Goal: Transaction & Acquisition: Purchase product/service

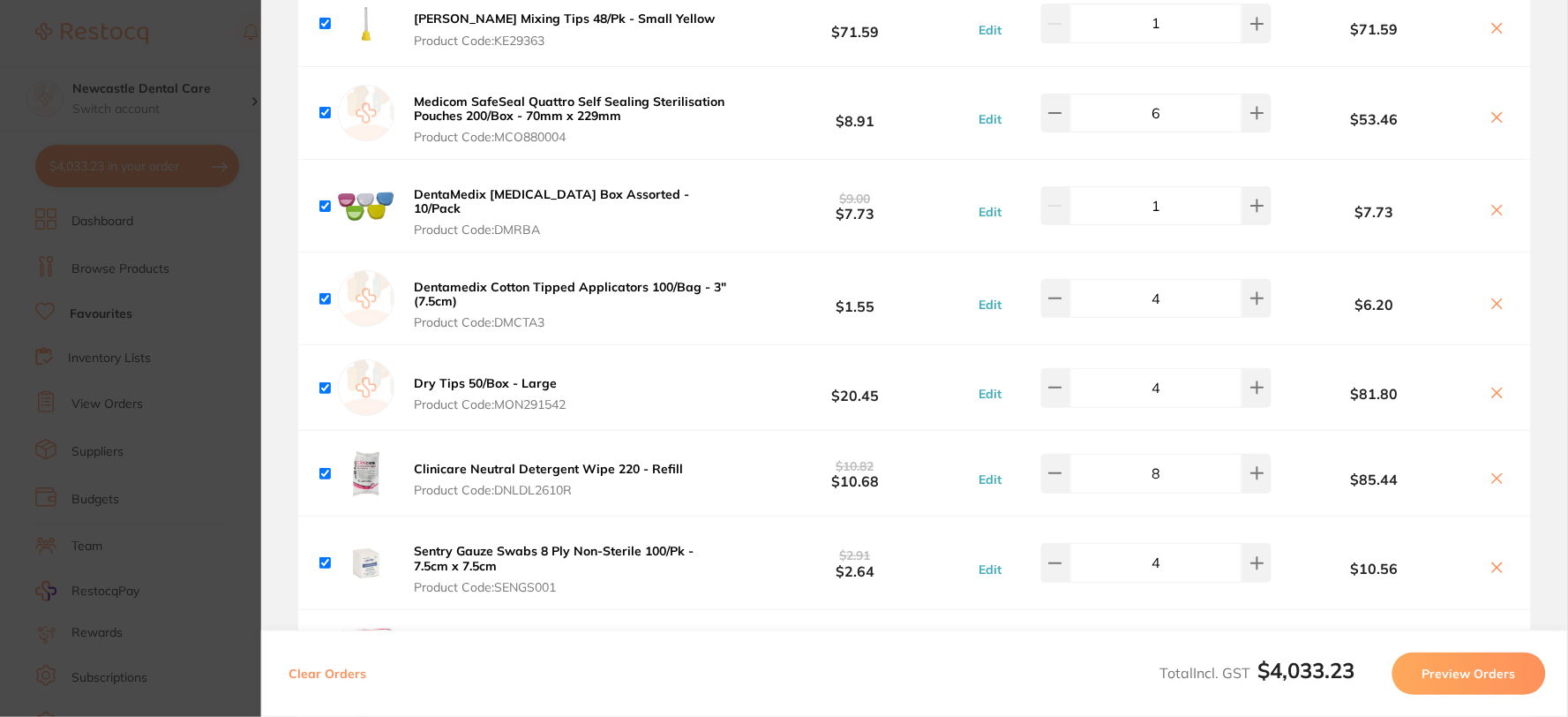
scroll to position [2354, 0]
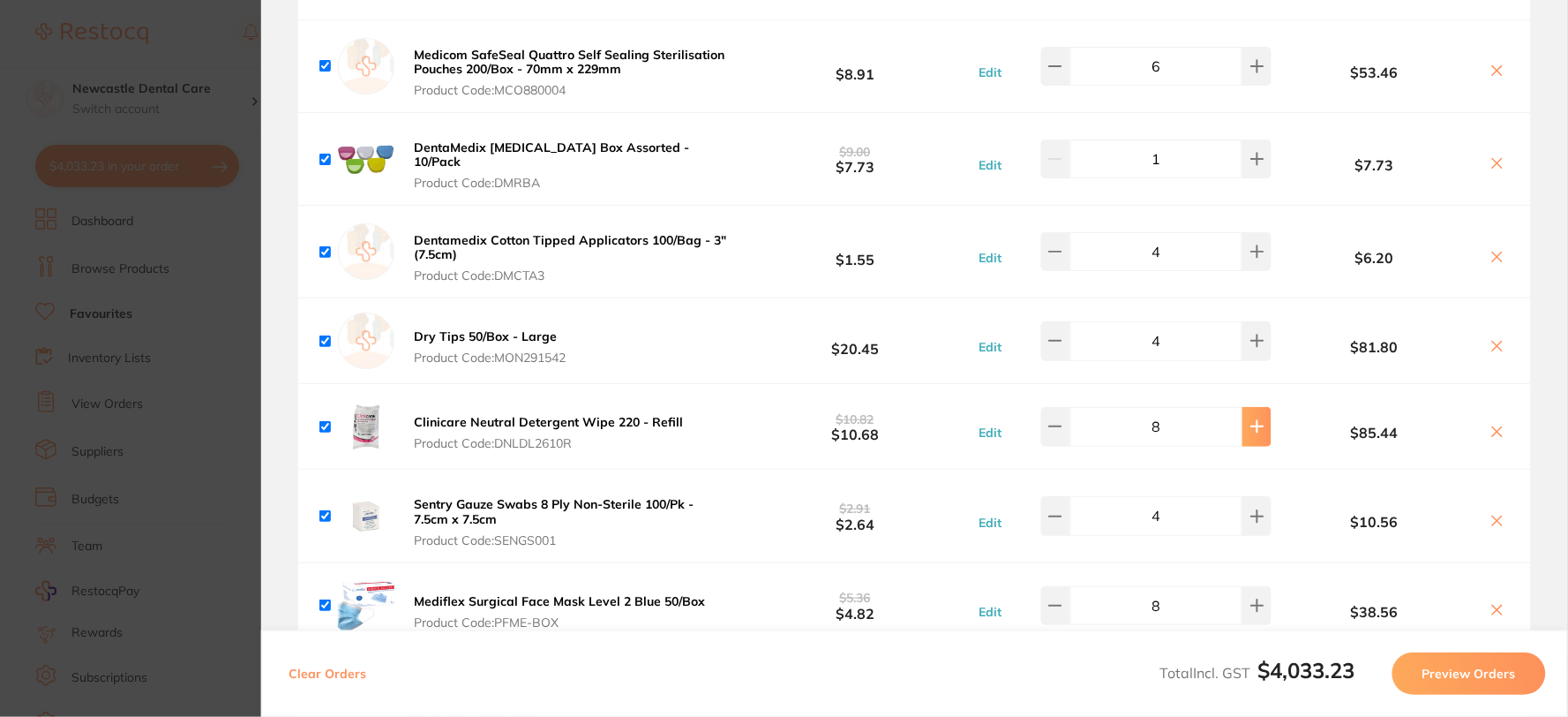
click at [1254, 421] on icon at bounding box center [1257, 427] width 12 height 12
type input "10"
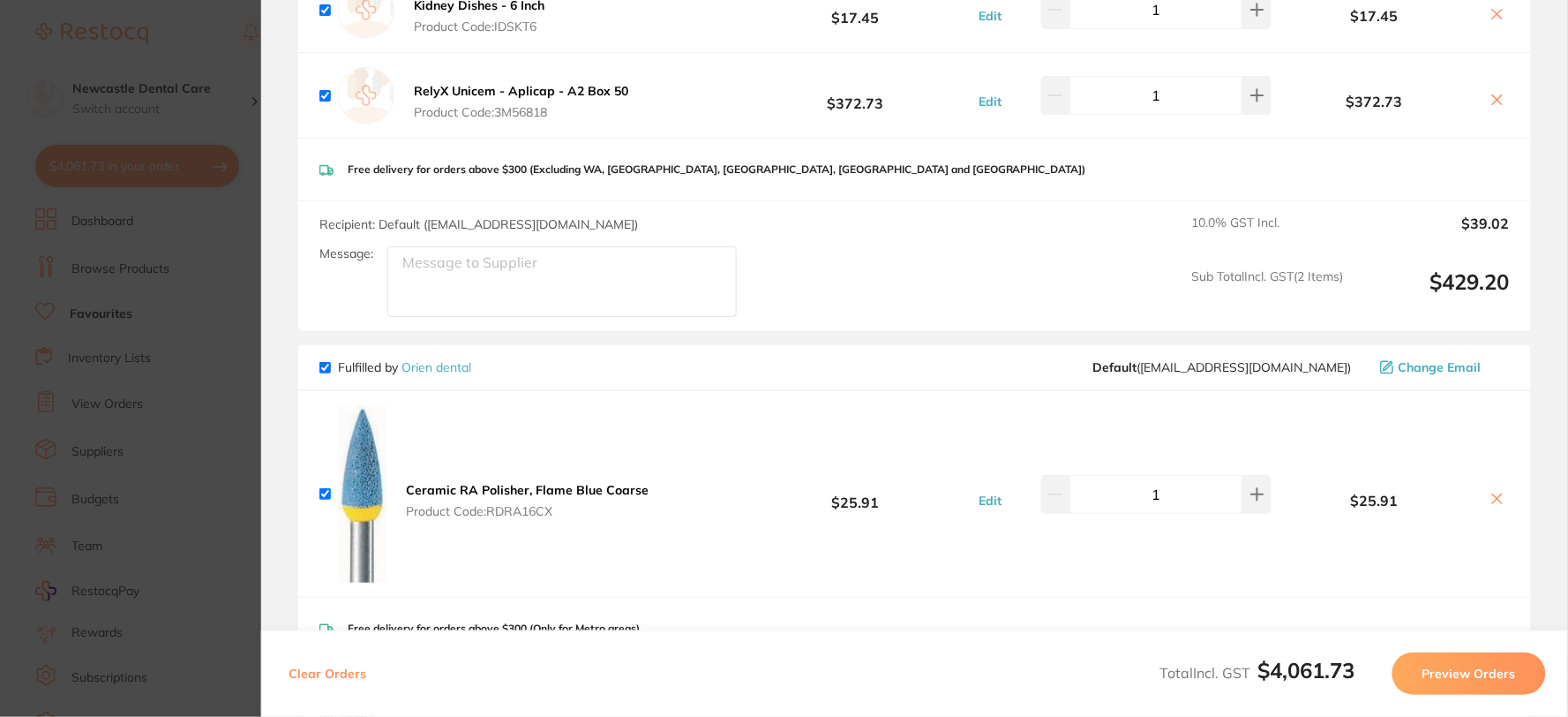
scroll to position [686, 0]
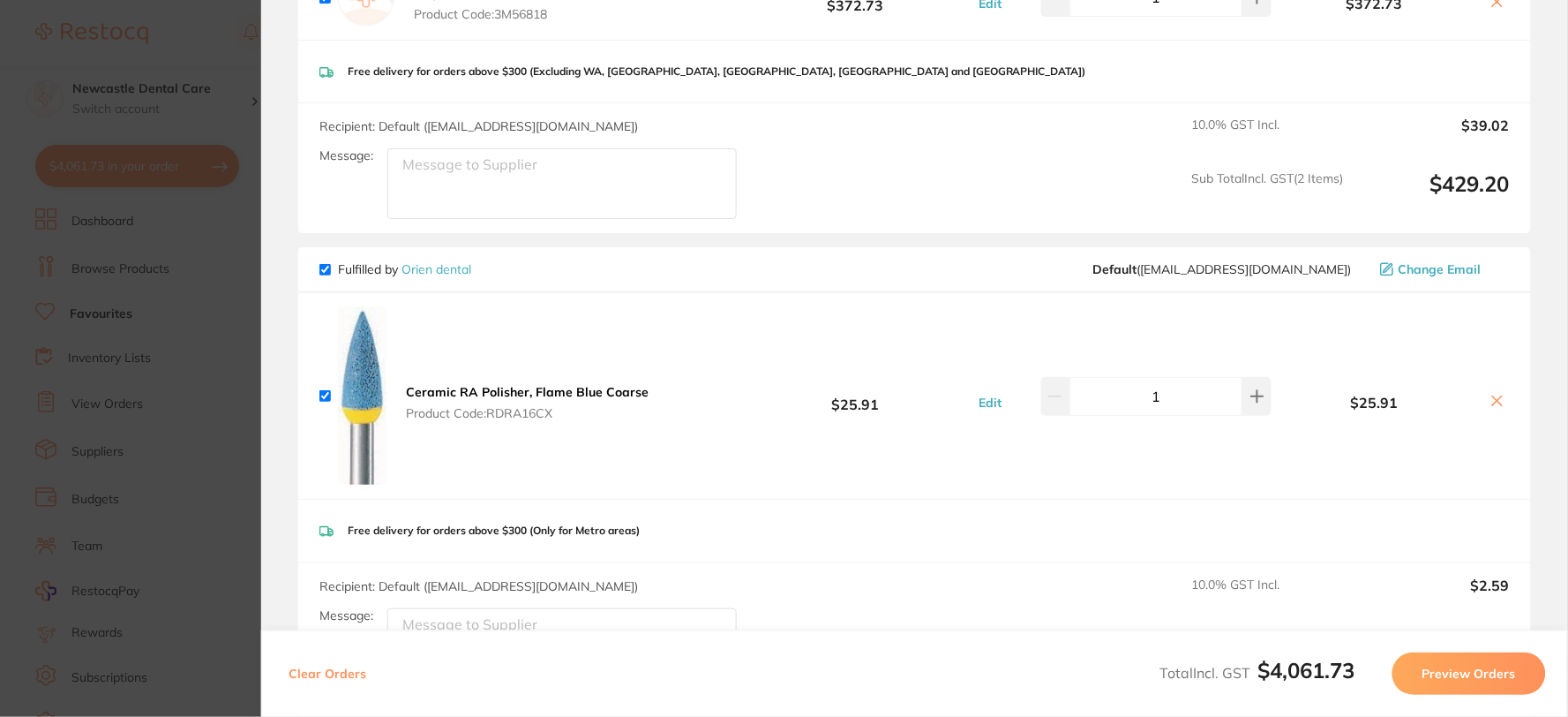
click at [1491, 394] on icon at bounding box center [1498, 400] width 14 height 14
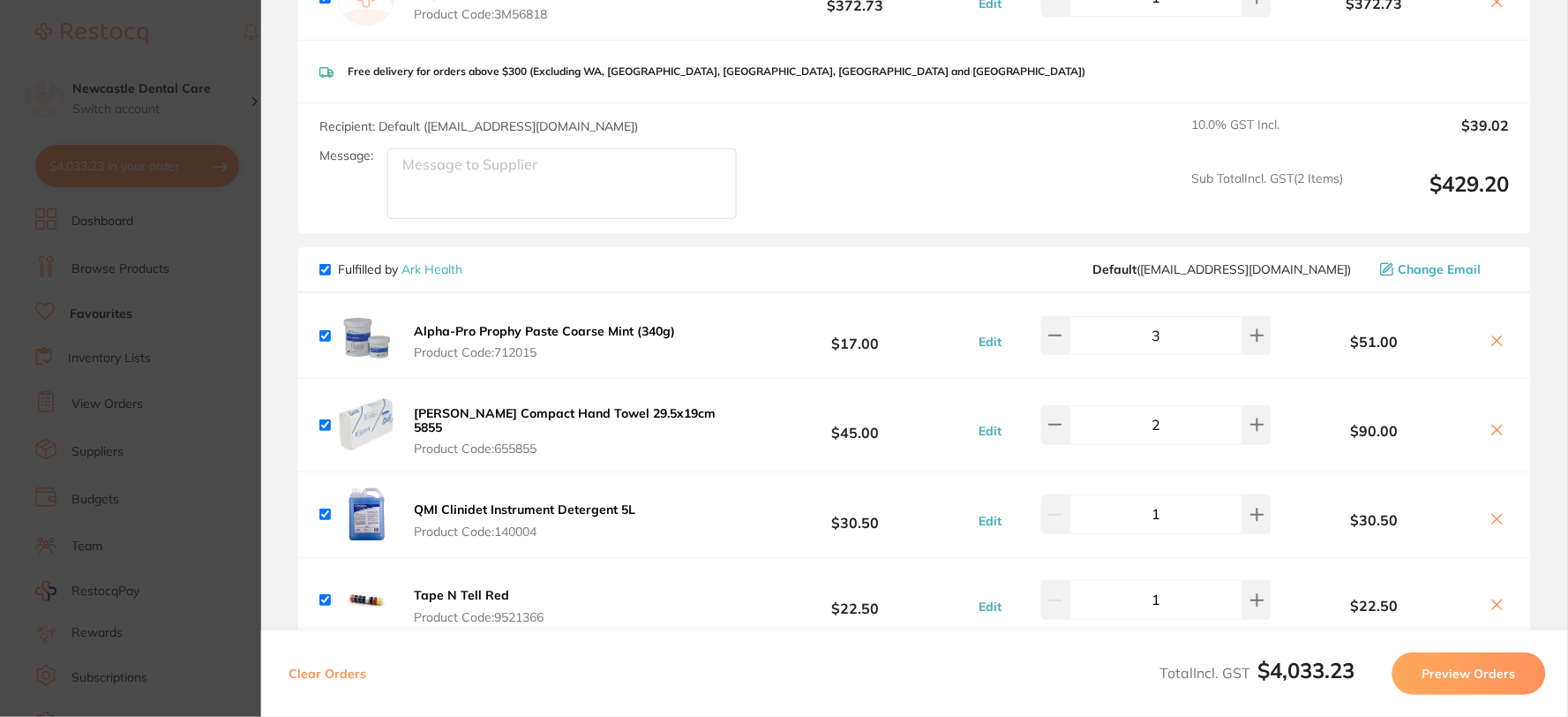
scroll to position [0, 0]
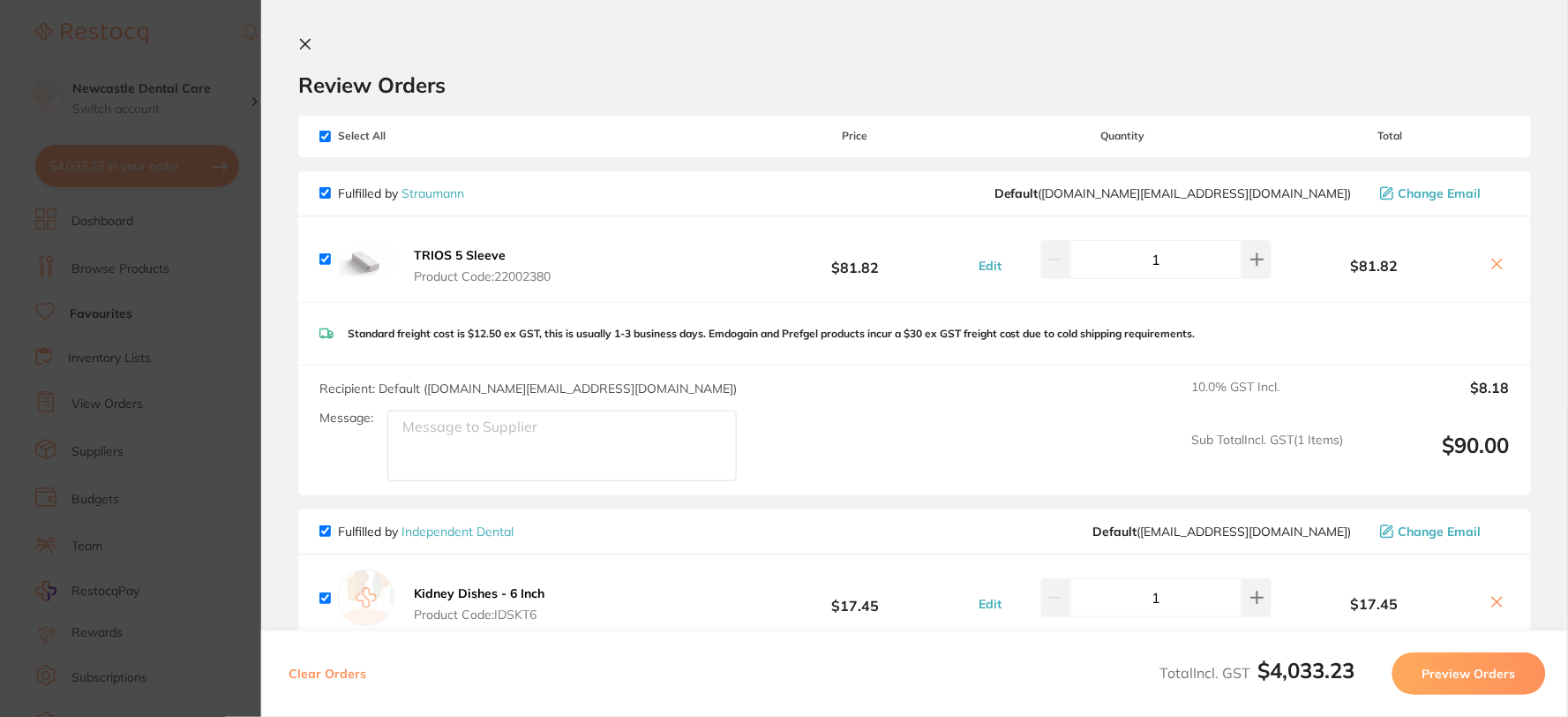
checkbox input "true"
click at [298, 40] on icon at bounding box center [305, 44] width 14 height 14
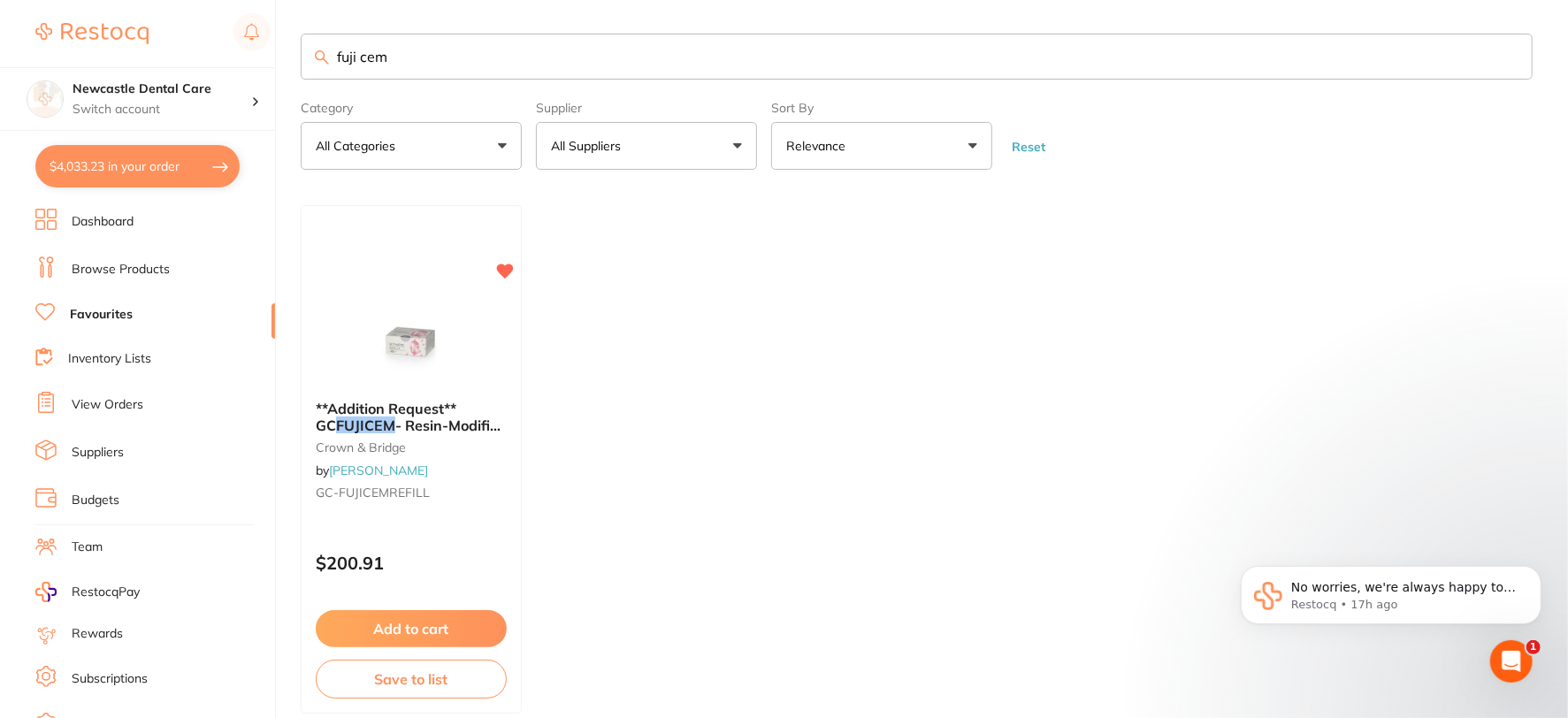
click at [1508, 57] on input "fuji cem" at bounding box center [916, 56] width 1231 height 46
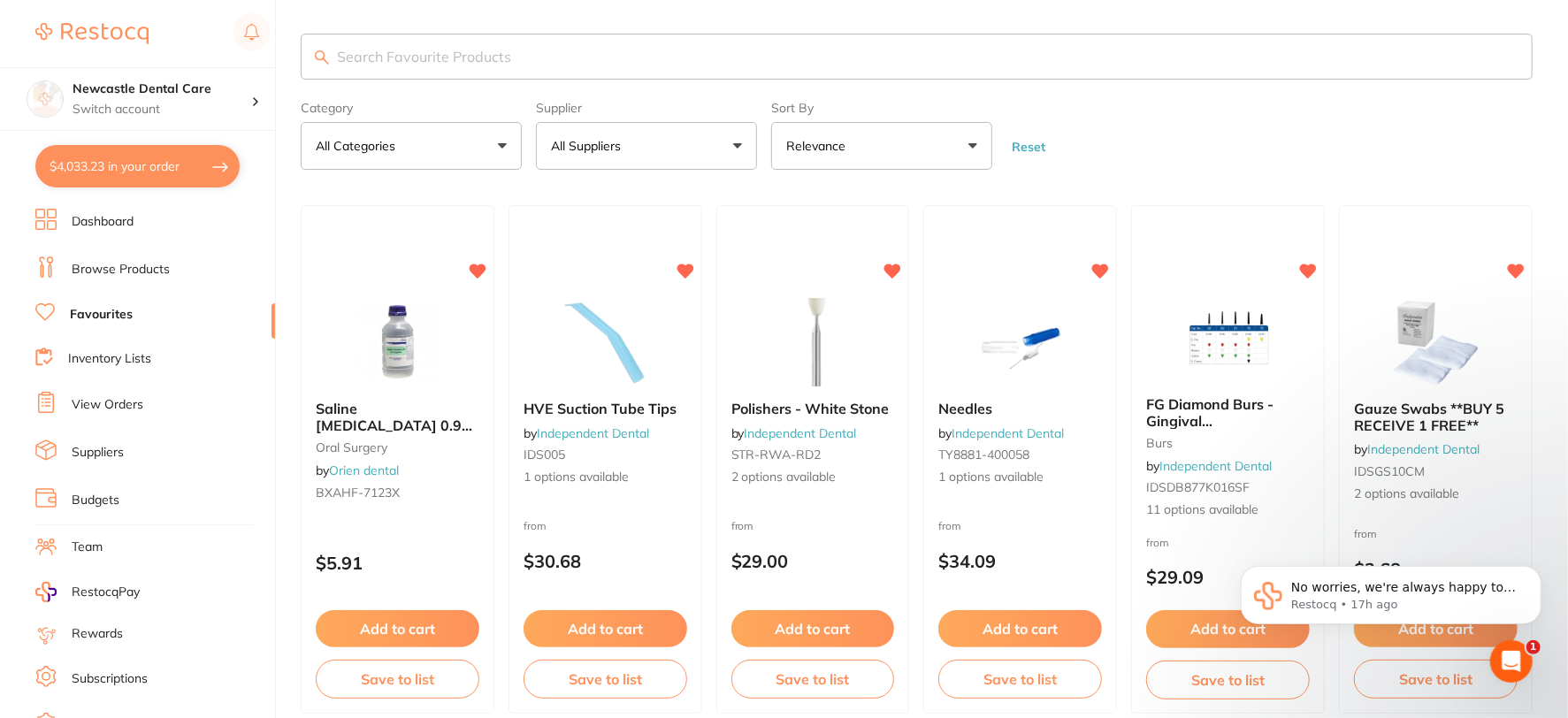
click at [527, 63] on input "search" at bounding box center [916, 56] width 1231 height 46
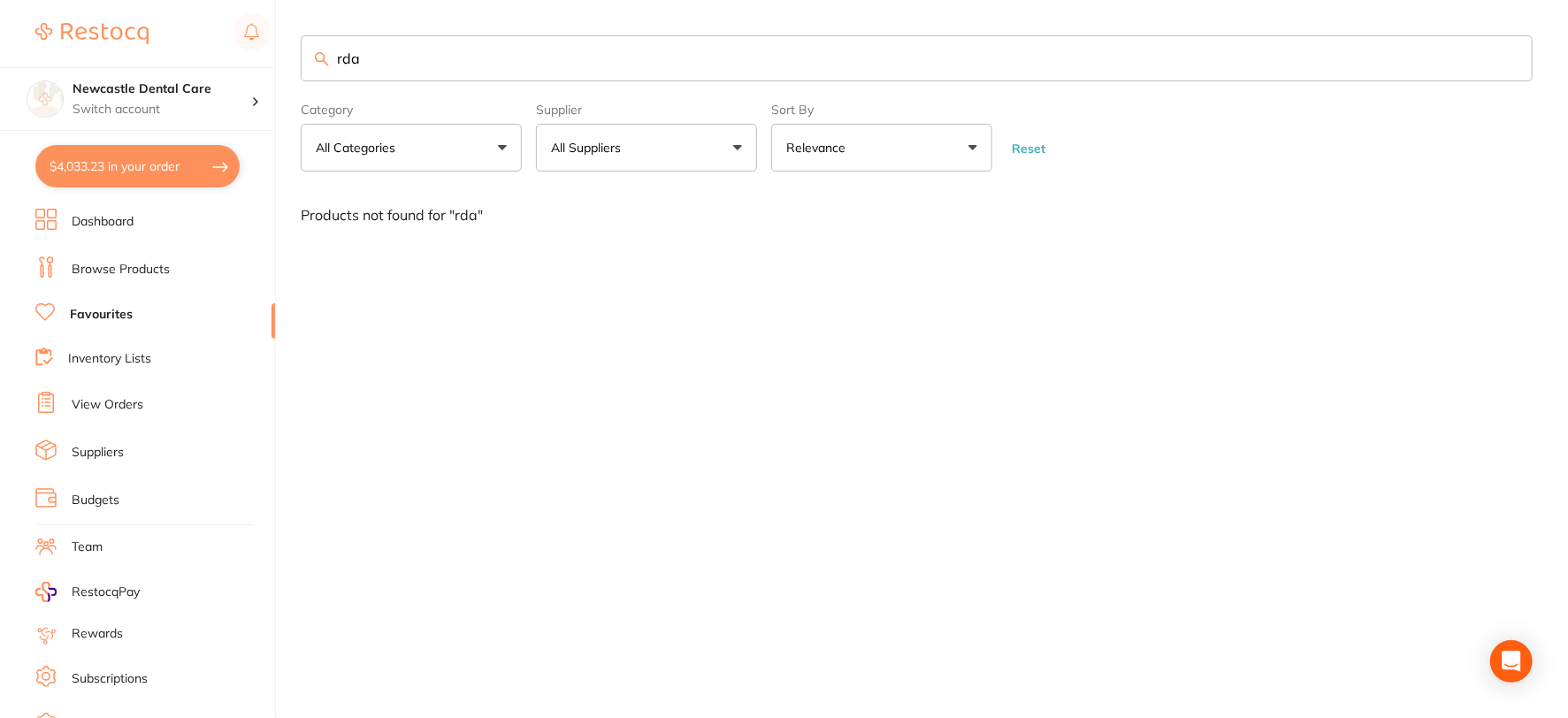
scroll to position [0, 0]
type input "r"
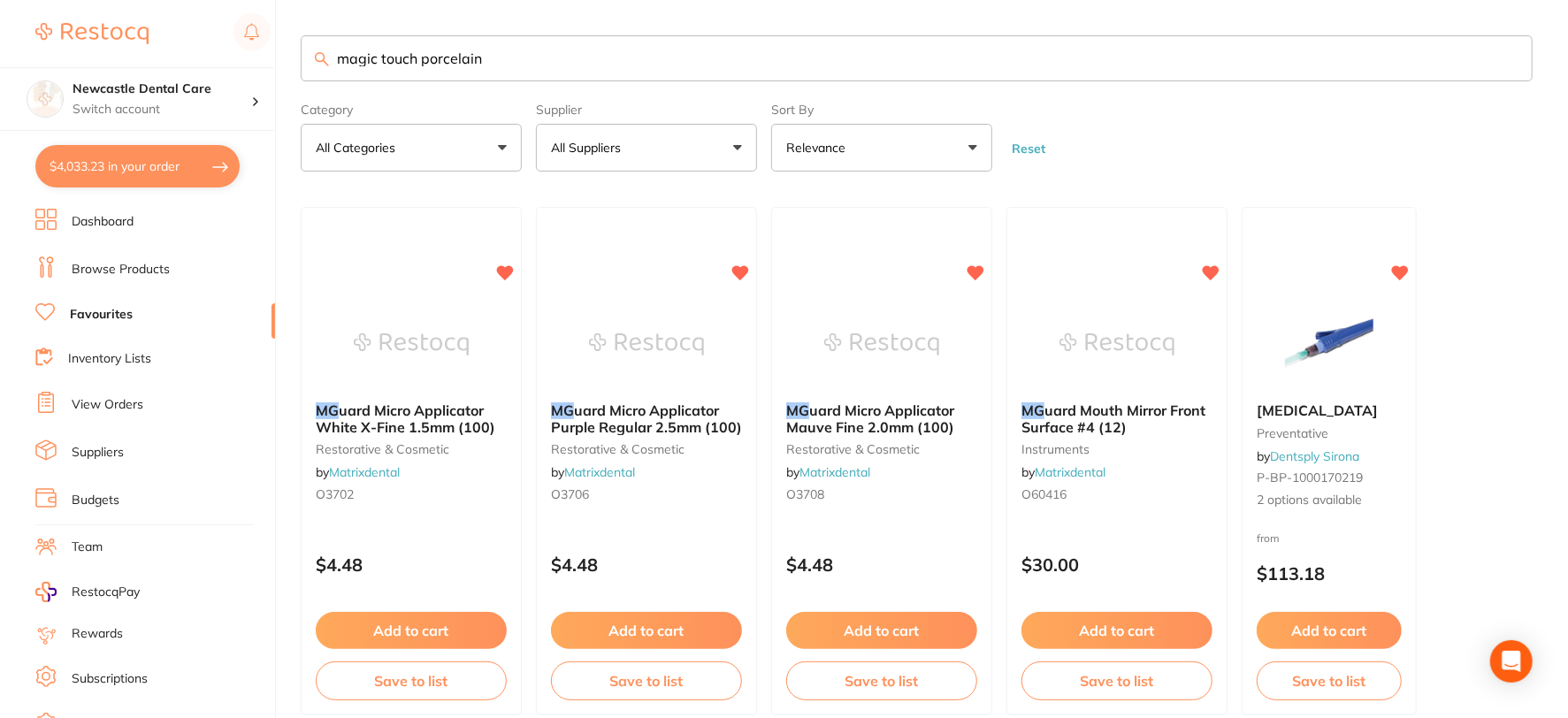
type input "magic touch porcelain"
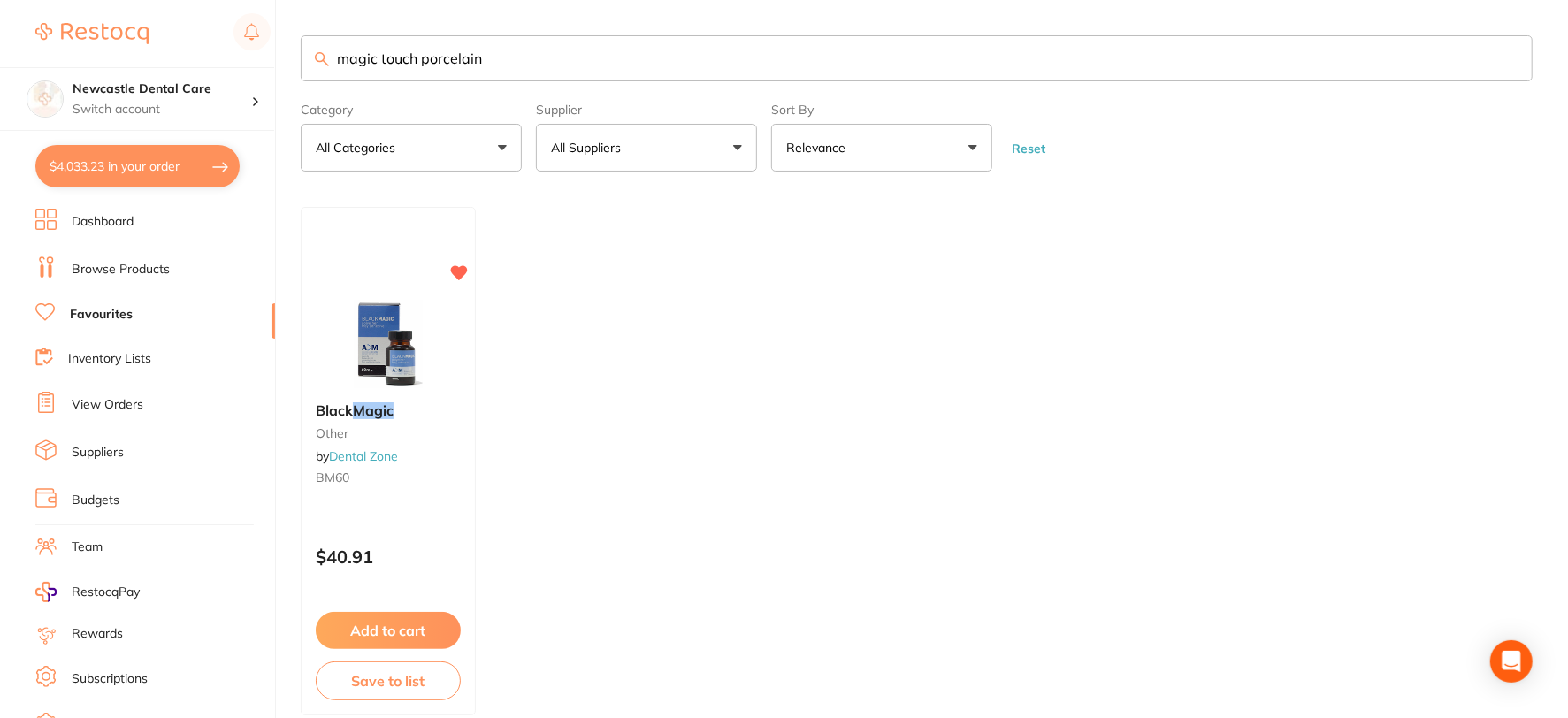
click at [1509, 57] on input "magic touch porcelain" at bounding box center [916, 58] width 1231 height 46
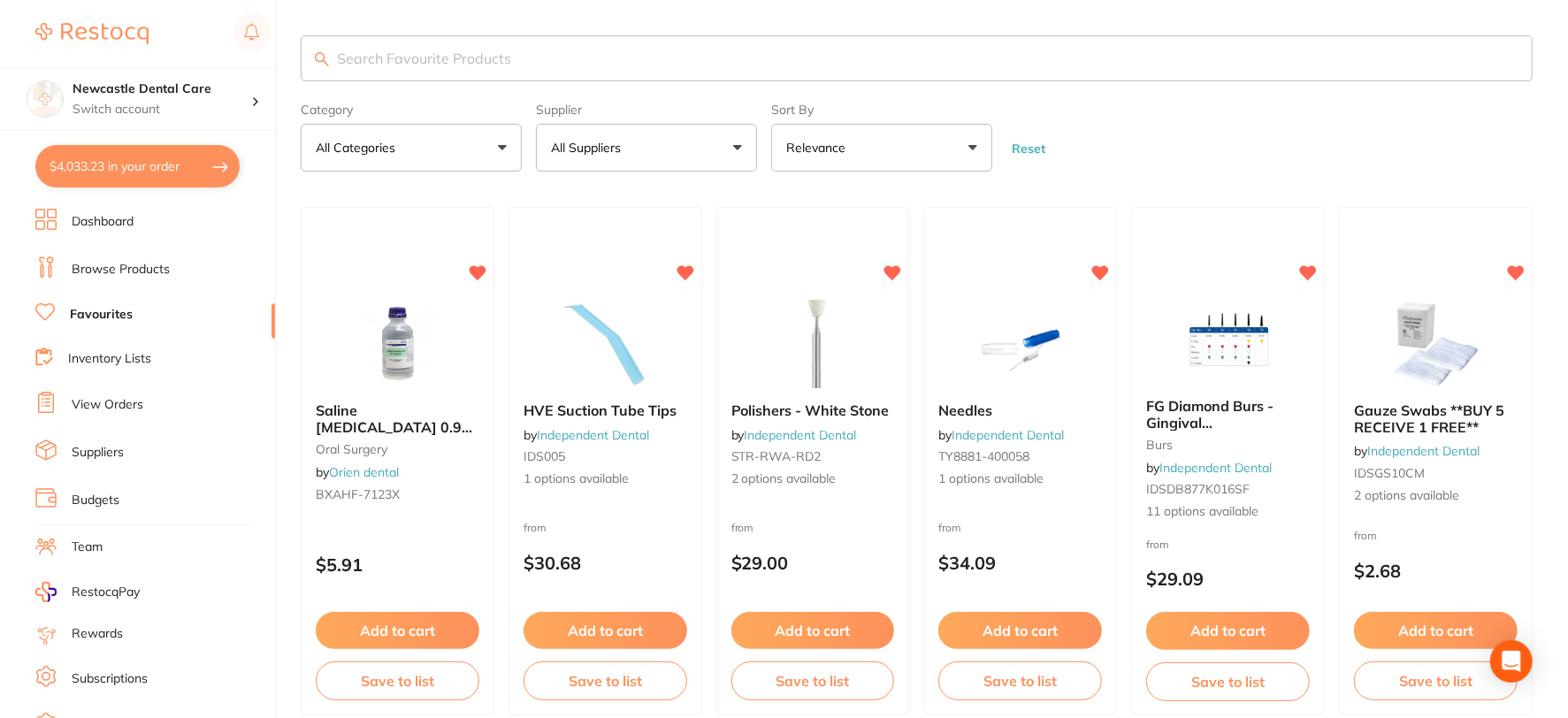
click at [427, 59] on input "search" at bounding box center [916, 58] width 1231 height 46
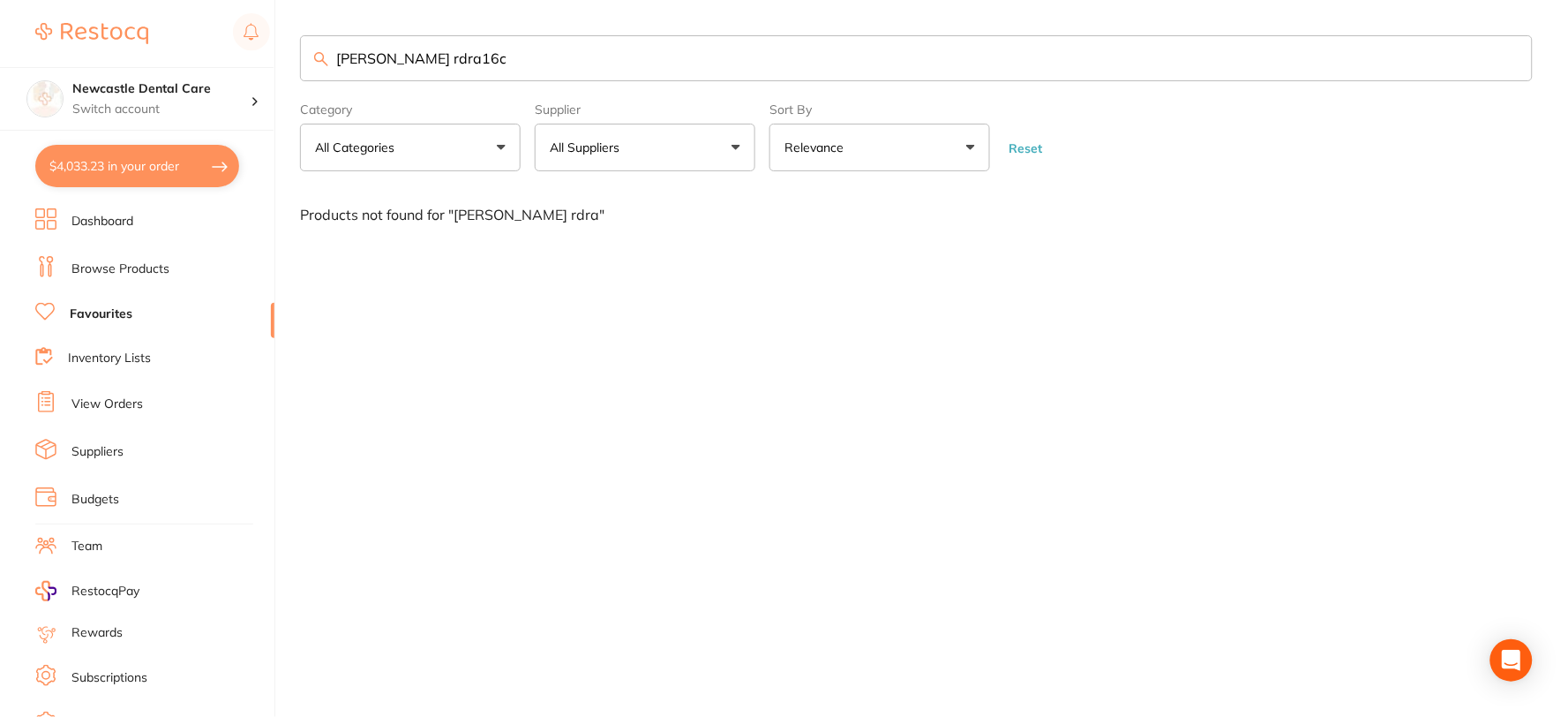
type input "[PERSON_NAME] rdra16c"
click at [624, 134] on button "All Suppliers" at bounding box center [645, 147] width 221 height 48
click at [1511, 60] on input "[PERSON_NAME] rdra16c" at bounding box center [916, 57] width 1233 height 46
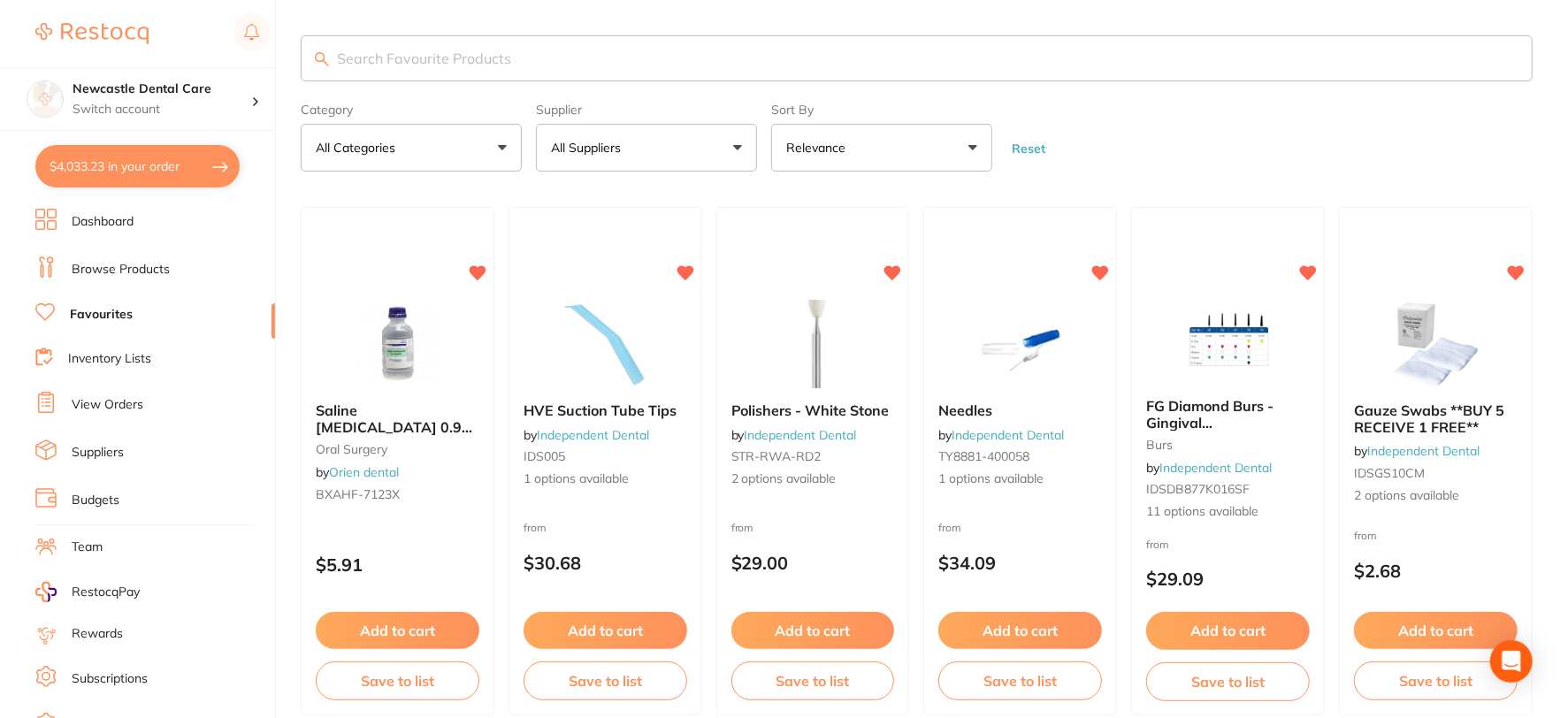
click at [661, 151] on button "All Suppliers" at bounding box center [646, 147] width 221 height 48
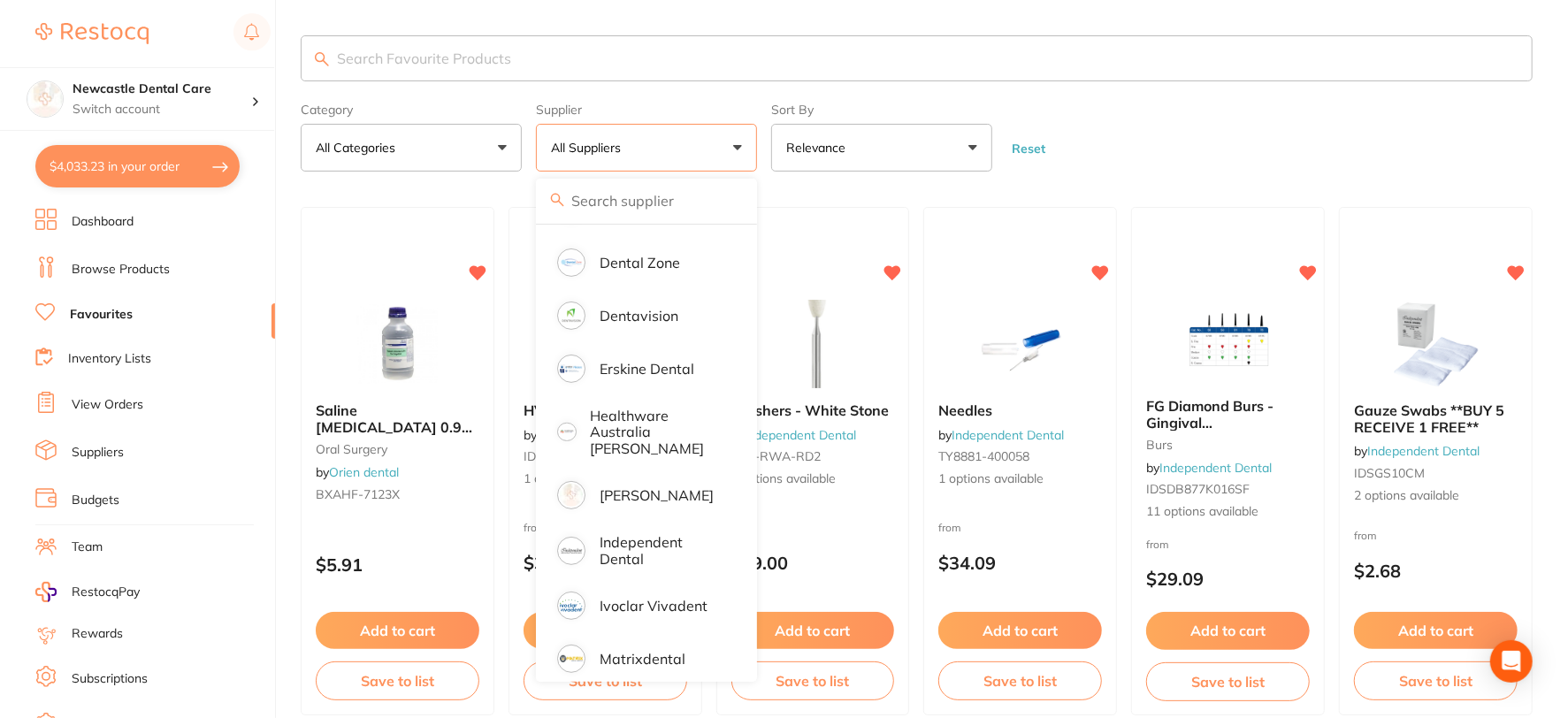
scroll to position [392, 0]
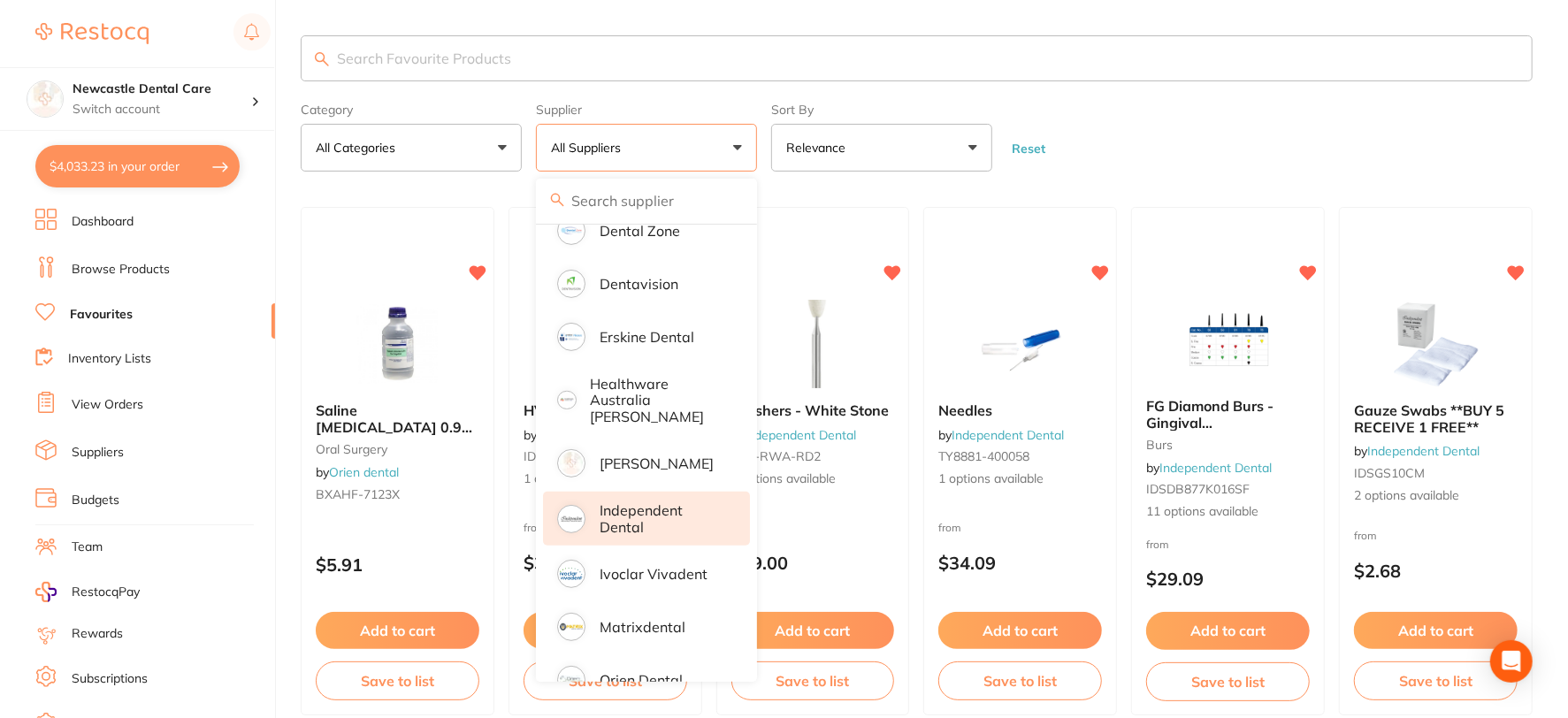
click at [639, 502] on p "Independent Dental" at bounding box center [662, 519] width 126 height 33
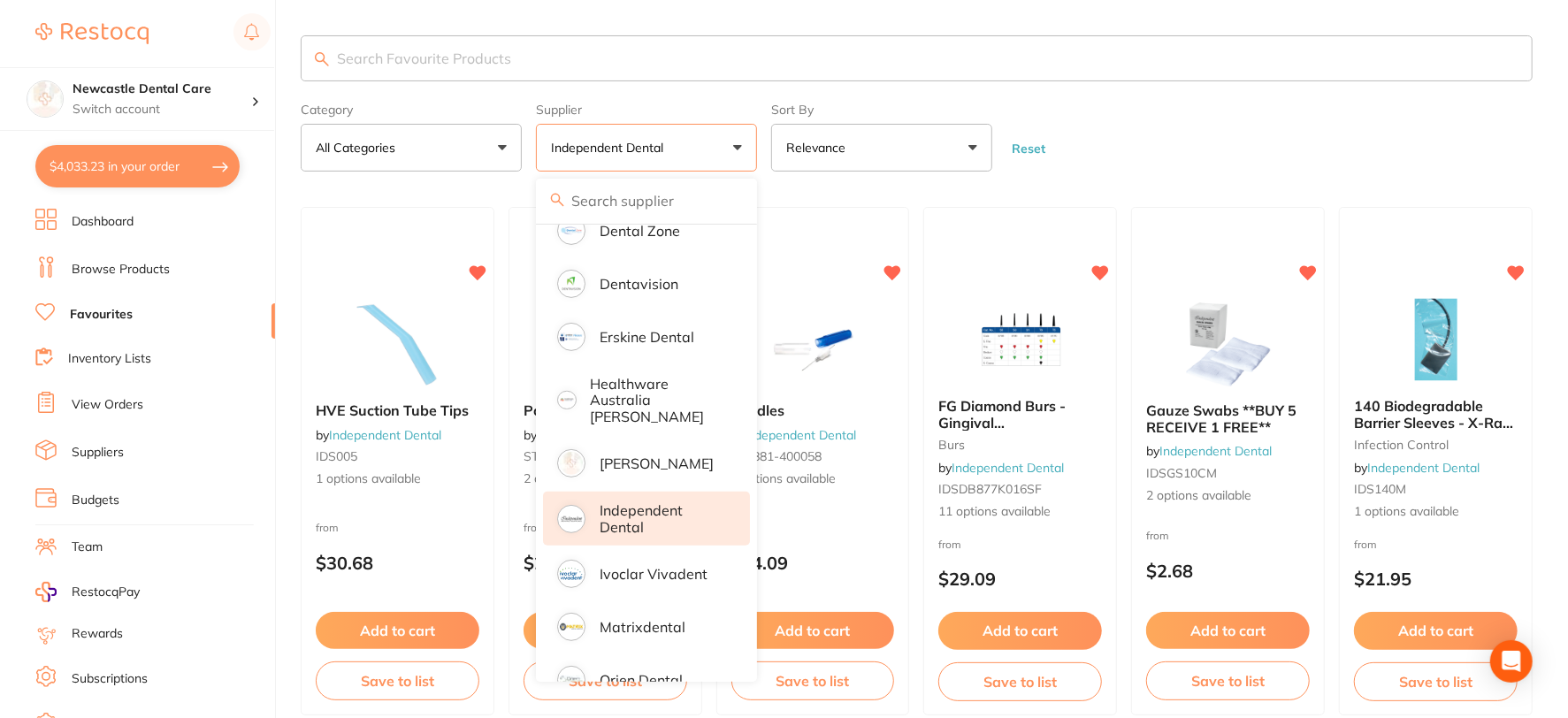
click at [1147, 121] on form "Category All Categories All Categories burs crown & bridge disposables infectio…" at bounding box center [916, 134] width 1231 height 76
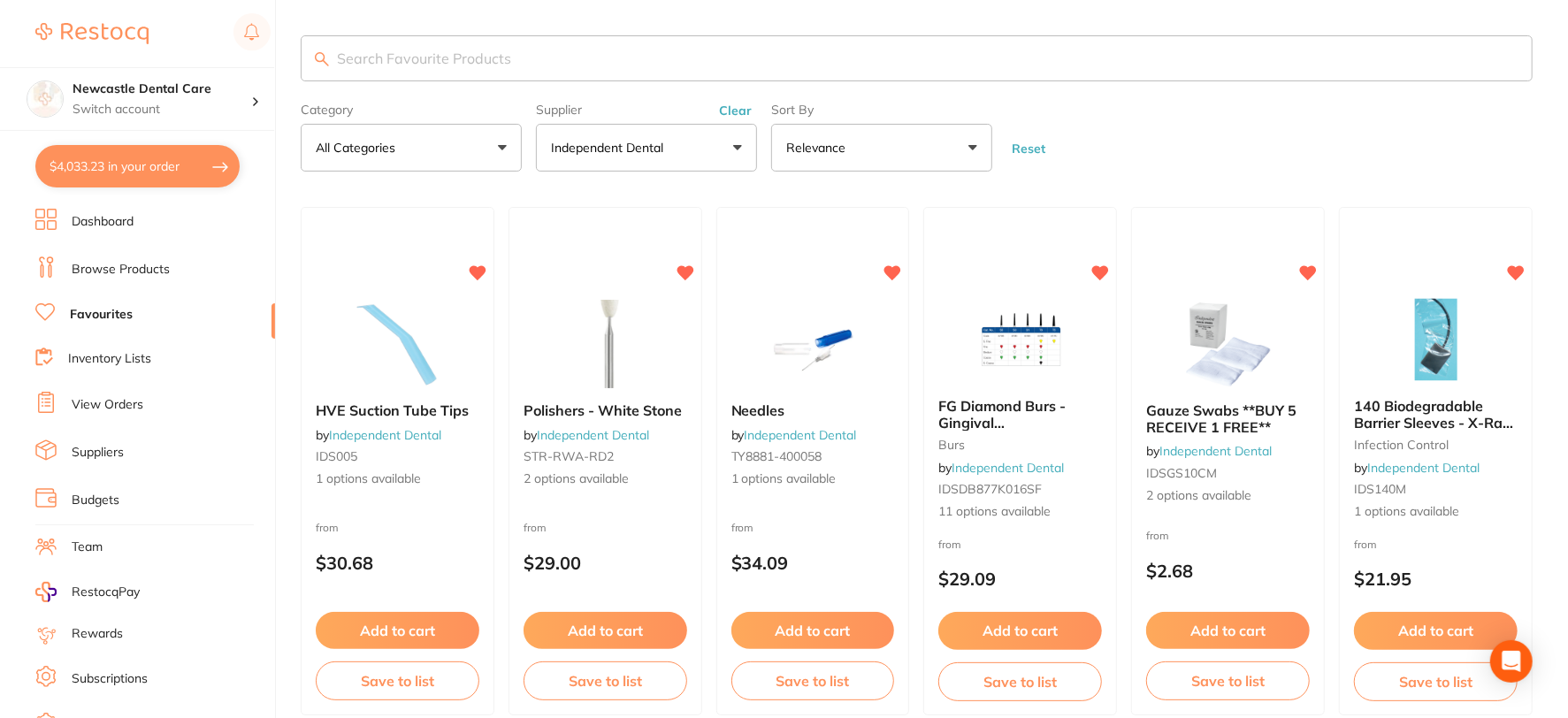
click at [426, 53] on input "search" at bounding box center [916, 58] width 1231 height 46
click at [104, 260] on link "Browse Products" at bounding box center [120, 269] width 99 height 18
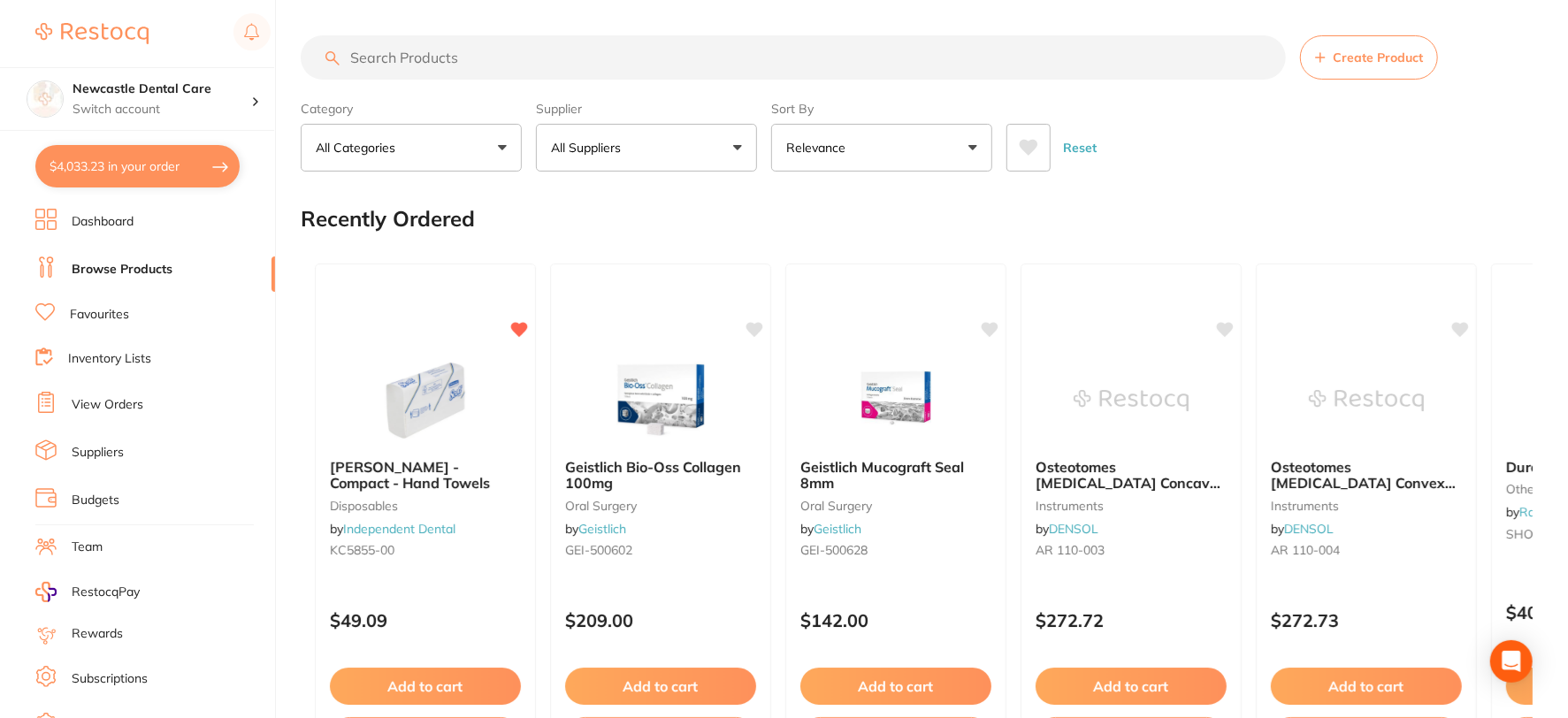
click at [412, 64] on input "search" at bounding box center [793, 57] width 985 height 44
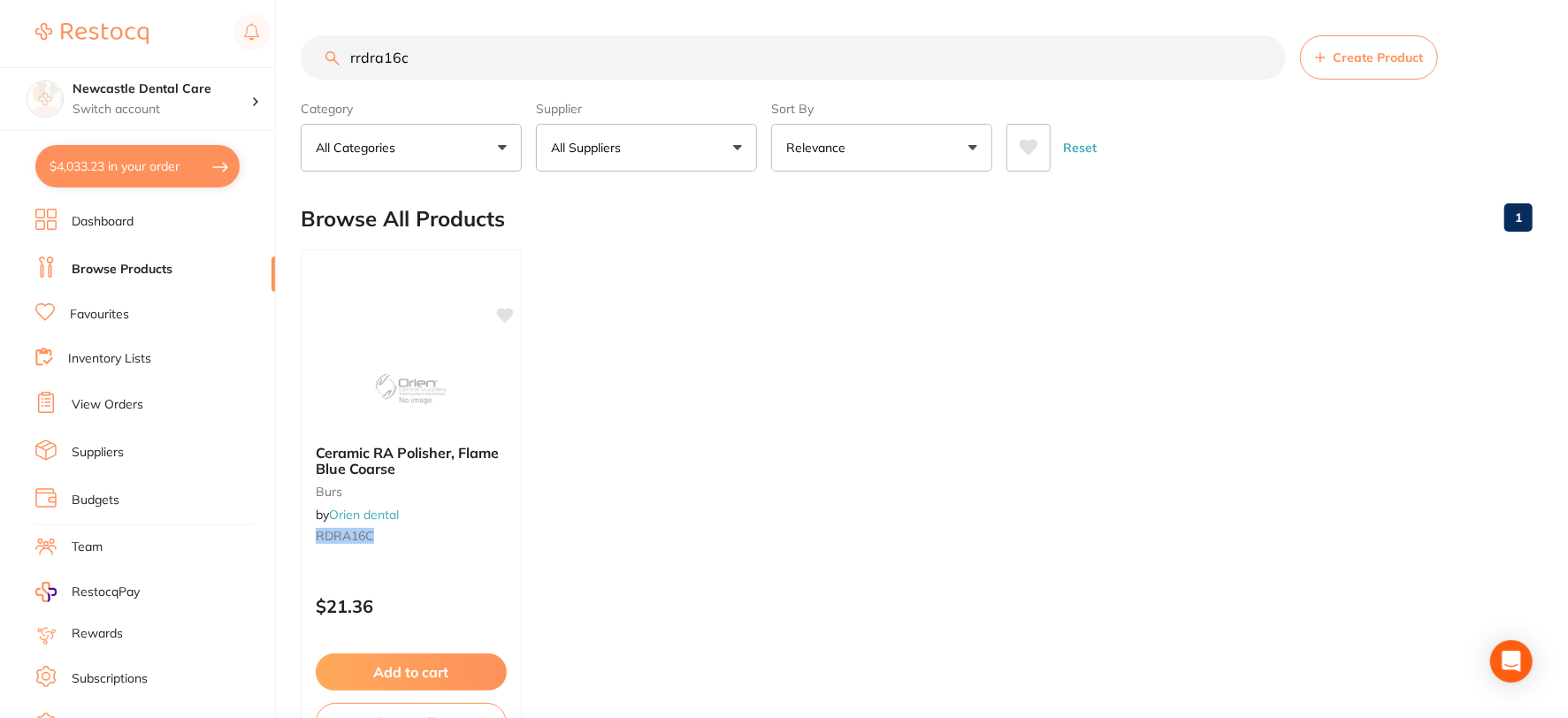
click at [723, 151] on button "All Suppliers" at bounding box center [646, 147] width 221 height 48
click at [360, 58] on input "rrdra16c" at bounding box center [793, 57] width 985 height 44
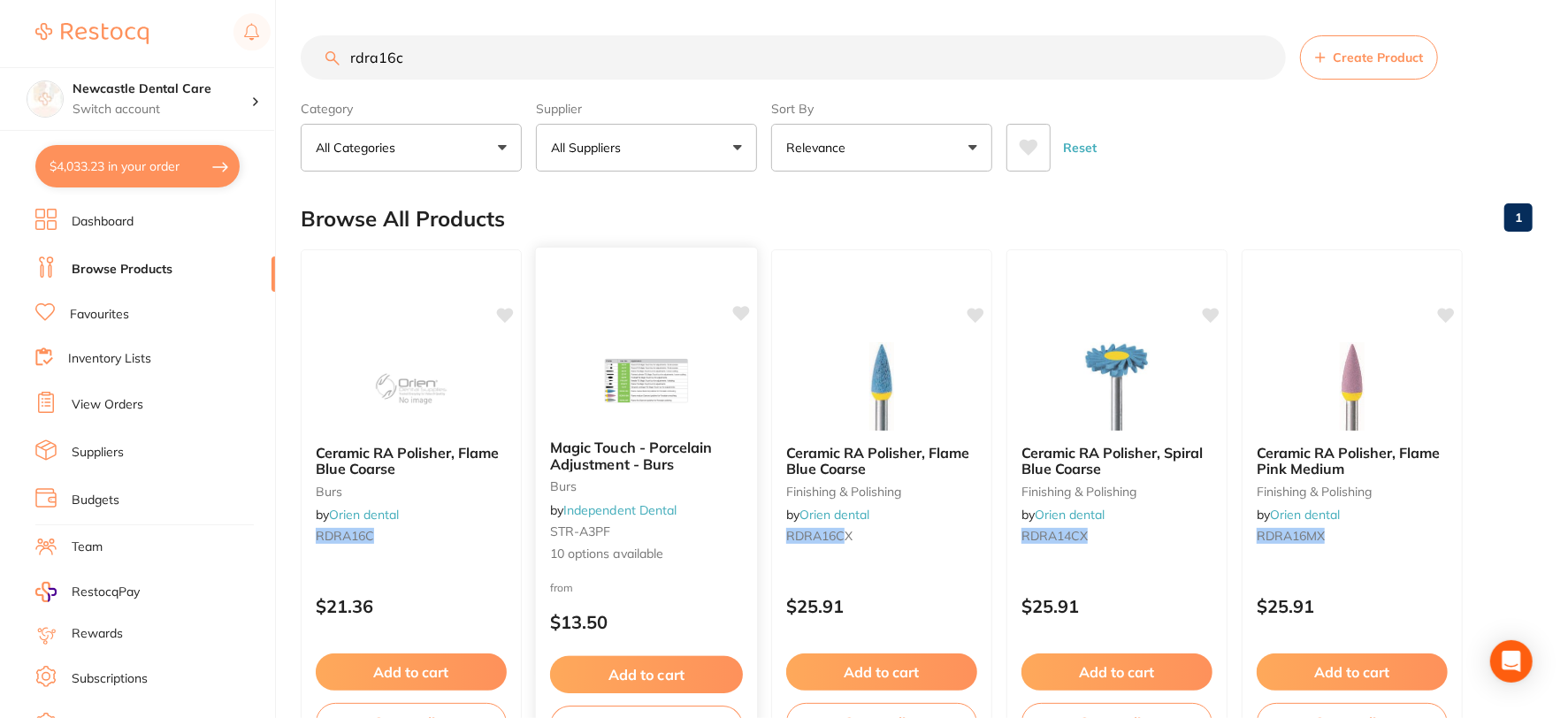
type input "rdra16c"
click at [625, 435] on div "Magic Touch - Porcelain Adjustment - Burs burs by Independent Dental STR-A3PF 1…" at bounding box center [646, 501] width 221 height 153
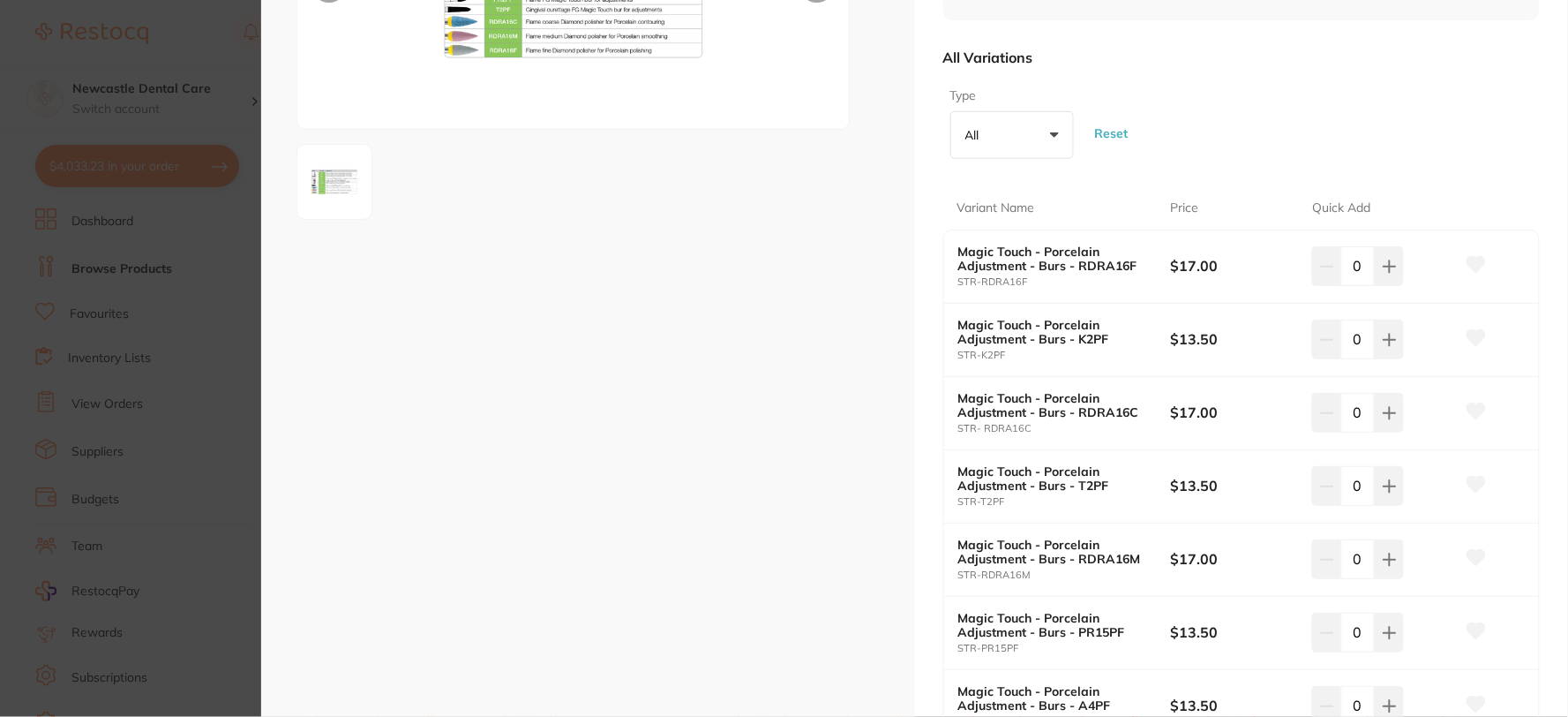
scroll to position [294, 0]
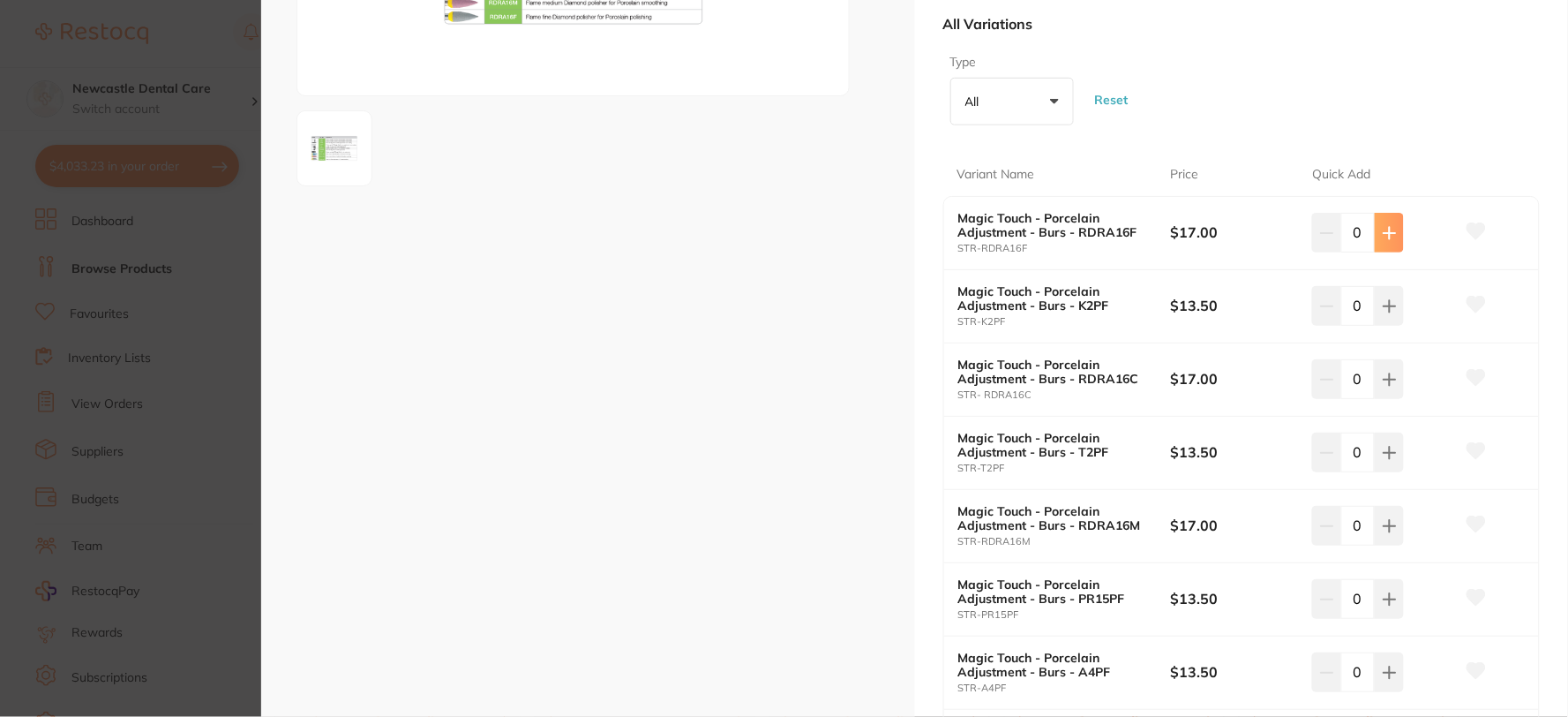
click at [1383, 231] on icon at bounding box center [1390, 233] width 14 height 14
type input "1"
click at [1383, 375] on icon at bounding box center [1390, 379] width 14 height 14
type input "1"
click at [1388, 528] on icon at bounding box center [1390, 526] width 12 height 12
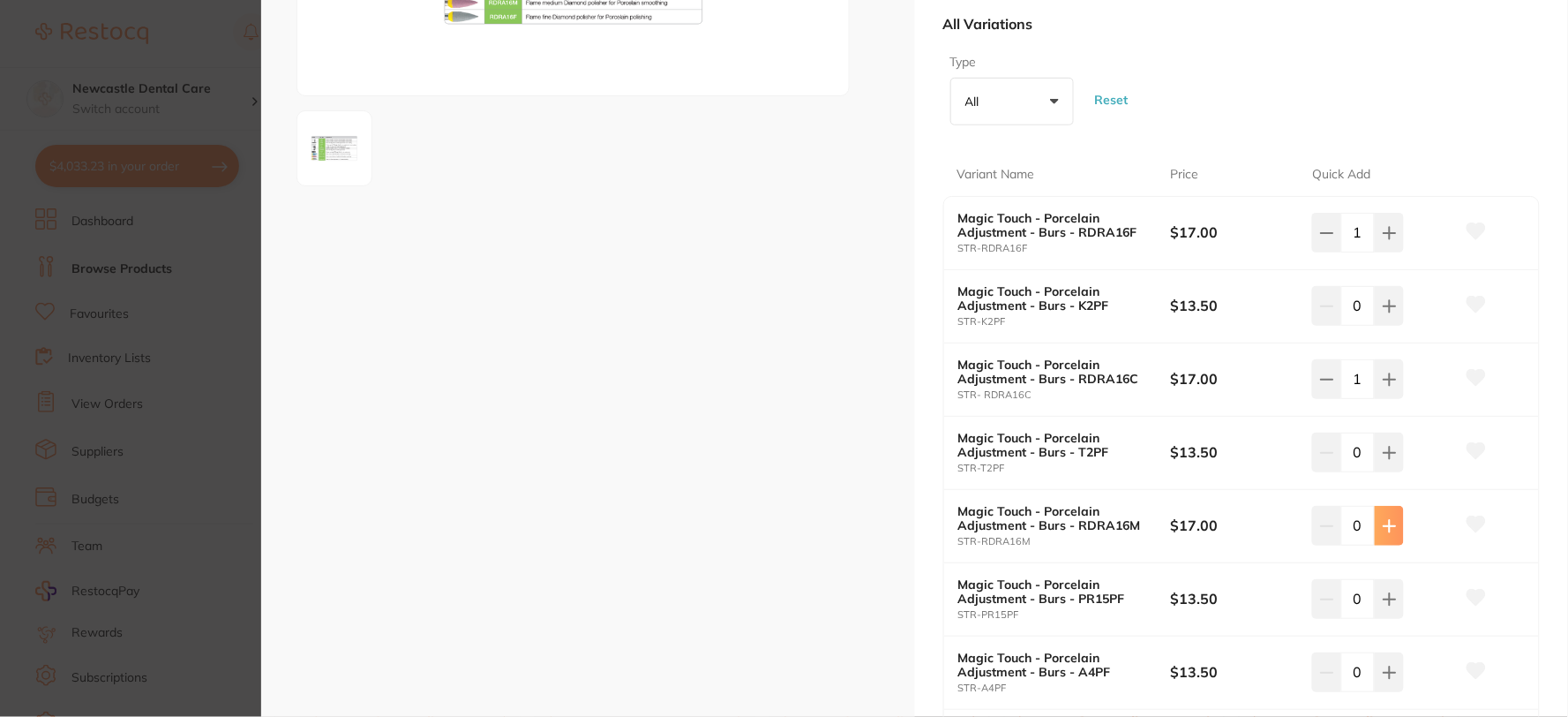
type input "1"
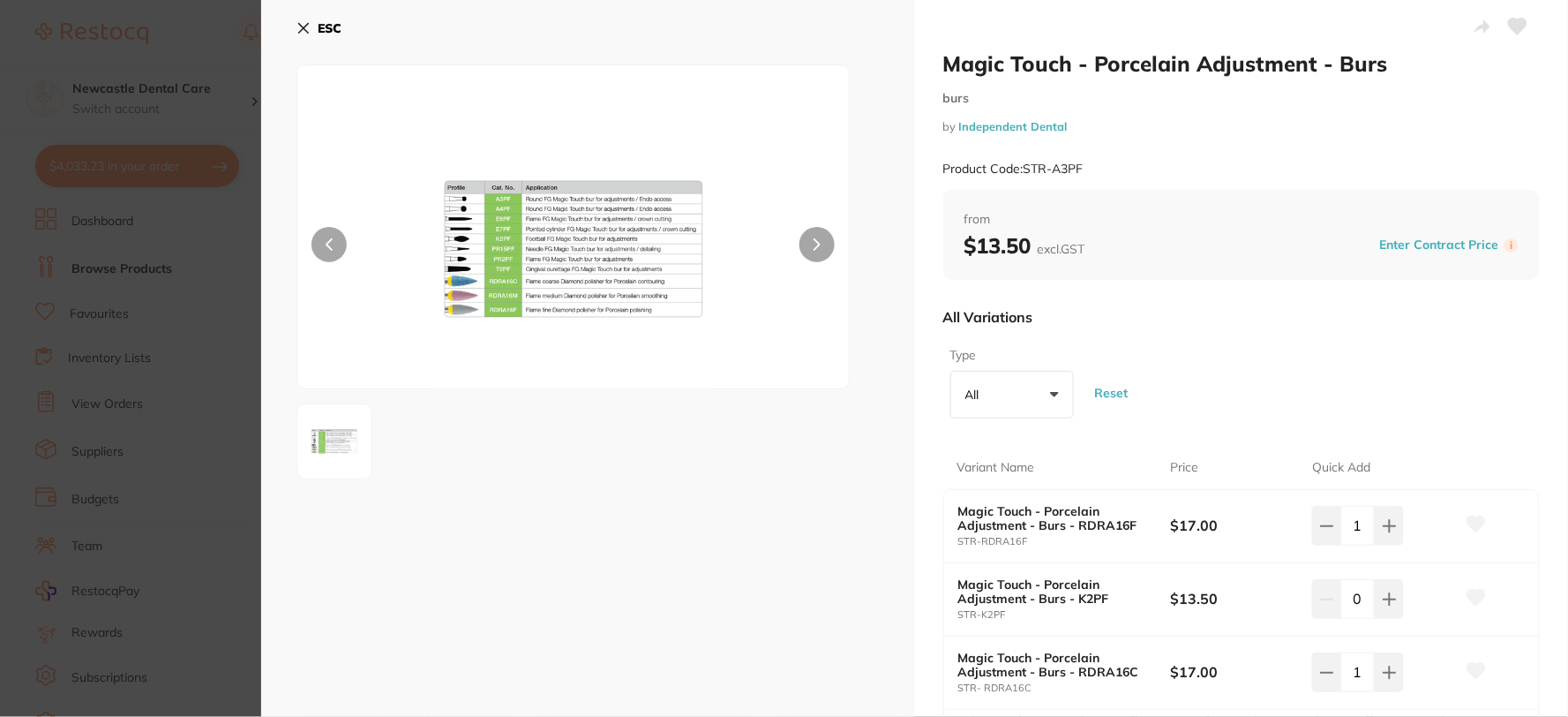
scroll to position [0, 0]
click at [512, 252] on img at bounding box center [574, 249] width 331 height 279
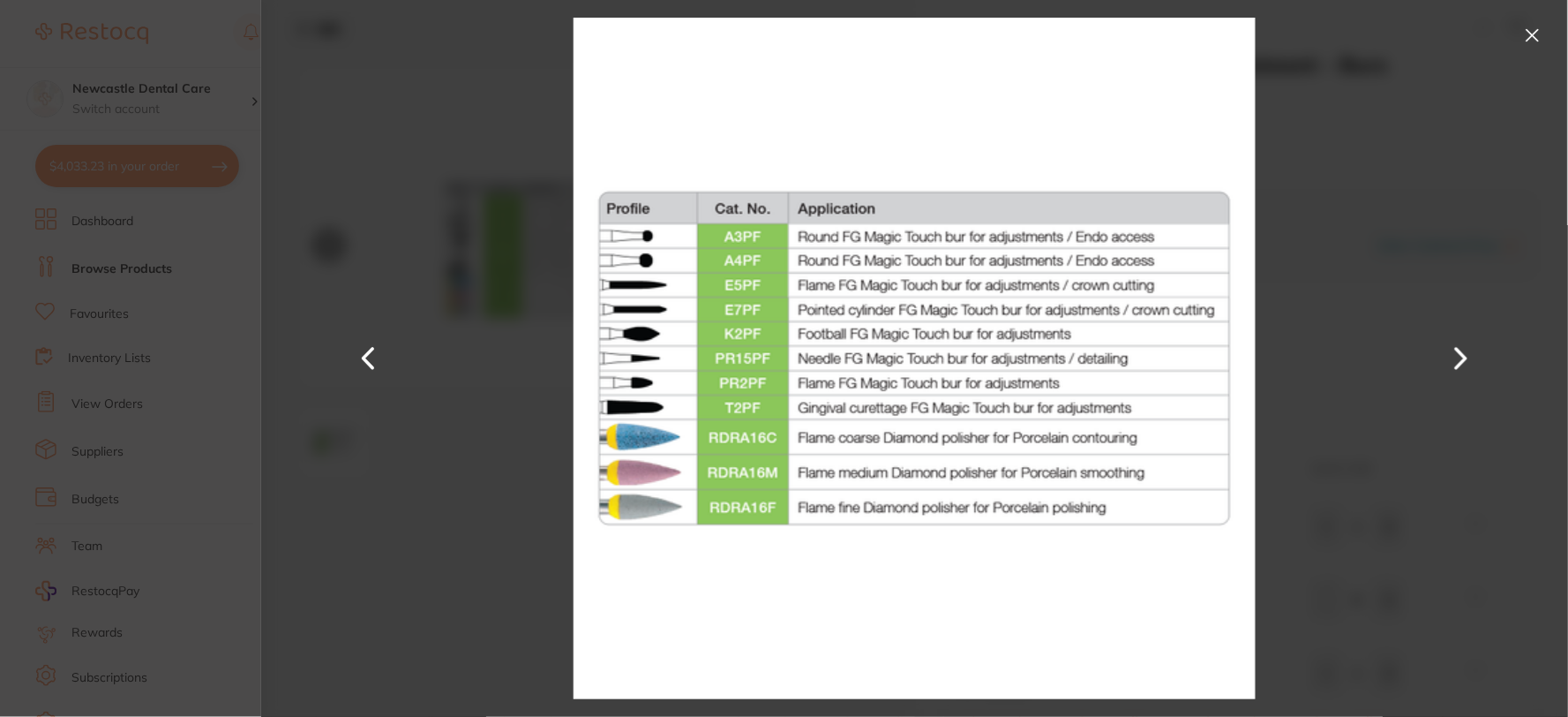
click at [1530, 27] on button at bounding box center [1533, 35] width 28 height 28
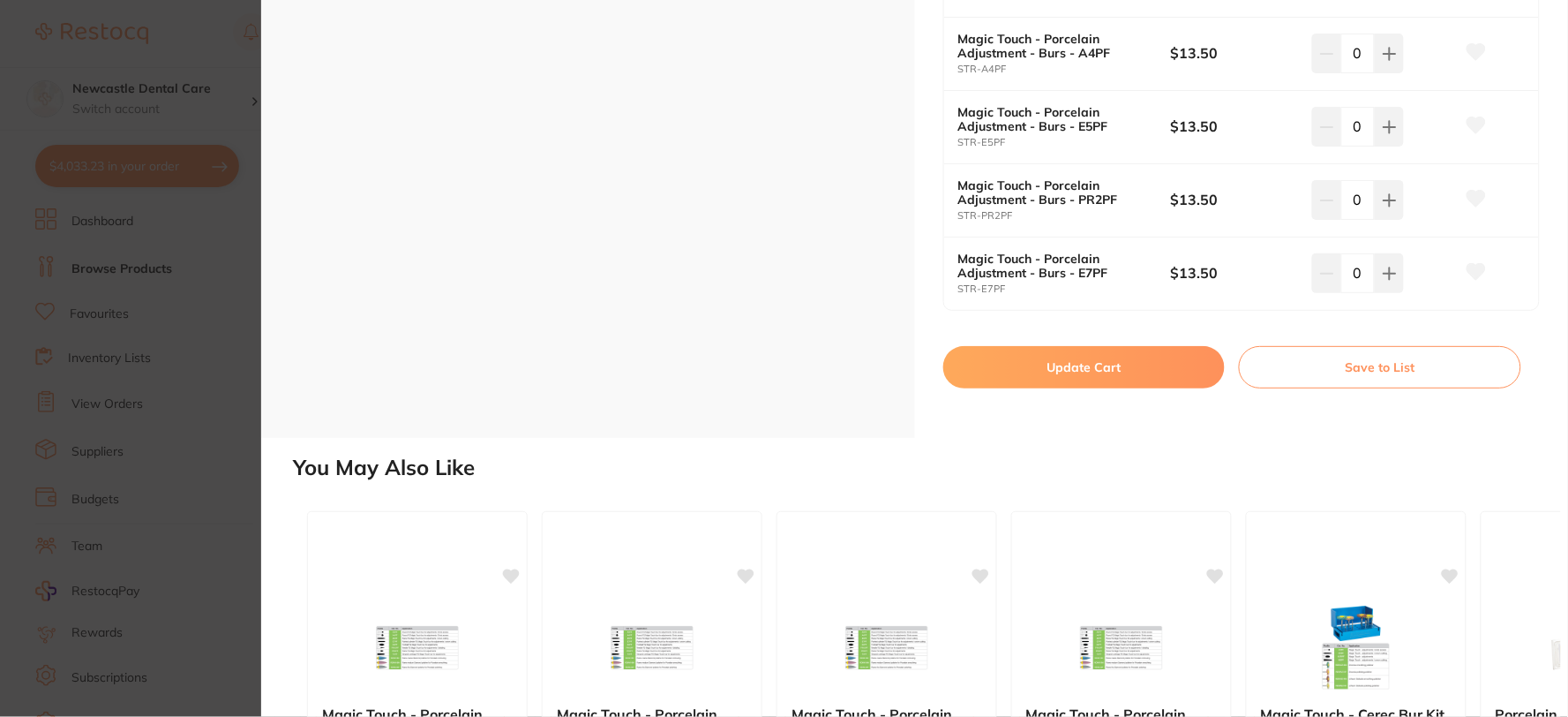
scroll to position [981, 0]
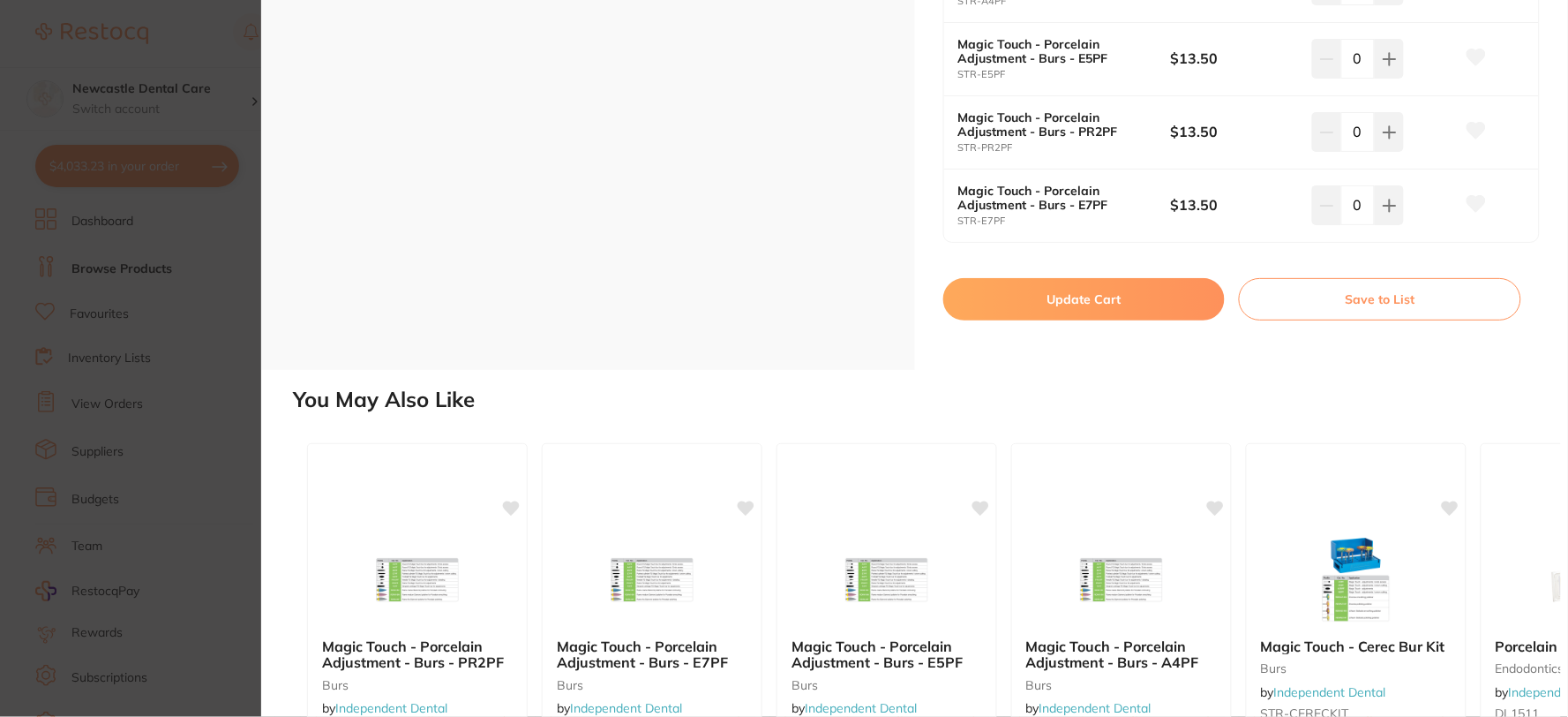
click at [1108, 304] on button "Update Cart" at bounding box center [1085, 298] width 282 height 42
checkbox input "false"
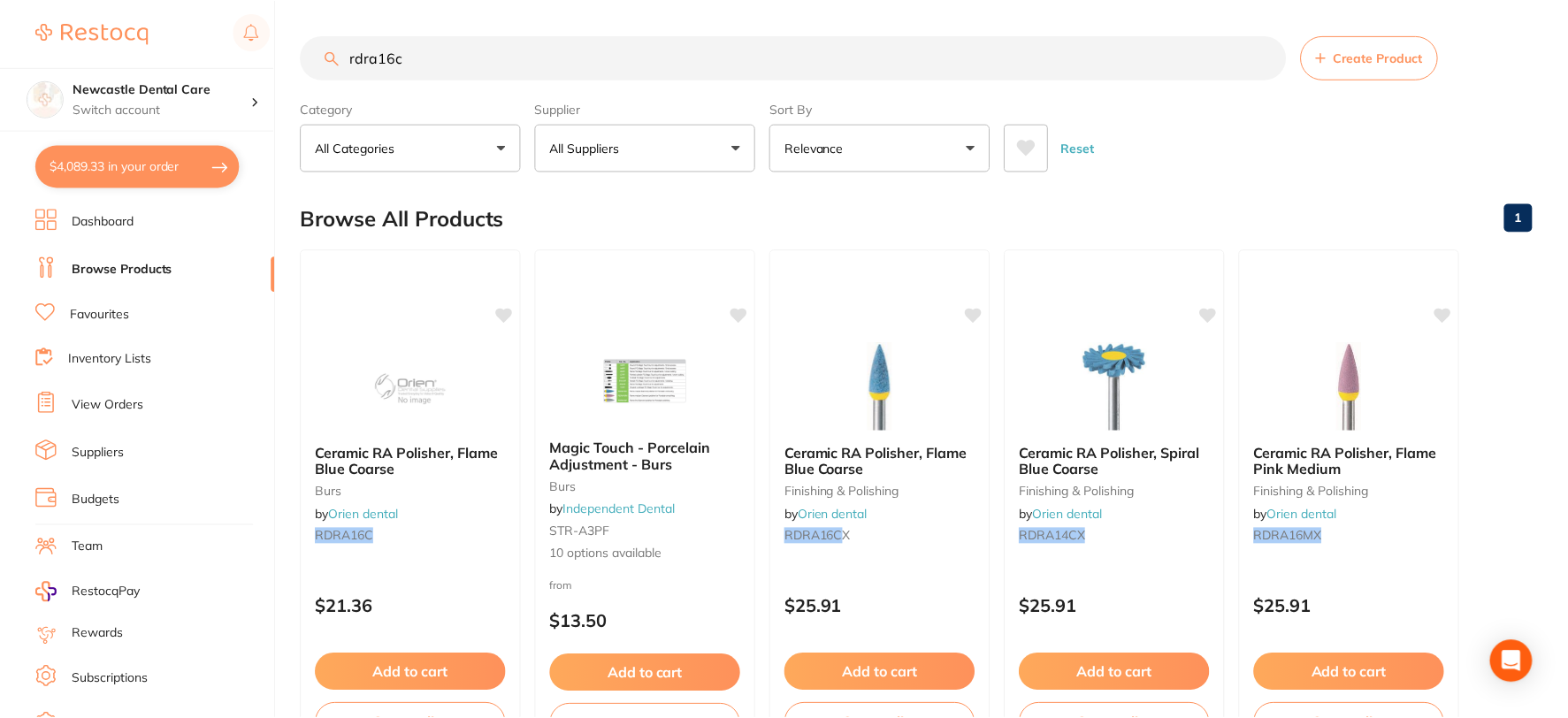
scroll to position [3, 0]
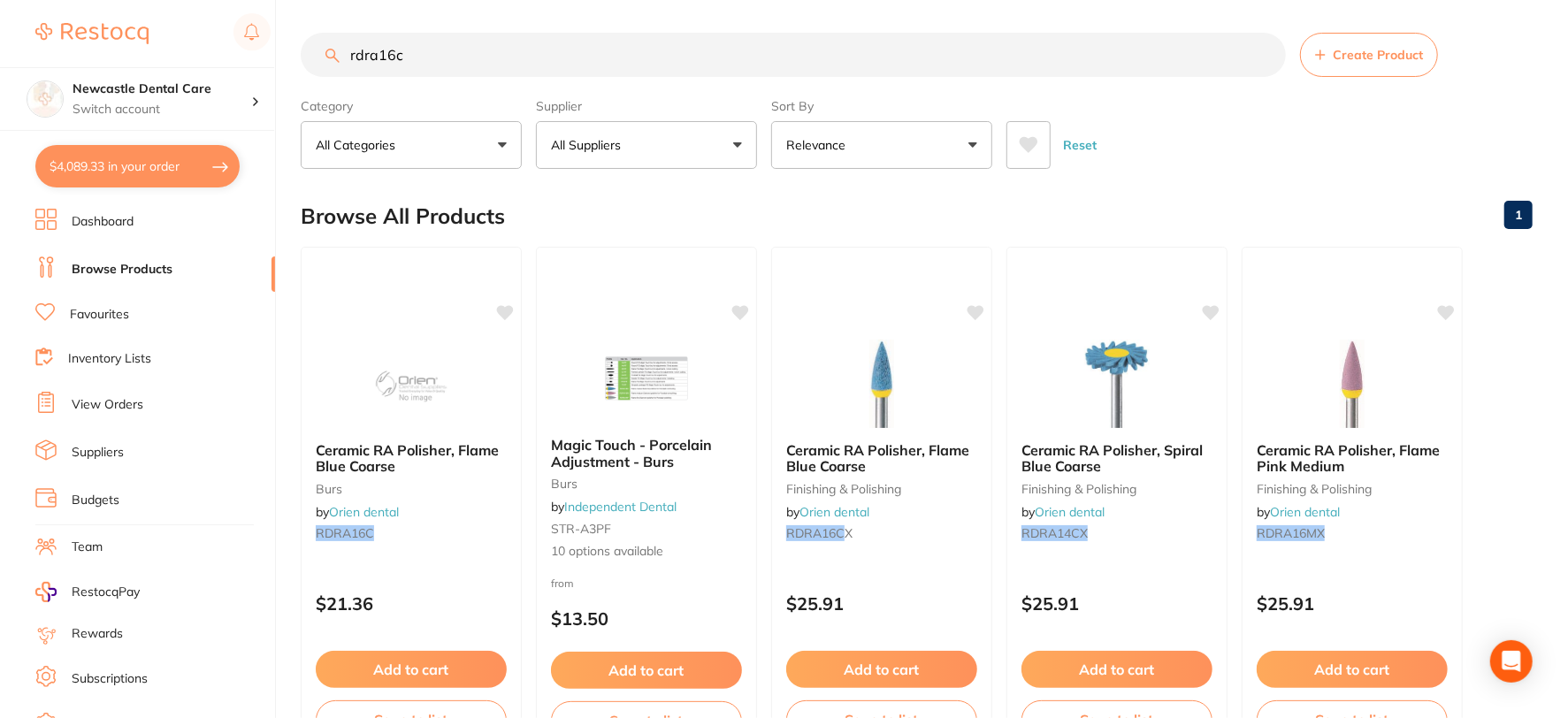
click at [146, 218] on li "Dashboard" at bounding box center [155, 221] width 240 height 26
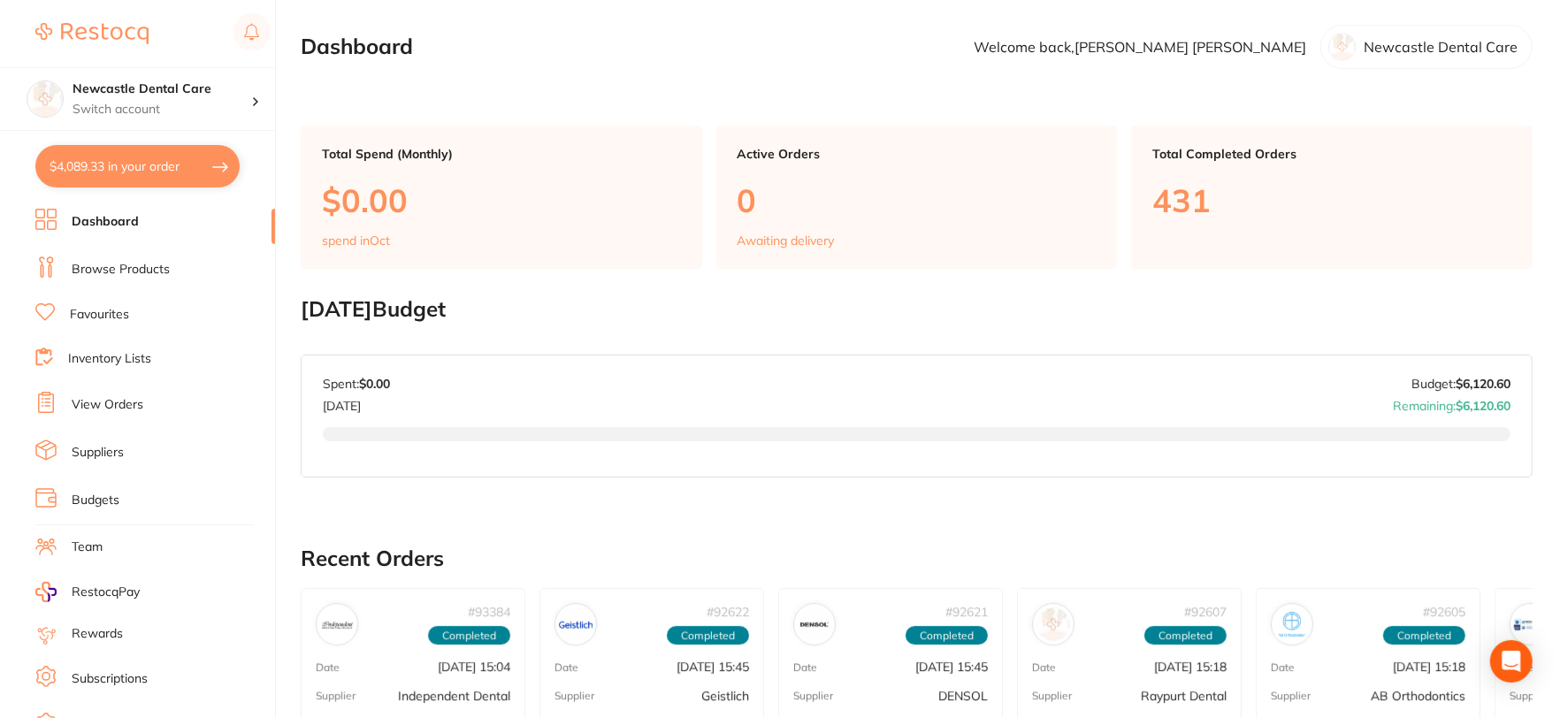
click at [124, 310] on link "Favourites" at bounding box center [100, 315] width 60 height 18
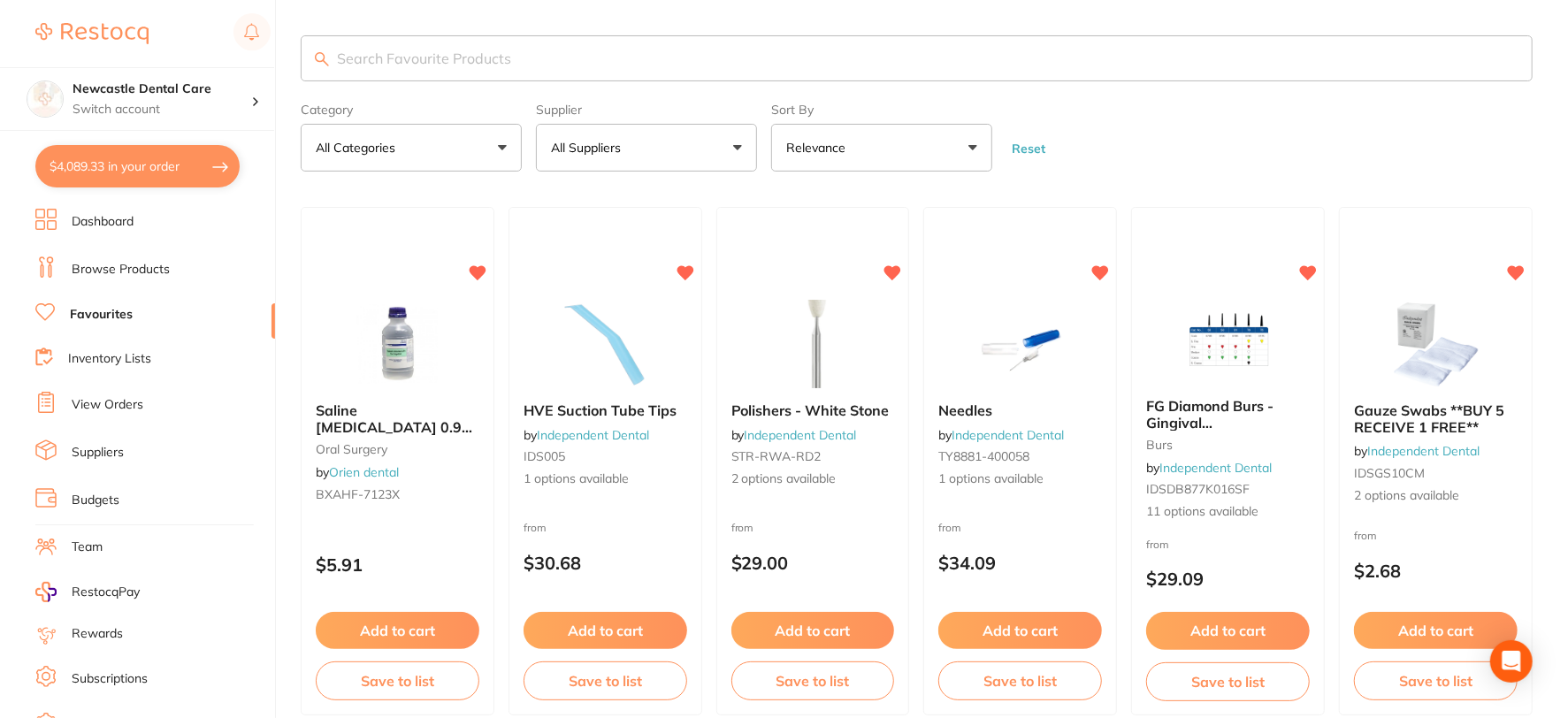
click at [418, 55] on input "search" at bounding box center [916, 58] width 1231 height 46
type input "tray sleeve"
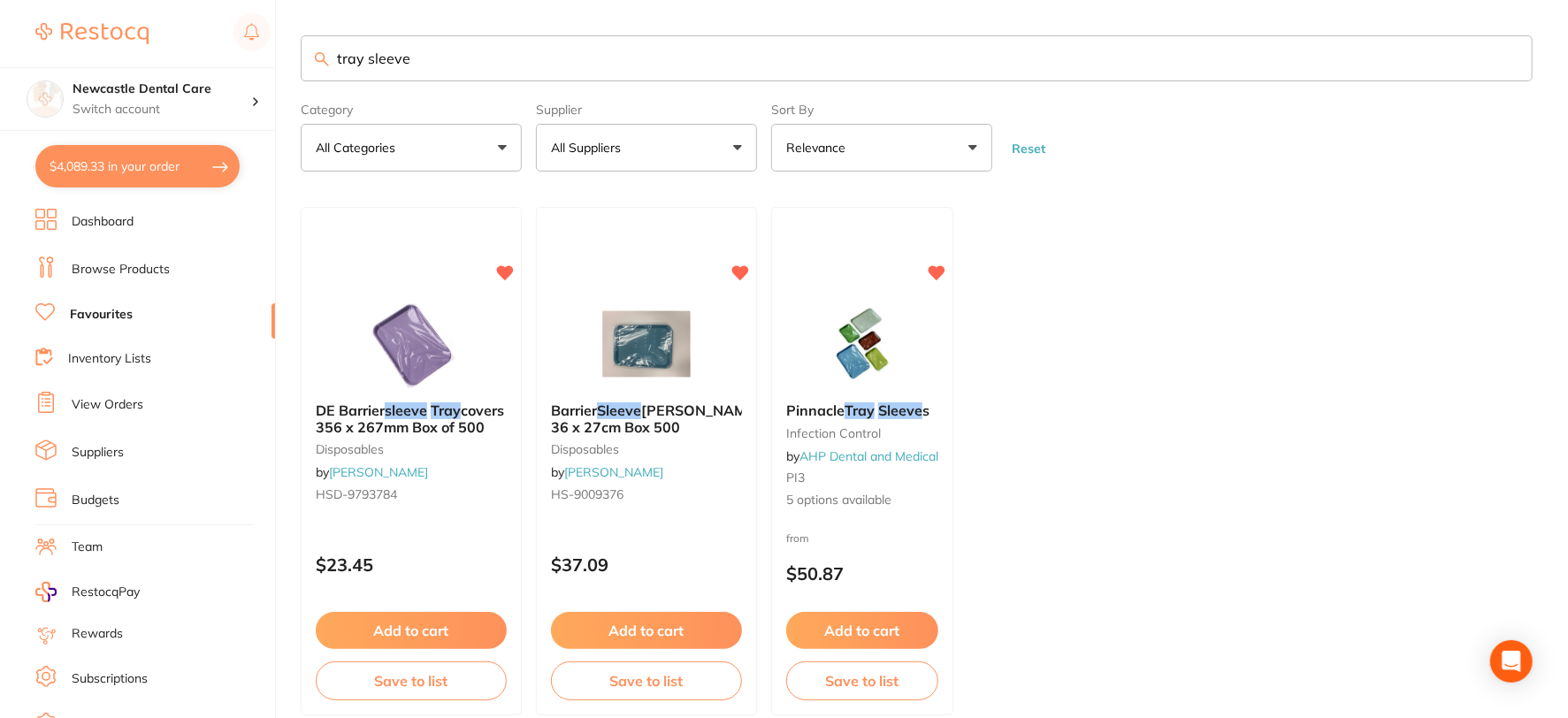
click at [1504, 62] on input "tray sleeve" at bounding box center [916, 58] width 1231 height 46
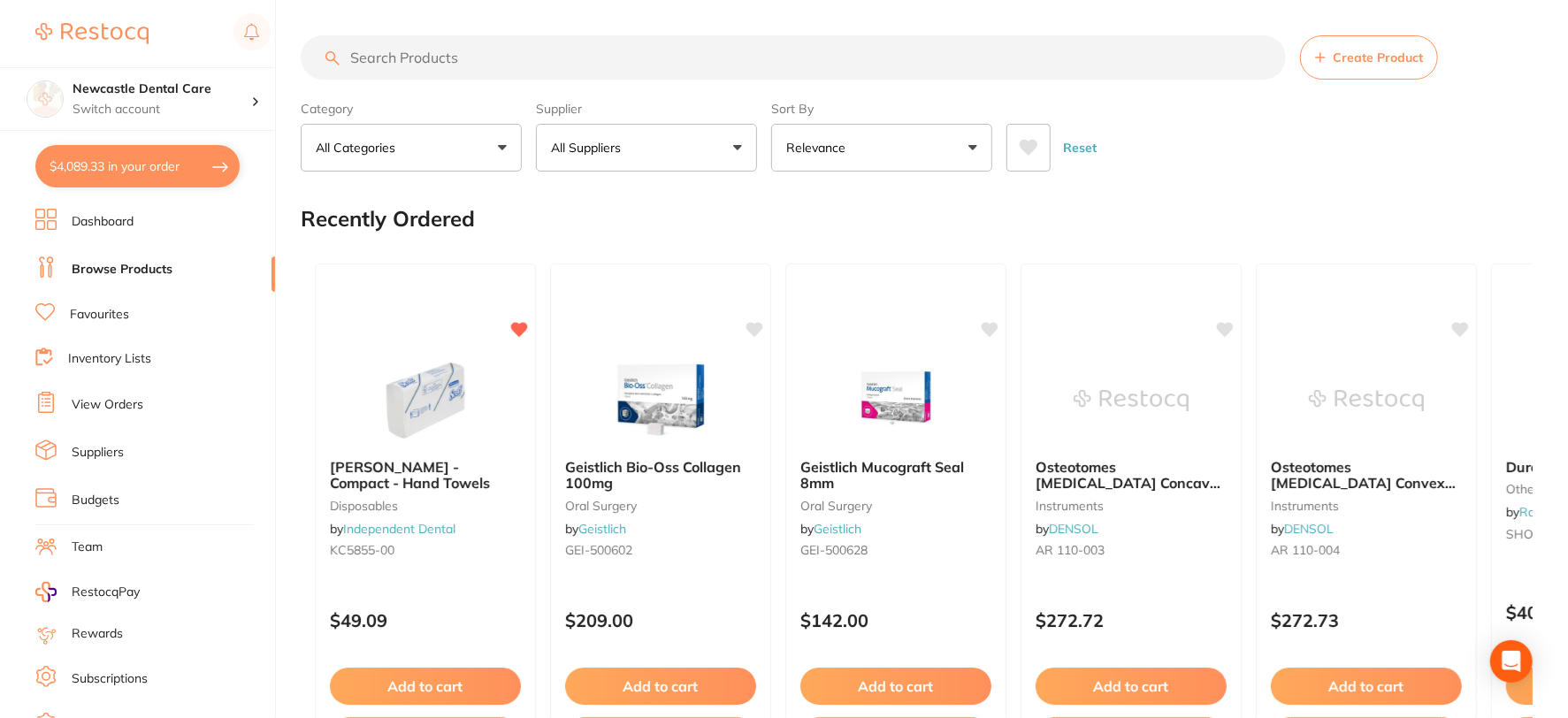
click at [418, 56] on input "search" at bounding box center [793, 57] width 985 height 44
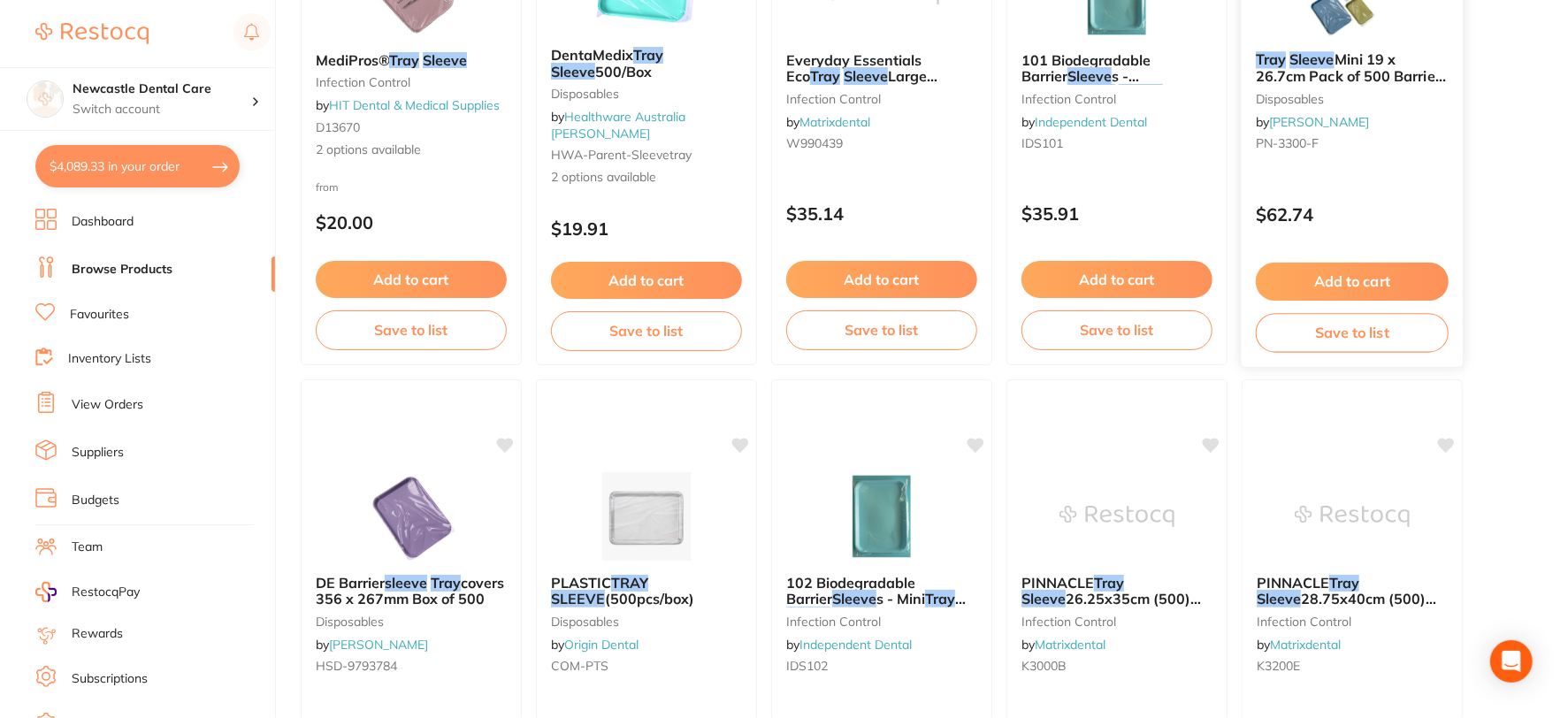
scroll to position [295, 0]
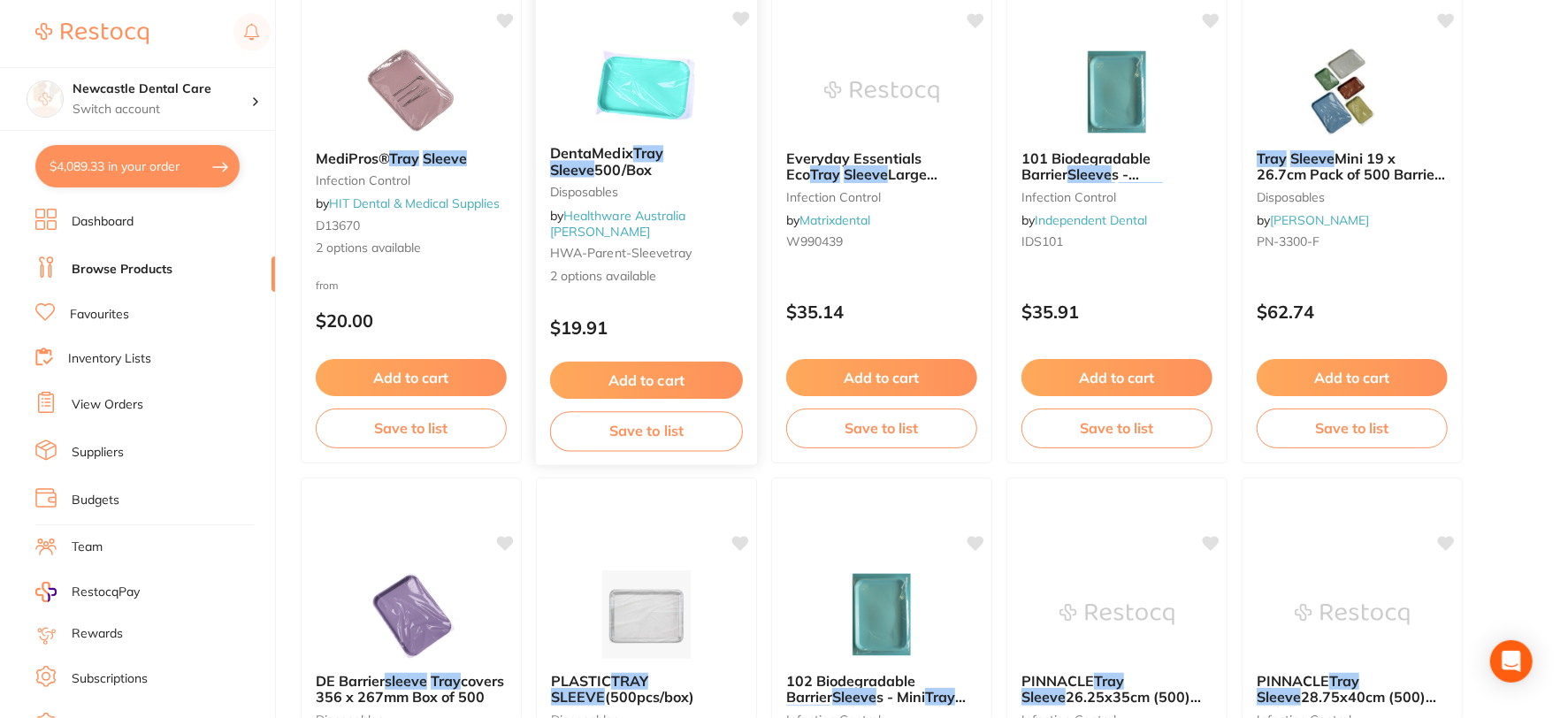
type input "tray sleeve"
click at [665, 278] on div "DentaMedix Tray Sleeve 500/Box Disposables by Healthware Australia [PERSON_NAME…" at bounding box center [646, 215] width 221 height 169
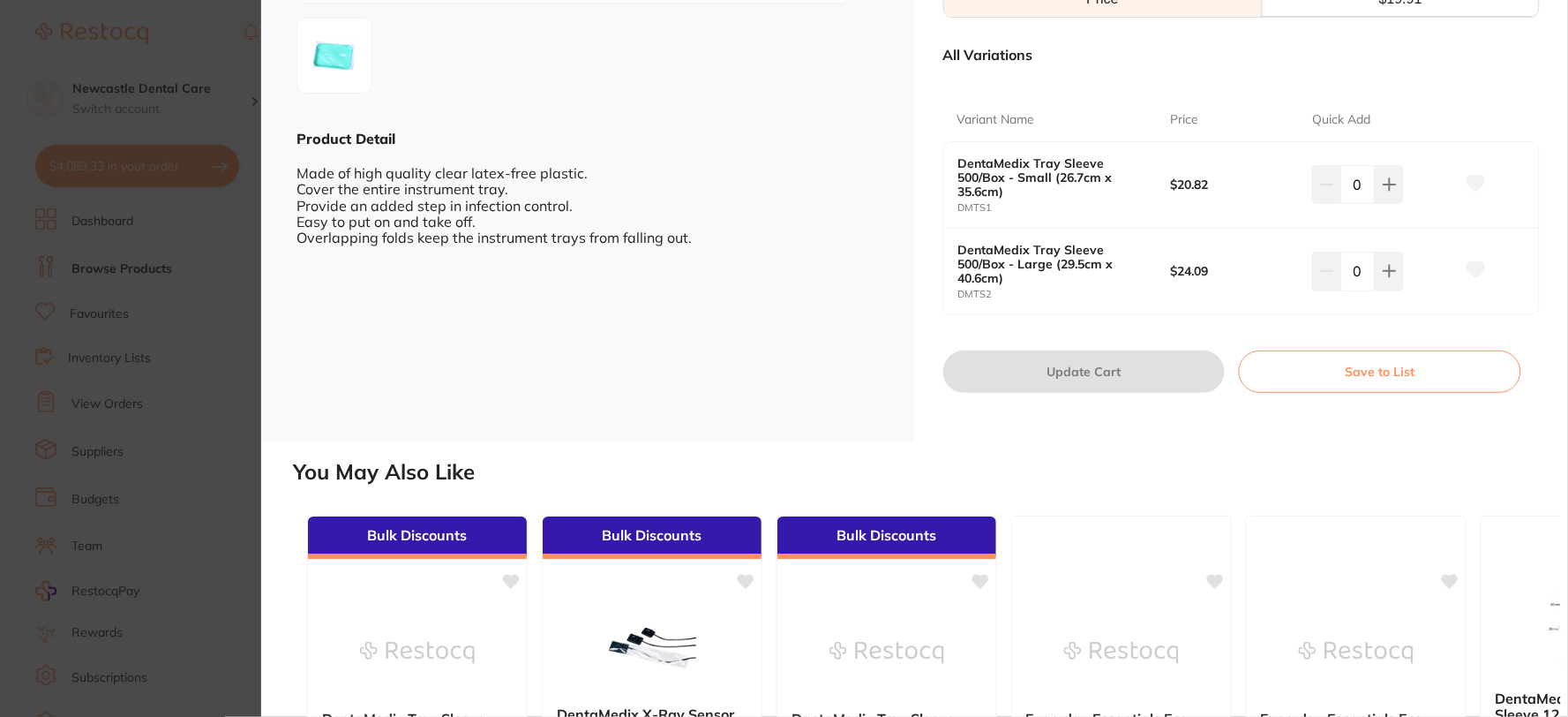
scroll to position [392, 0]
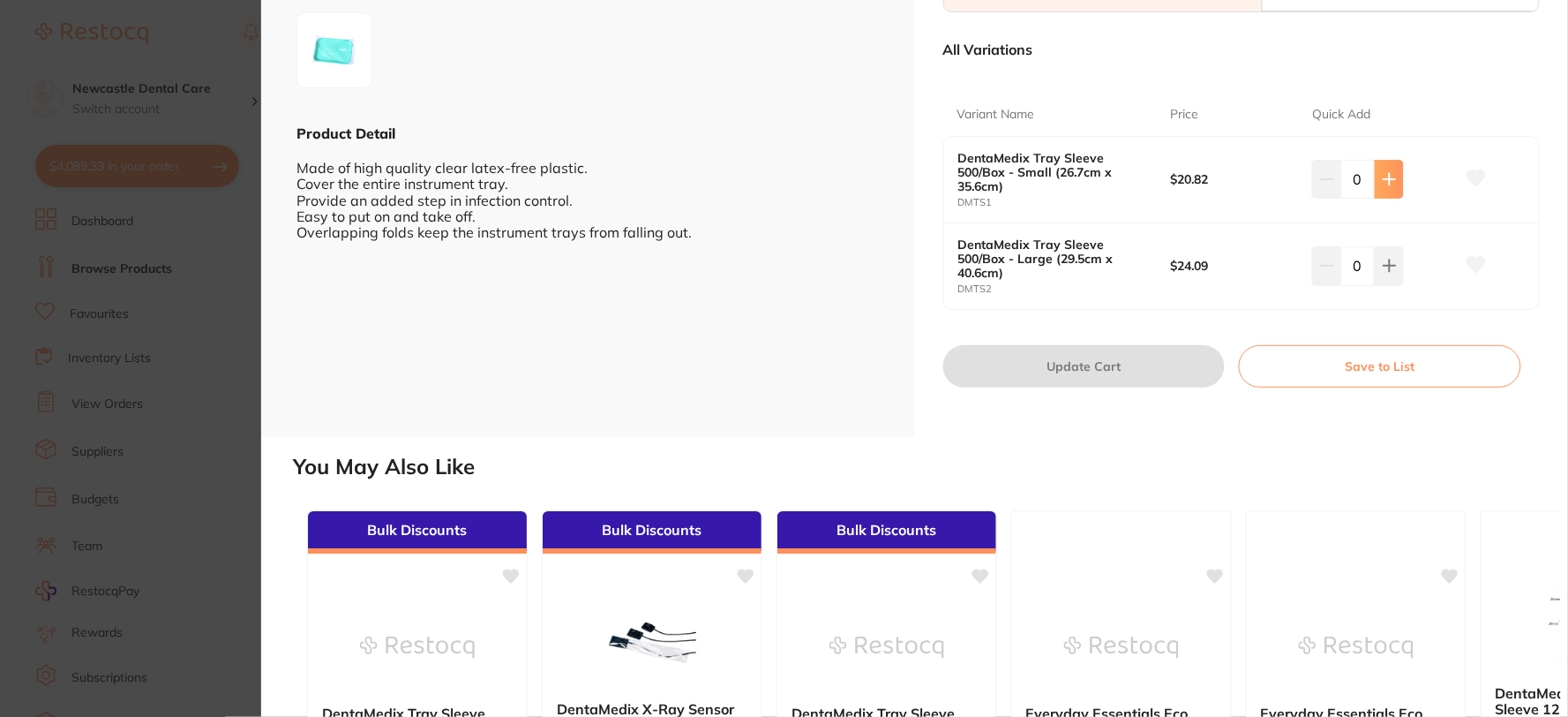
click at [1389, 176] on icon at bounding box center [1390, 179] width 14 height 14
type input "1"
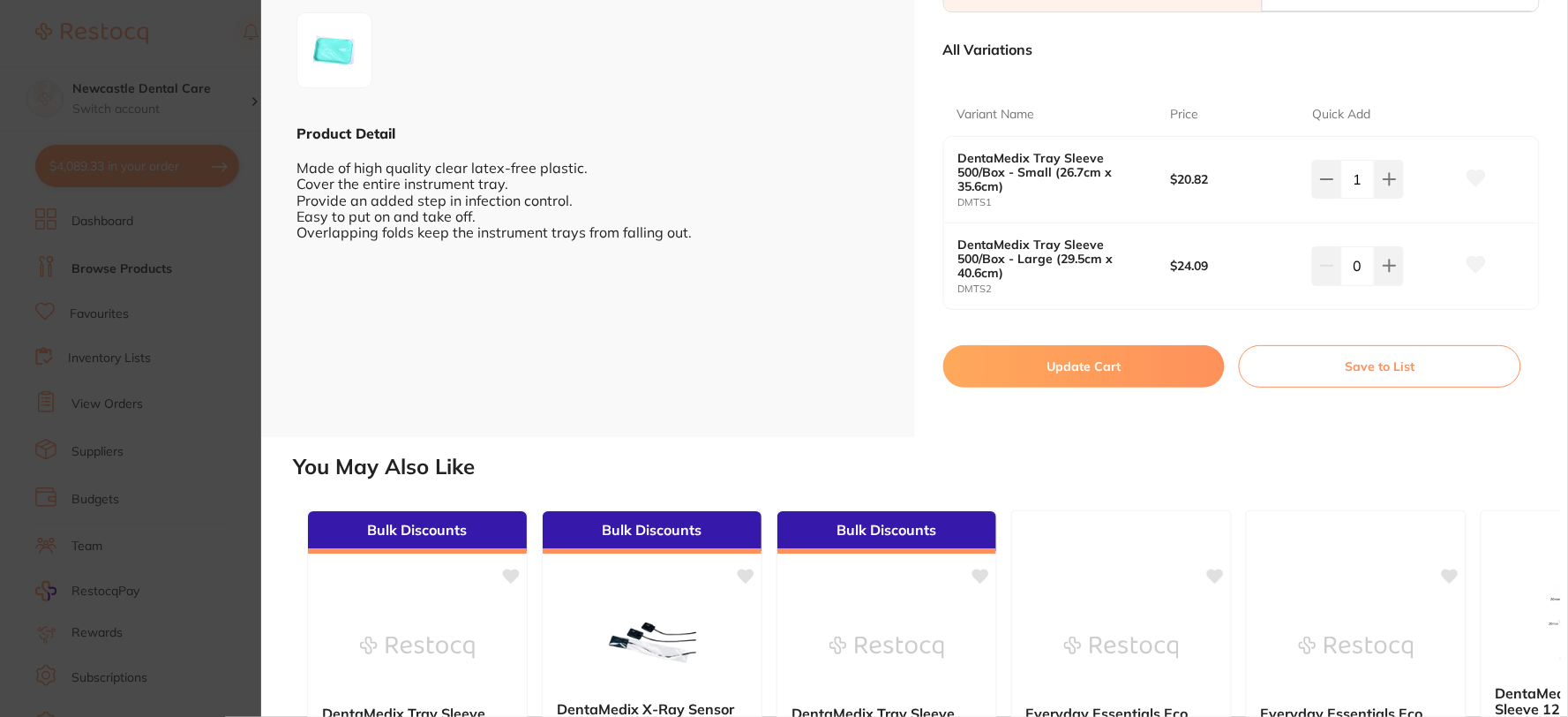
click at [1087, 365] on button "Update Cart" at bounding box center [1085, 365] width 282 height 42
checkbox input "false"
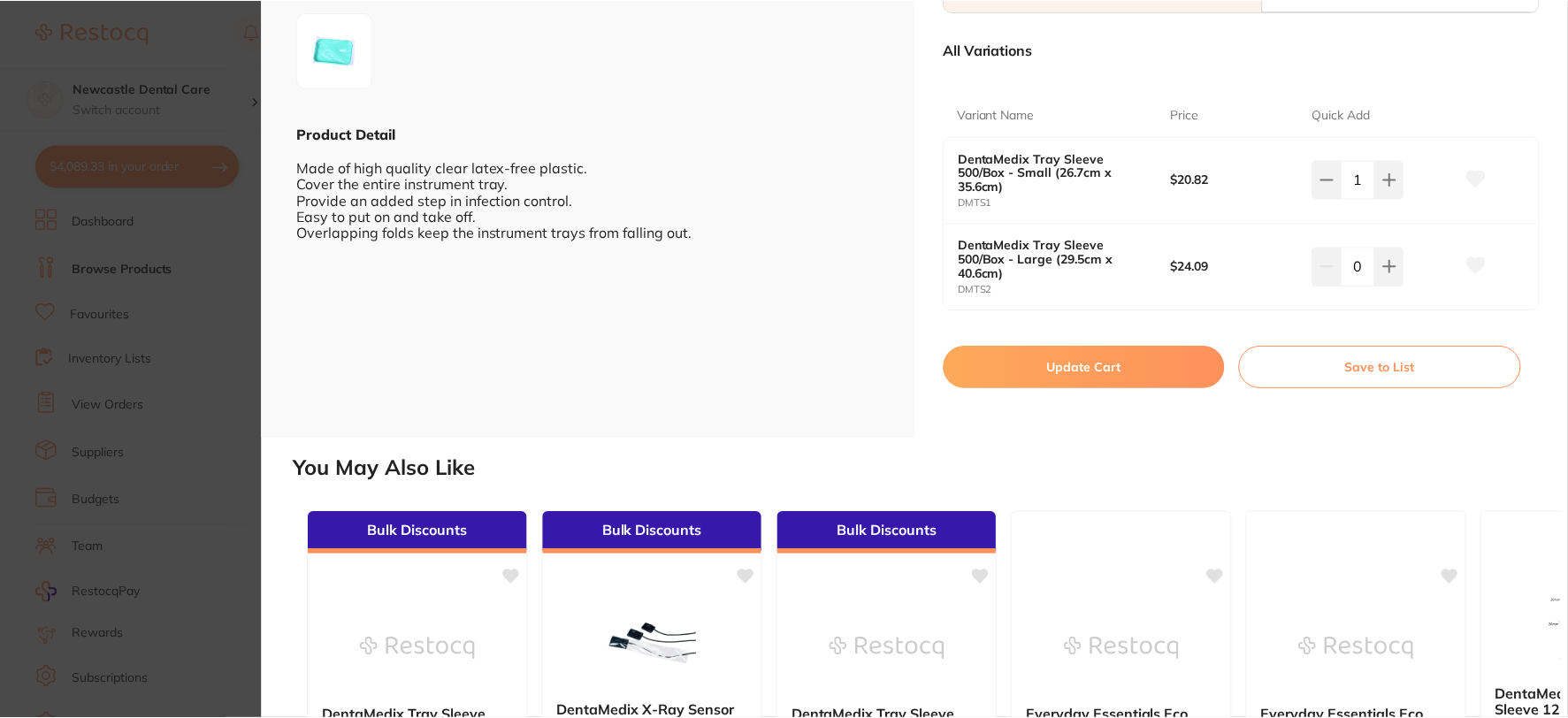
scroll to position [295, 0]
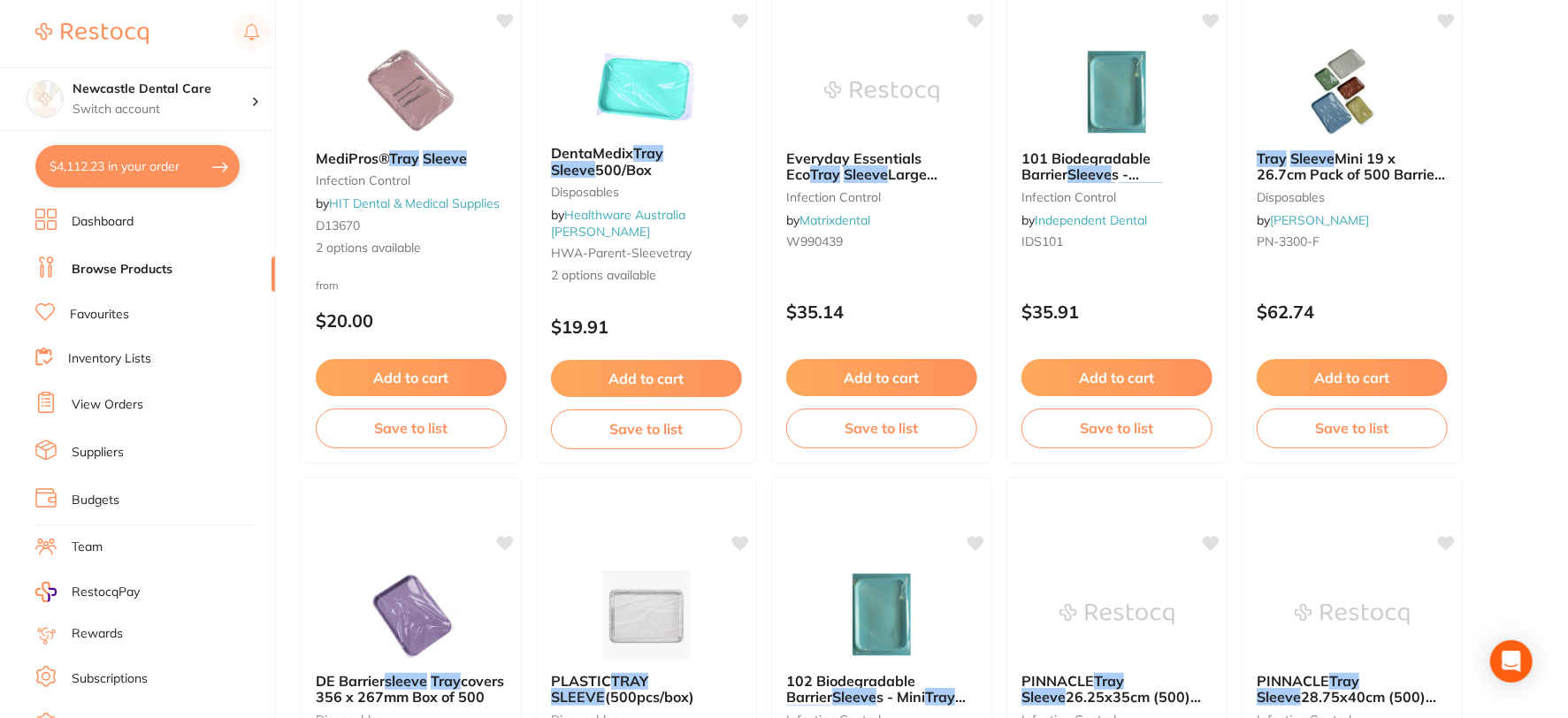
click at [108, 402] on link "View Orders" at bounding box center [106, 405] width 71 height 18
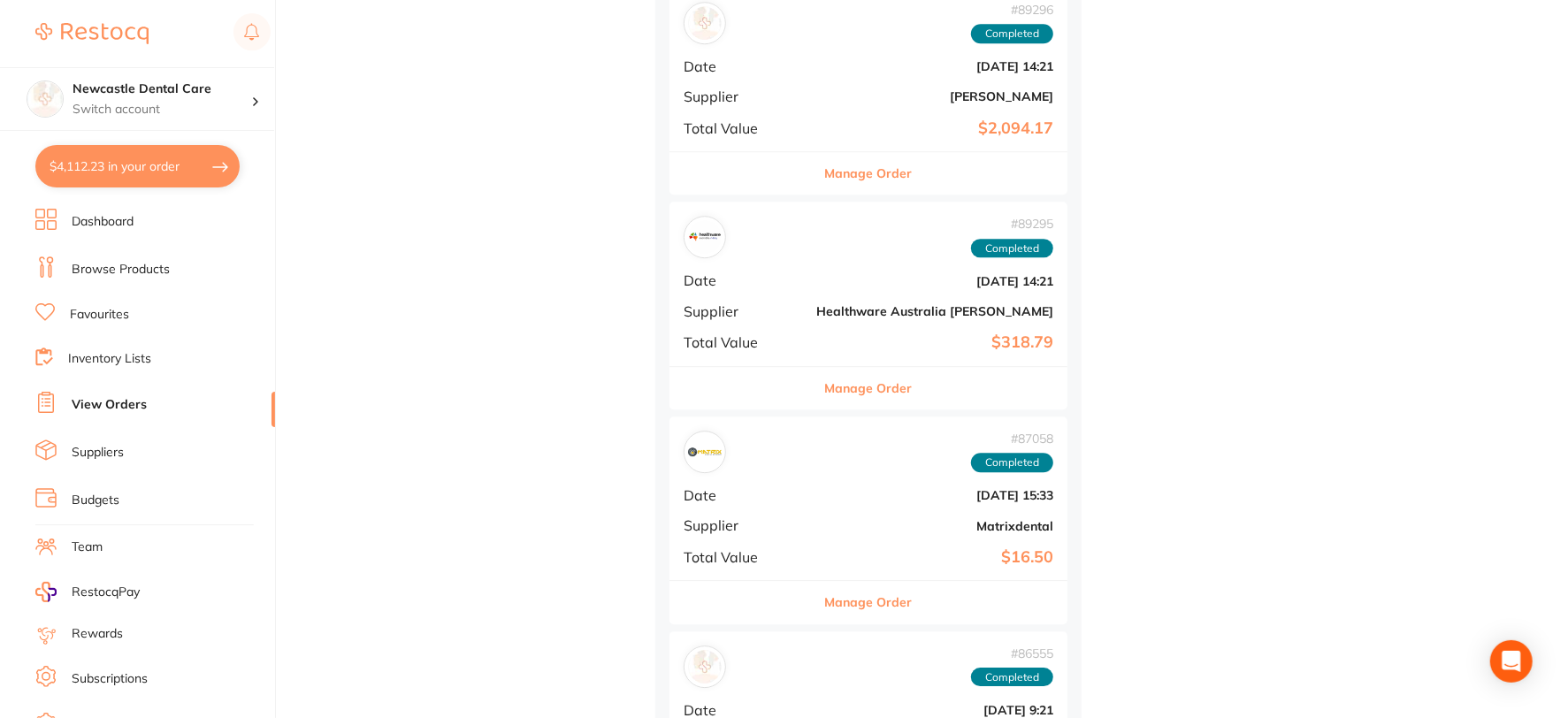
scroll to position [3536, 0]
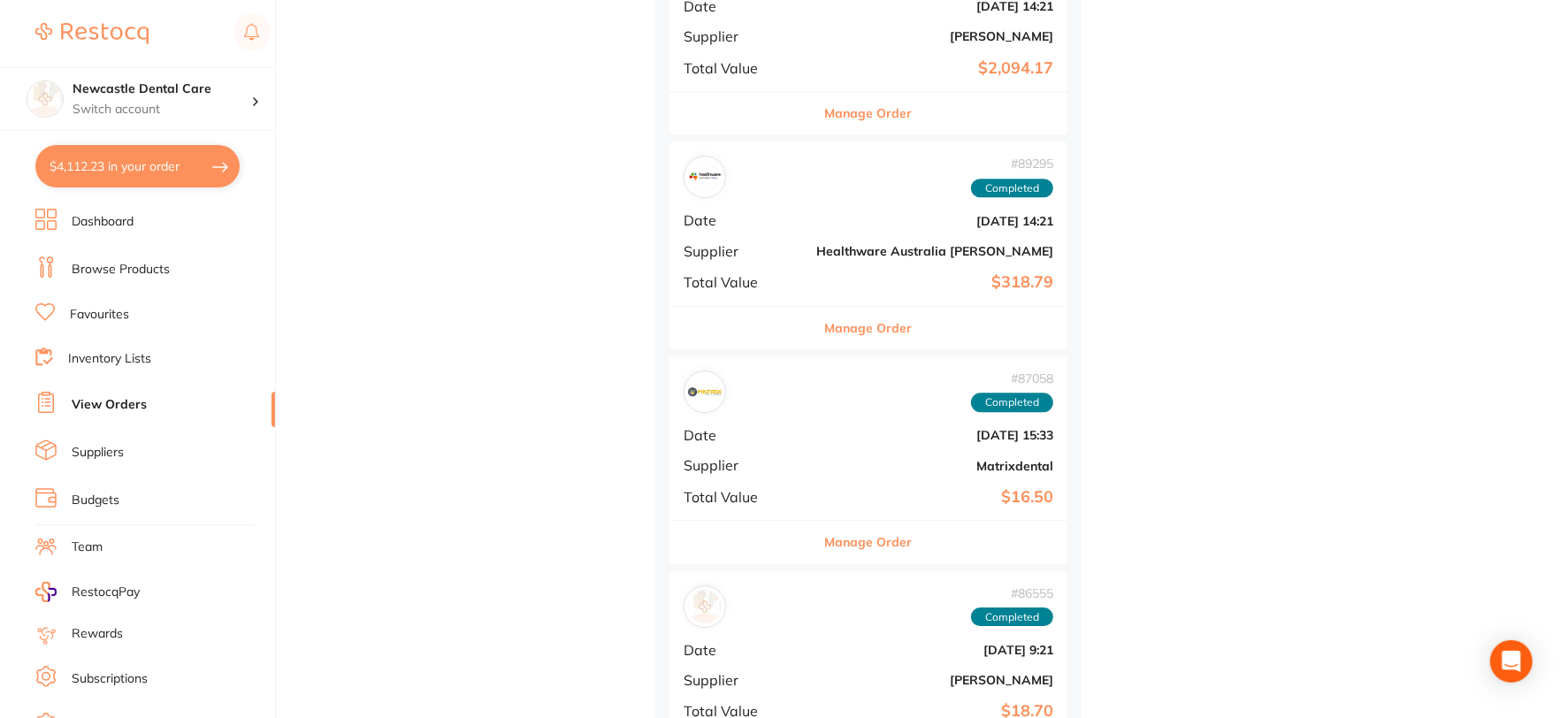
click at [834, 288] on b "$318.79" at bounding box center [934, 282] width 237 height 19
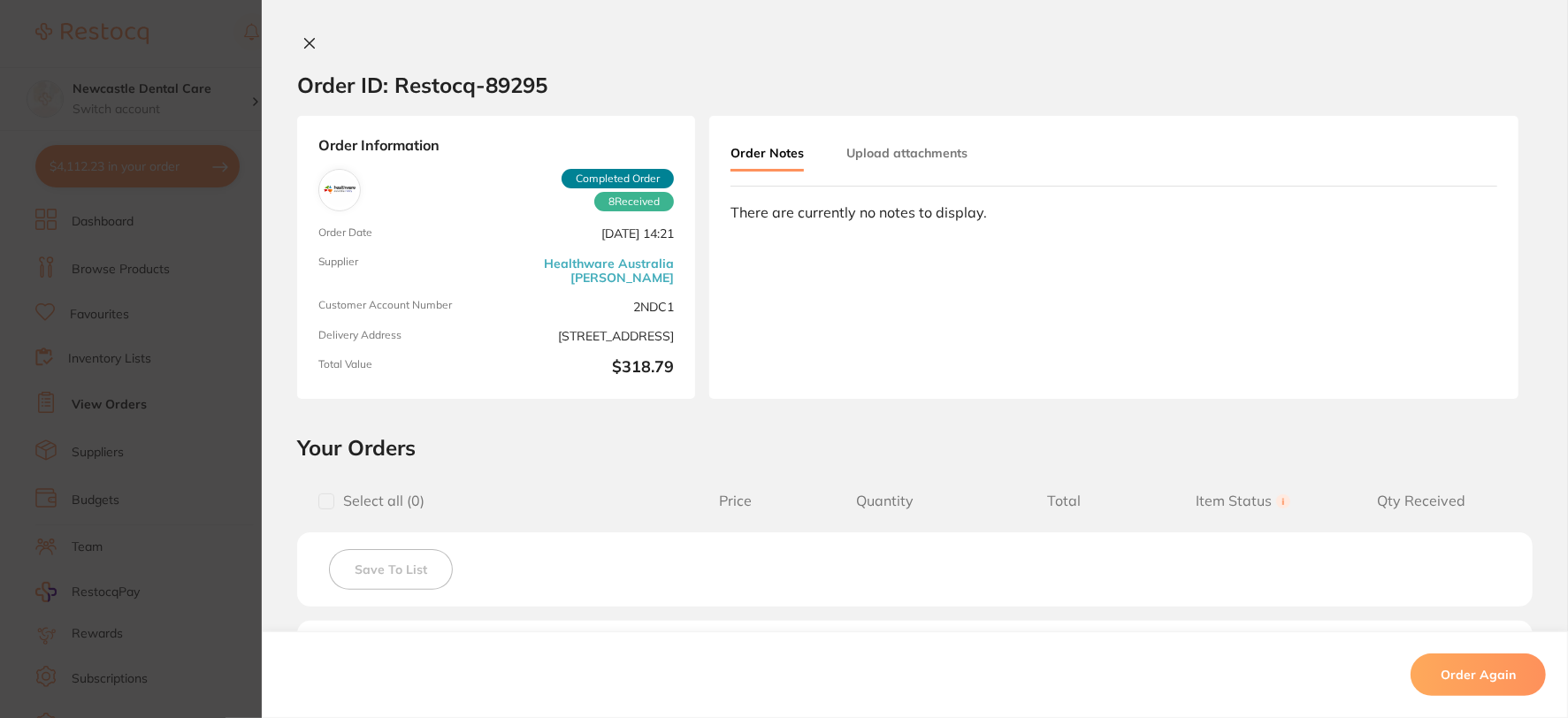
click at [296, 31] on div "Order ID: Restocq- 89295 Order Information 8 Received Completed Order Order Dat…" at bounding box center [914, 359] width 1307 height 718
click at [302, 38] on icon at bounding box center [309, 43] width 14 height 14
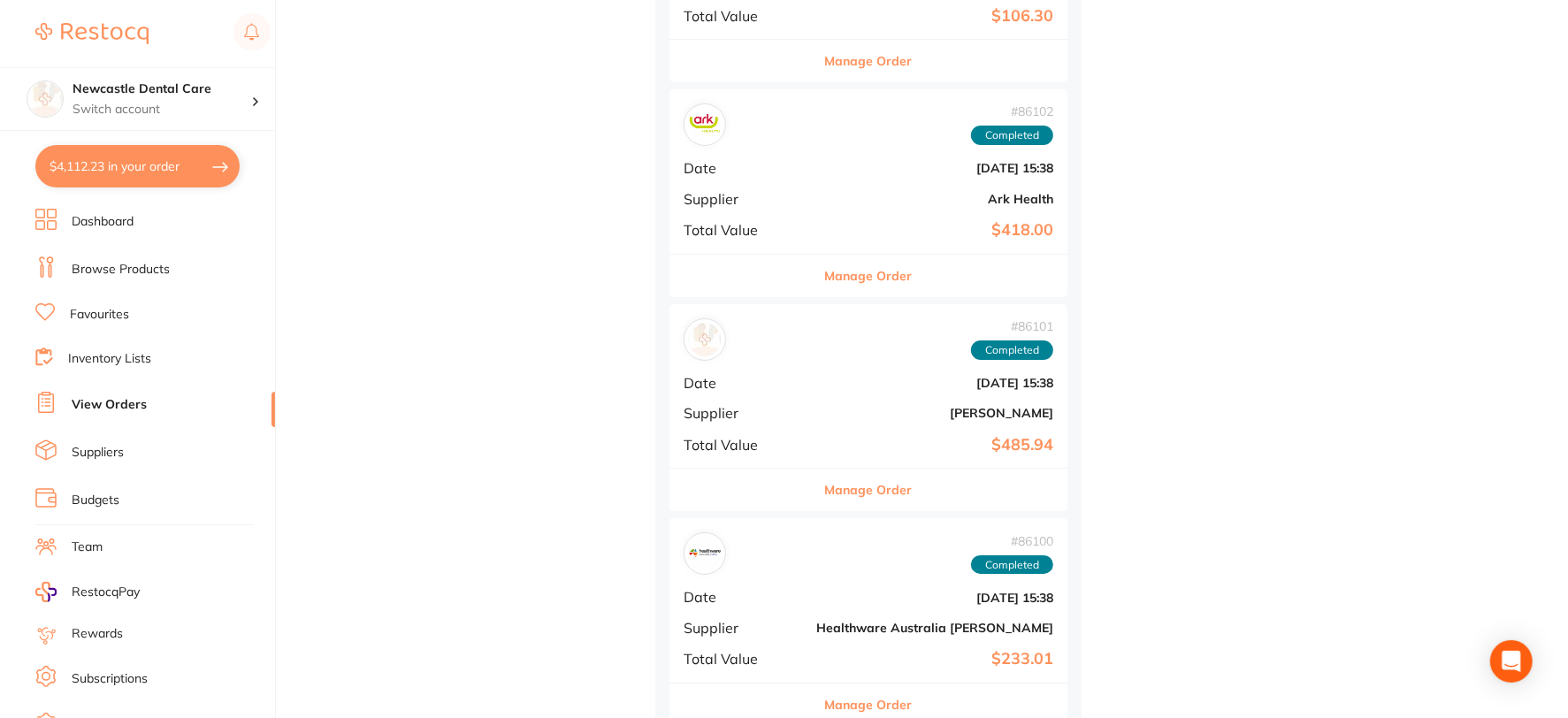
scroll to position [5304, 0]
click at [833, 360] on div "# 86100 Completed" at bounding box center [868, 338] width 370 height 42
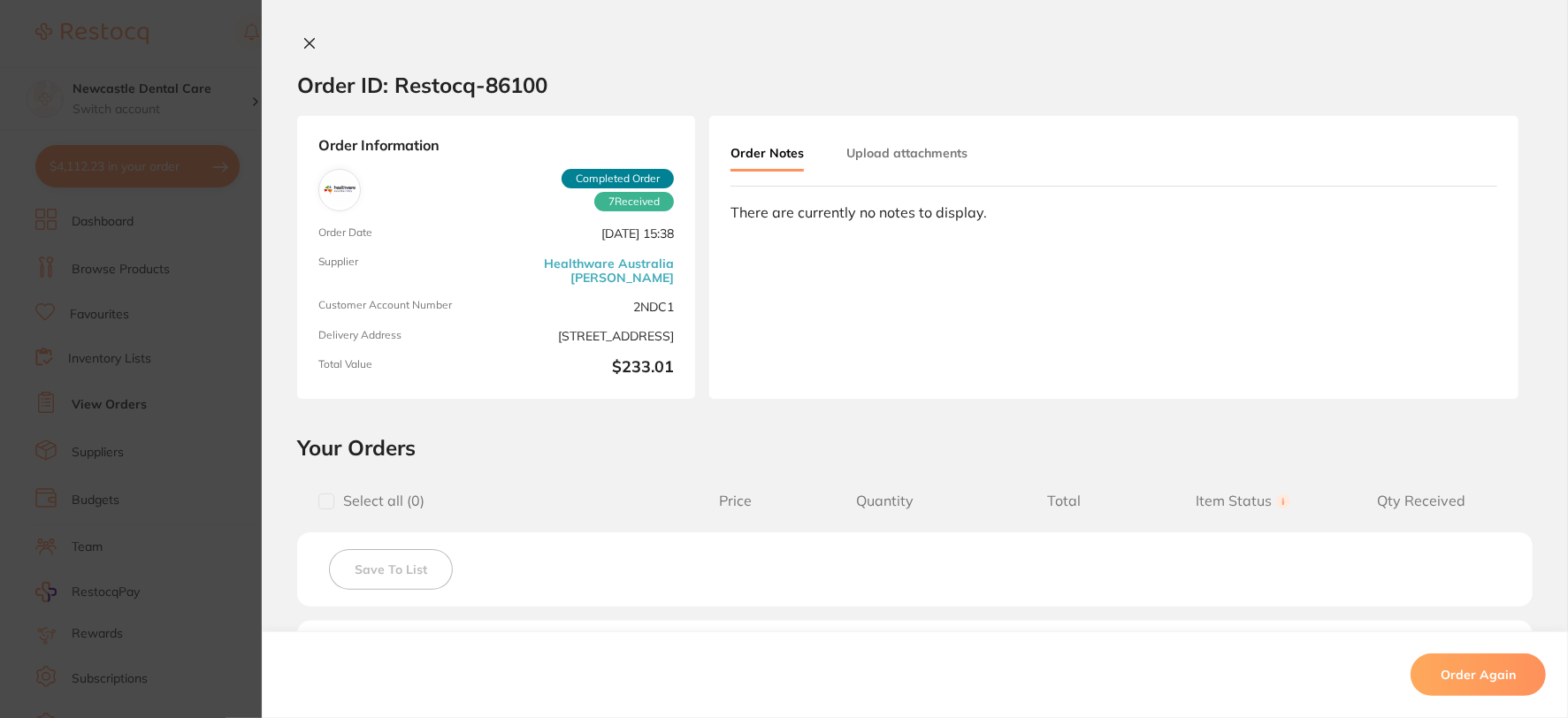
click at [302, 42] on icon at bounding box center [309, 43] width 14 height 14
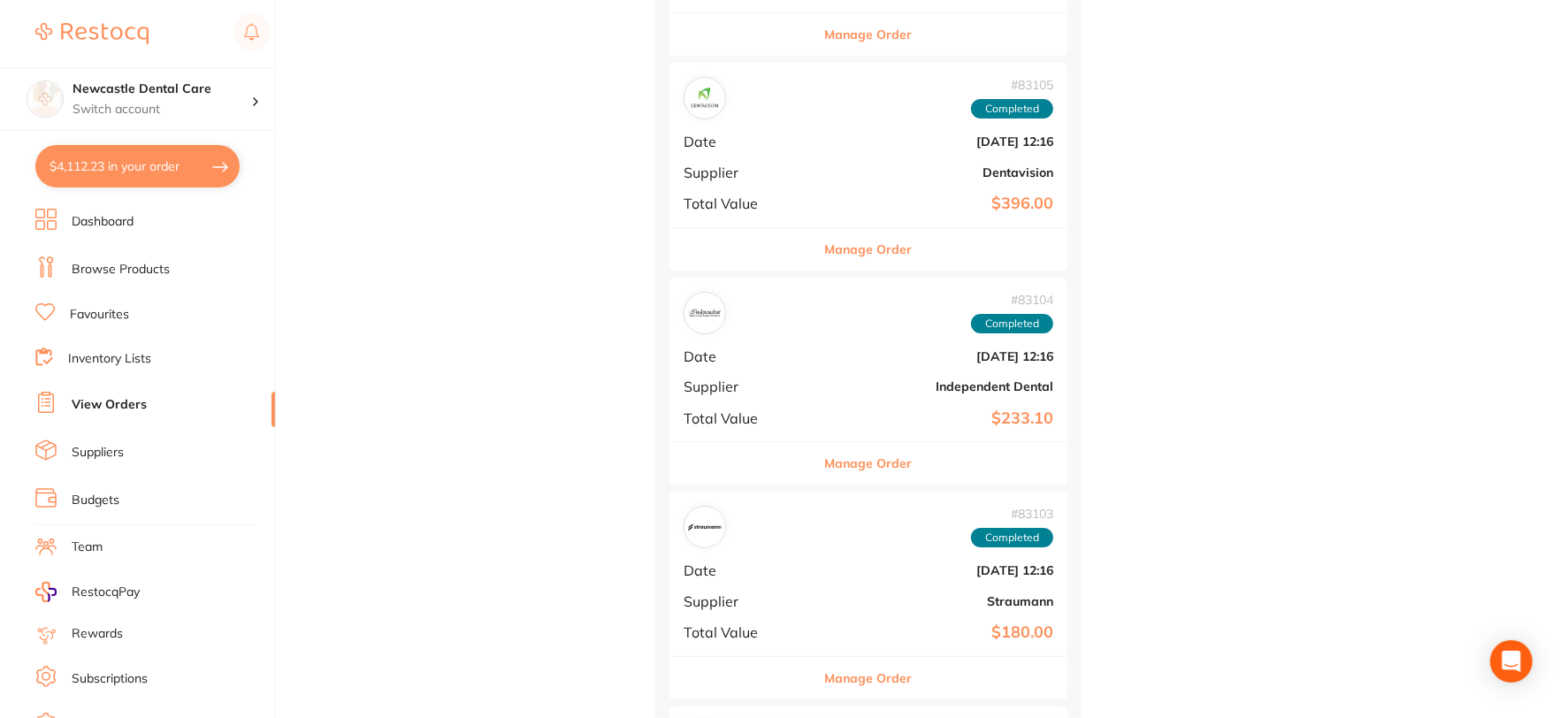
scroll to position [6286, 0]
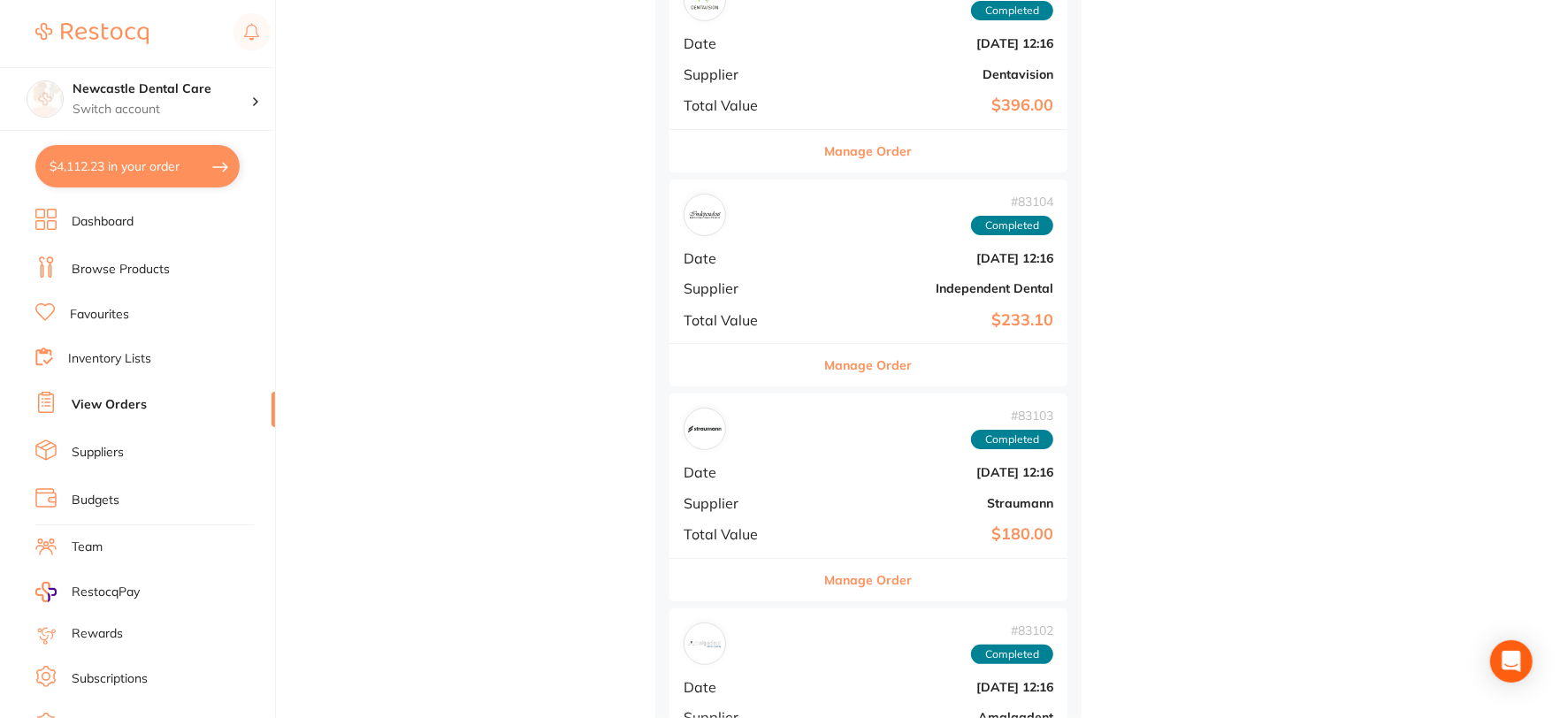
click at [817, 274] on div "# 83104 Completed Date [DATE] 12:16 Supplier Independent Dental Total Value $23…" at bounding box center [868, 261] width 398 height 164
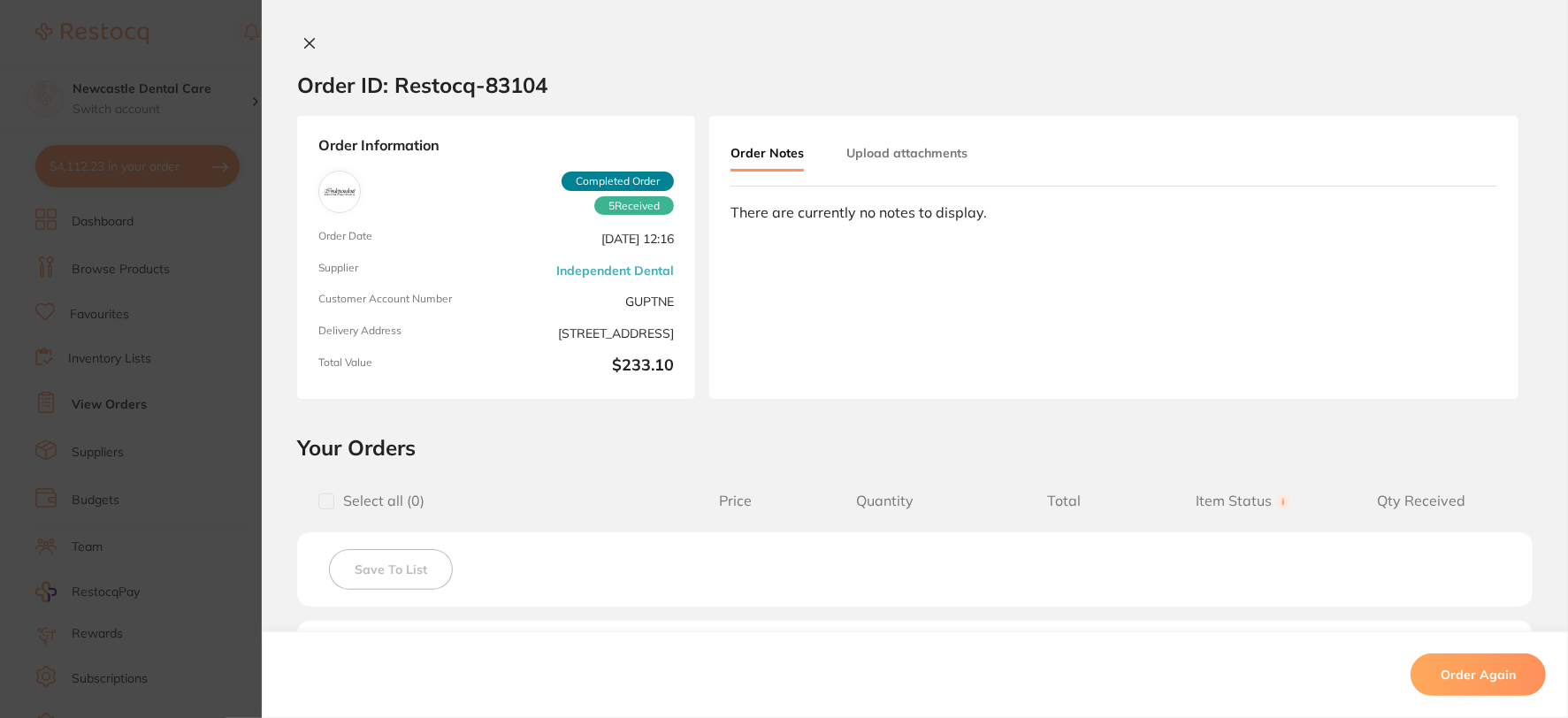
click at [302, 40] on icon at bounding box center [309, 43] width 14 height 14
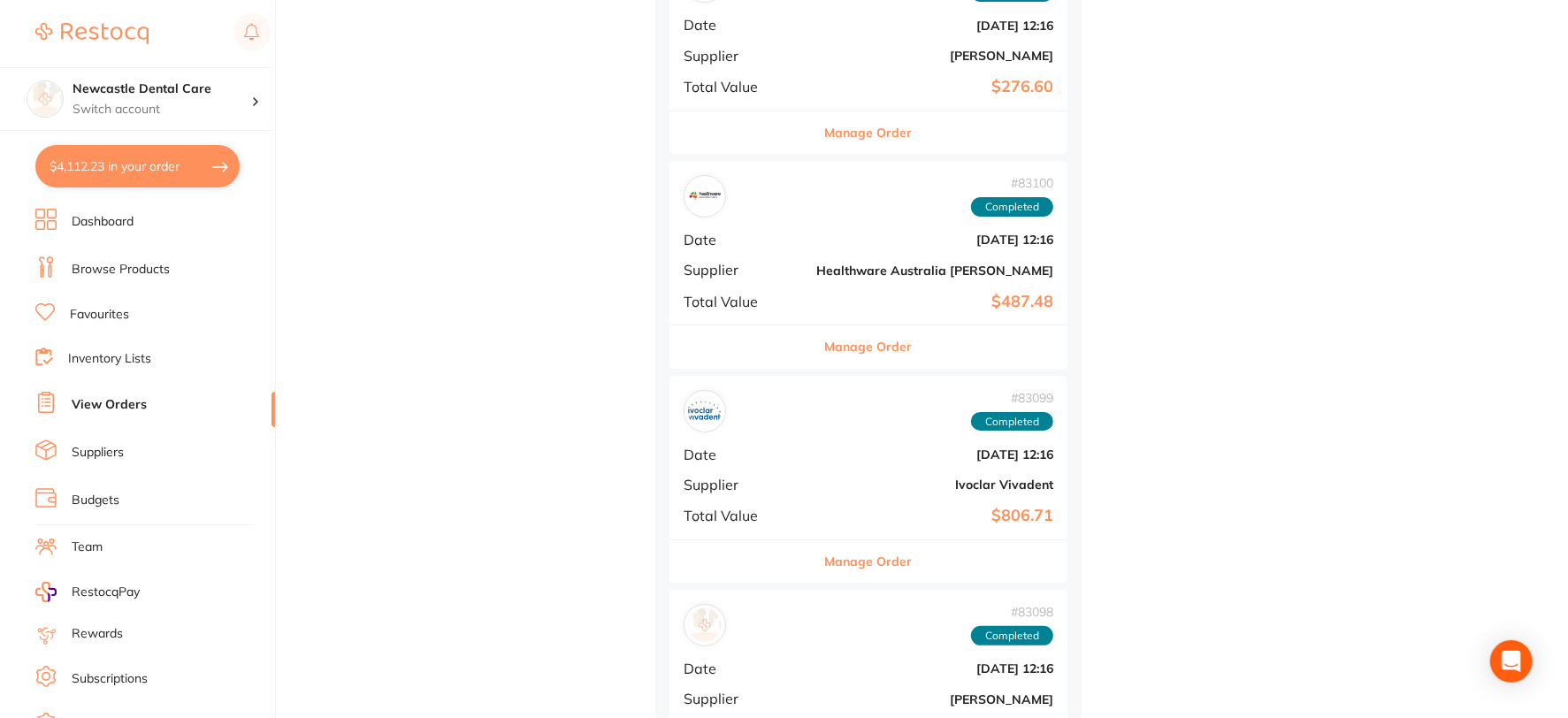
scroll to position [7170, 0]
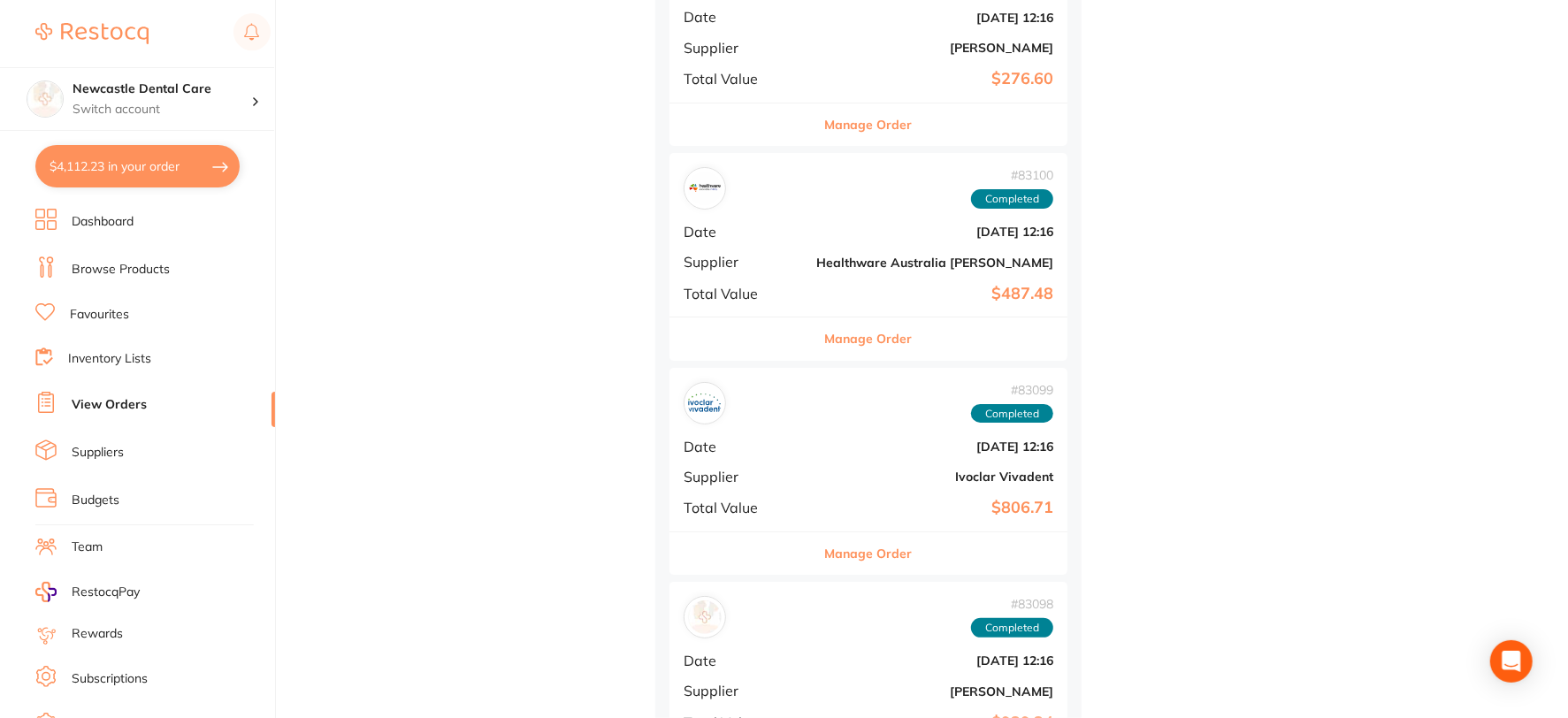
click at [797, 213] on div "# 83100 Completed Date [DATE] 12:16 Supplier Healthware [GEOGRAPHIC_DATA] [PERS…" at bounding box center [868, 235] width 398 height 164
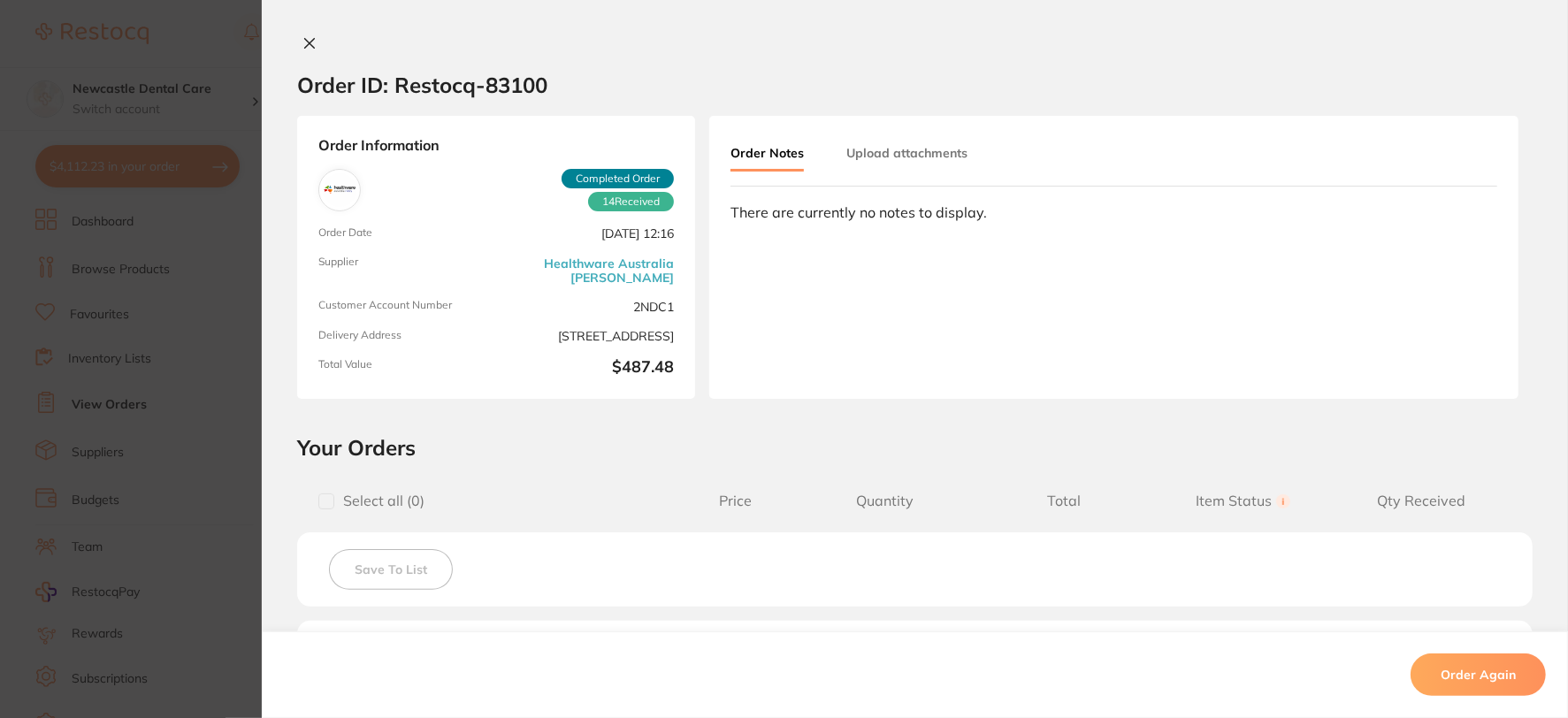
click at [307, 42] on icon at bounding box center [309, 43] width 14 height 14
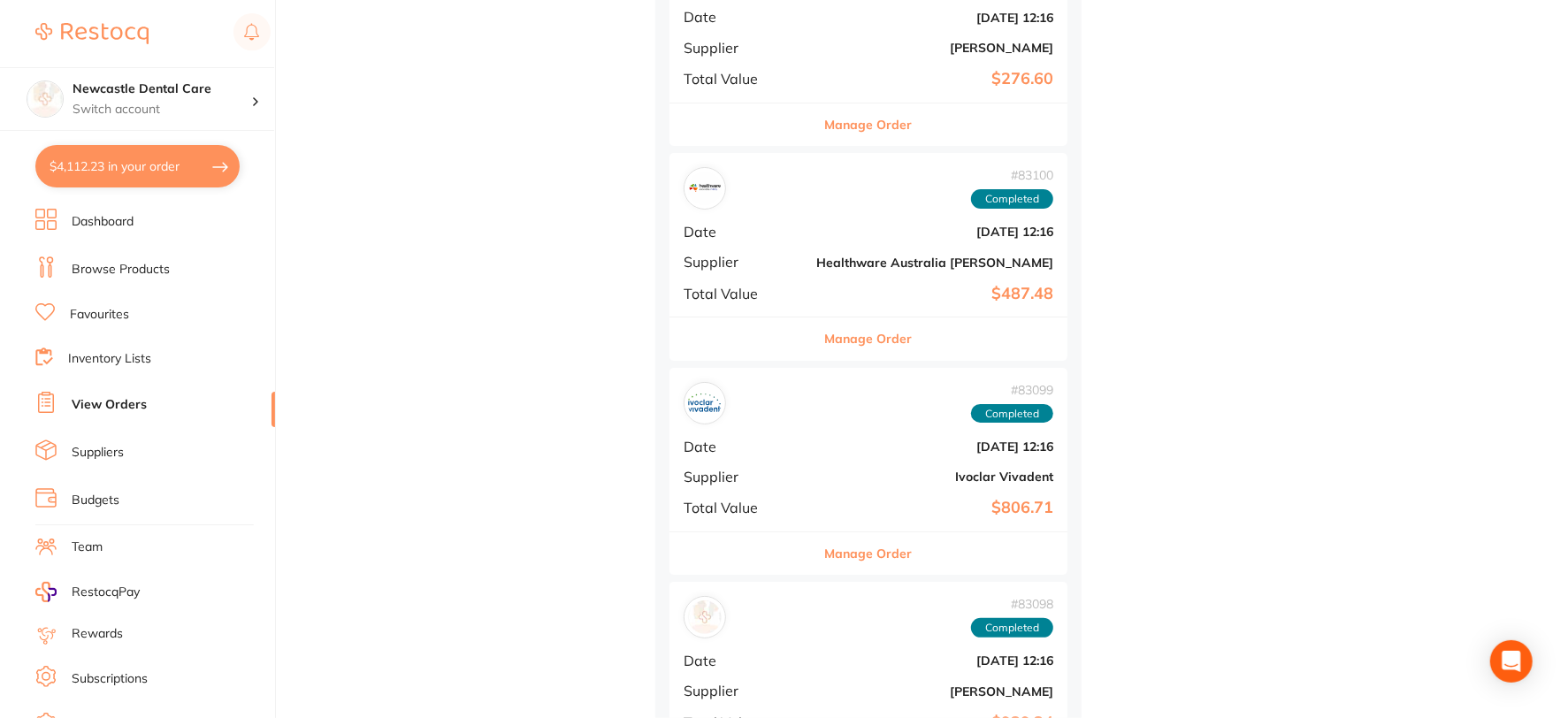
click at [156, 164] on button "$4,112.23 in your order" at bounding box center [137, 166] width 204 height 42
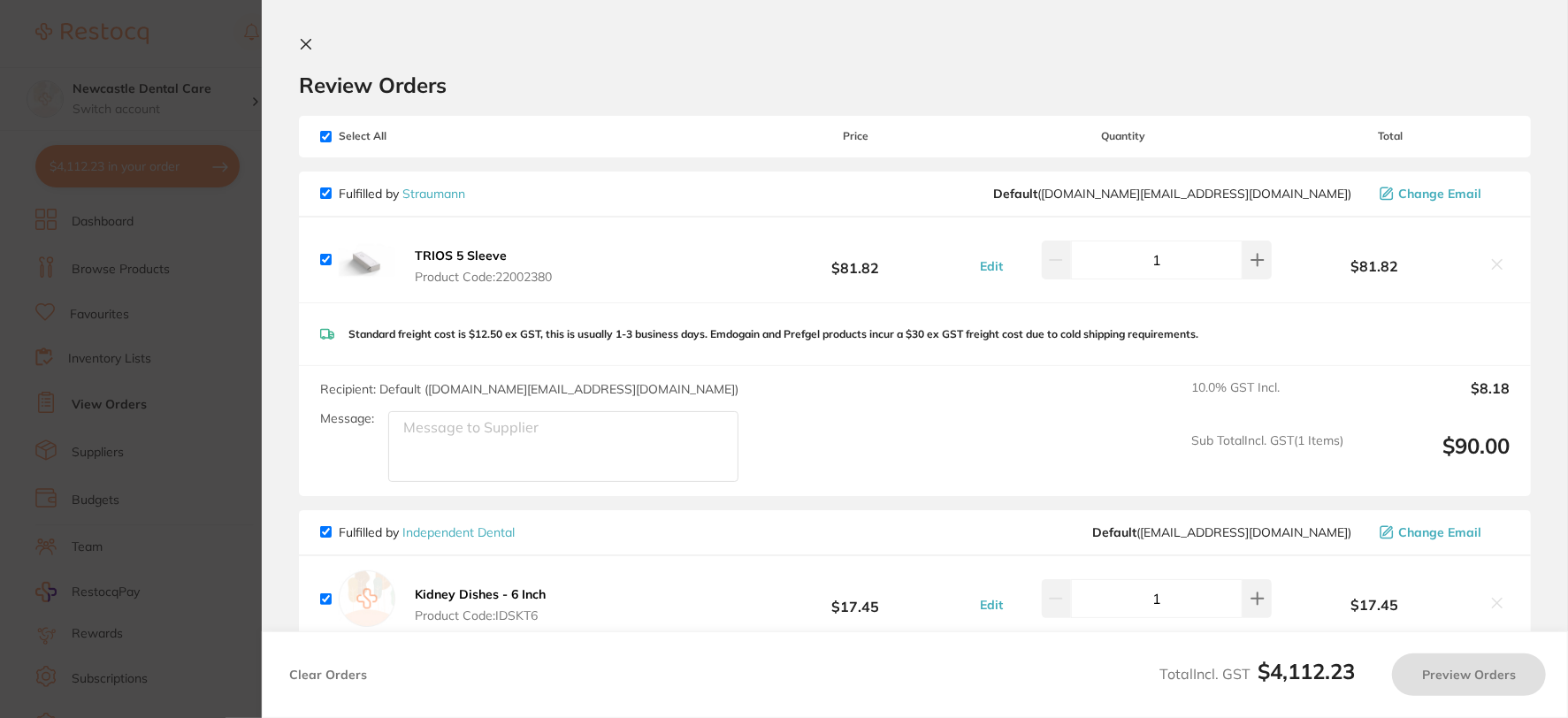
checkbox input "true"
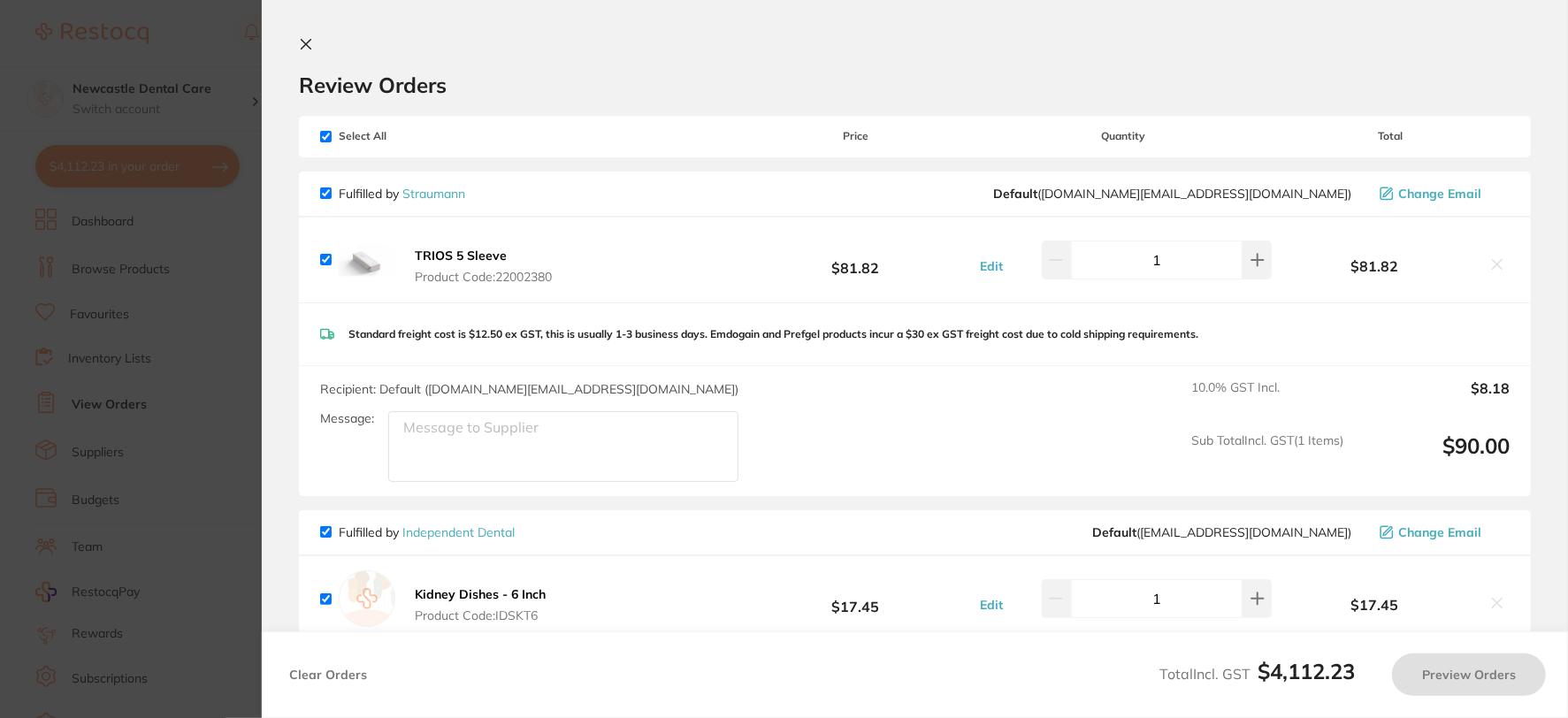
checkbox input "true"
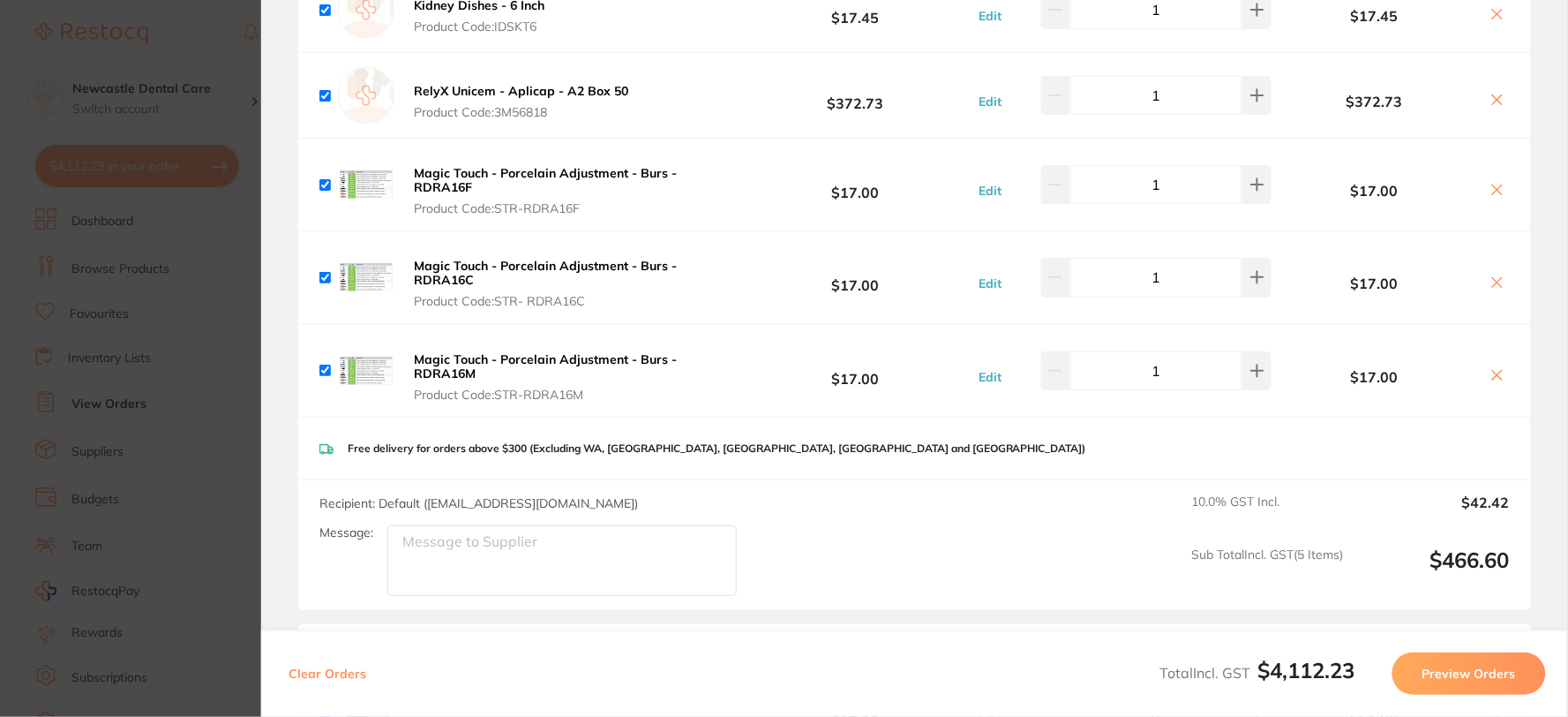
scroll to position [392, 0]
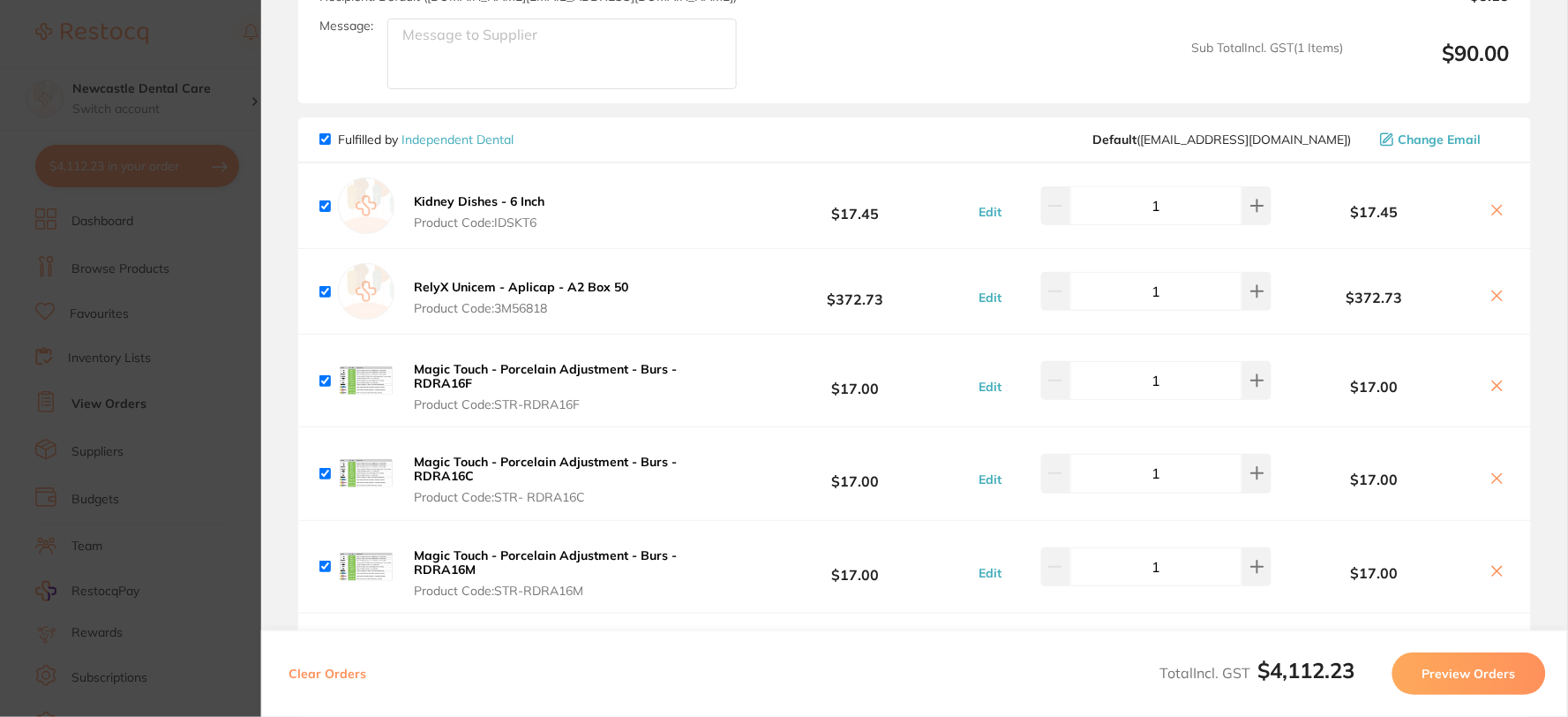
click at [1485, 381] on button at bounding box center [1497, 387] width 24 height 19
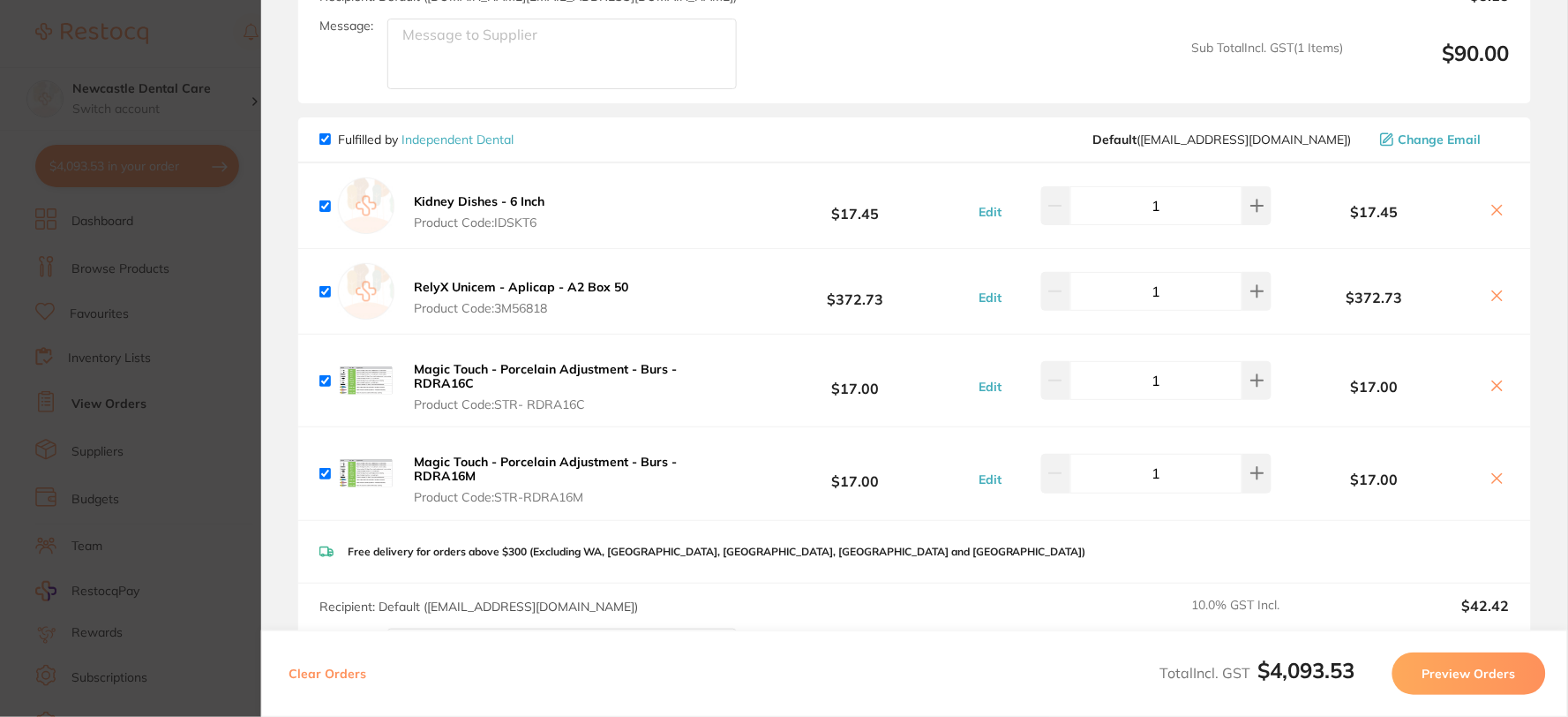
click at [1501, 477] on icon at bounding box center [1498, 478] width 14 height 14
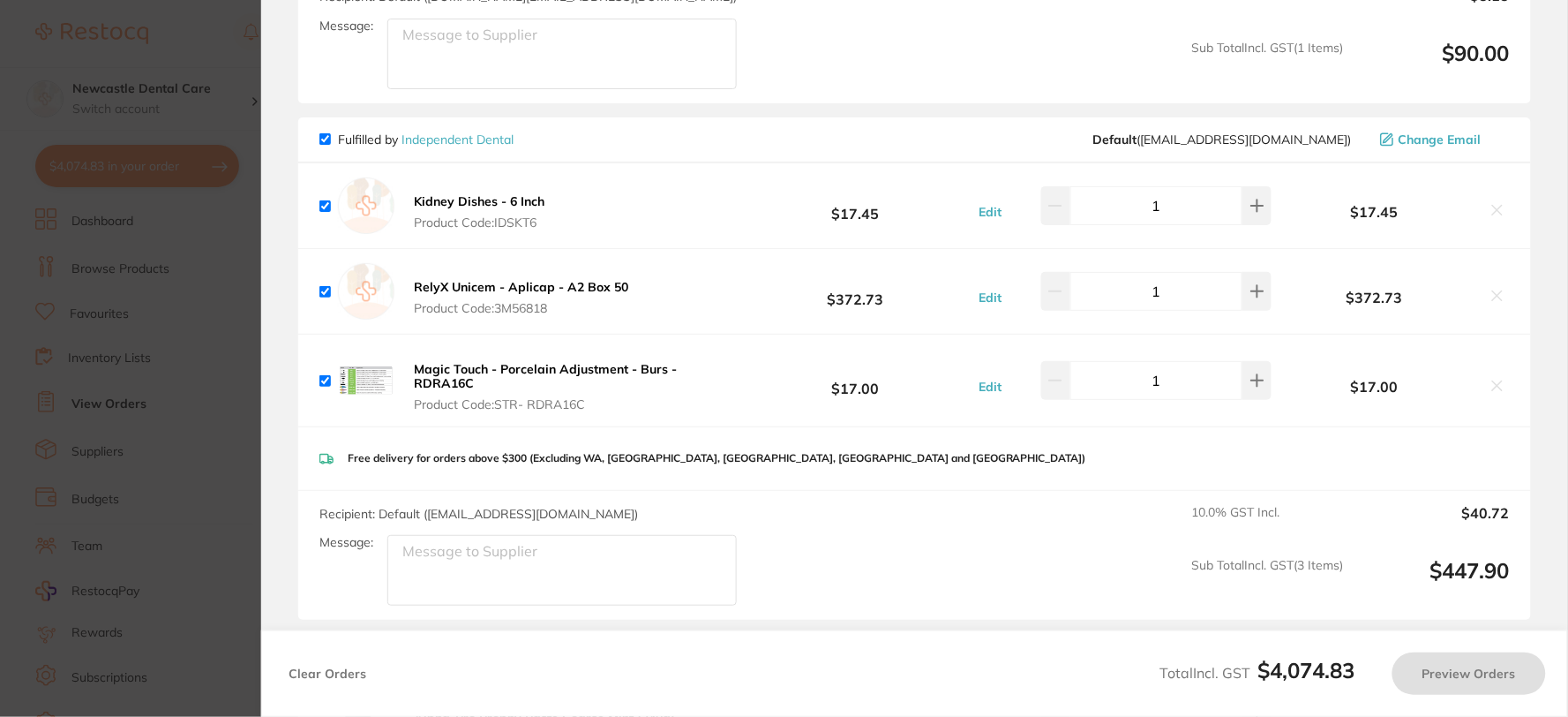
checkbox input "true"
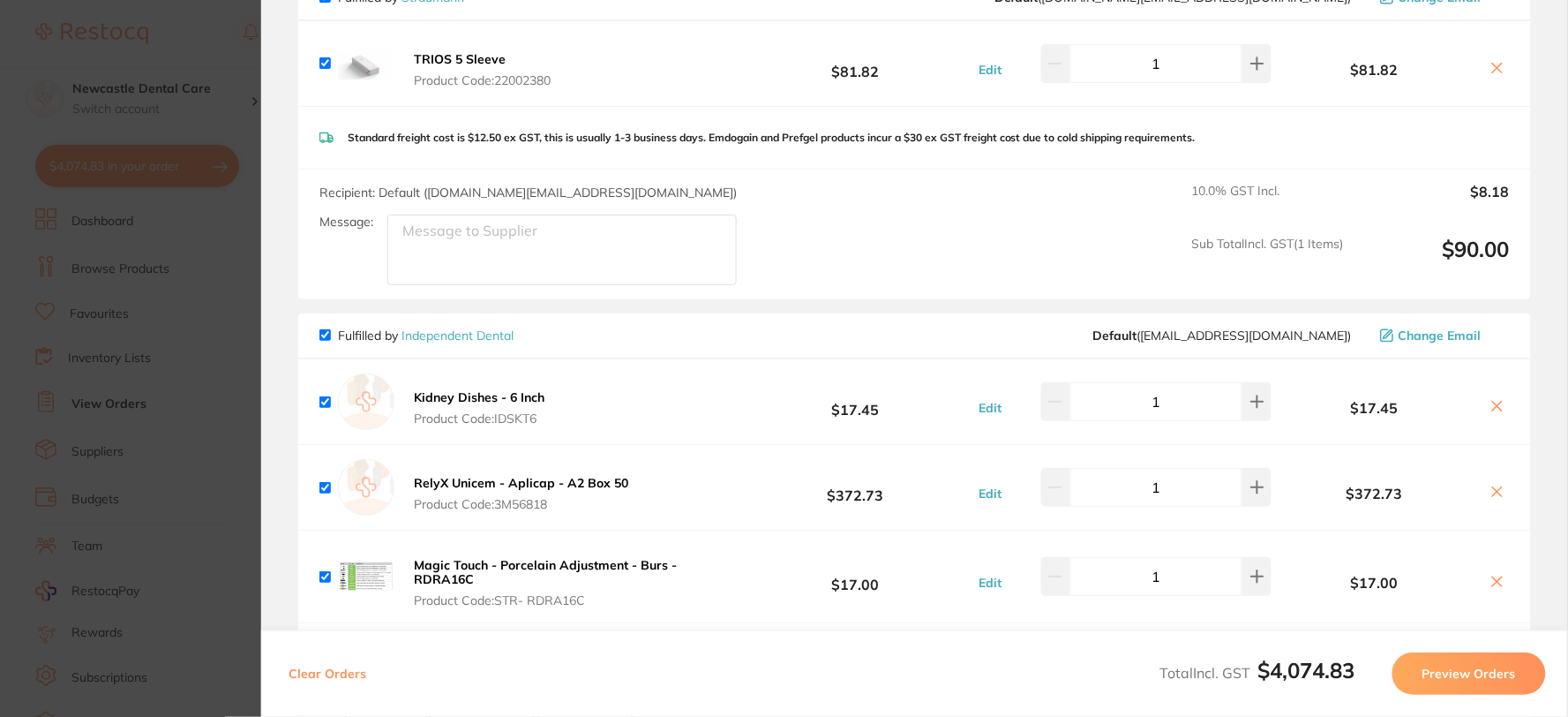
scroll to position [0, 0]
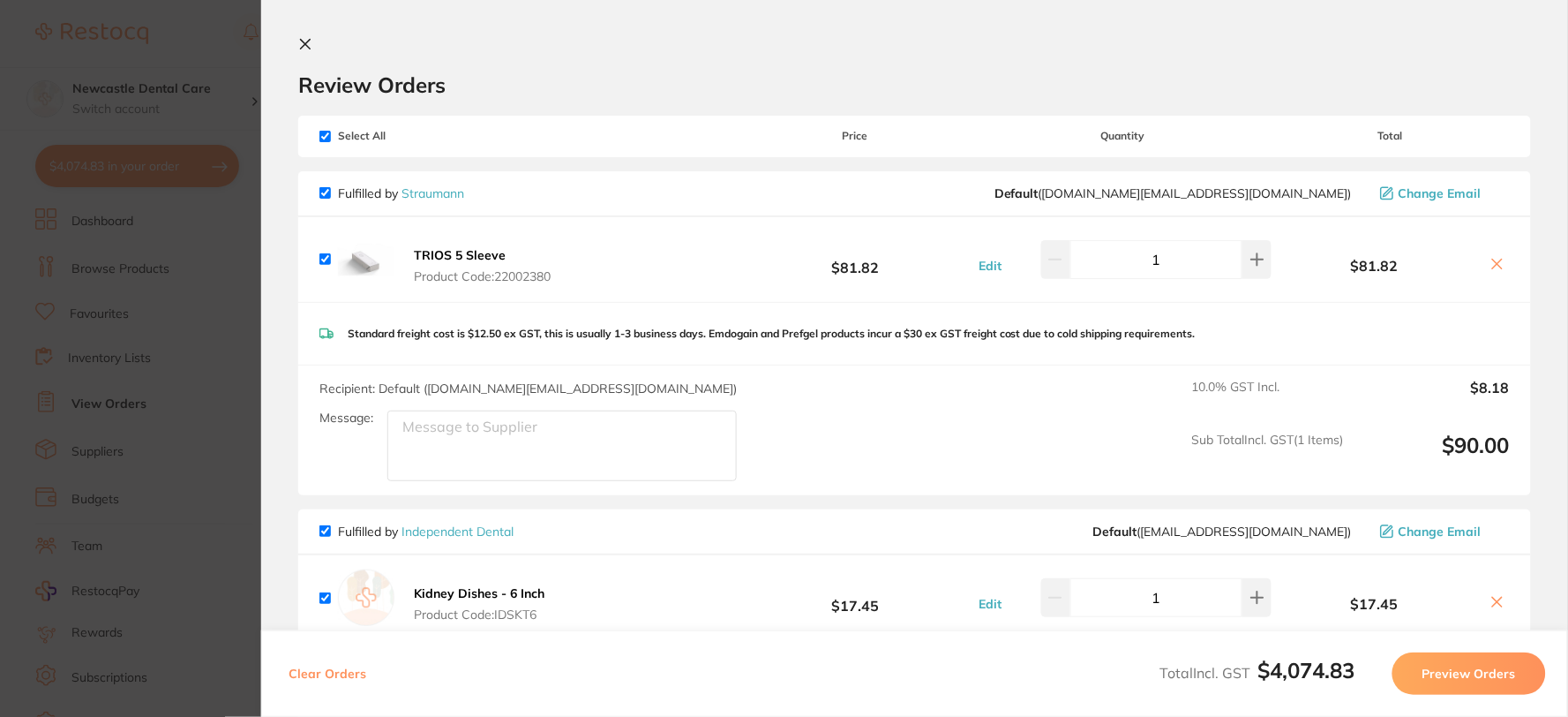
click at [309, 47] on icon at bounding box center [306, 45] width 10 height 10
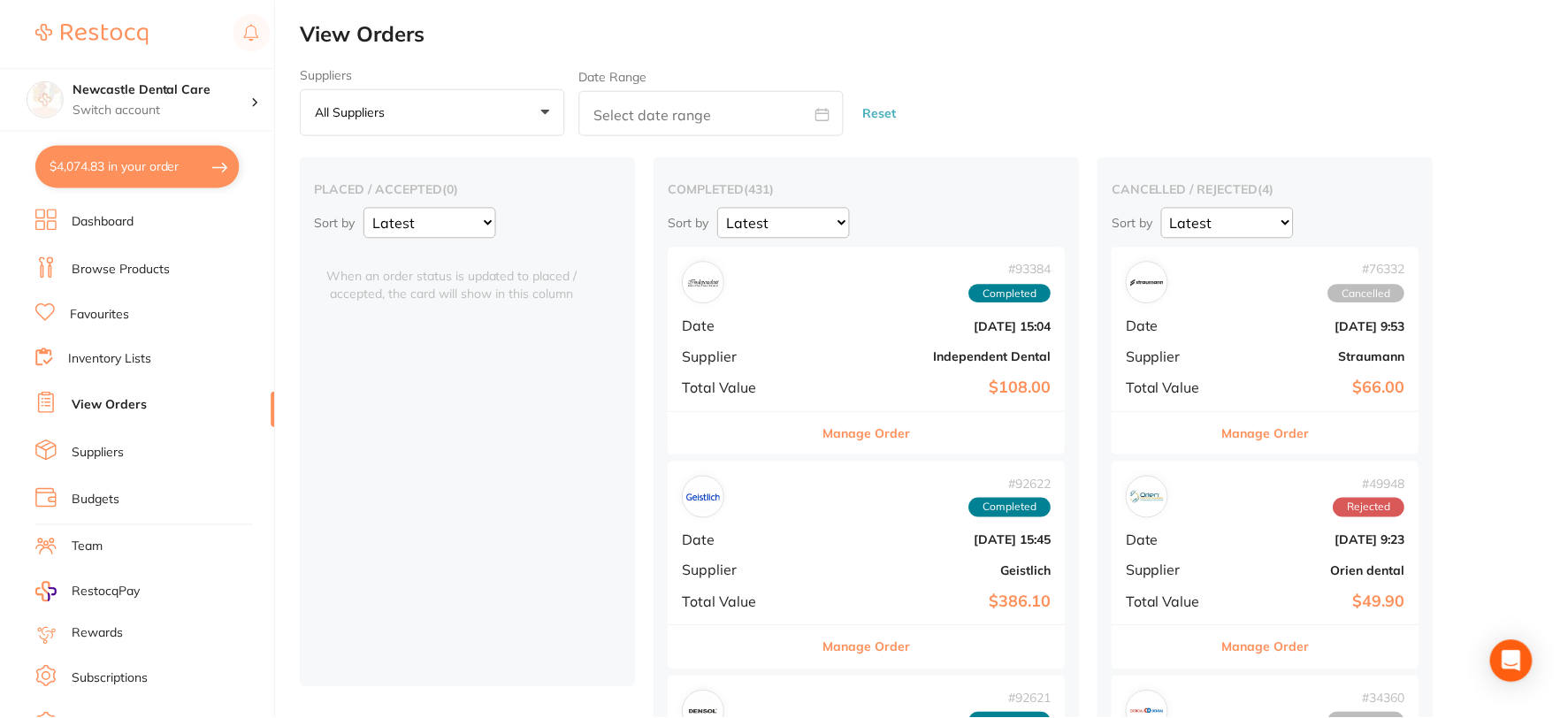
scroll to position [7170, 0]
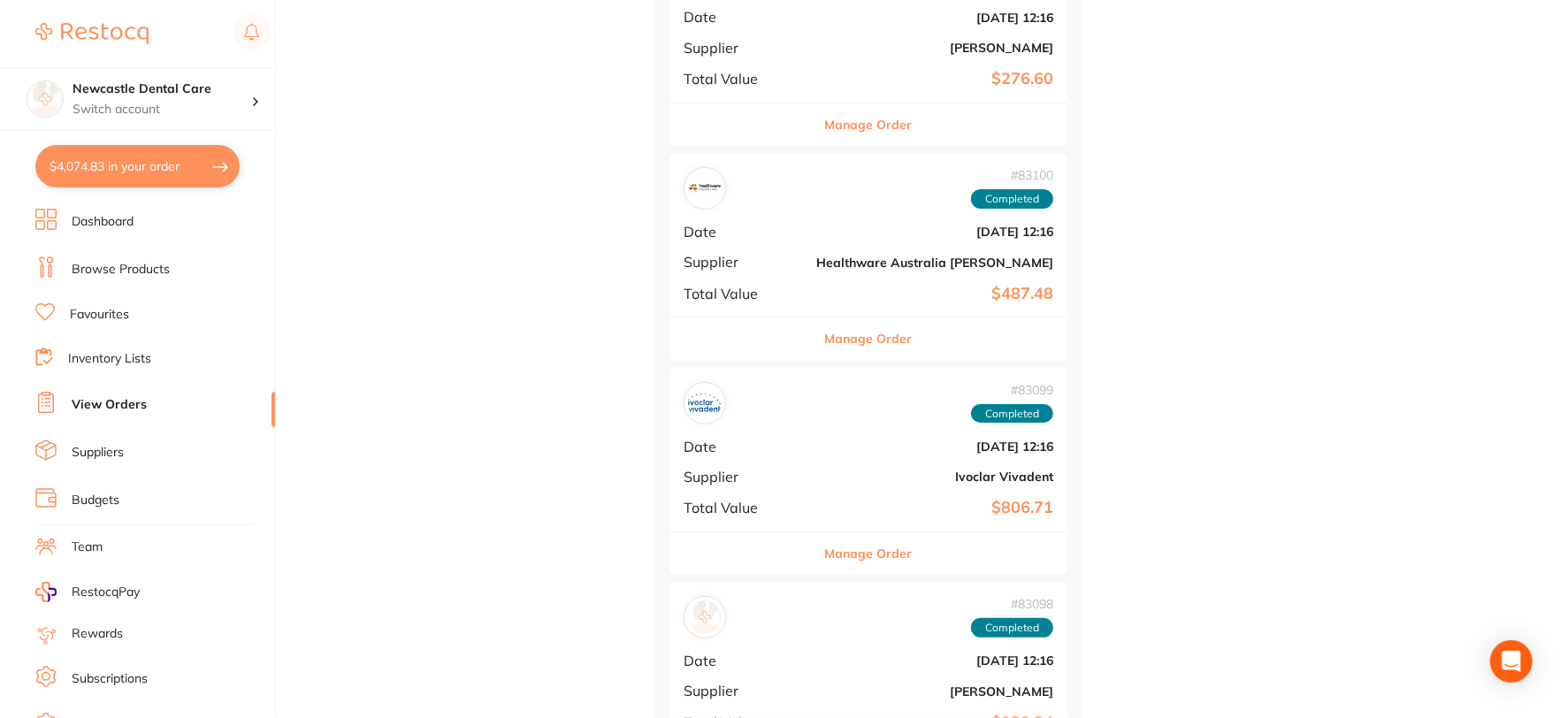
click at [147, 266] on link "Browse Products" at bounding box center [120, 269] width 99 height 18
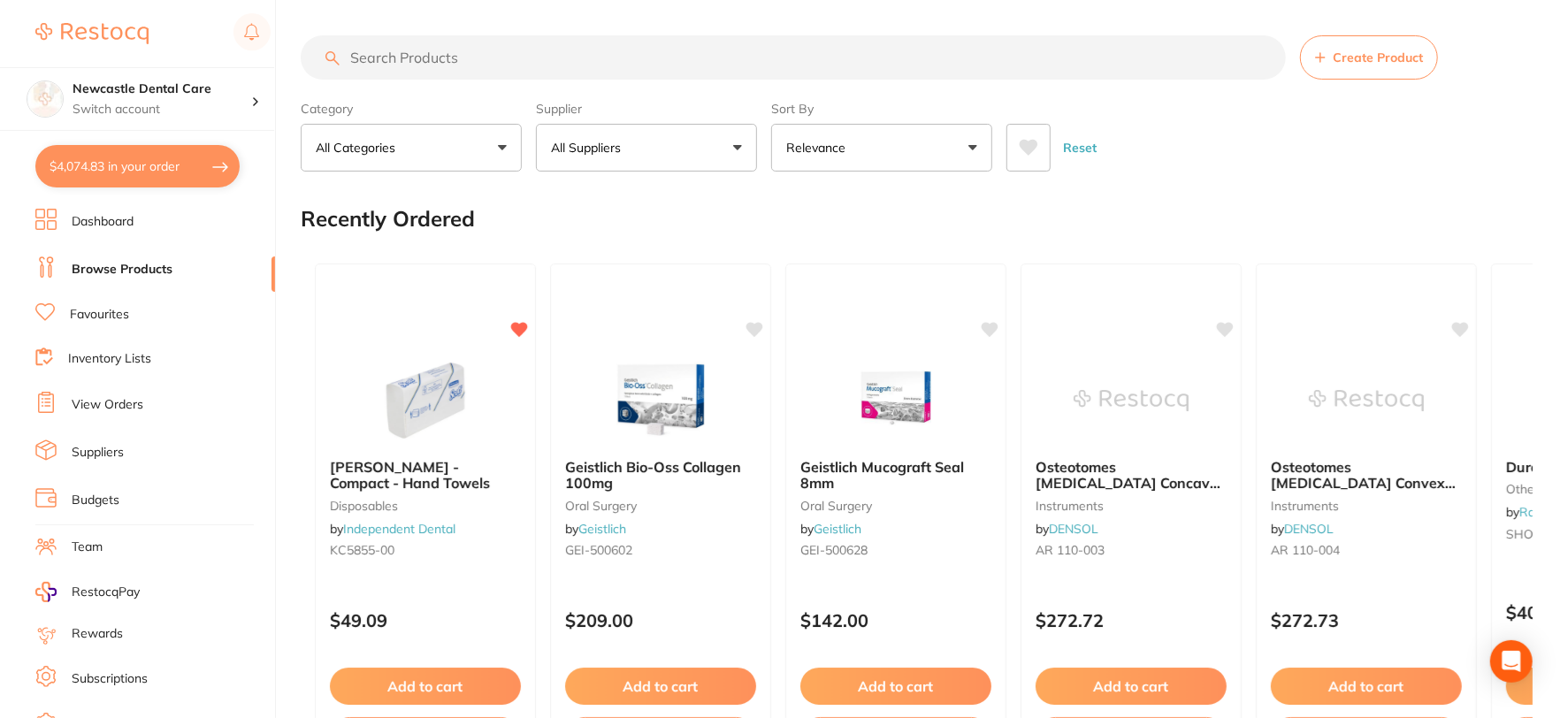
click at [161, 170] on button "$4,074.83 in your order" at bounding box center [137, 166] width 204 height 42
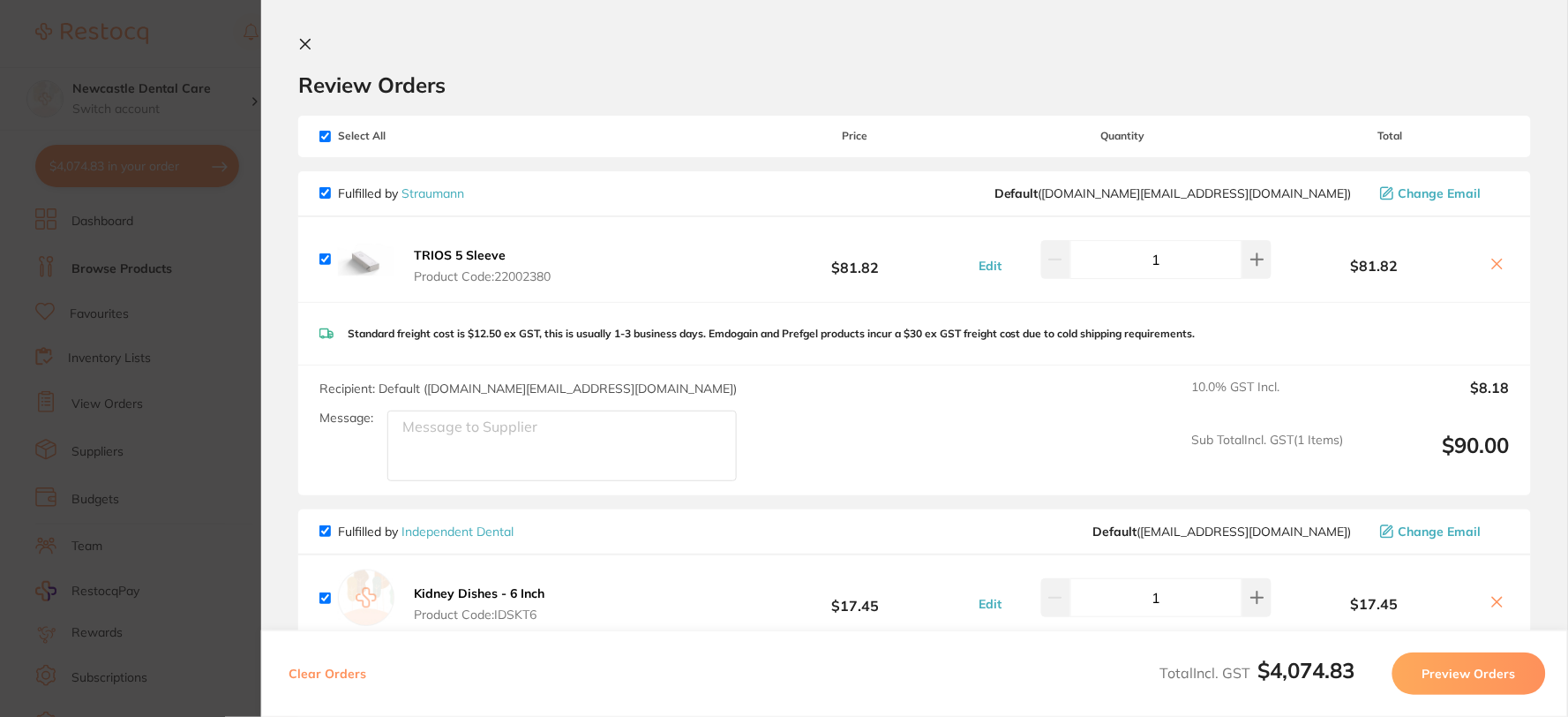
click at [305, 44] on icon at bounding box center [306, 45] width 10 height 10
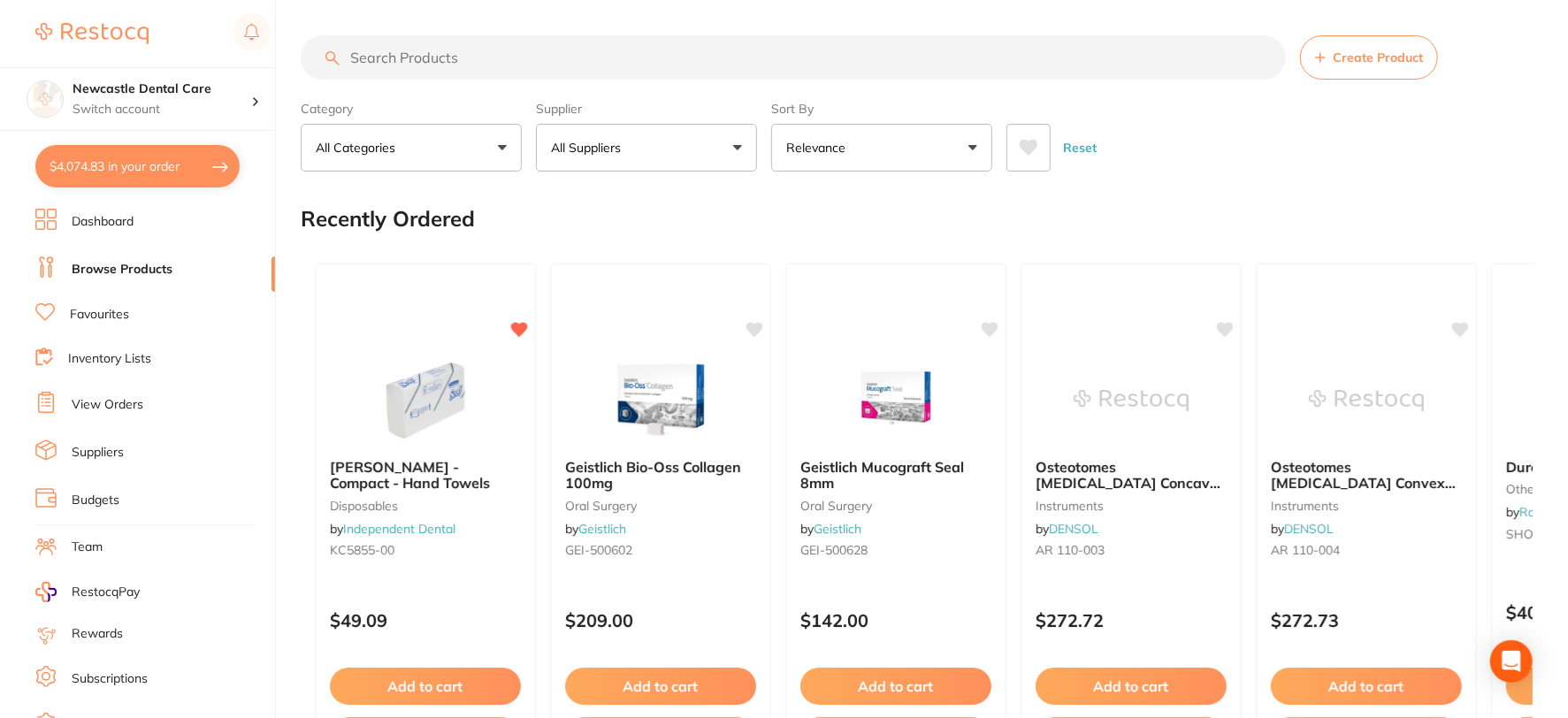
click at [413, 61] on input "search" at bounding box center [793, 57] width 985 height 44
type input "rel"
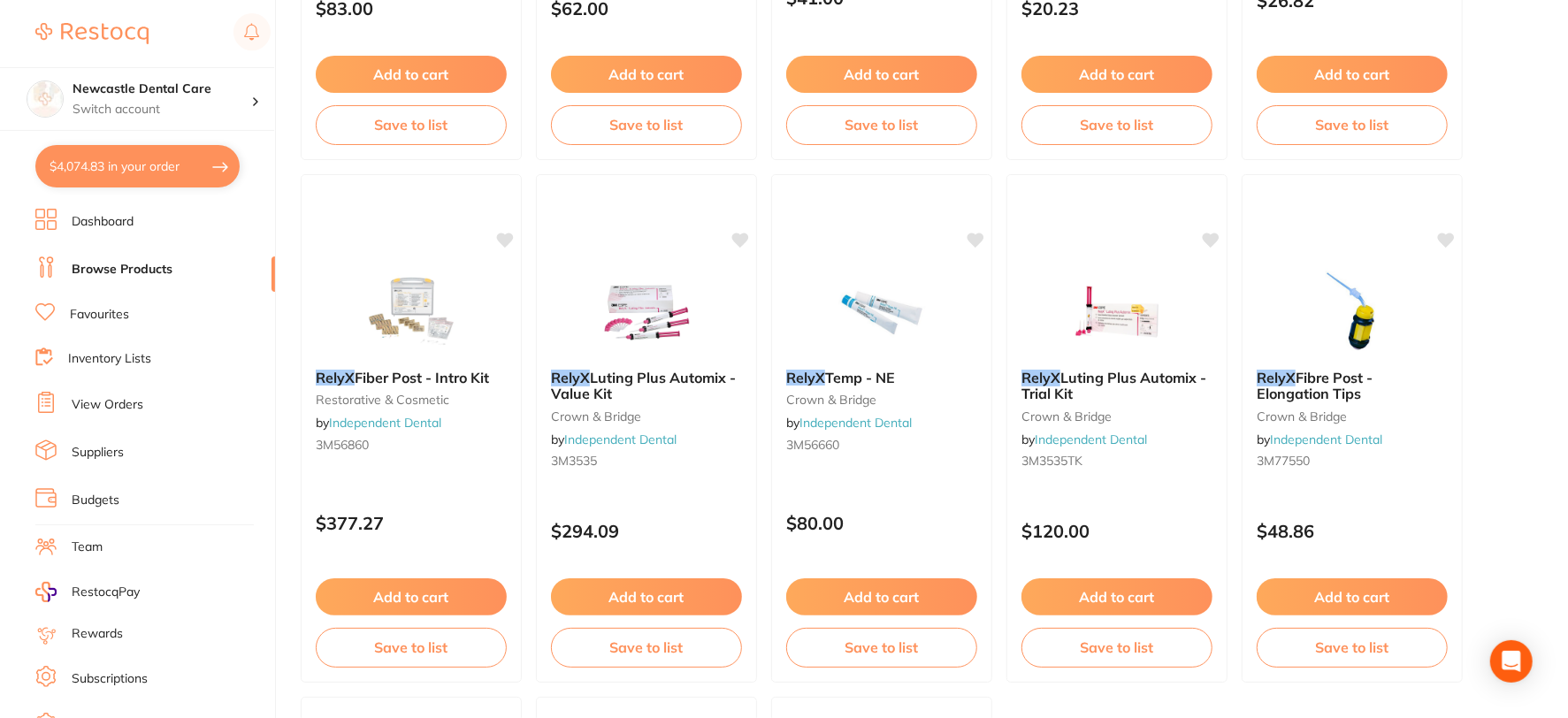
scroll to position [4027, 0]
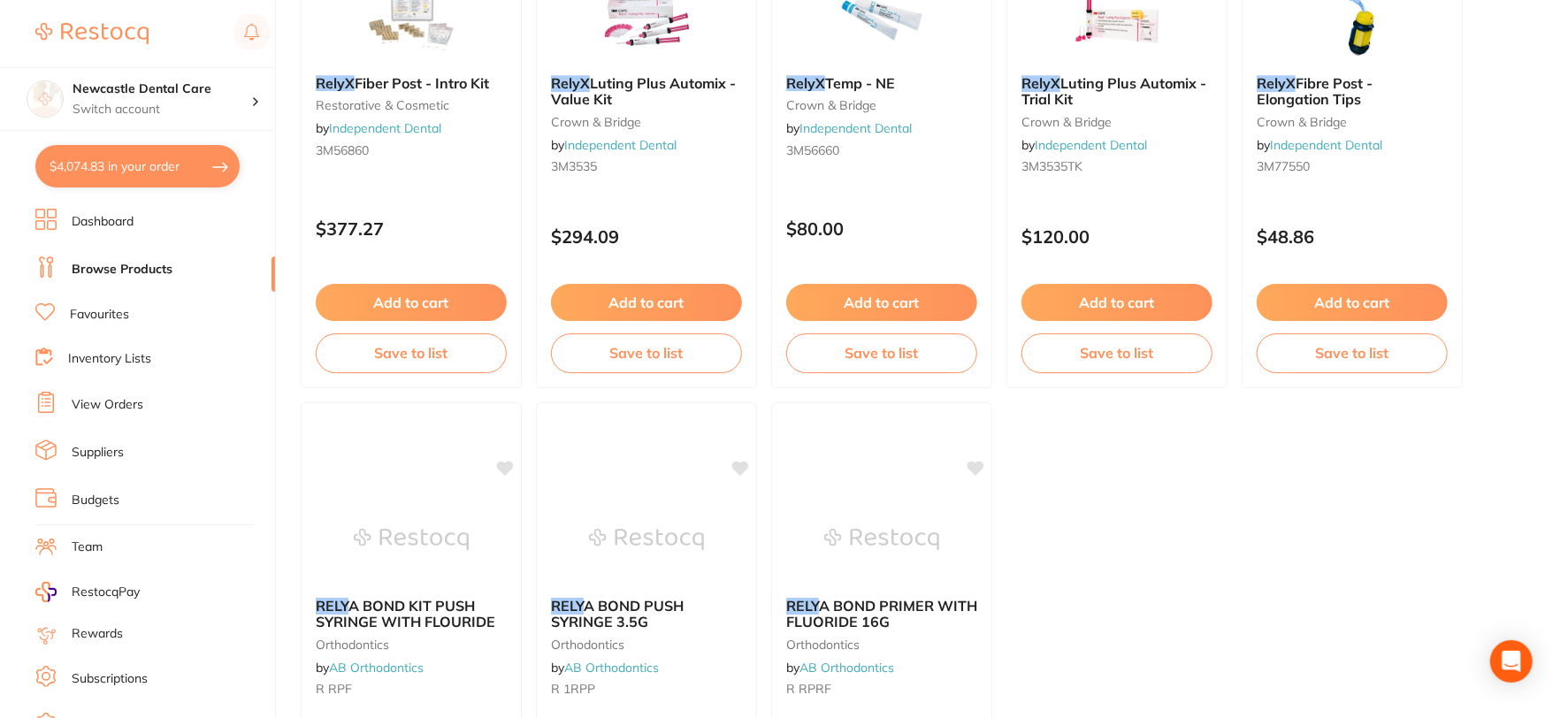
type input "relyx unicem"
click at [94, 314] on link "Favourites" at bounding box center [100, 315] width 60 height 18
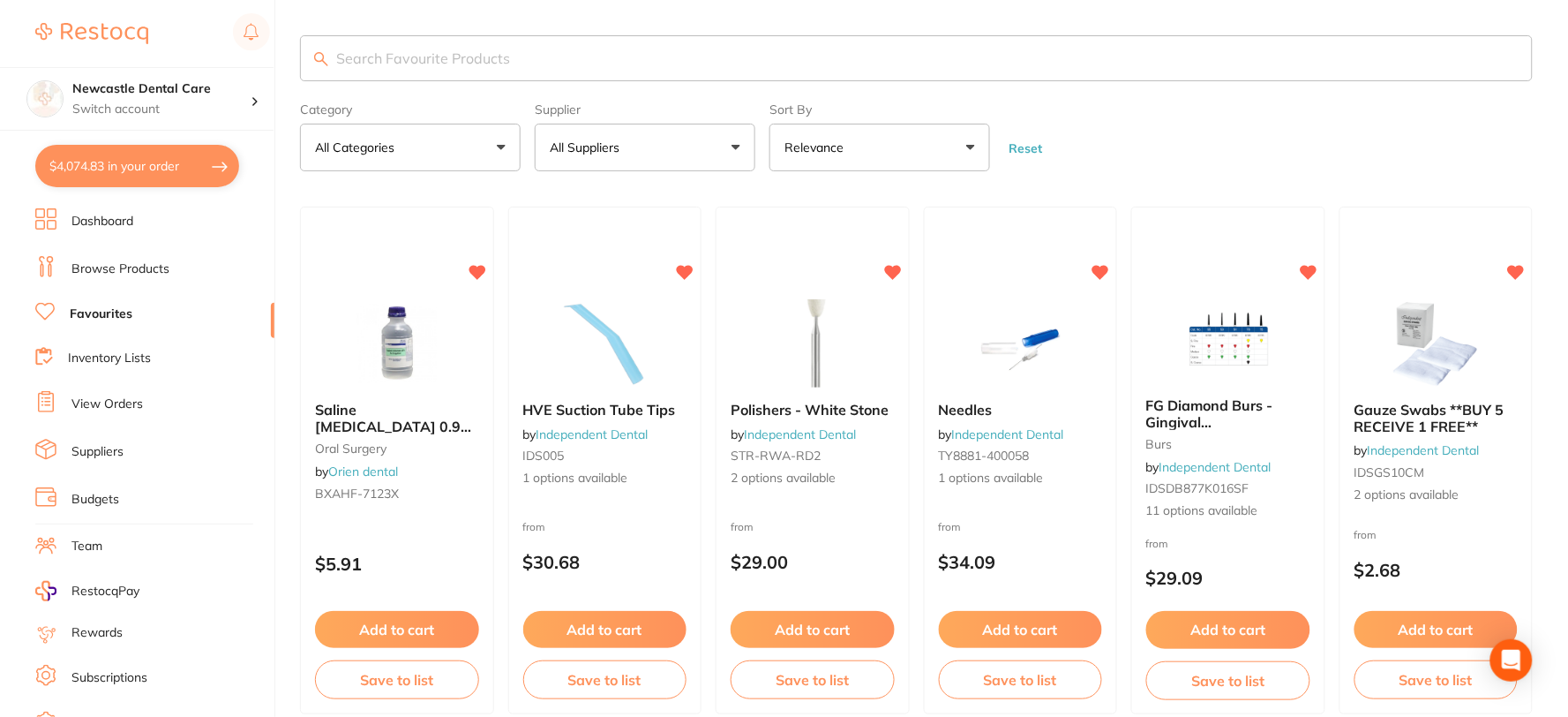
click at [487, 54] on input "search" at bounding box center [916, 57] width 1233 height 46
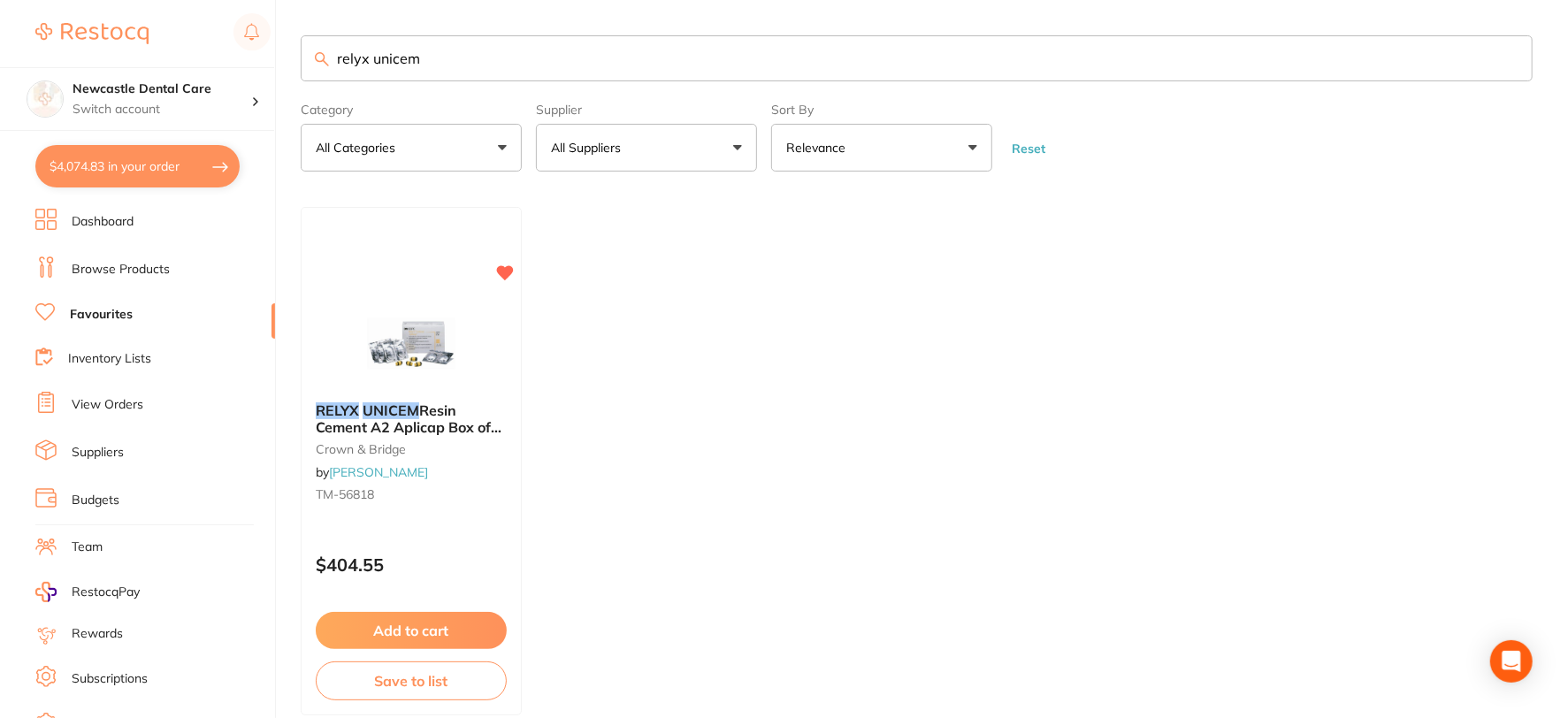
type input "relyx unicem"
click at [178, 165] on button "$4,074.83 in your order" at bounding box center [137, 166] width 204 height 42
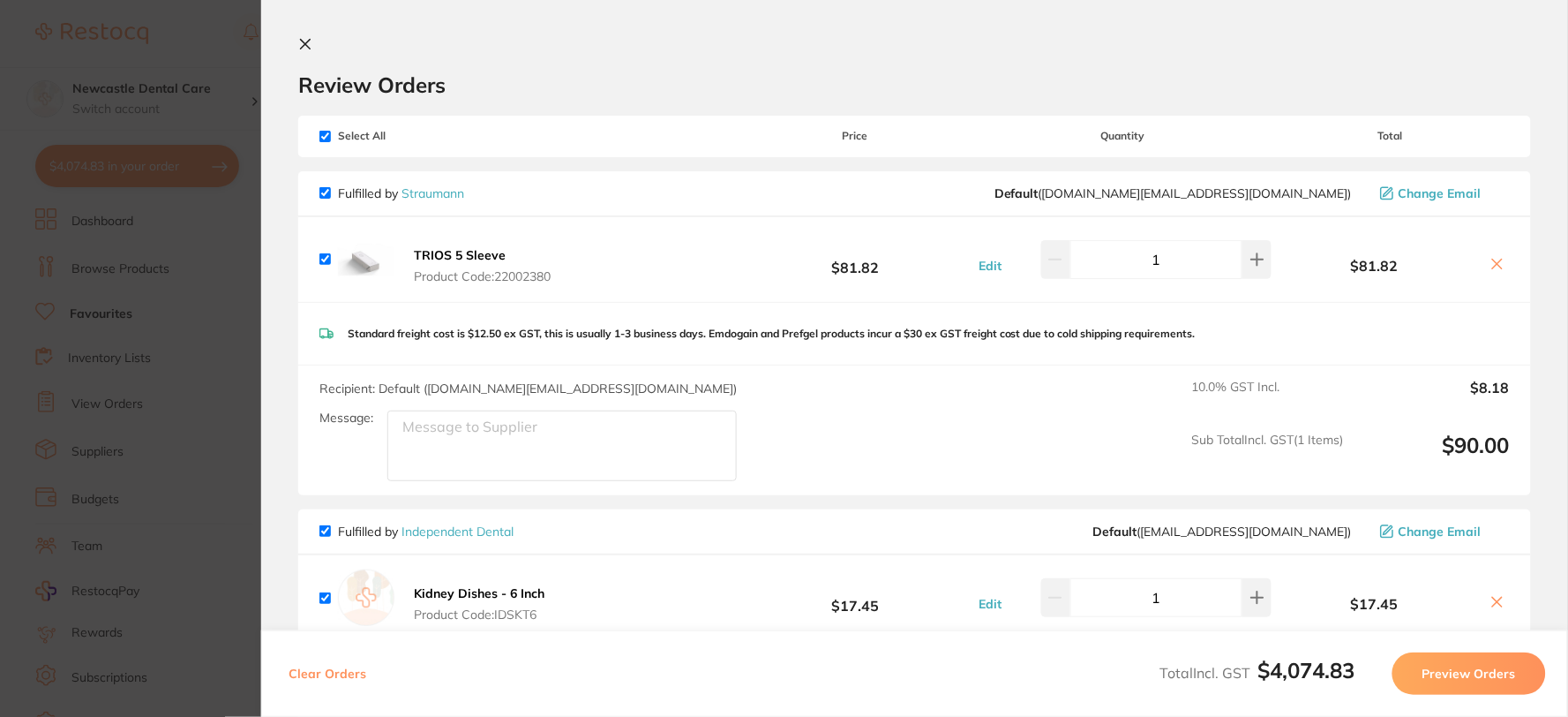
click at [306, 44] on icon at bounding box center [305, 44] width 14 height 14
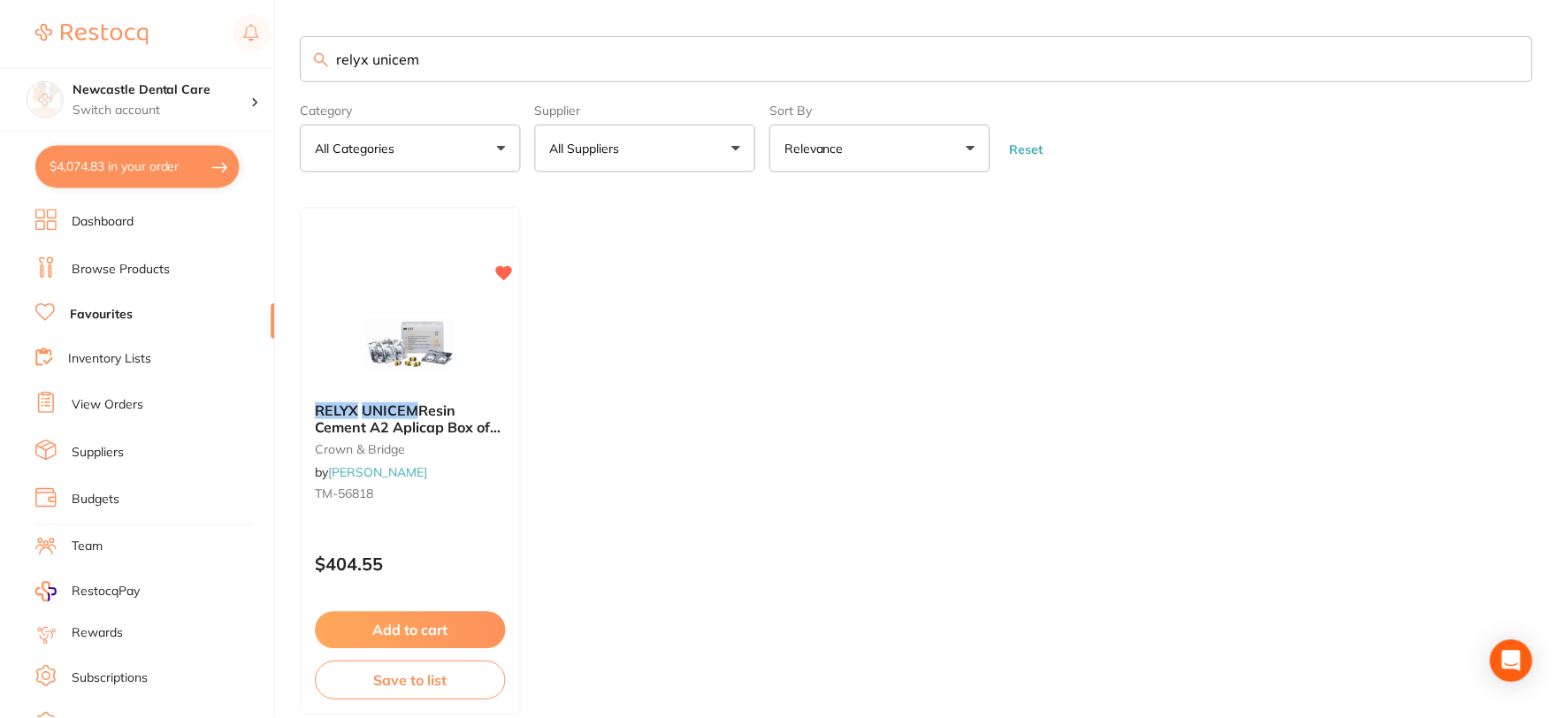
scroll to position [90, 0]
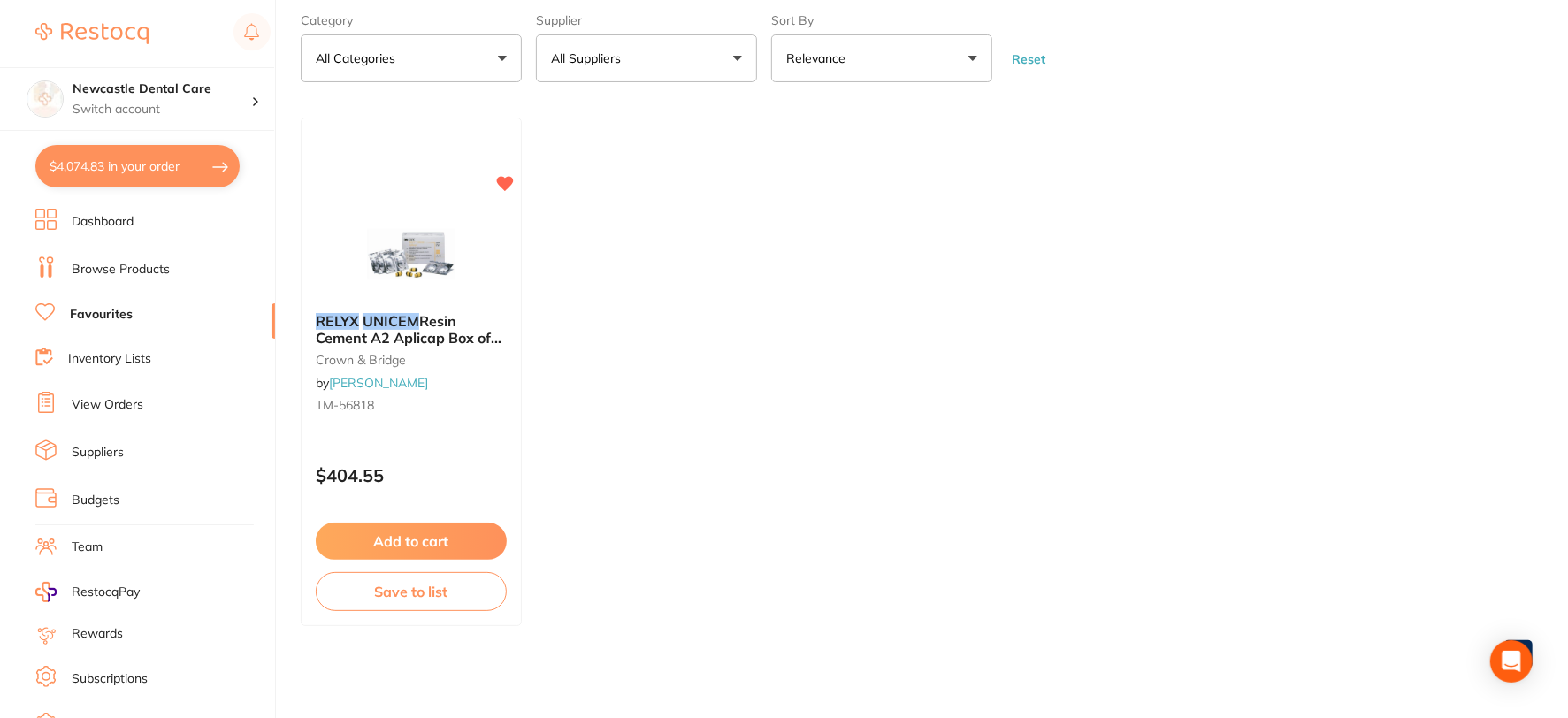
click at [117, 276] on link "Browse Products" at bounding box center [120, 269] width 99 height 18
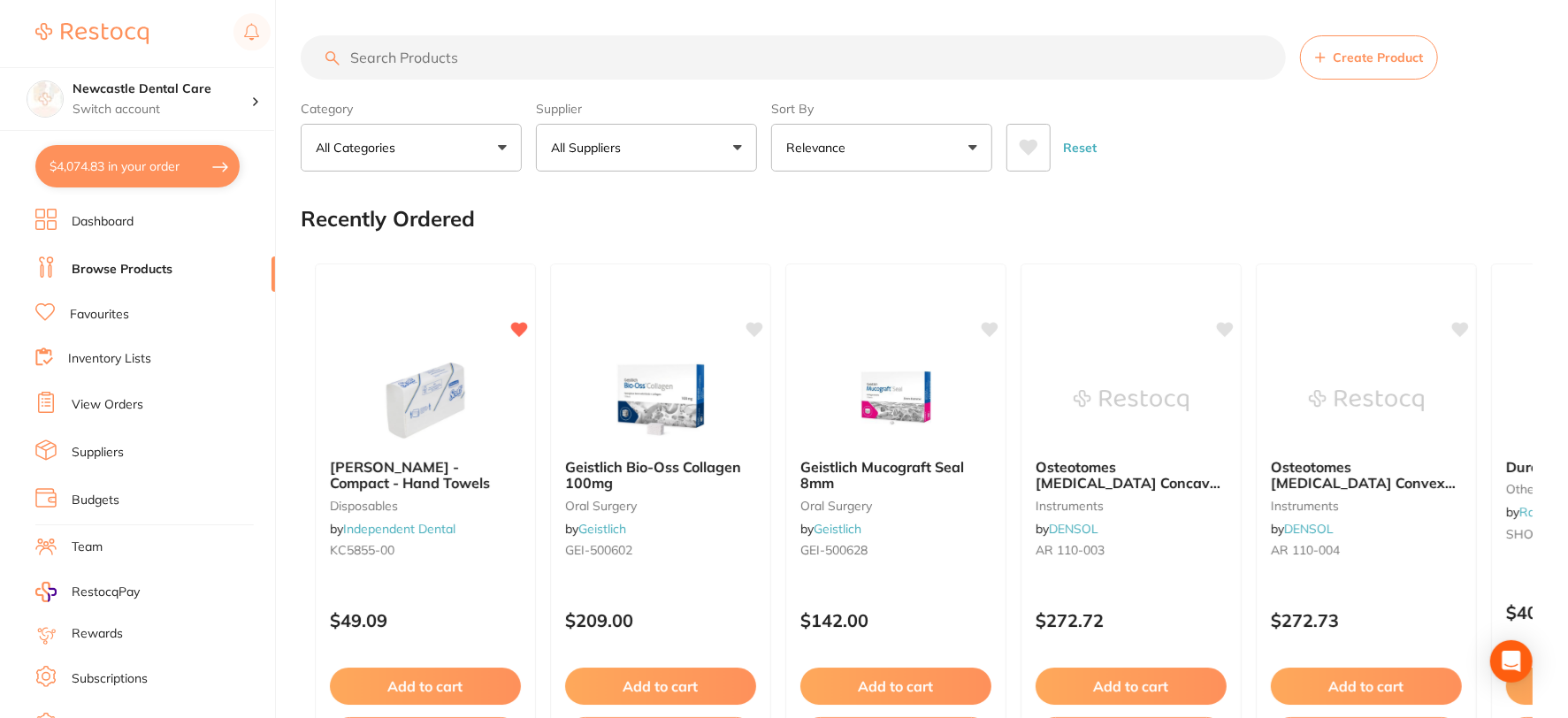
click at [511, 56] on input "search" at bounding box center [793, 57] width 985 height 44
type input "colgate floss"
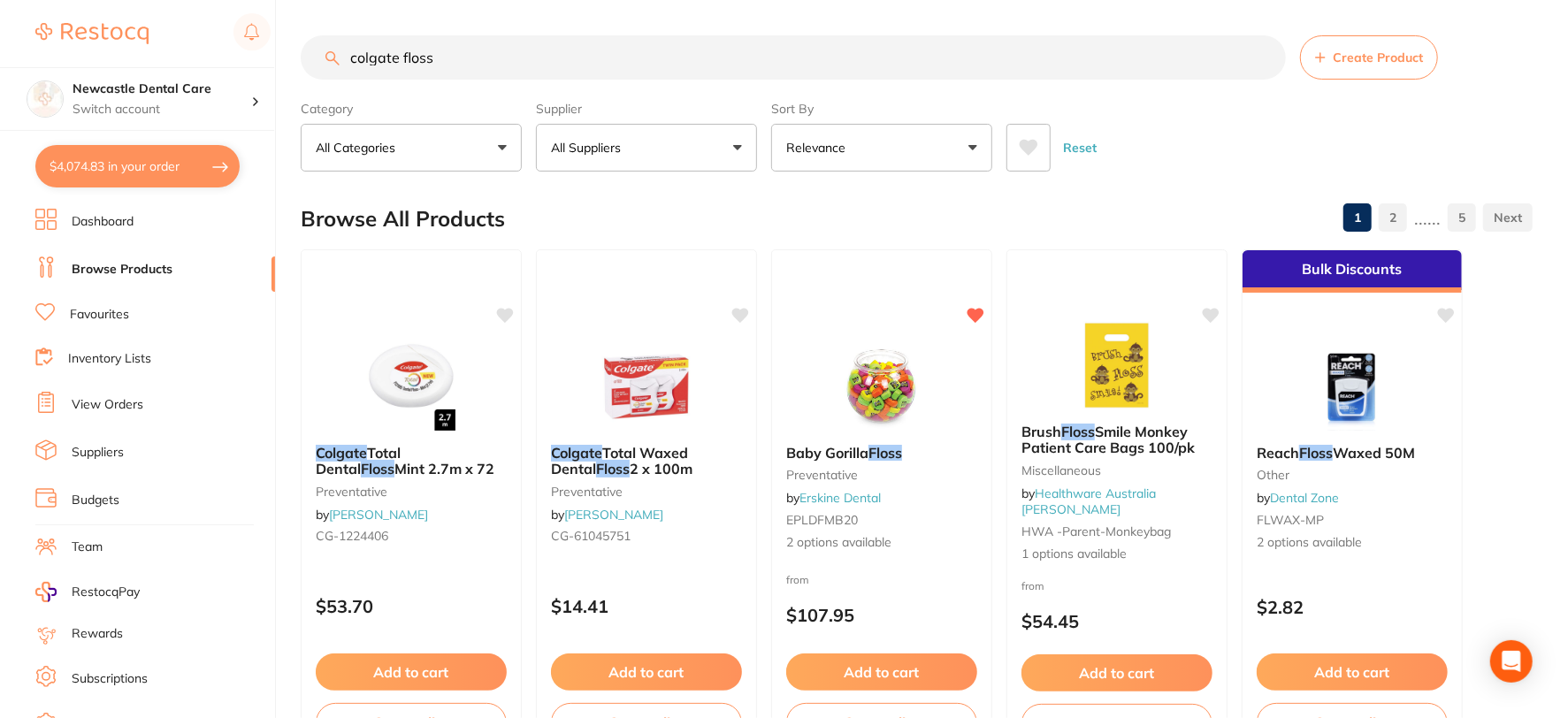
click at [207, 173] on button "$4,074.83 in your order" at bounding box center [137, 166] width 204 height 42
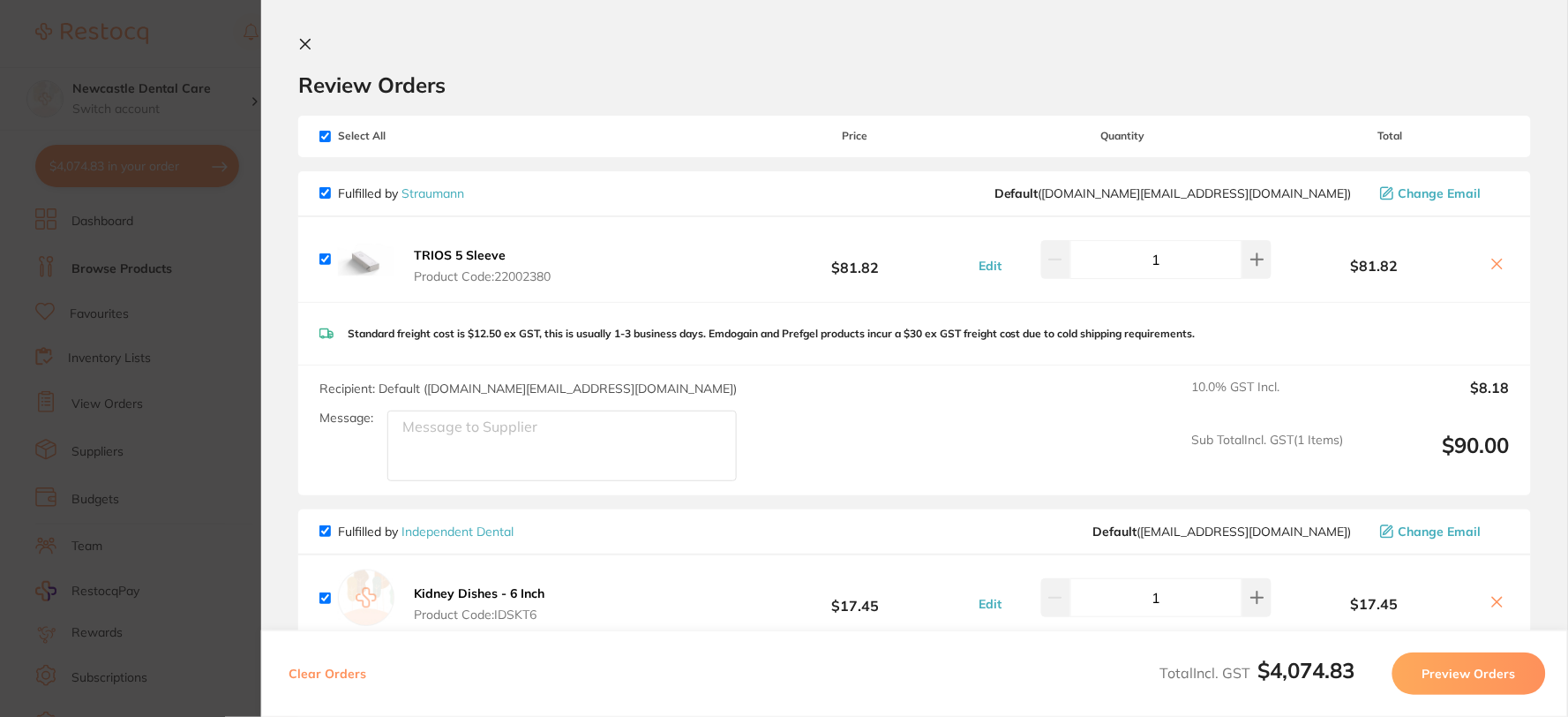
click at [307, 42] on icon at bounding box center [305, 44] width 14 height 14
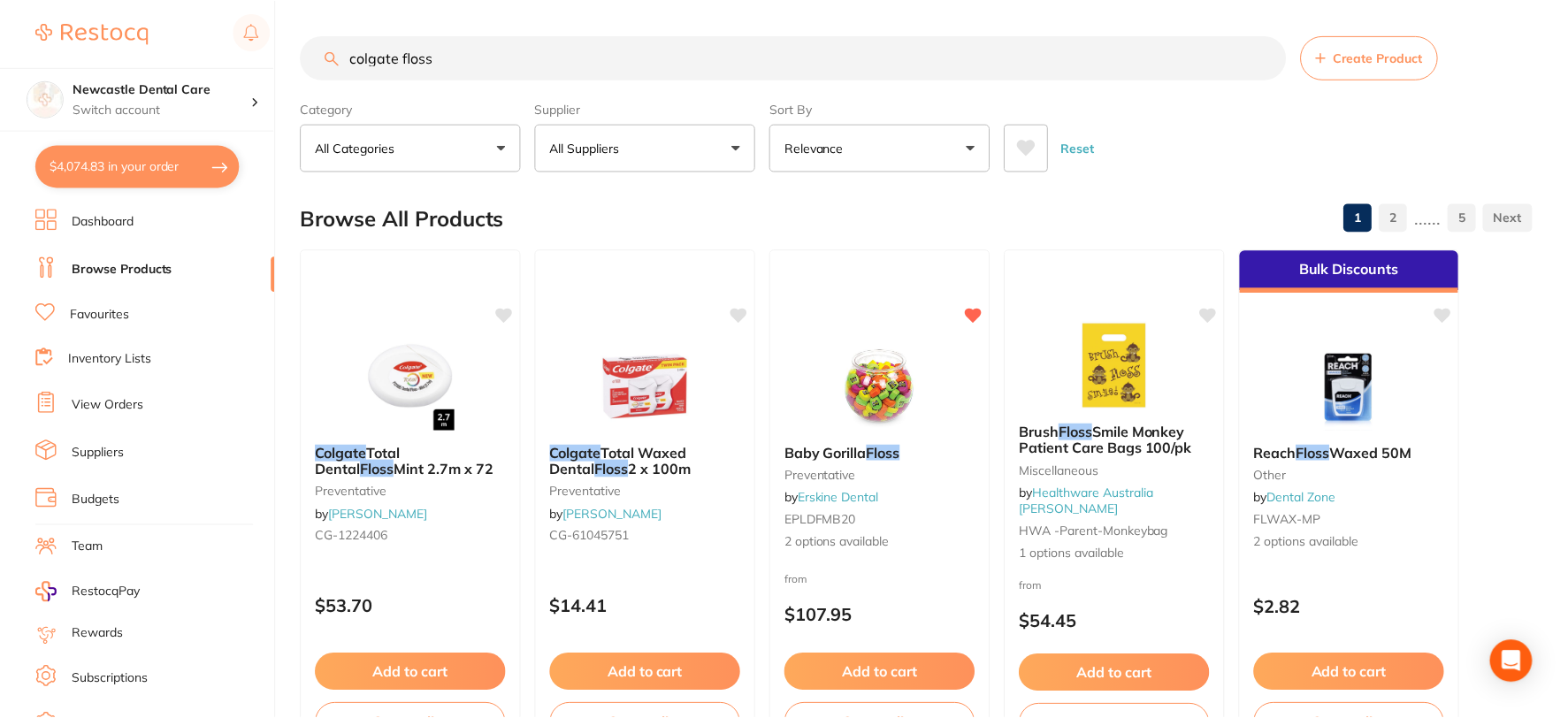
scroll to position [5, 0]
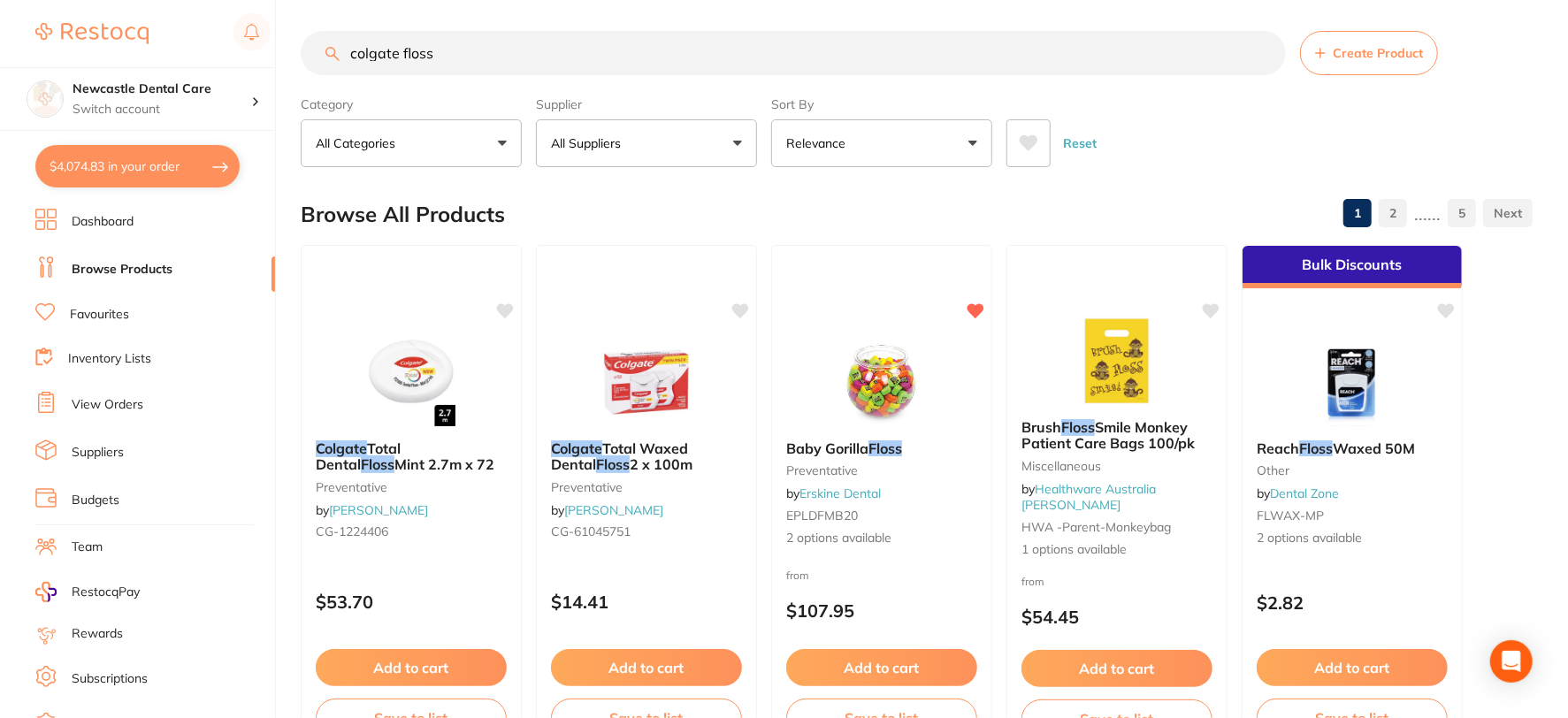
click at [110, 311] on link "Favourites" at bounding box center [100, 315] width 60 height 18
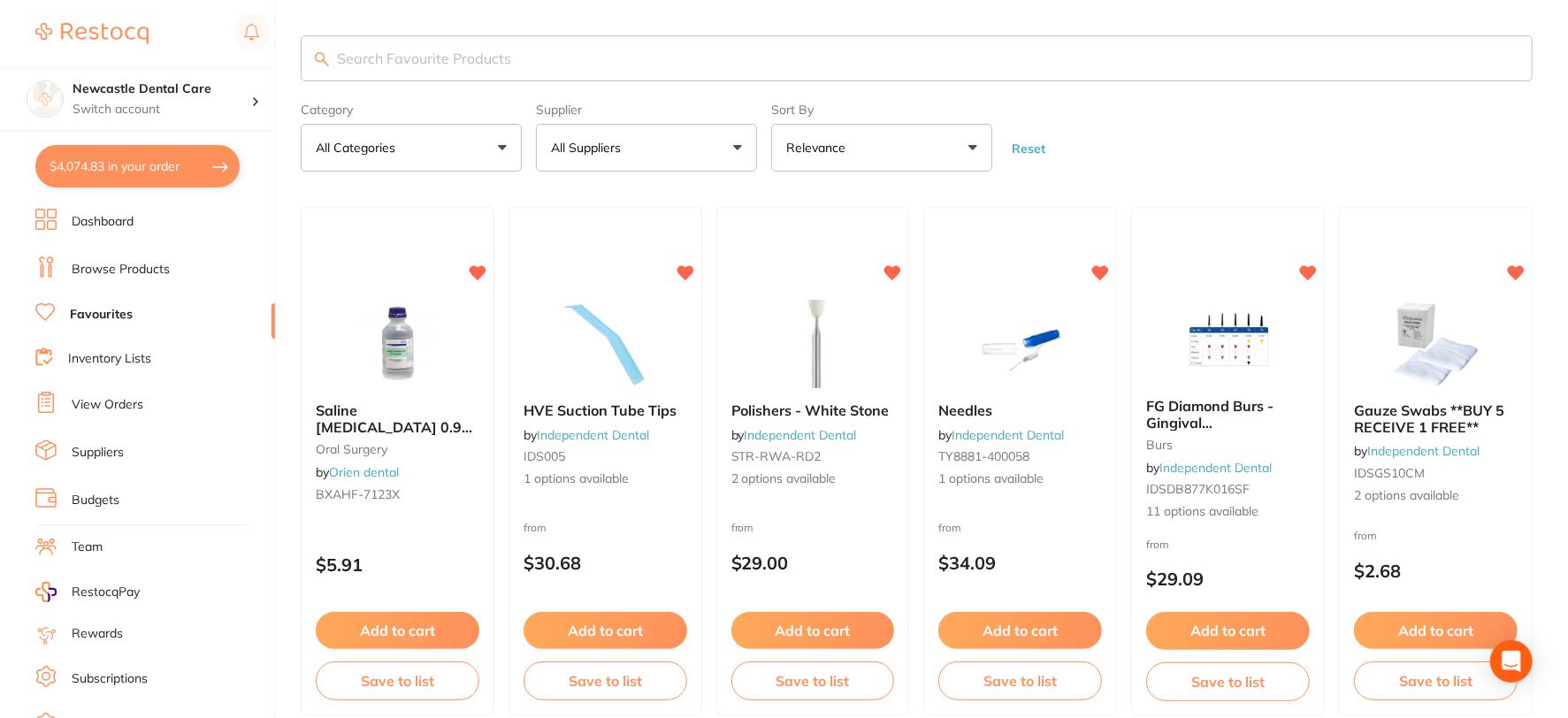
click at [108, 267] on link "Browse Products" at bounding box center [120, 269] width 99 height 18
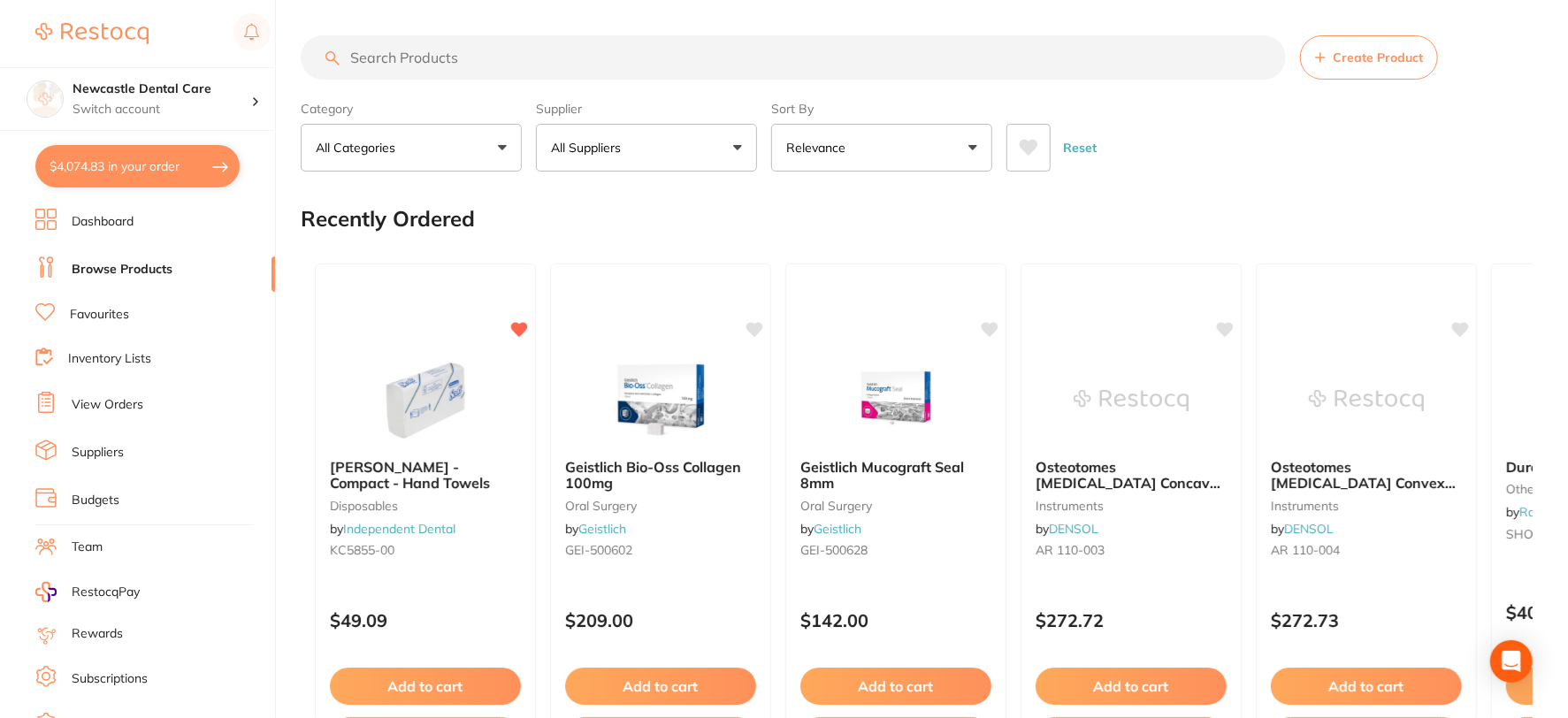
click at [417, 57] on input "search" at bounding box center [793, 57] width 985 height 44
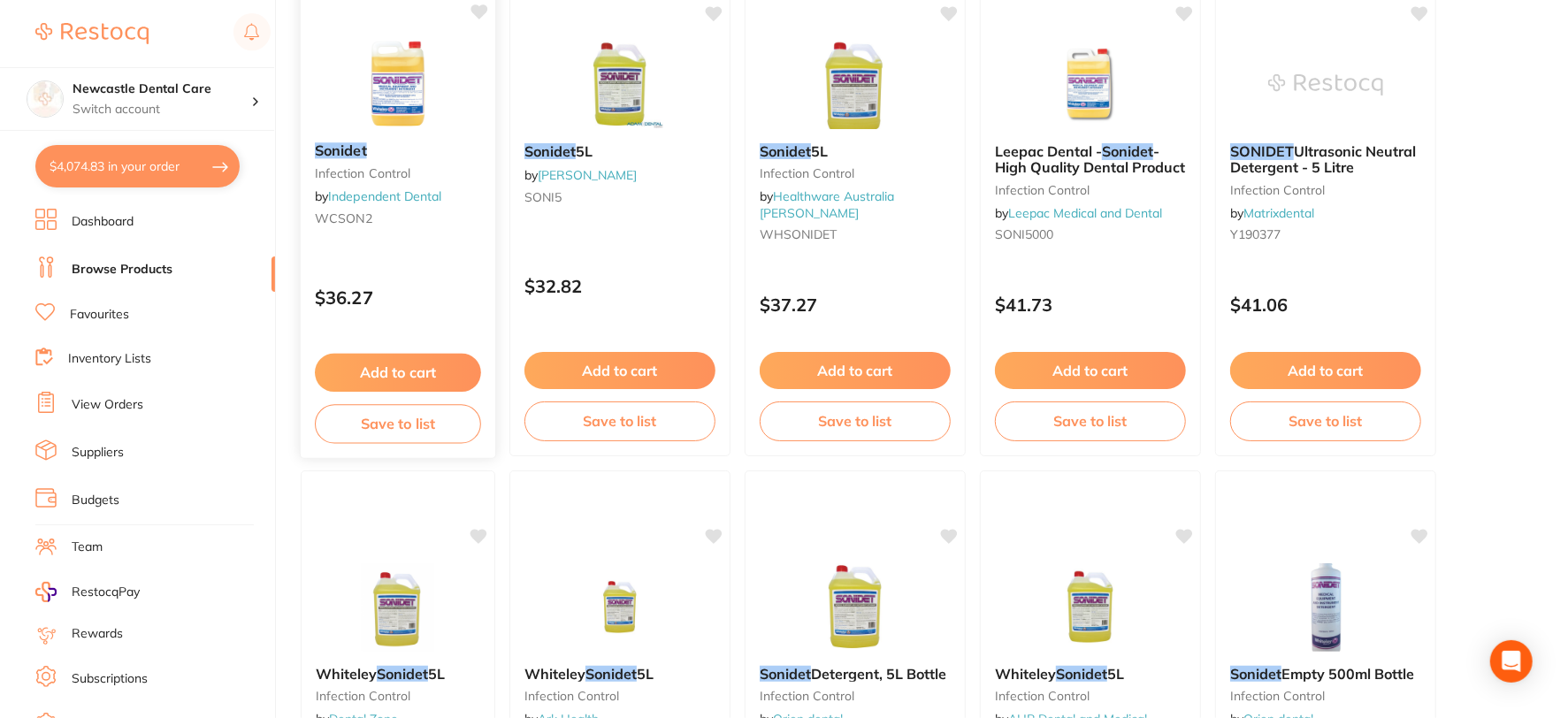
scroll to position [295, 0]
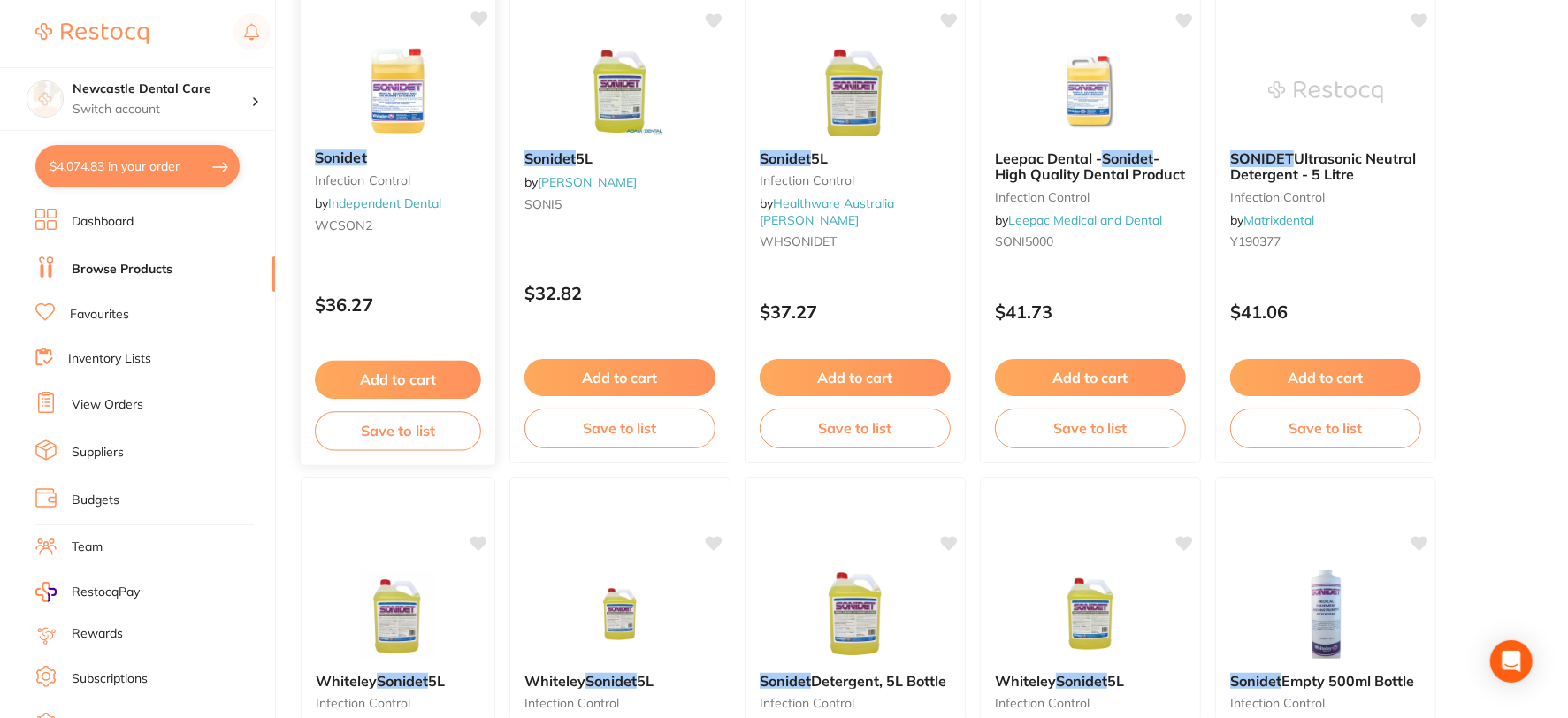
type input "sonidet"
click at [401, 374] on button "Add to cart" at bounding box center [398, 379] width 166 height 38
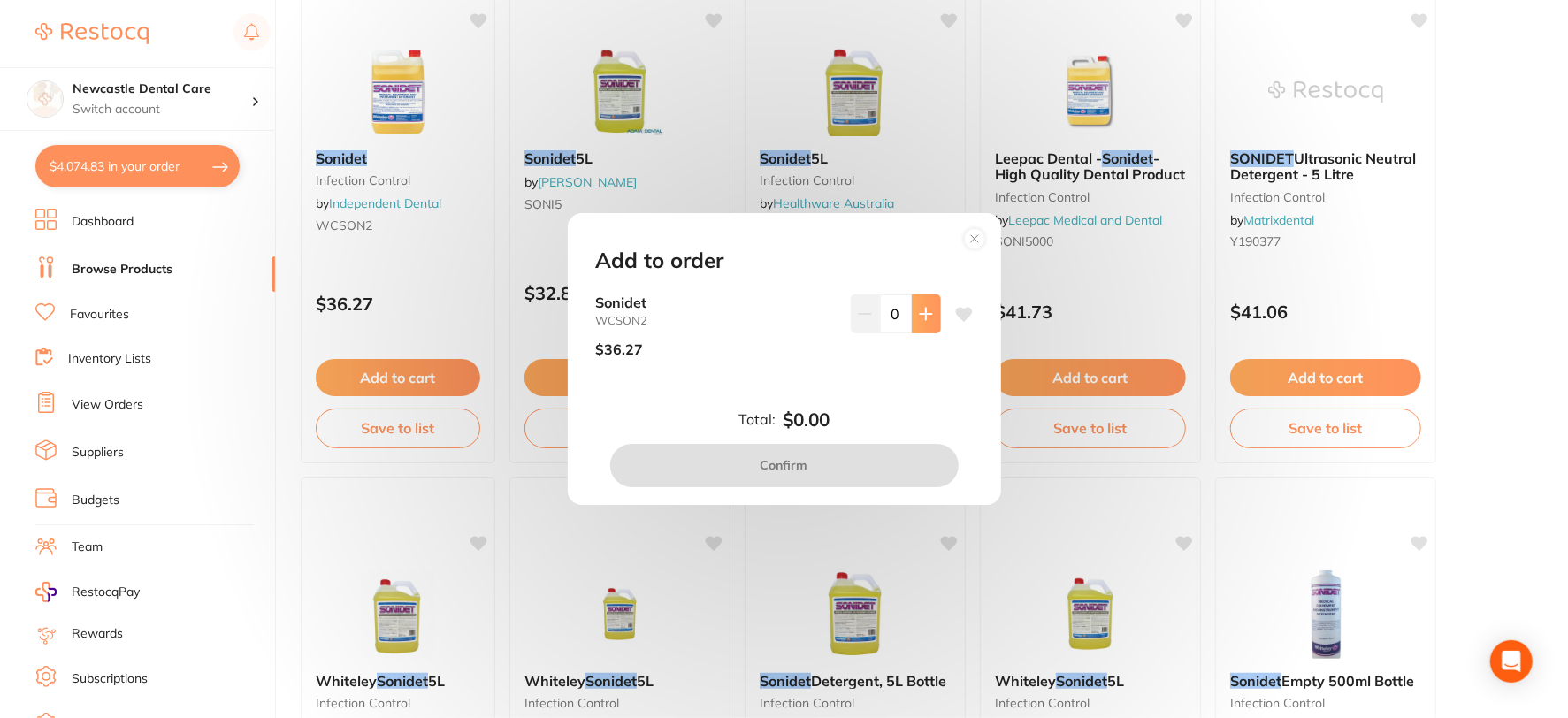
click at [919, 311] on icon at bounding box center [926, 313] width 14 height 14
type input "1"
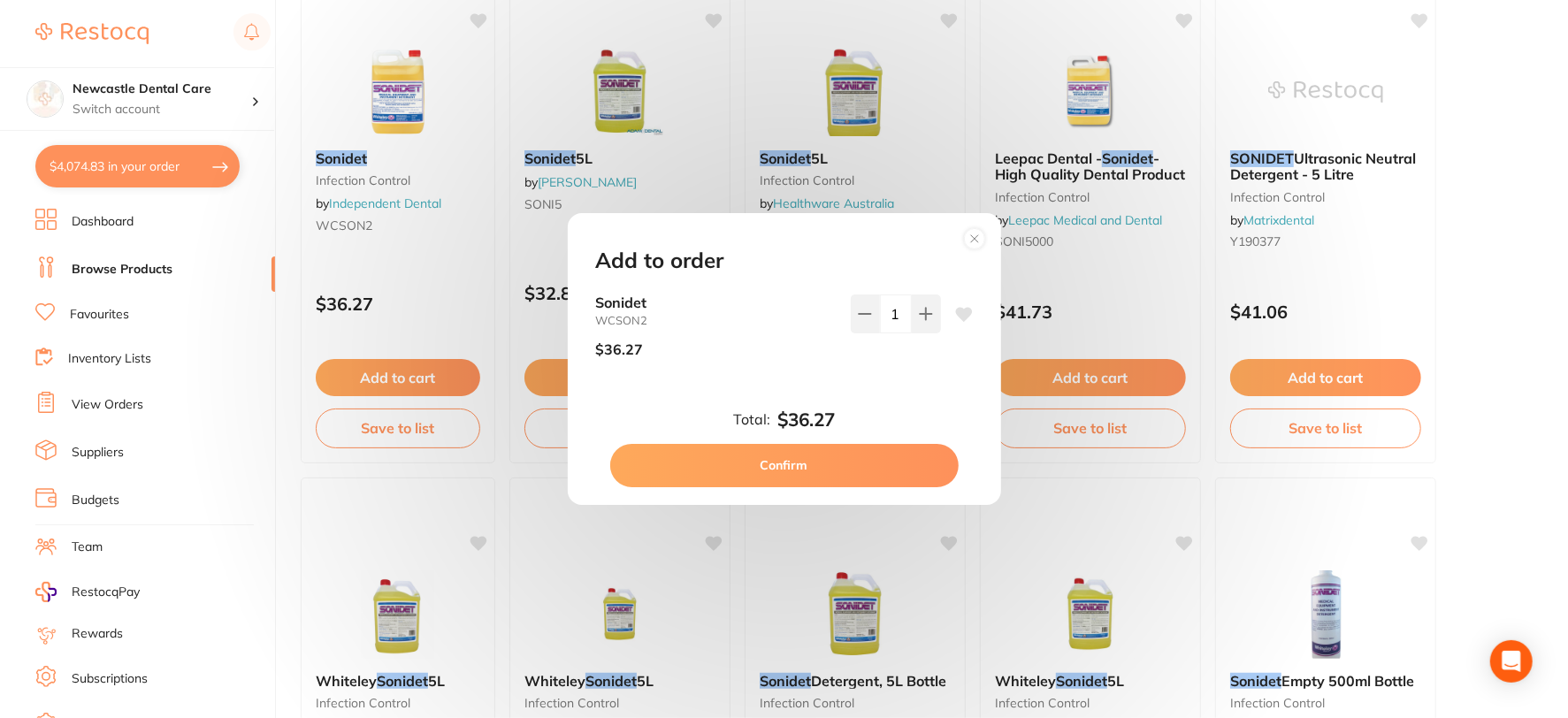
click at [805, 457] on button "Confirm" at bounding box center [784, 464] width 348 height 42
checkbox input "false"
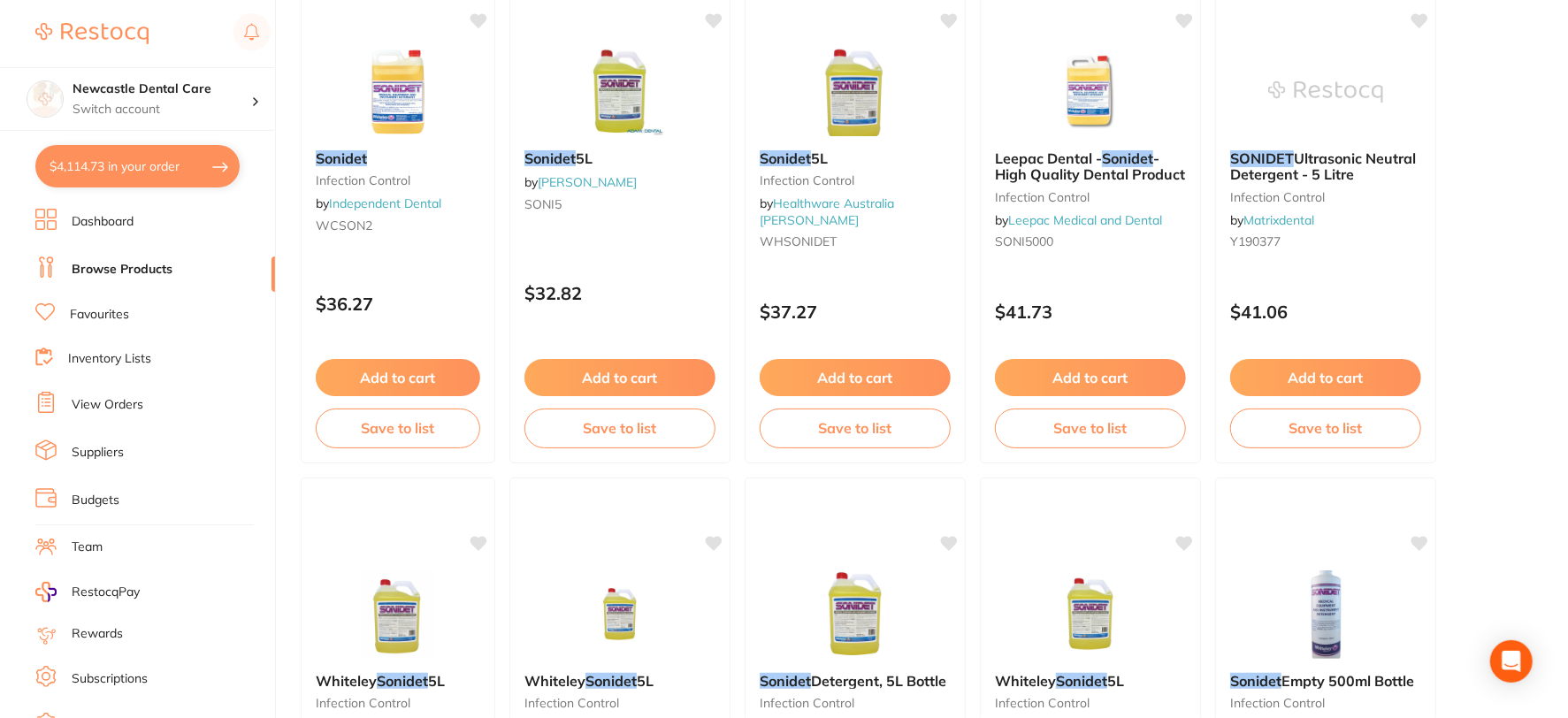
click at [182, 172] on button "$4,114.73 in your order" at bounding box center [137, 166] width 204 height 42
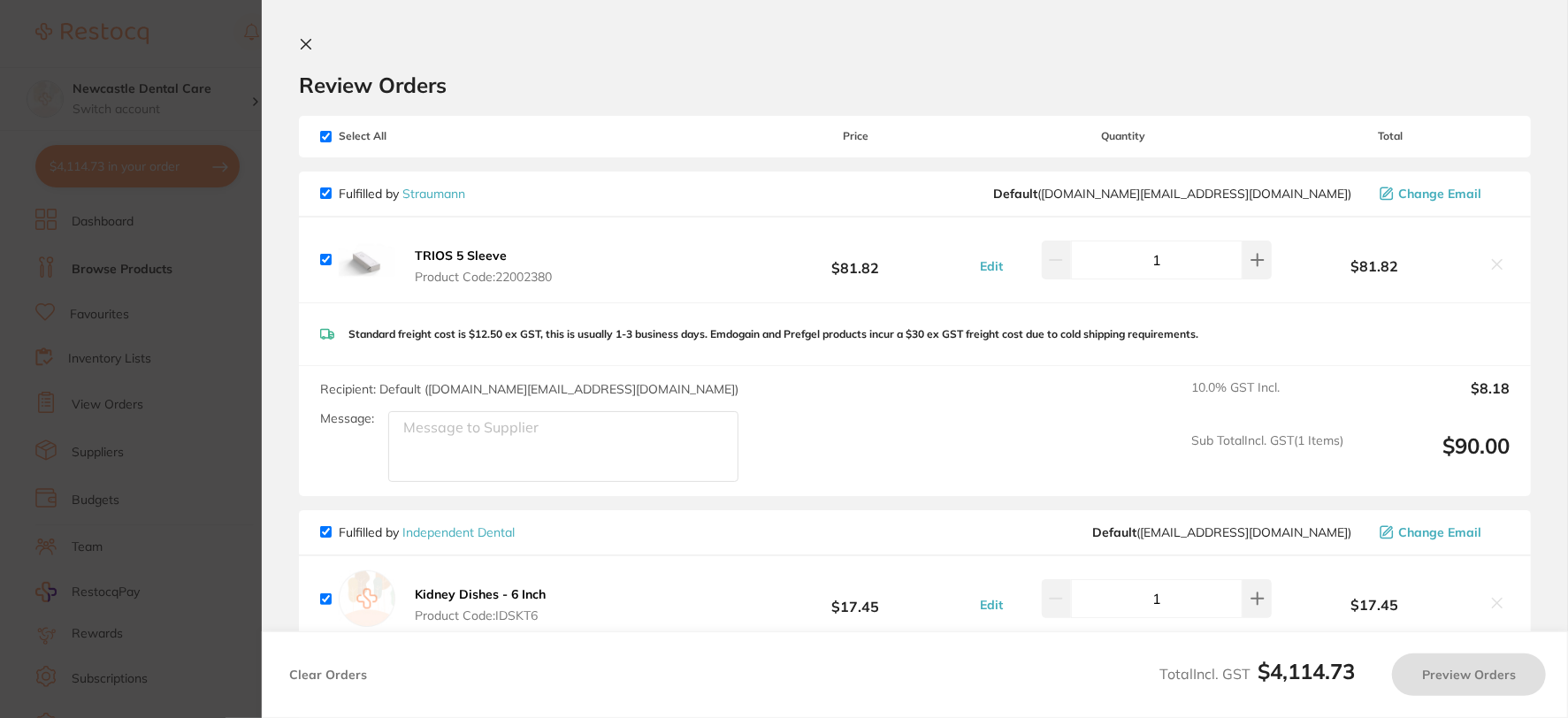
checkbox input "true"
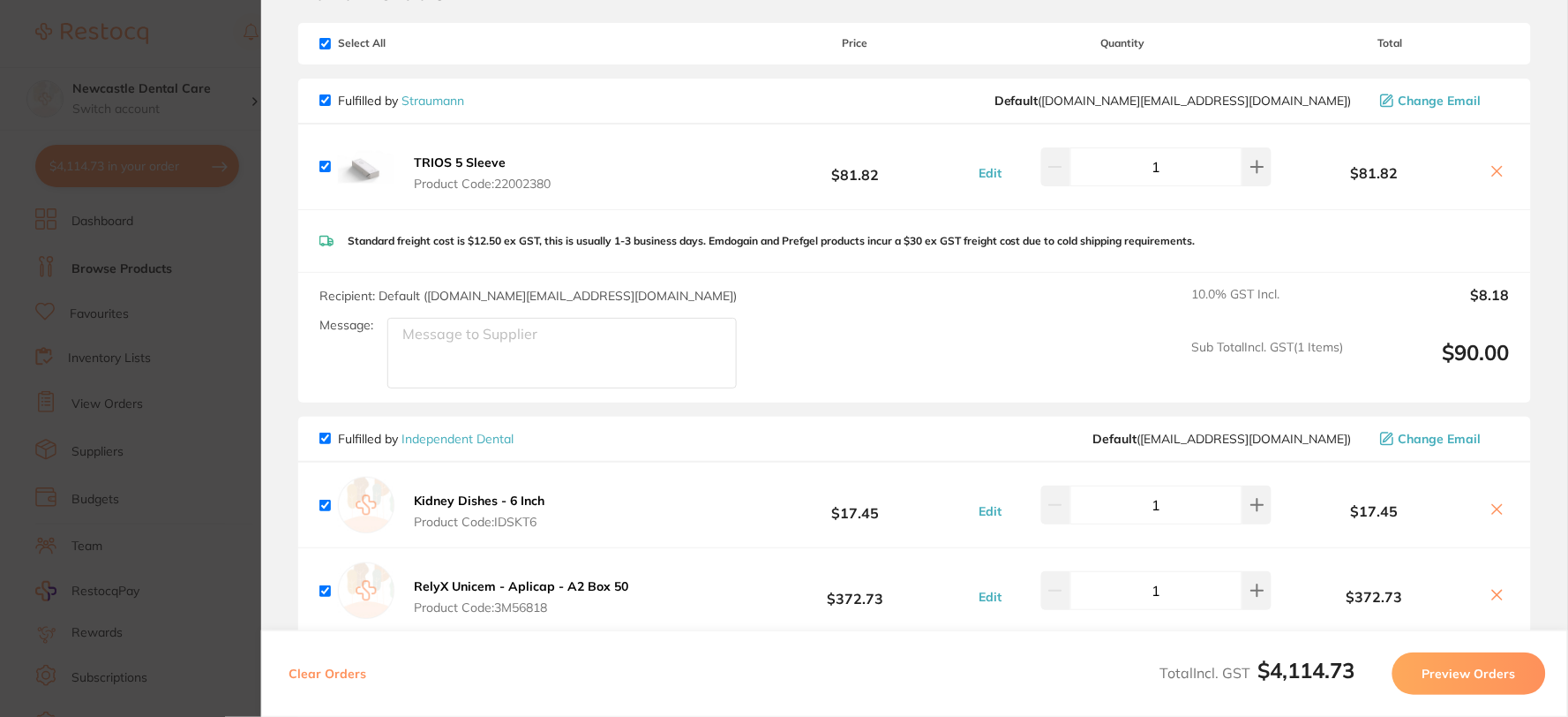
scroll to position [0, 0]
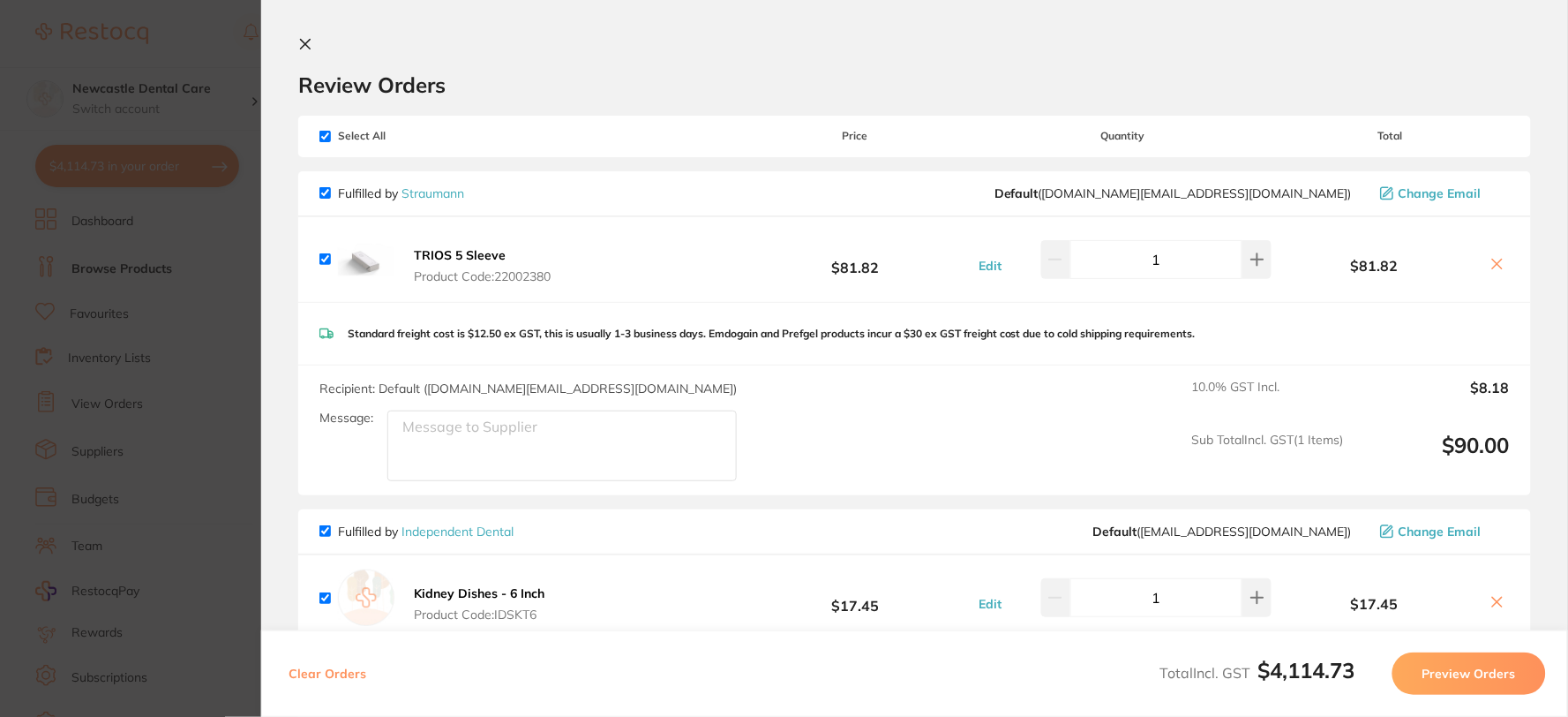
click at [306, 44] on icon at bounding box center [306, 45] width 10 height 10
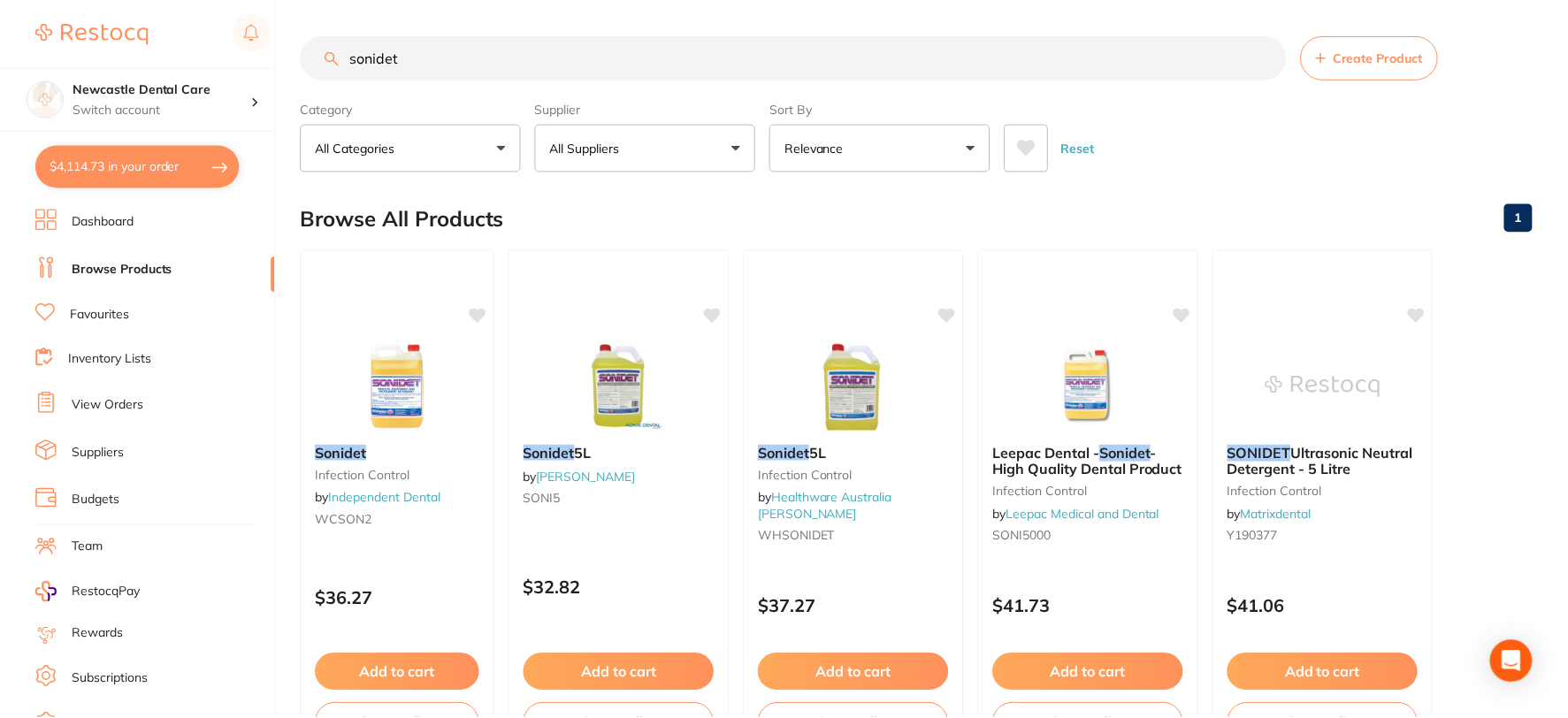
scroll to position [295, 0]
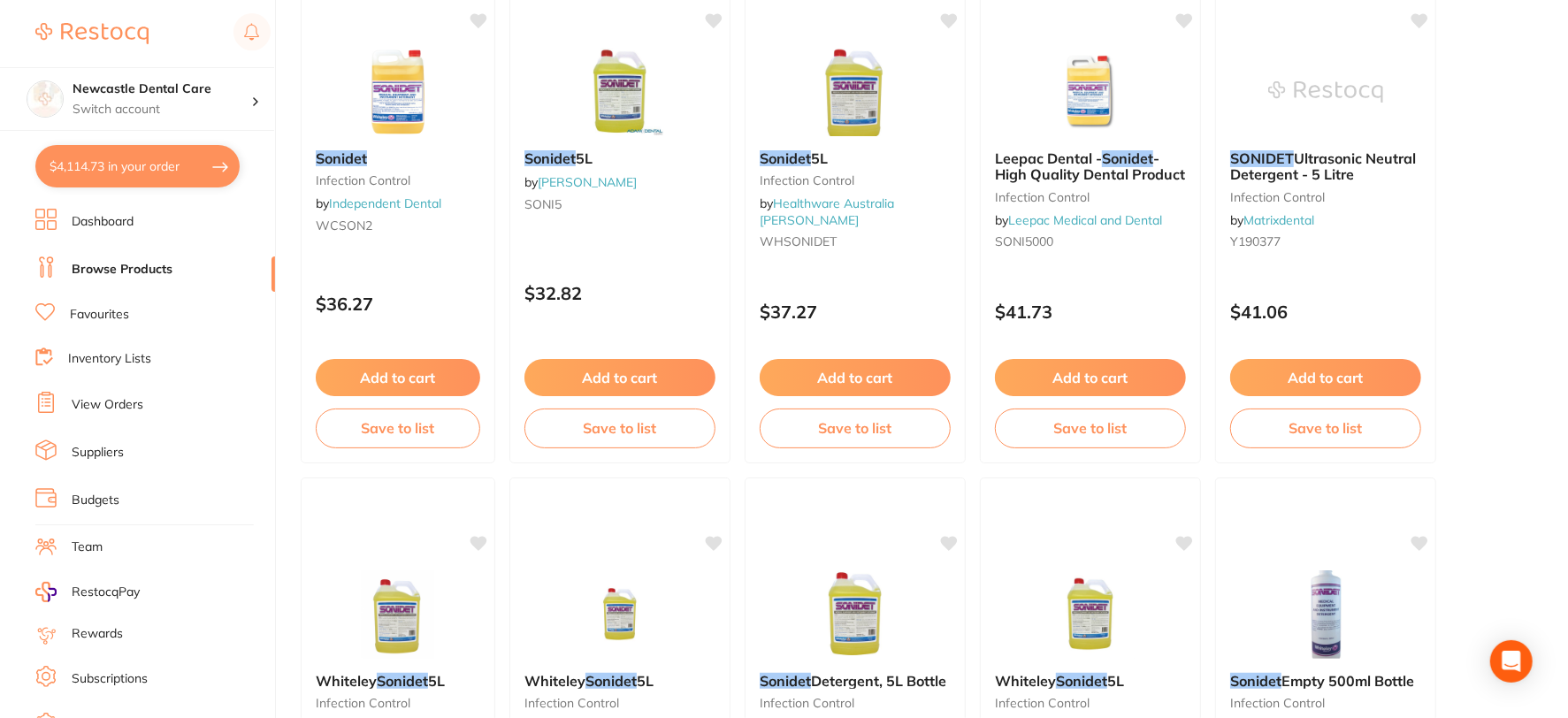
click at [103, 309] on link "Favourites" at bounding box center [100, 315] width 60 height 18
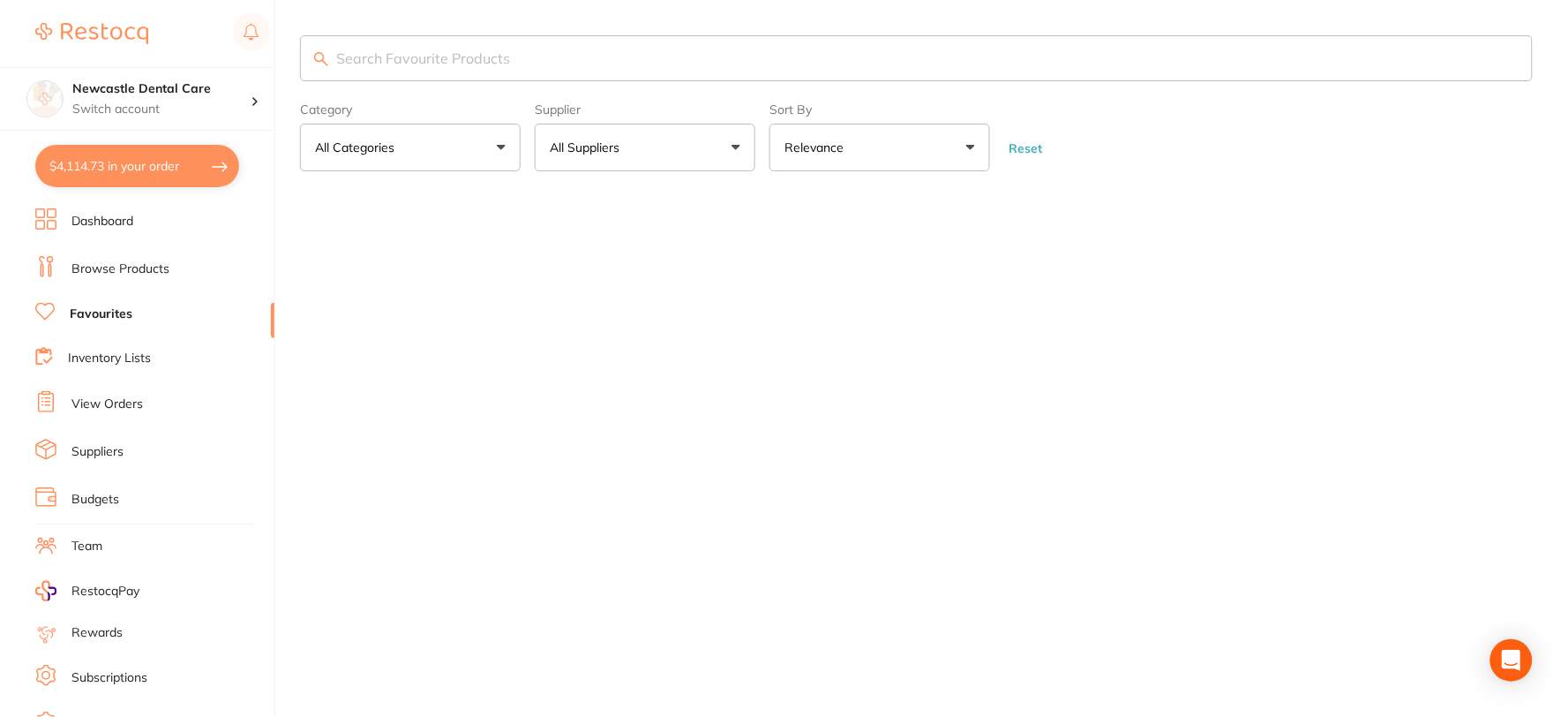
click at [434, 59] on input "search" at bounding box center [916, 57] width 1233 height 46
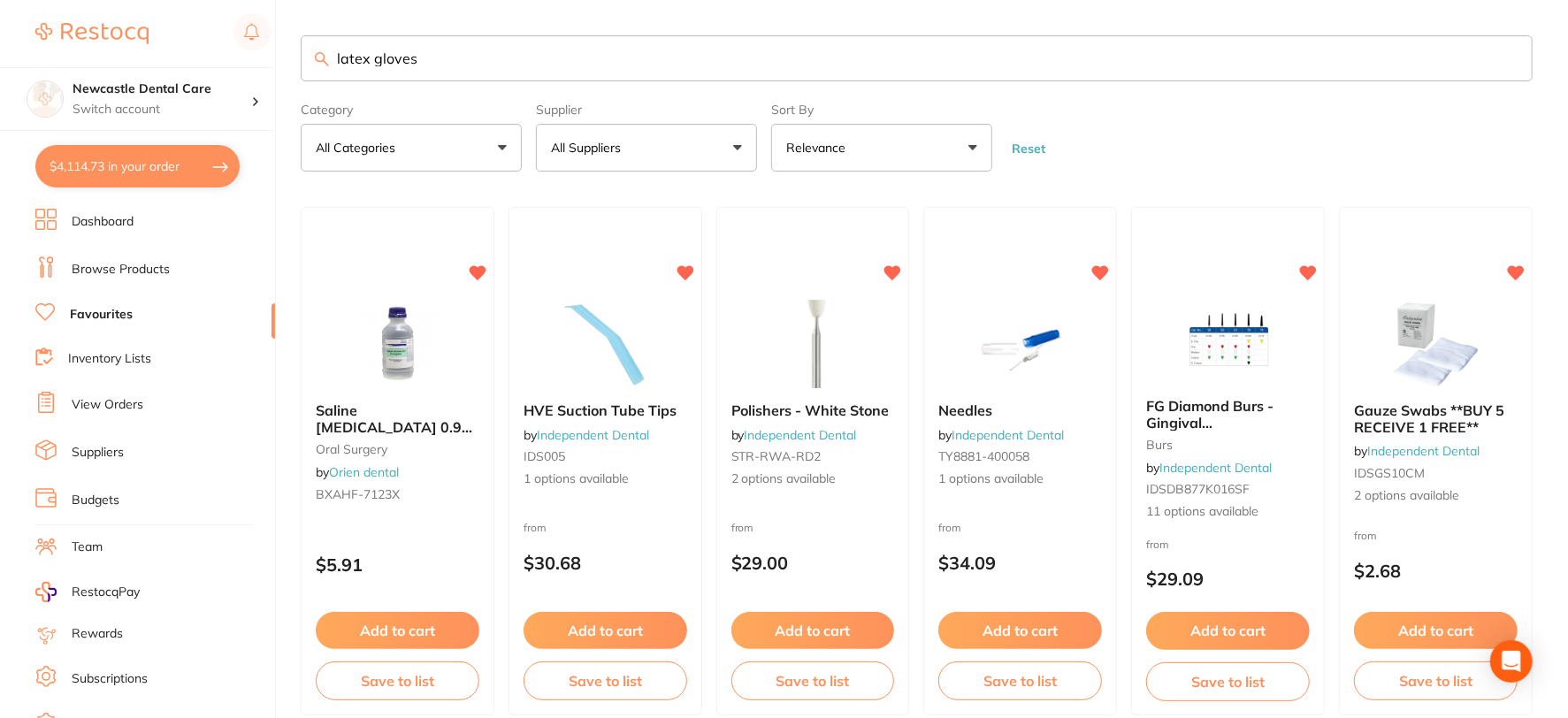
type input "latex gloves"
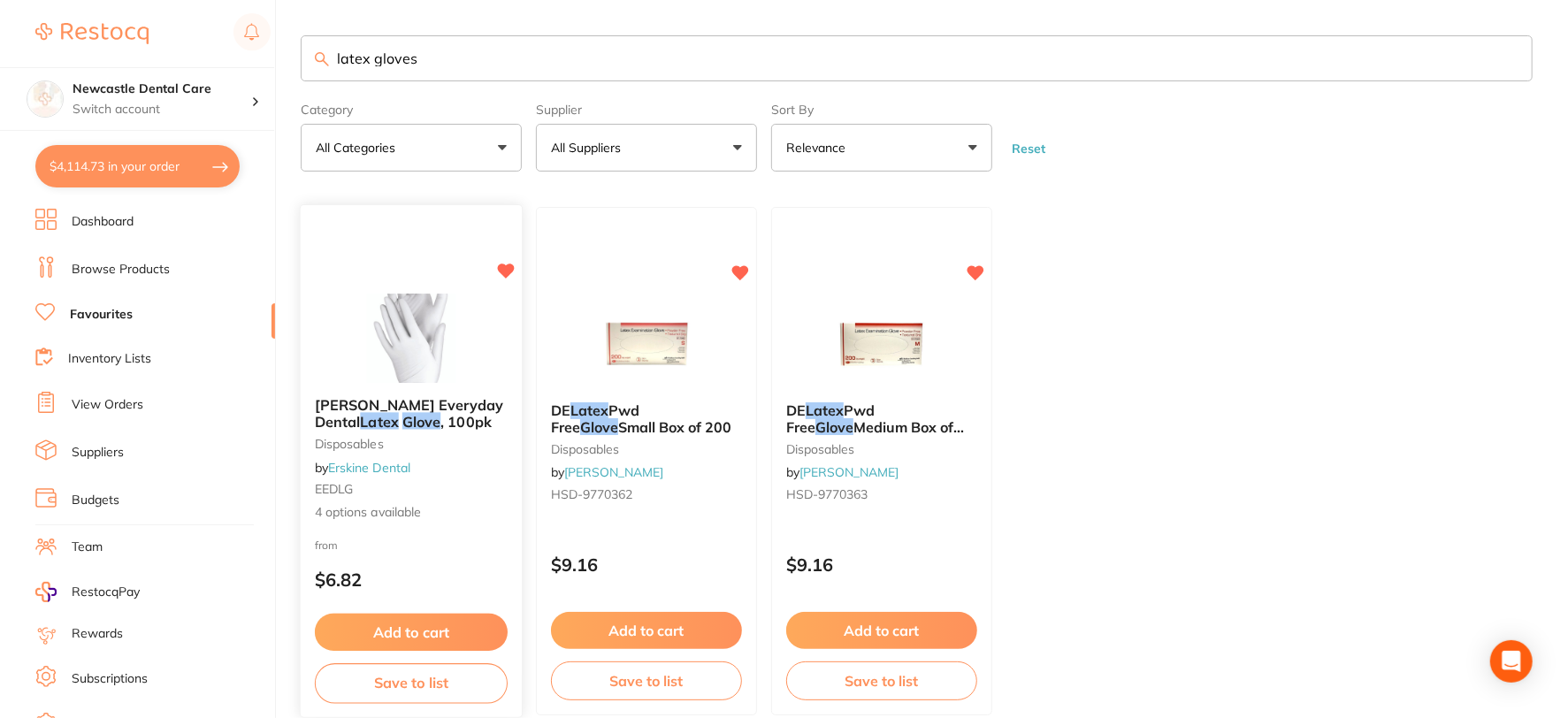
click at [471, 459] on div "Erskine Everyday Dental Latex Glove , 100pk disposables by Erskine Dental EEDLG…" at bounding box center [411, 459] width 221 height 153
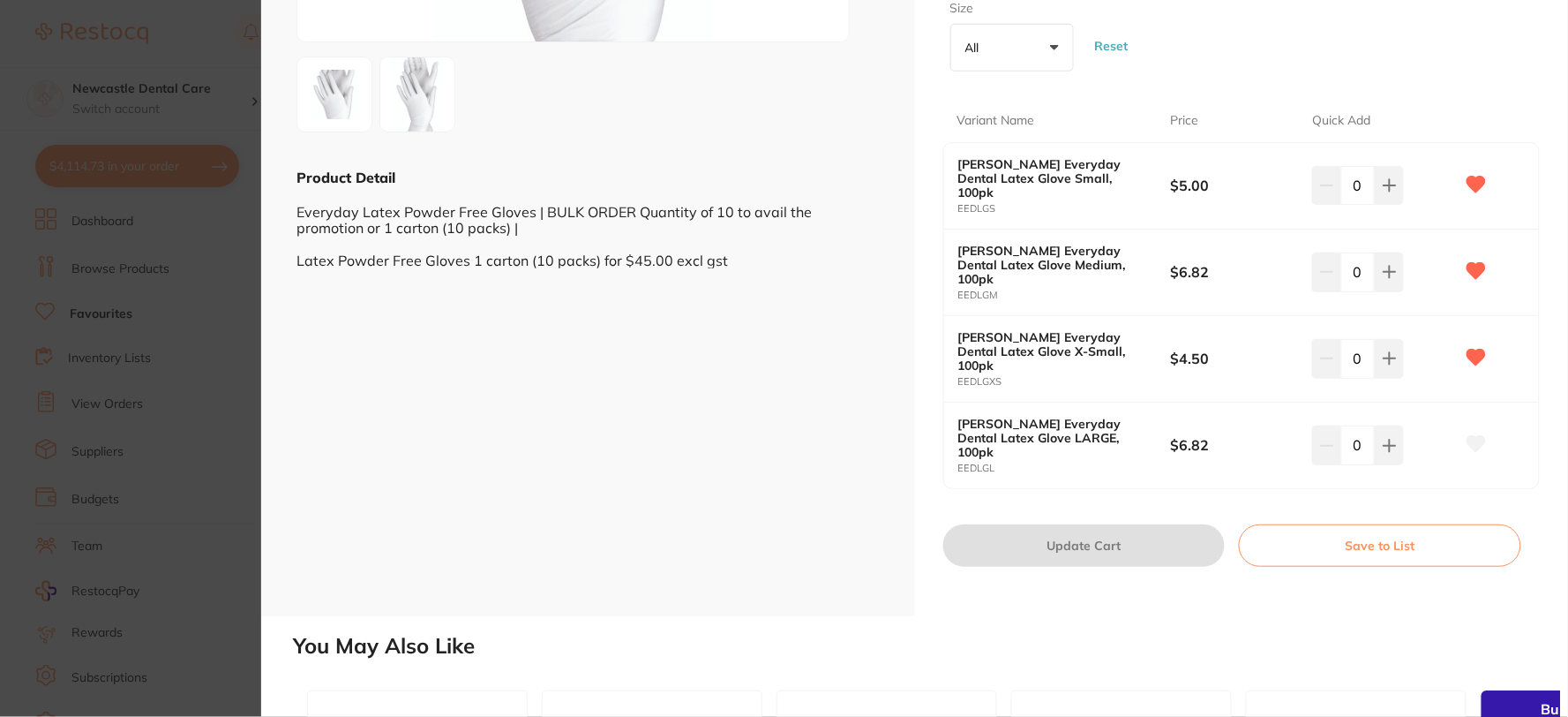
scroll to position [392, 0]
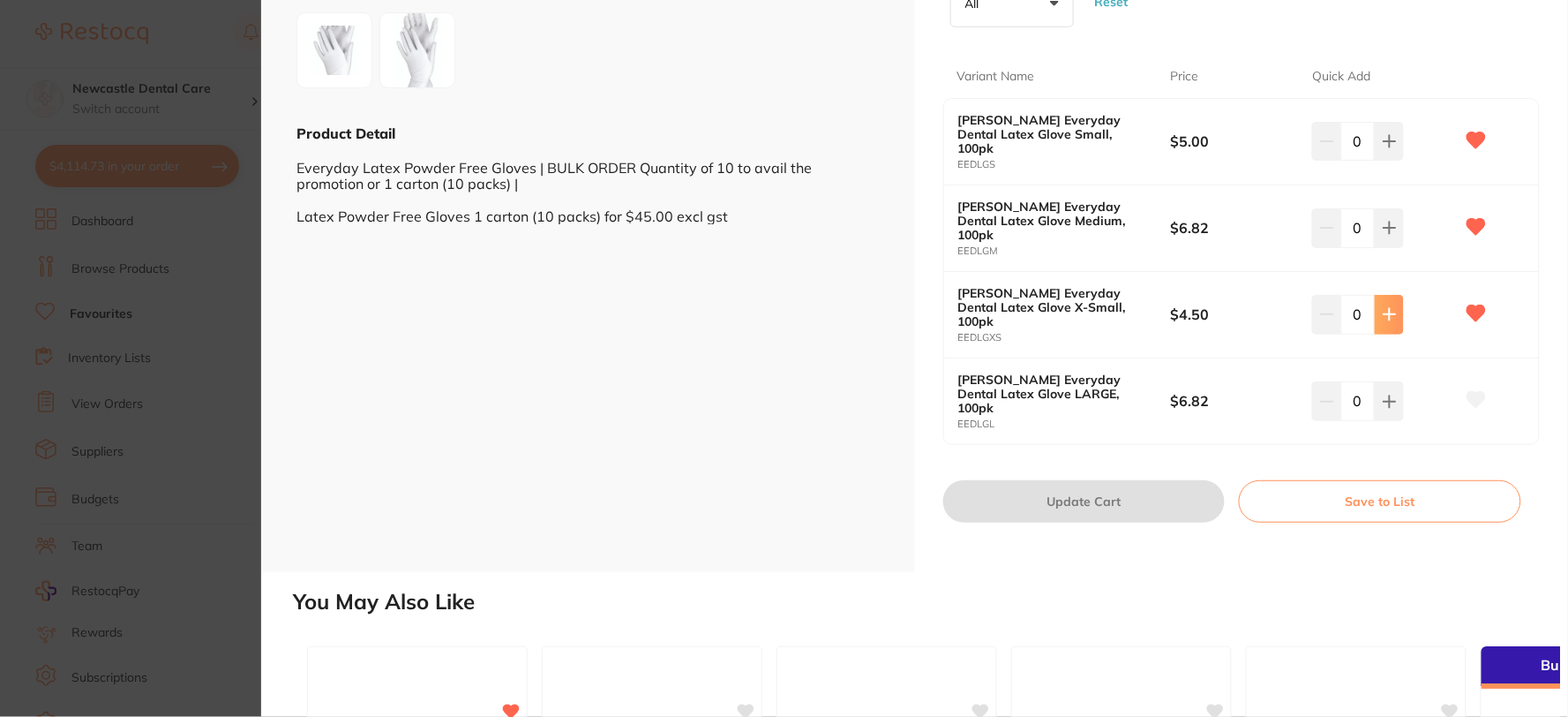
click at [1384, 309] on icon at bounding box center [1390, 315] width 12 height 12
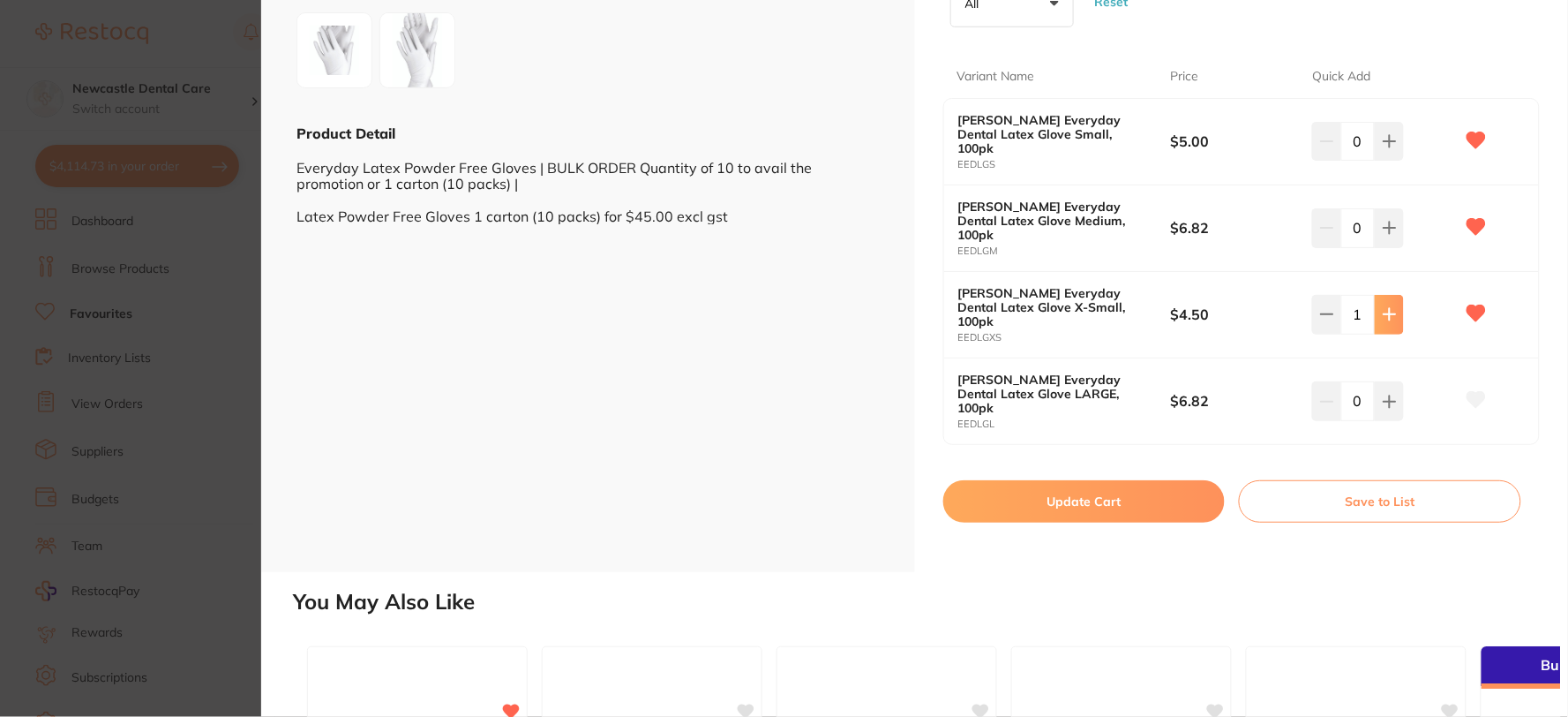
click at [1384, 309] on icon at bounding box center [1390, 315] width 12 height 12
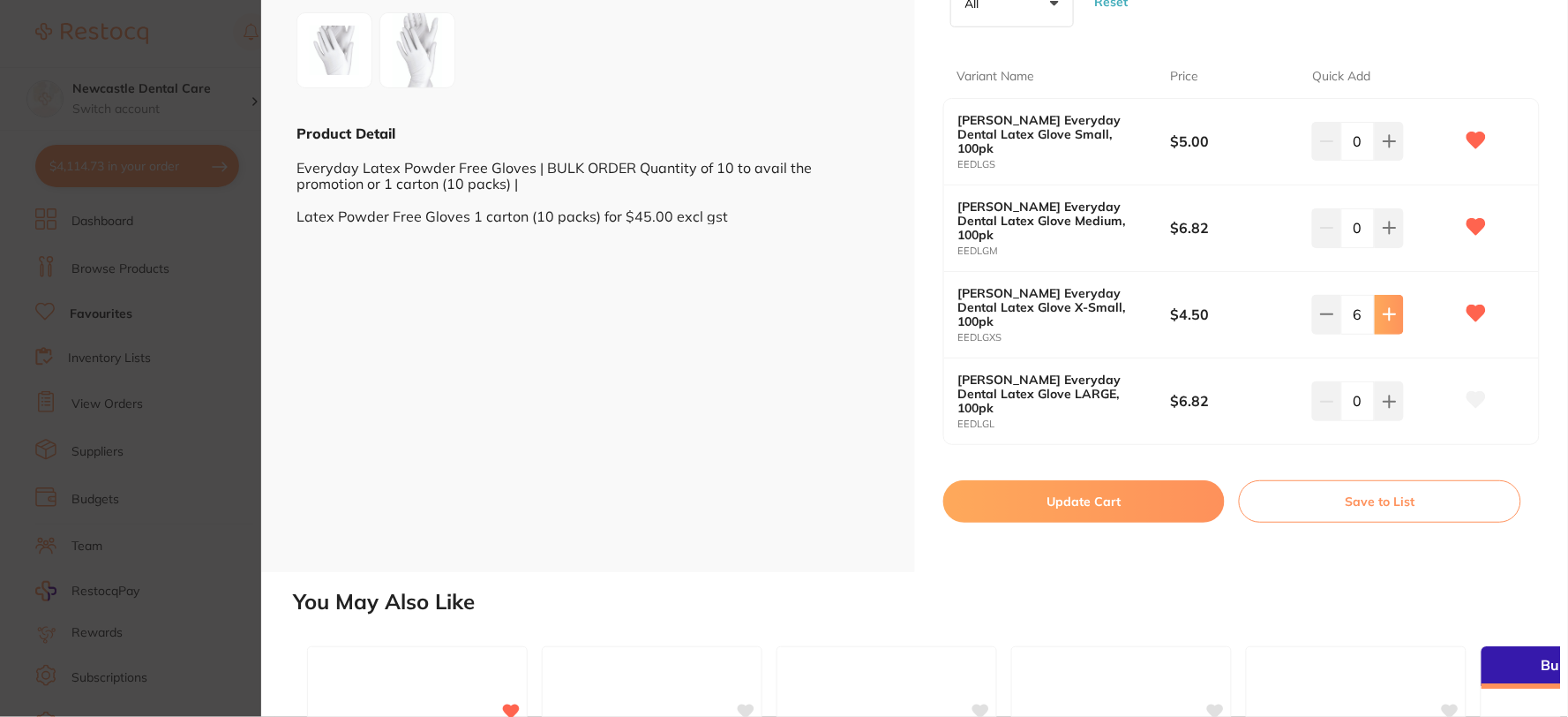
click at [1384, 309] on icon at bounding box center [1390, 315] width 12 height 12
type input "8"
click at [1125, 480] on button "Update Cart" at bounding box center [1085, 501] width 282 height 42
checkbox input "false"
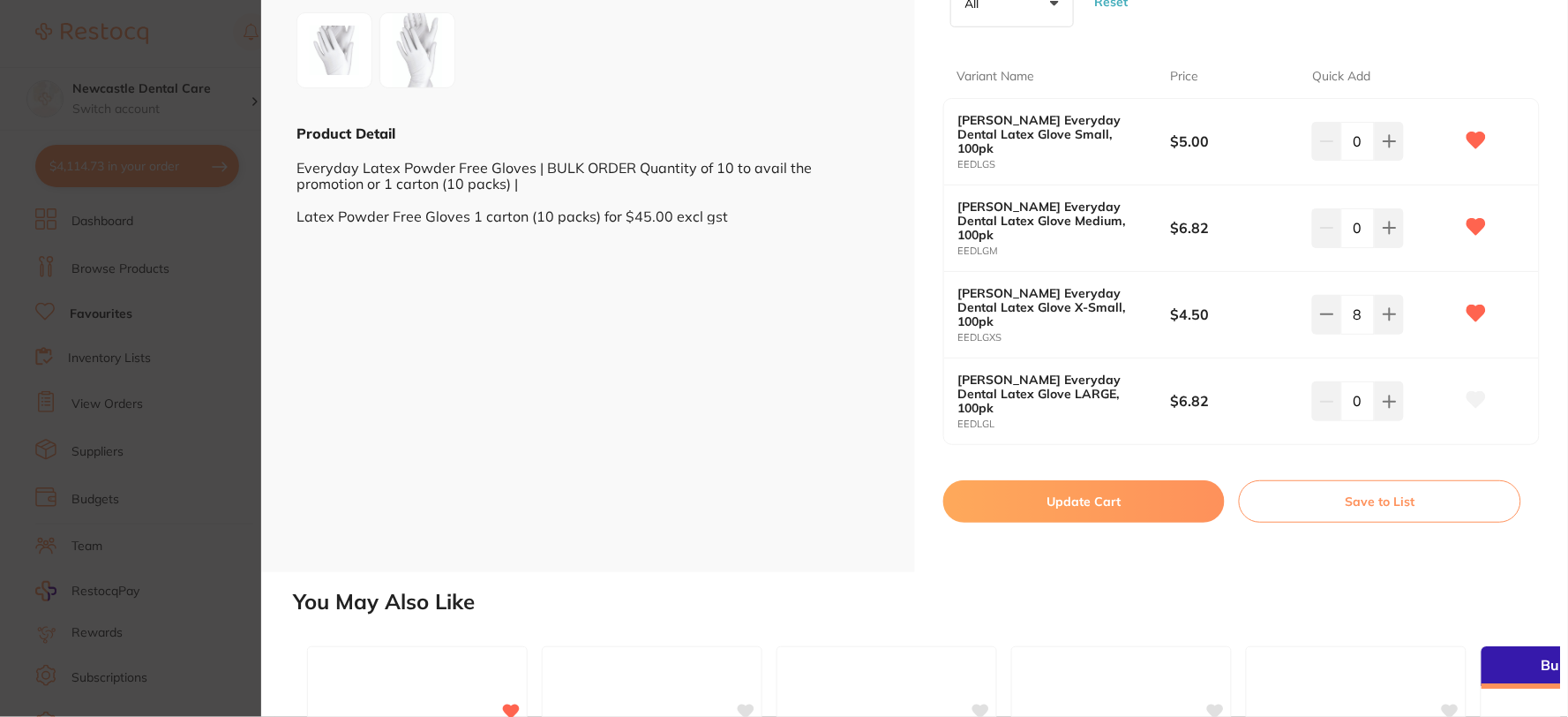
checkbox input "false"
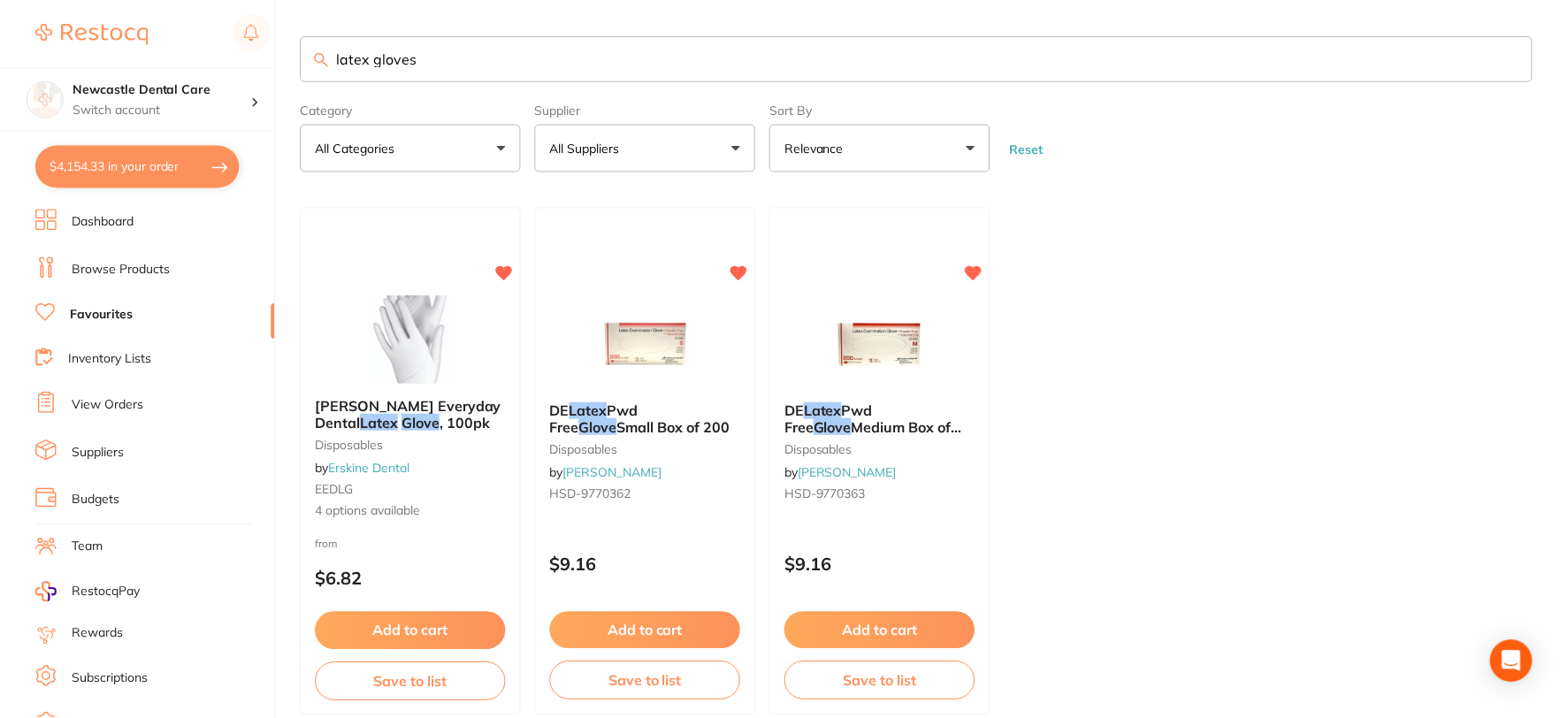
scroll to position [90, 0]
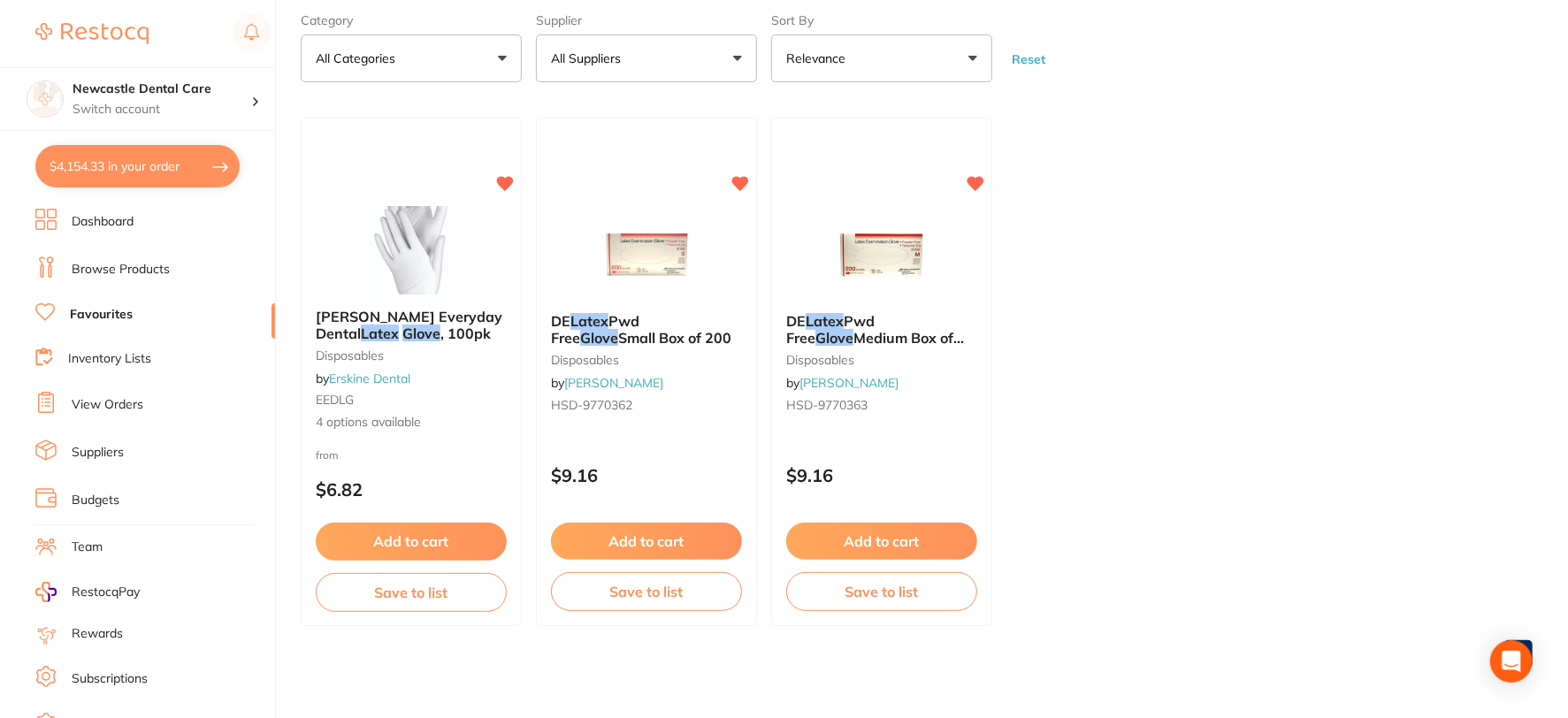
click at [181, 164] on button "$4,154.33 in your order" at bounding box center [137, 166] width 204 height 42
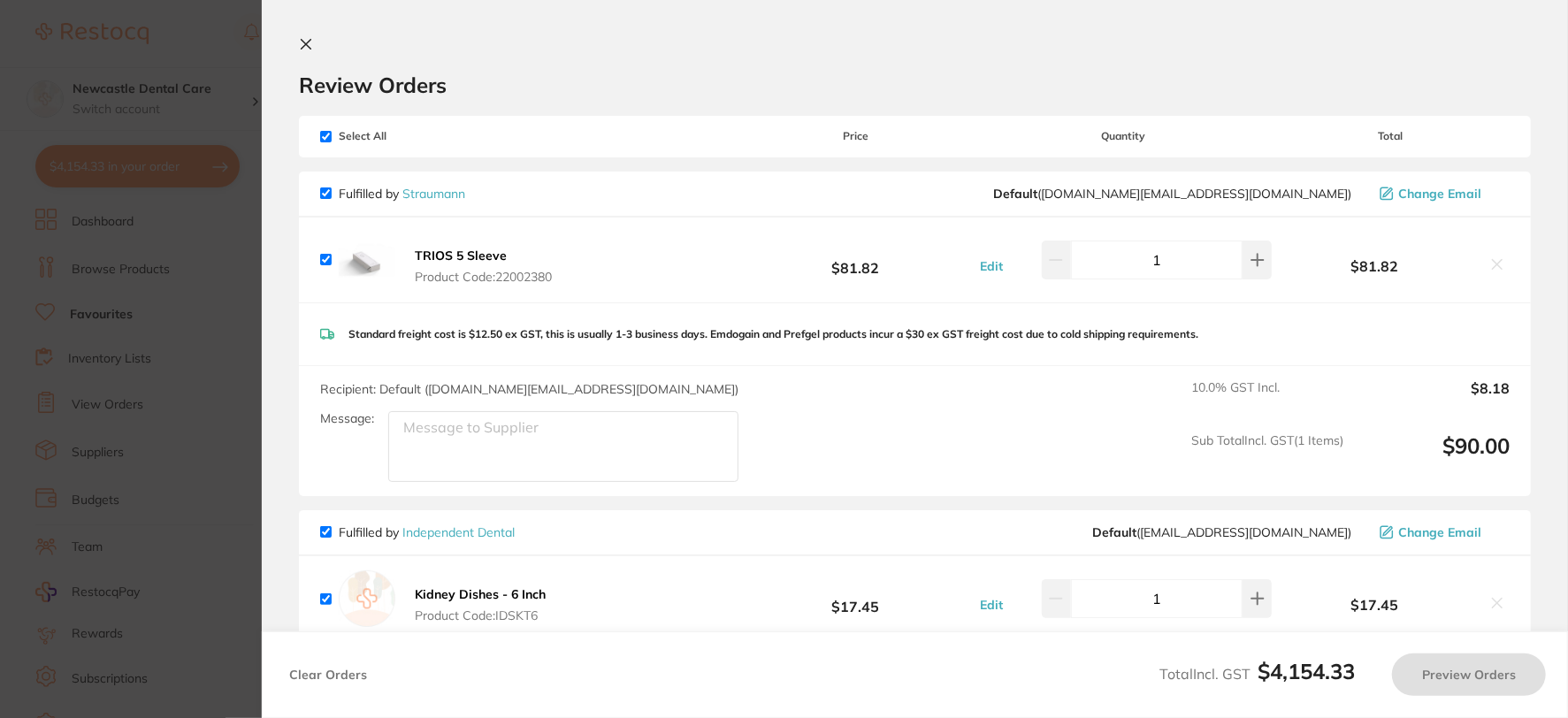
checkbox input "true"
click at [310, 46] on icon at bounding box center [305, 44] width 14 height 14
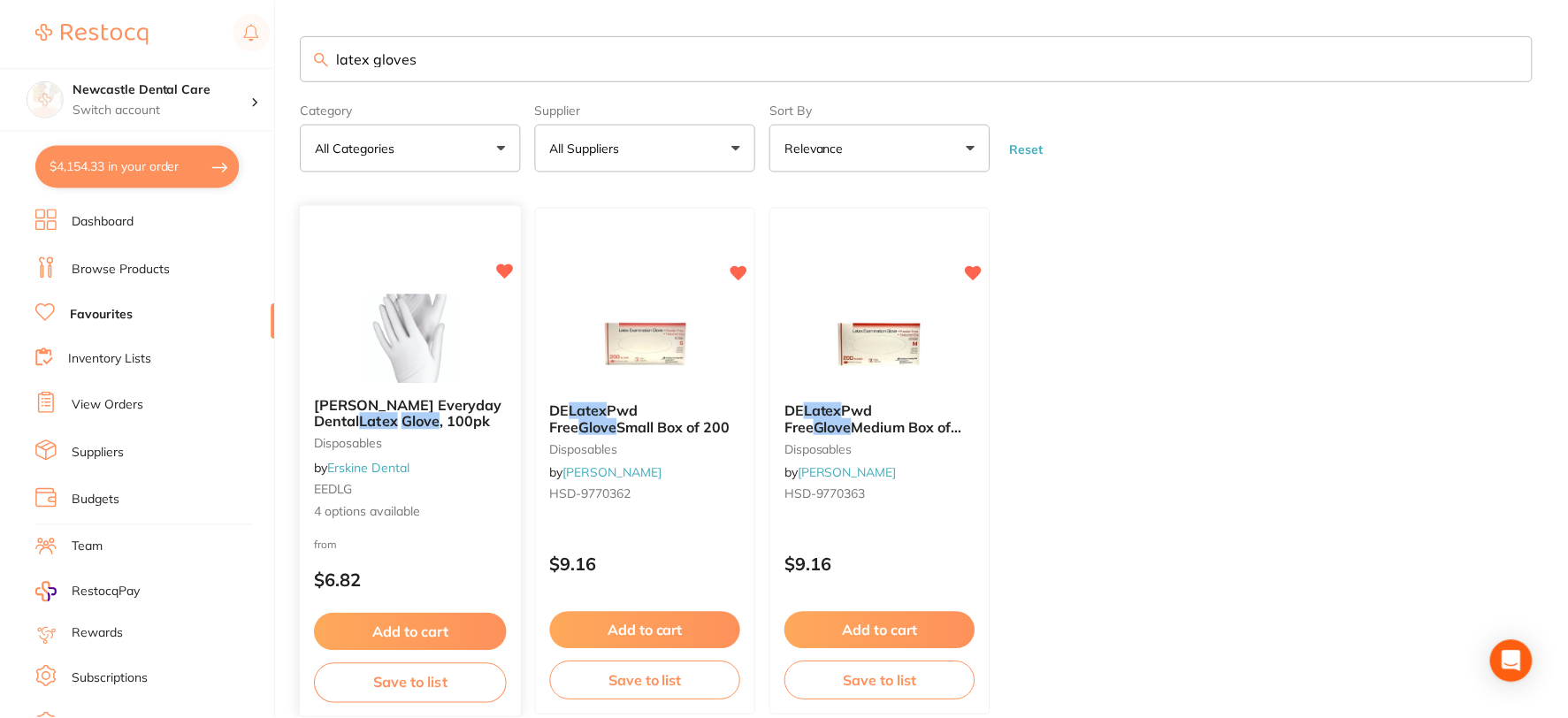
scroll to position [90, 0]
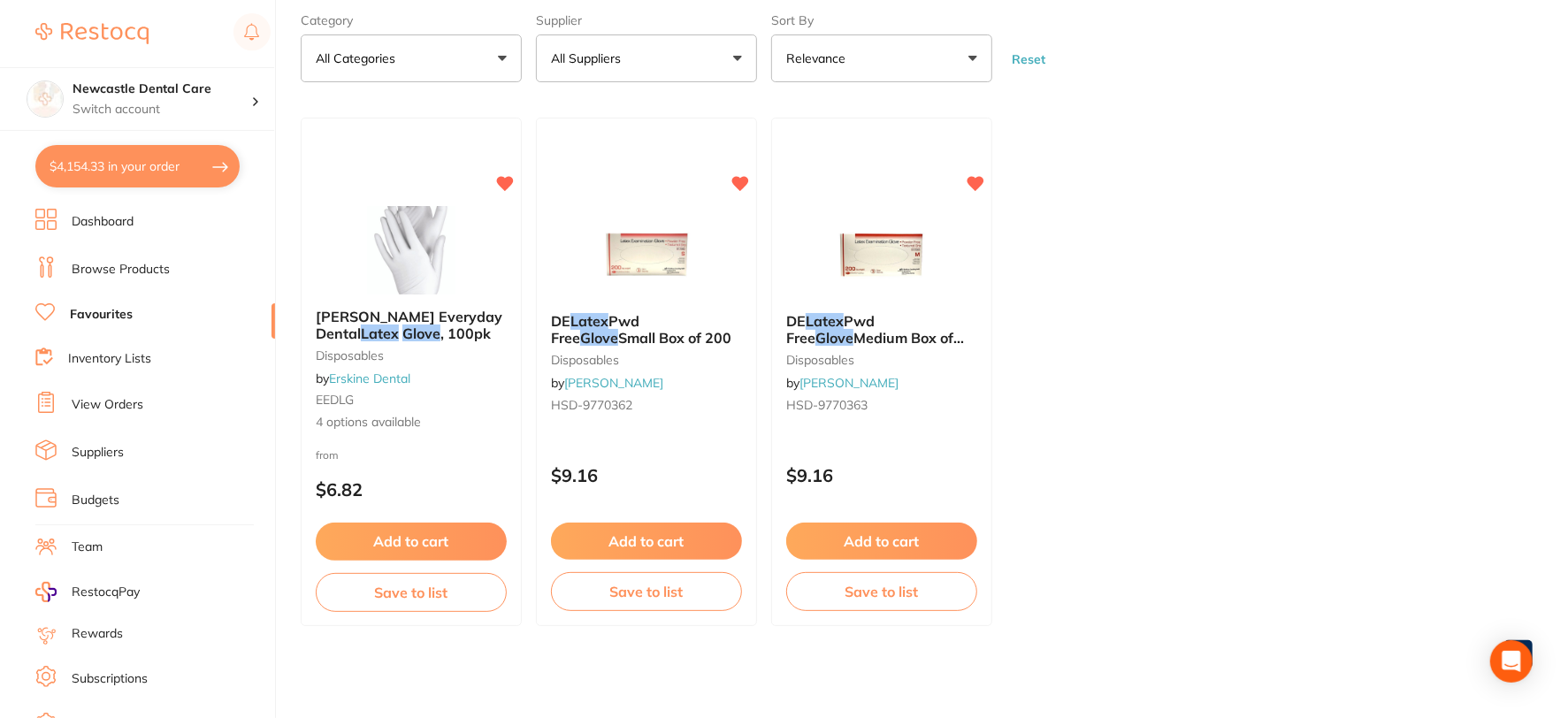
click at [177, 168] on button "$4,154.33 in your order" at bounding box center [137, 166] width 204 height 42
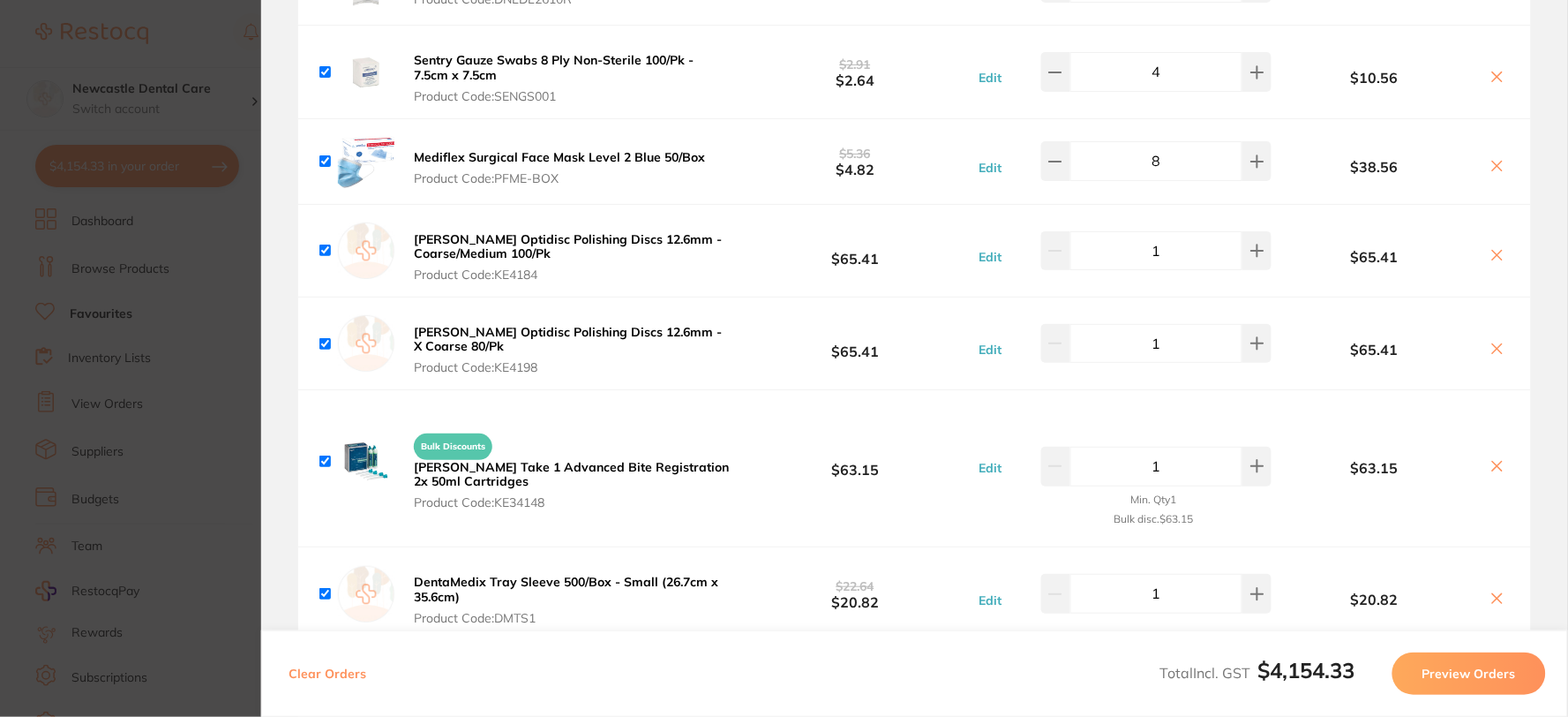
scroll to position [2549, 0]
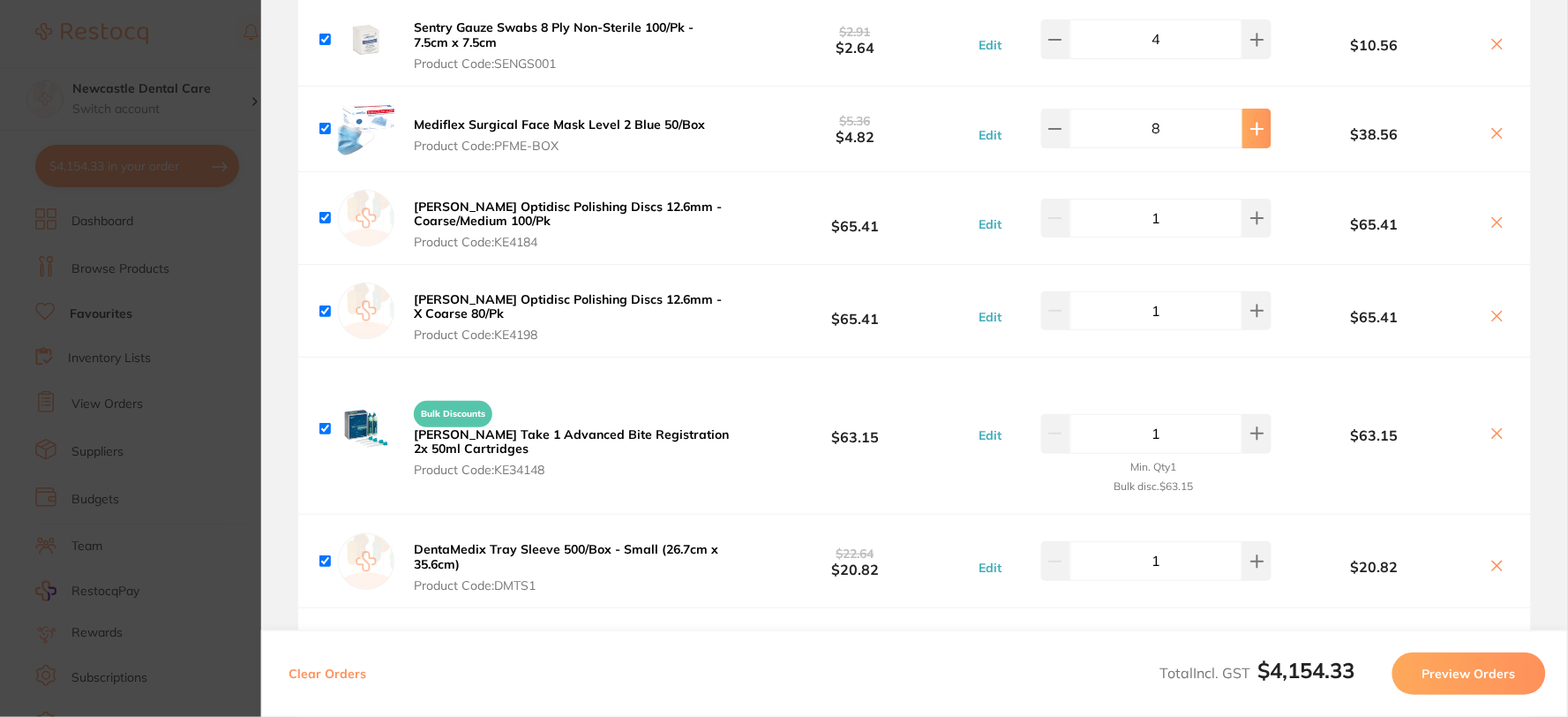
click at [1258, 122] on icon at bounding box center [1257, 129] width 14 height 14
type input "10"
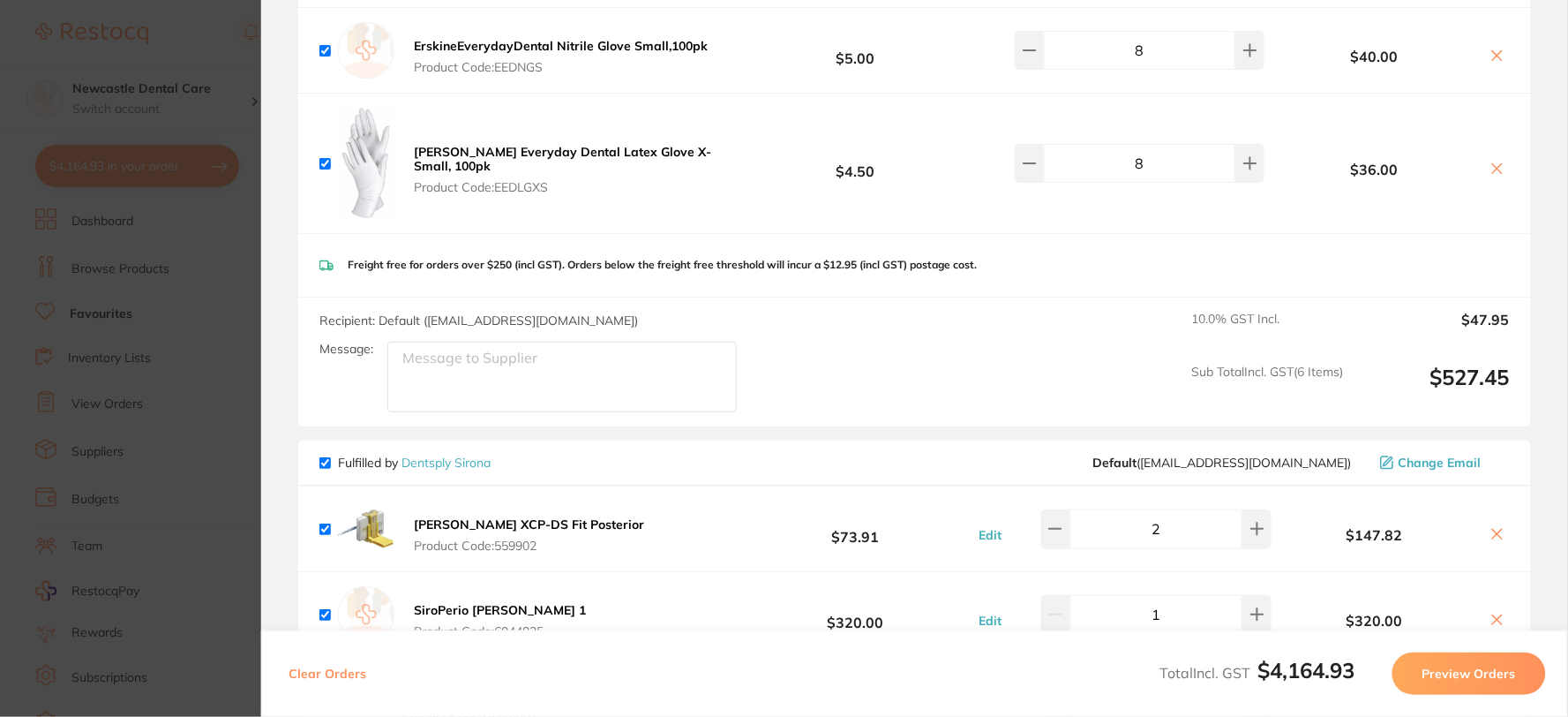
scroll to position [4512, 0]
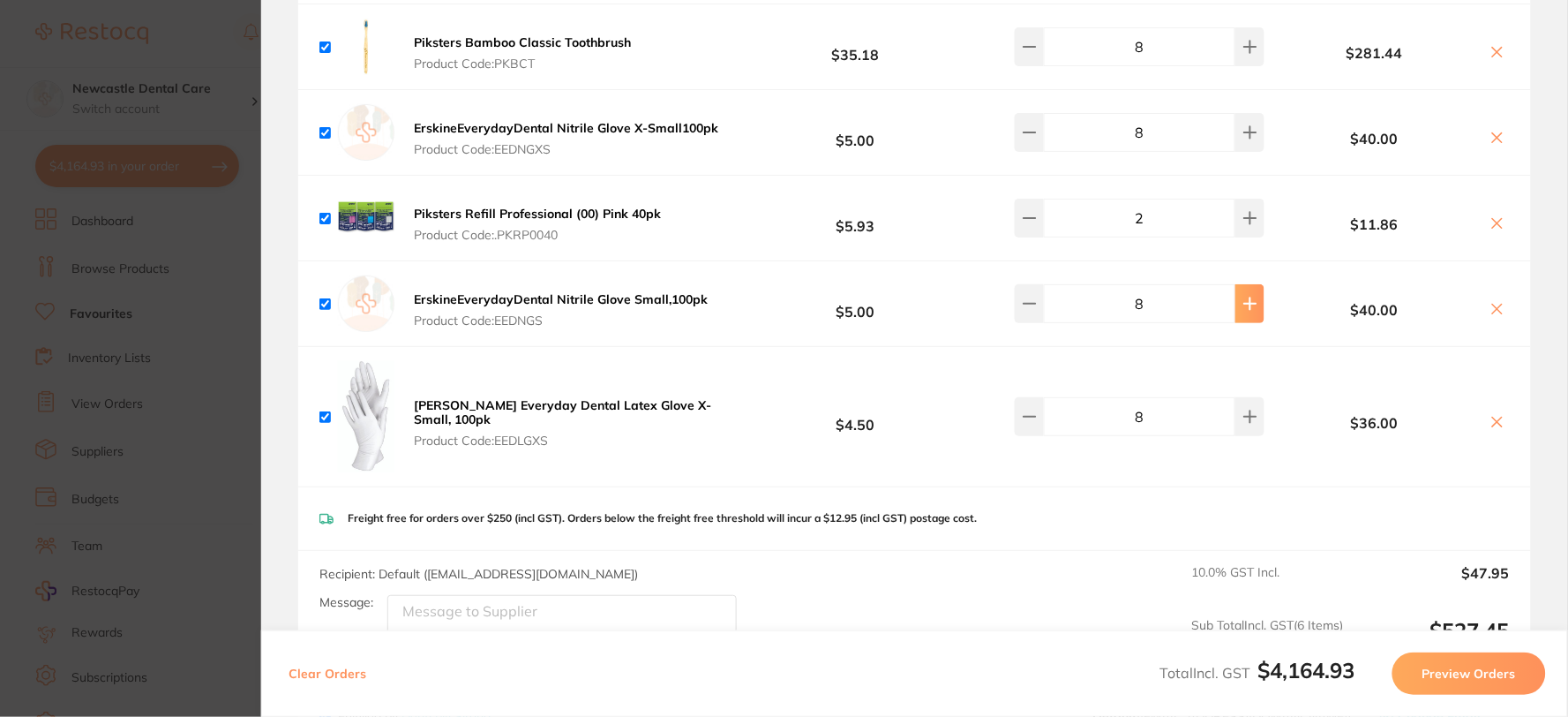
click at [1245, 298] on icon at bounding box center [1251, 304] width 12 height 12
type input "10"
click at [1246, 409] on icon at bounding box center [1251, 416] width 14 height 14
click at [1244, 409] on icon at bounding box center [1251, 416] width 14 height 14
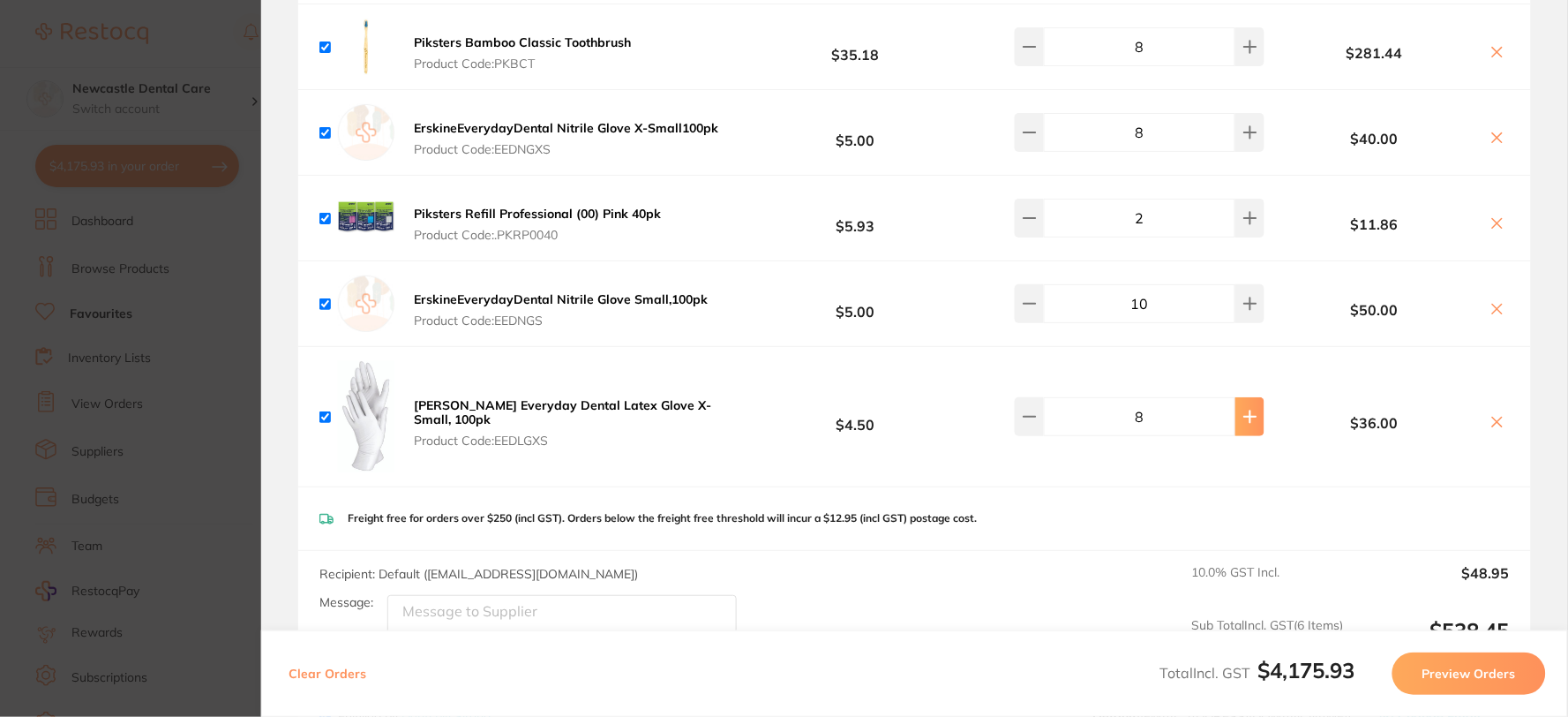
click at [1244, 409] on icon at bounding box center [1251, 416] width 14 height 14
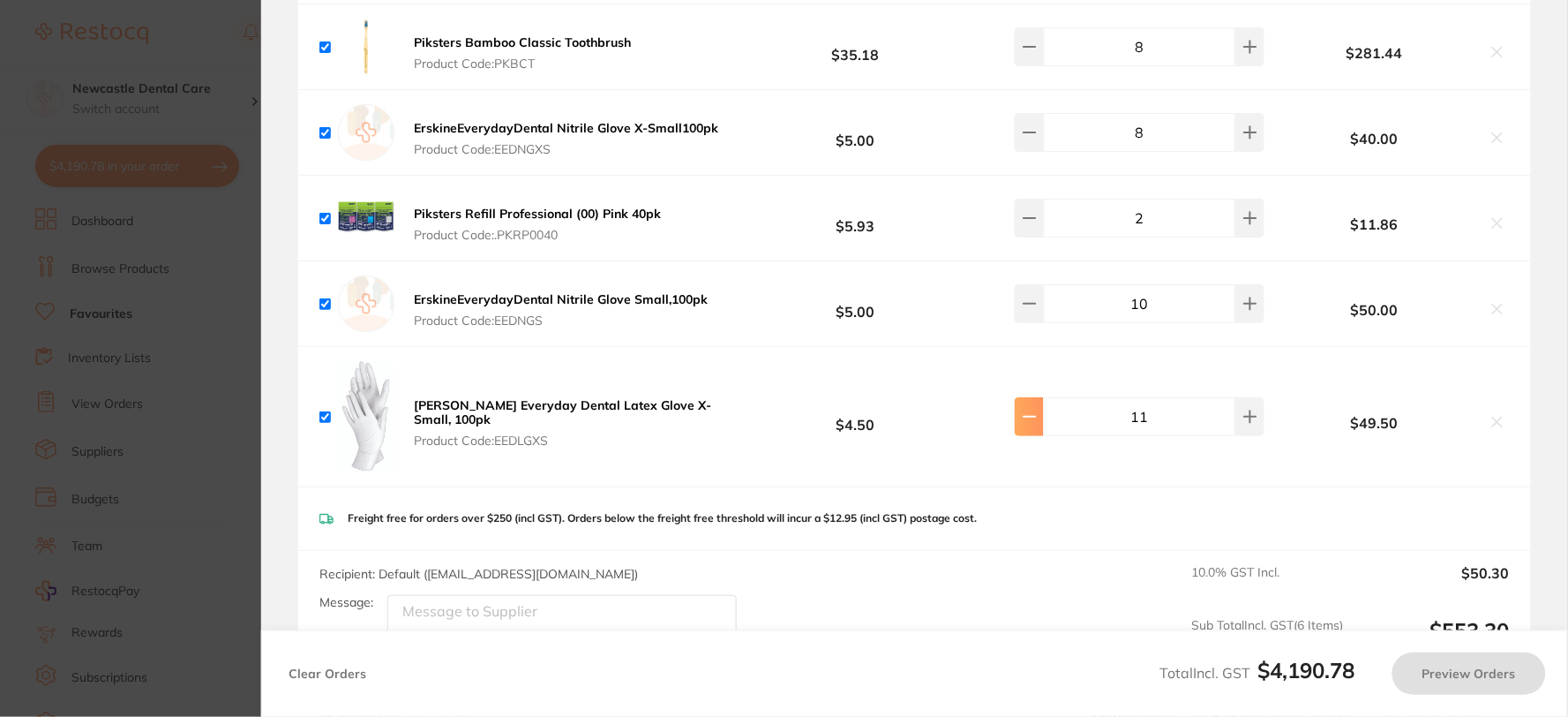
click at [1032, 409] on icon at bounding box center [1029, 416] width 14 height 14
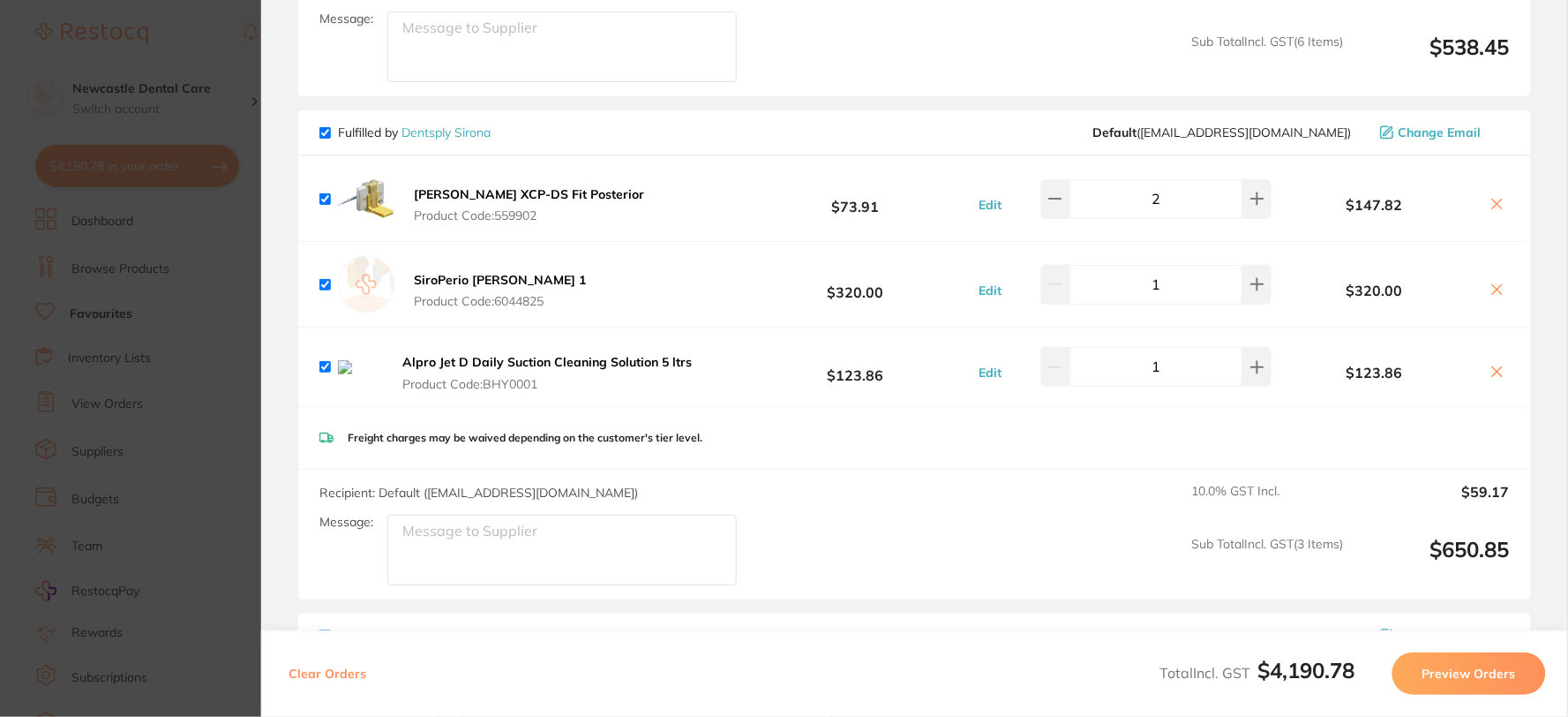
scroll to position [5100, 0]
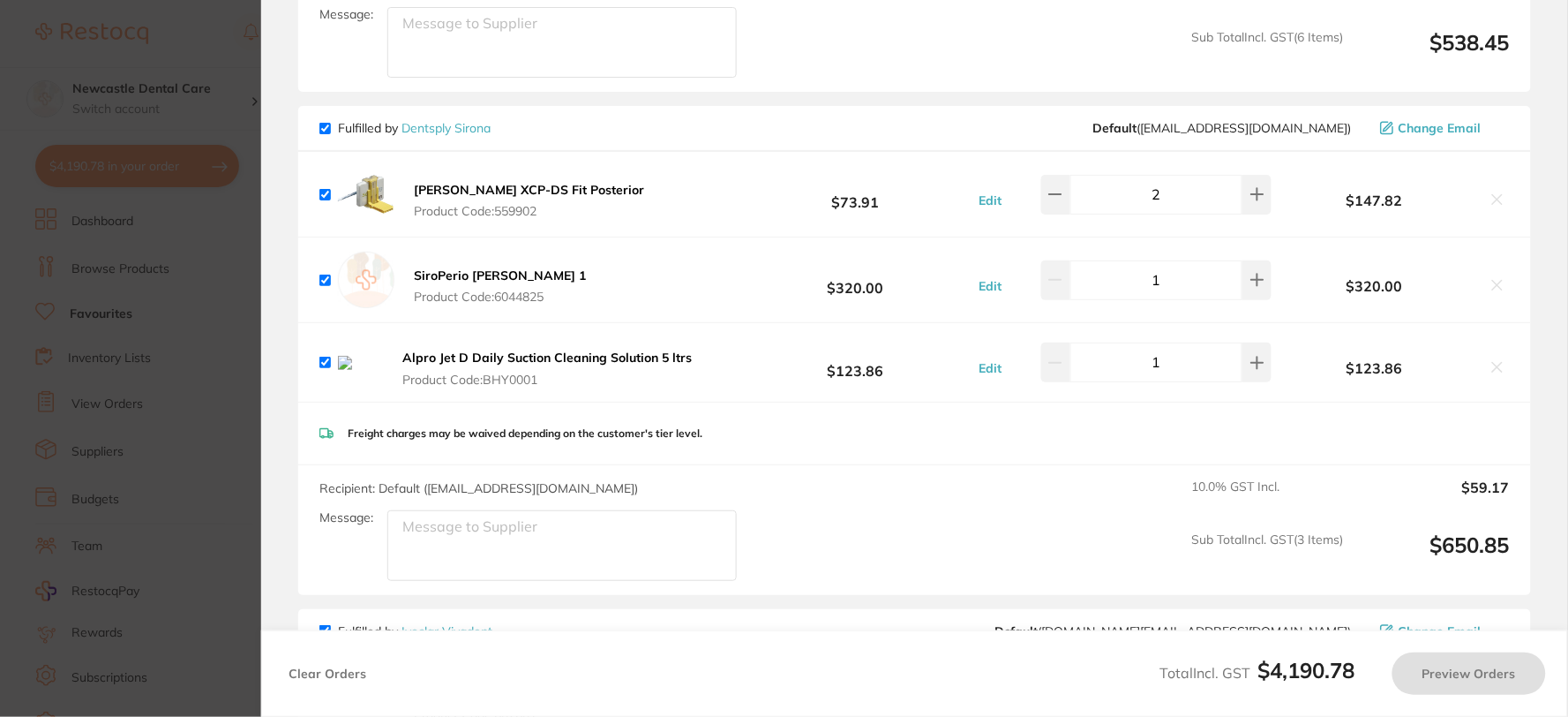
type input "10"
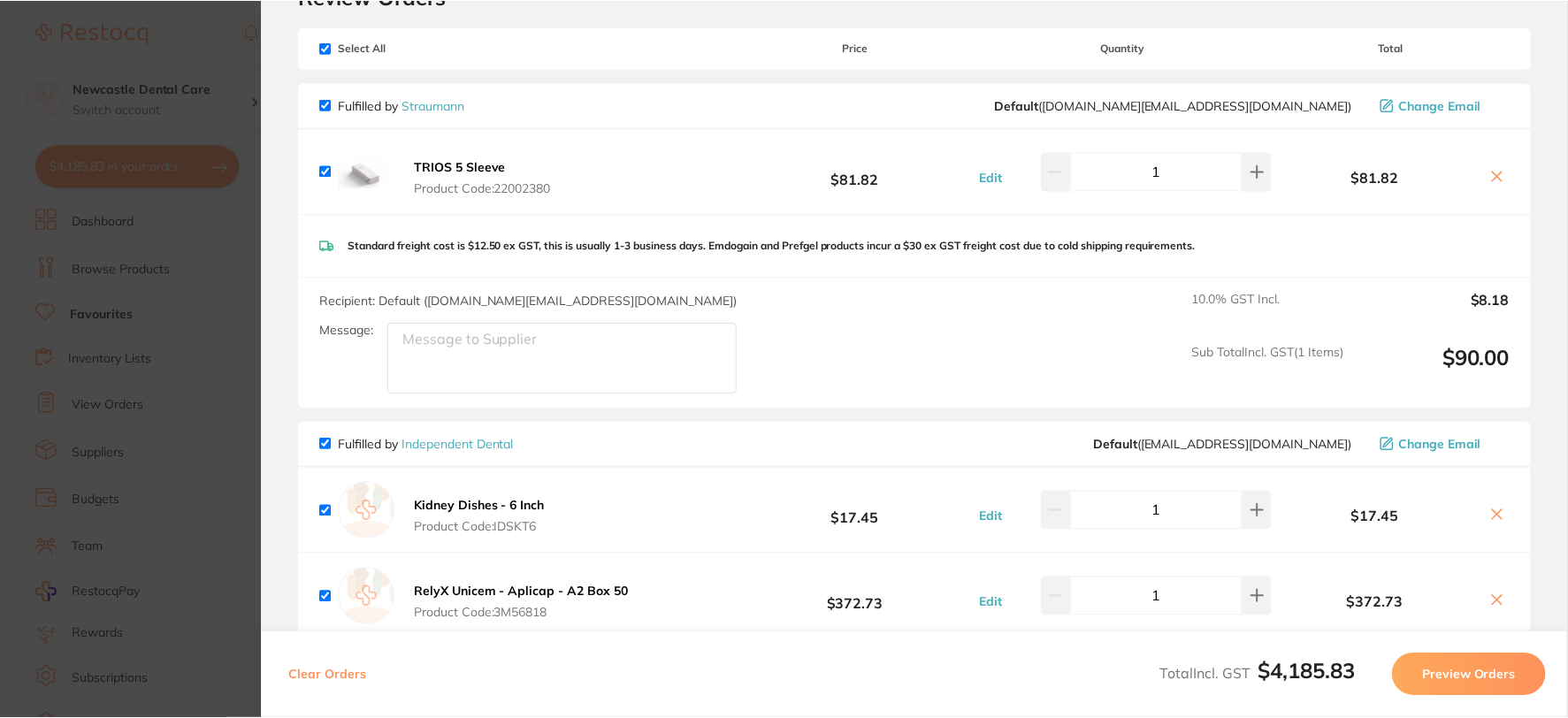
scroll to position [0, 0]
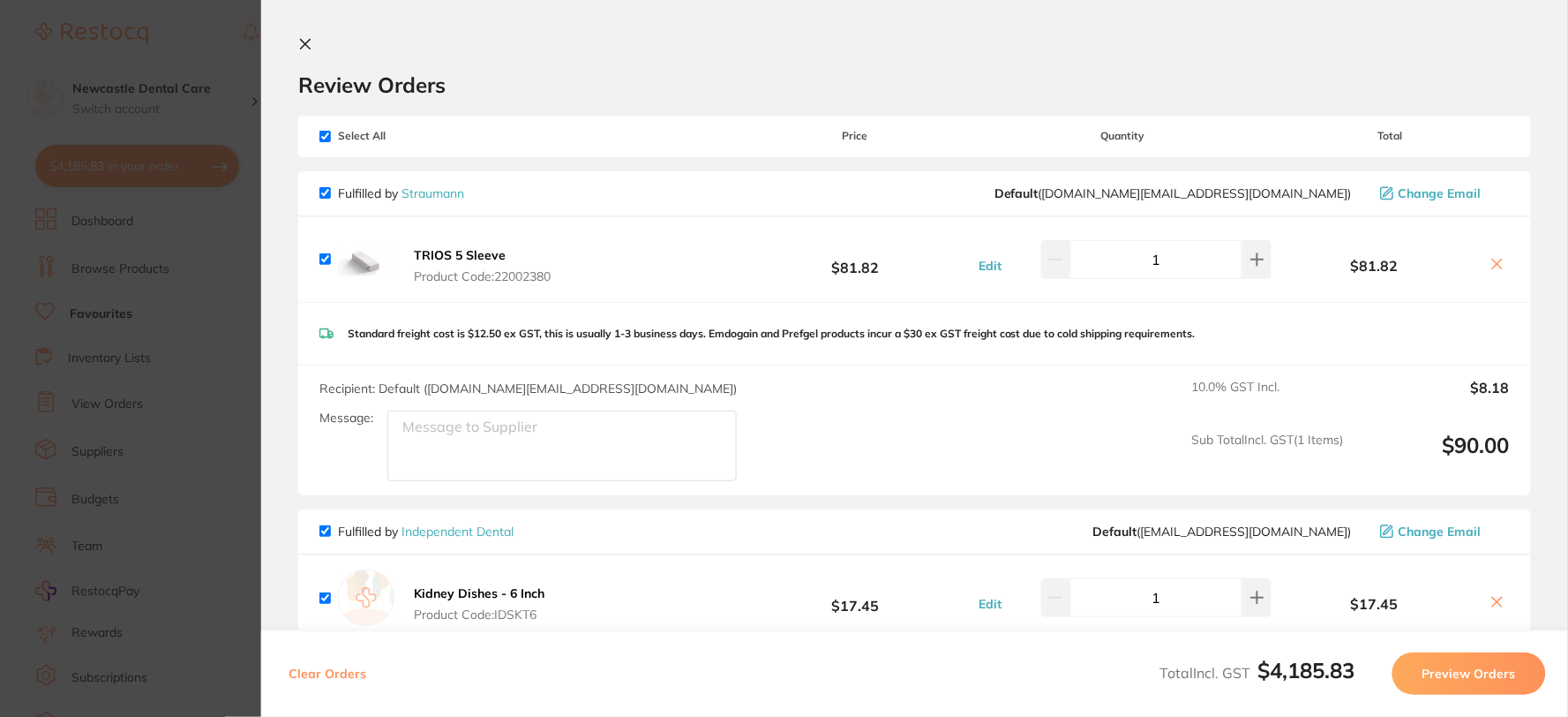
click at [307, 41] on icon at bounding box center [306, 45] width 10 height 10
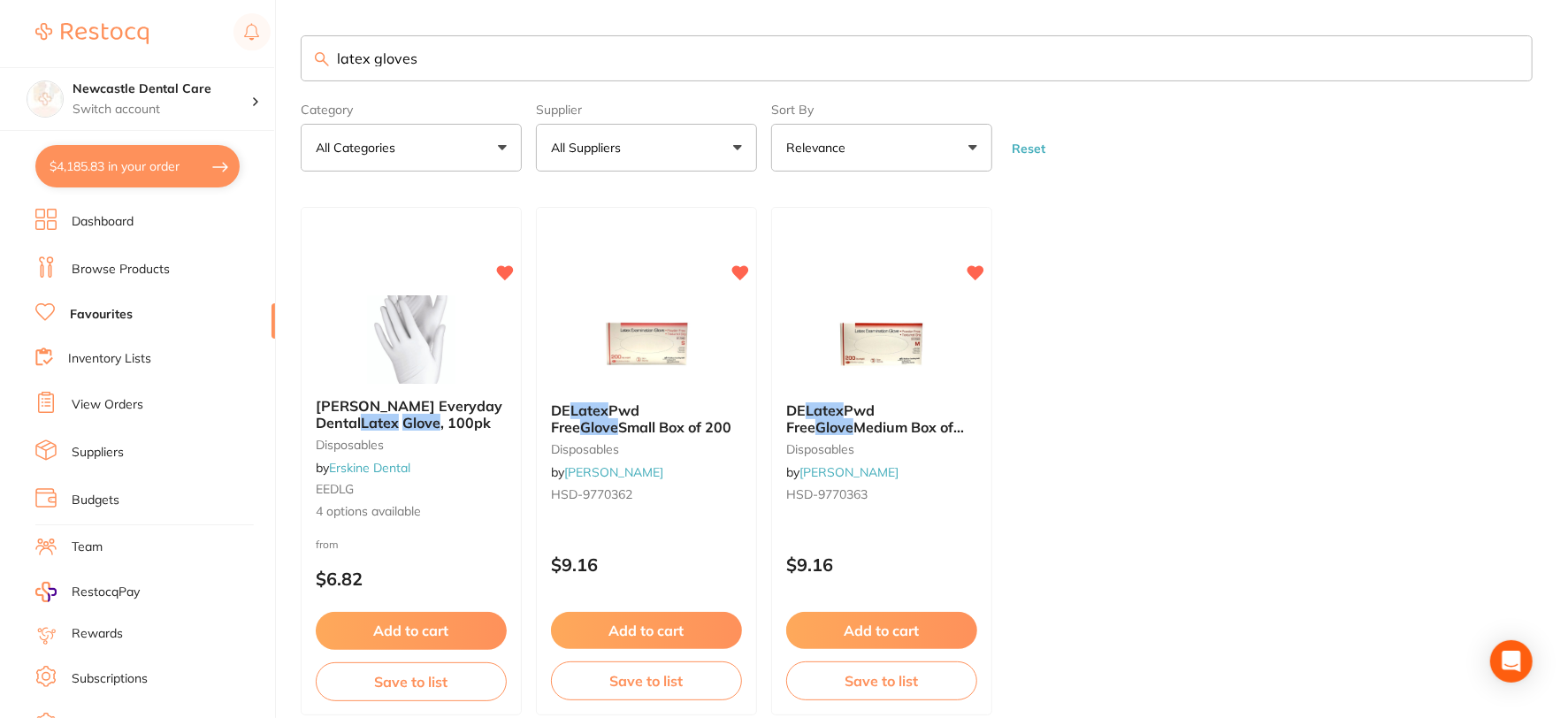
scroll to position [90, 0]
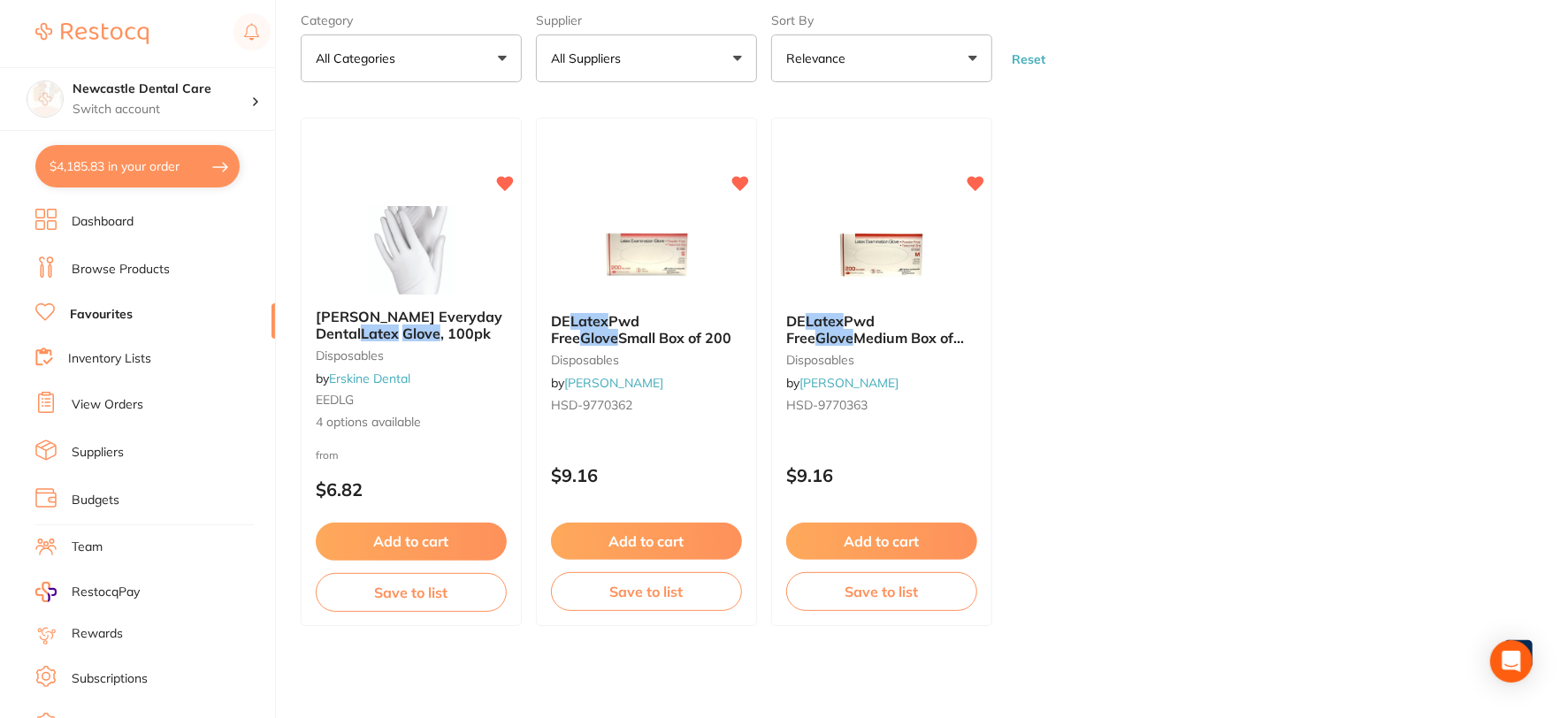
click at [155, 266] on link "Browse Products" at bounding box center [120, 269] width 99 height 18
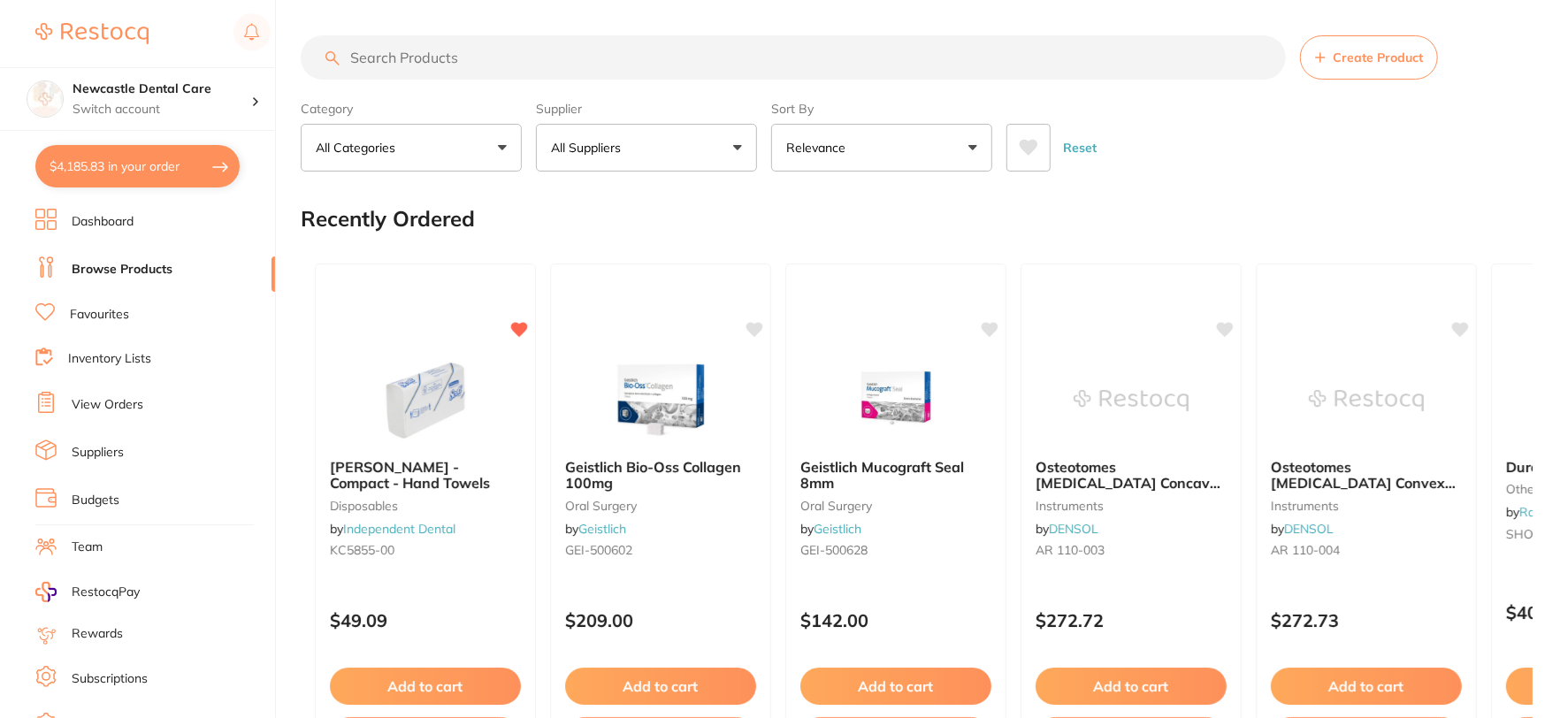
click at [948, 44] on input "search" at bounding box center [793, 57] width 985 height 44
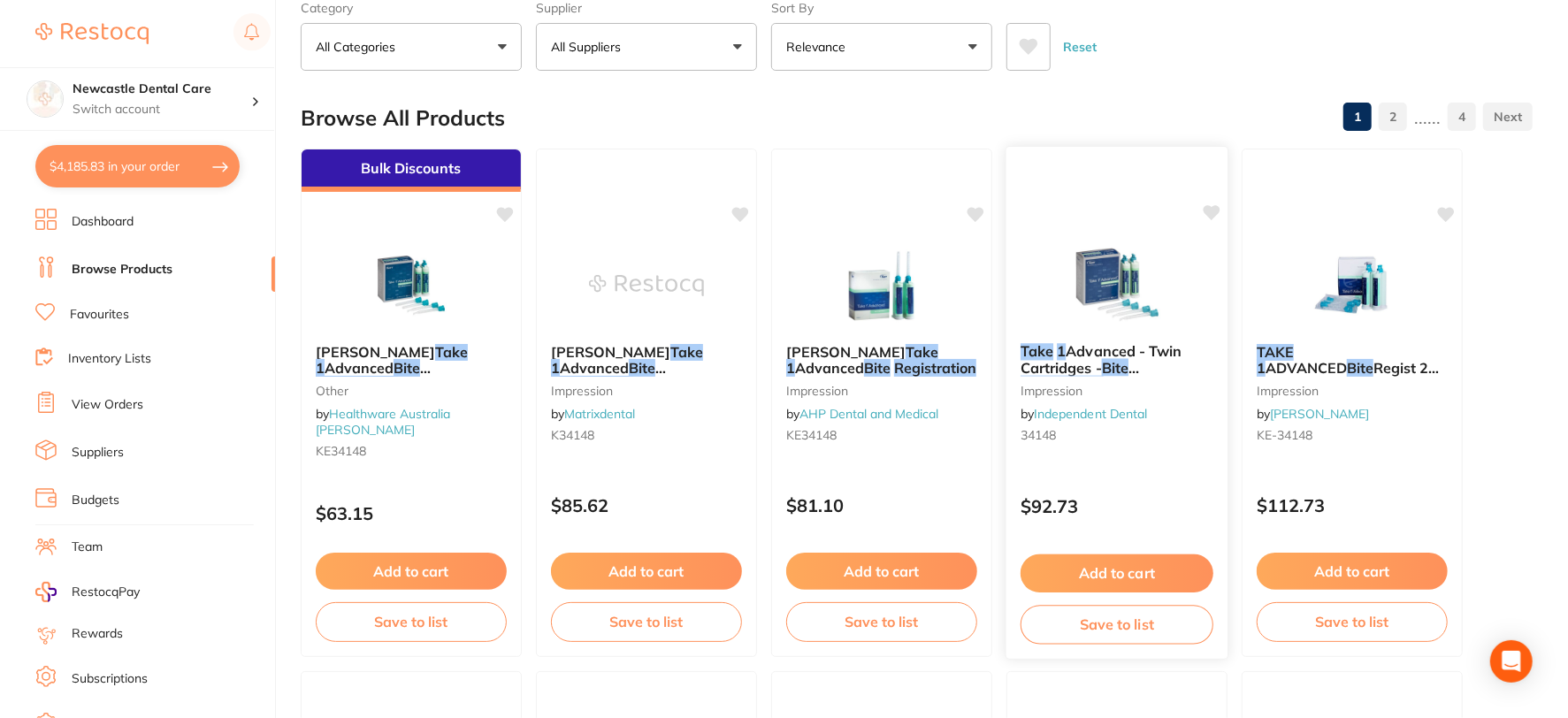
scroll to position [99, 0]
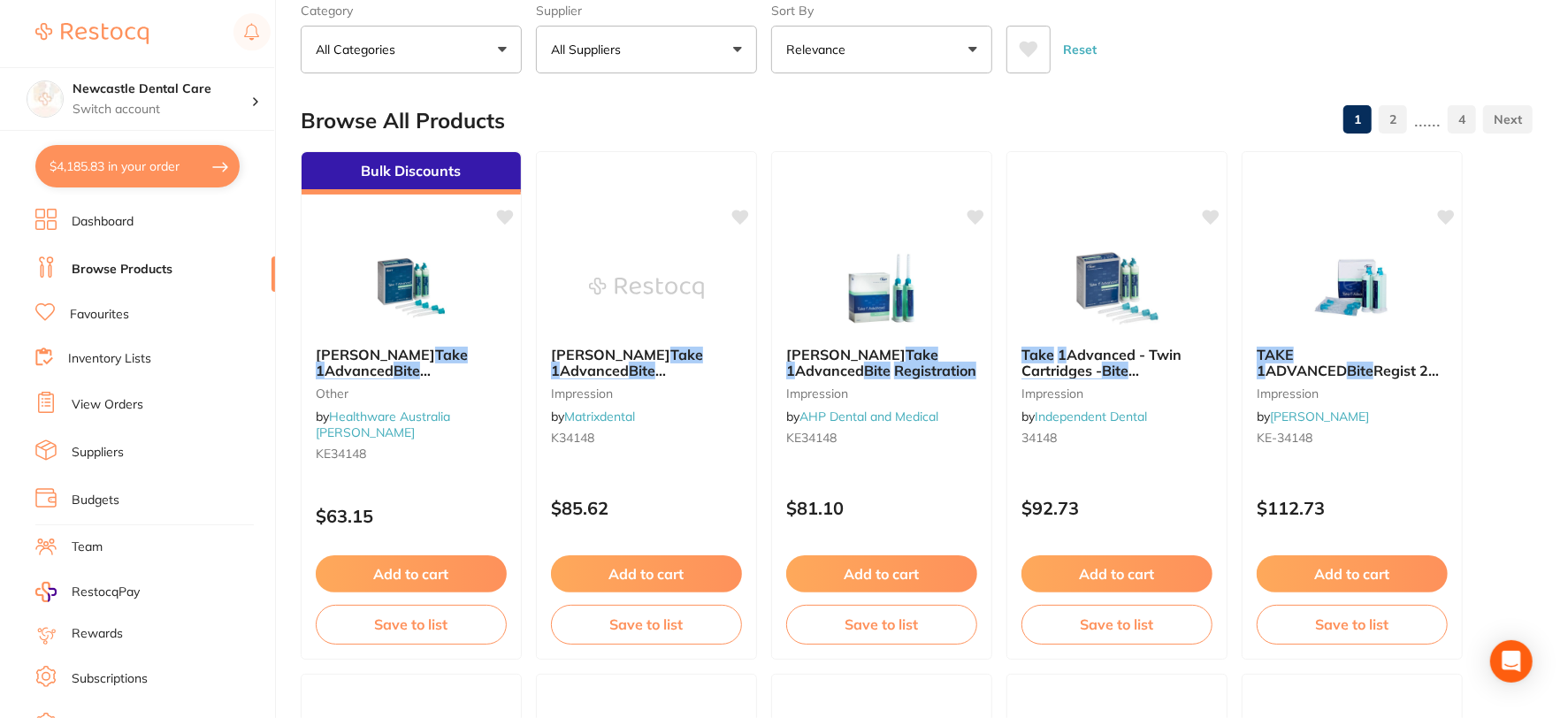
type input "take 1 bite registration"
click at [156, 162] on button "$4,185.83 in your order" at bounding box center [137, 166] width 204 height 42
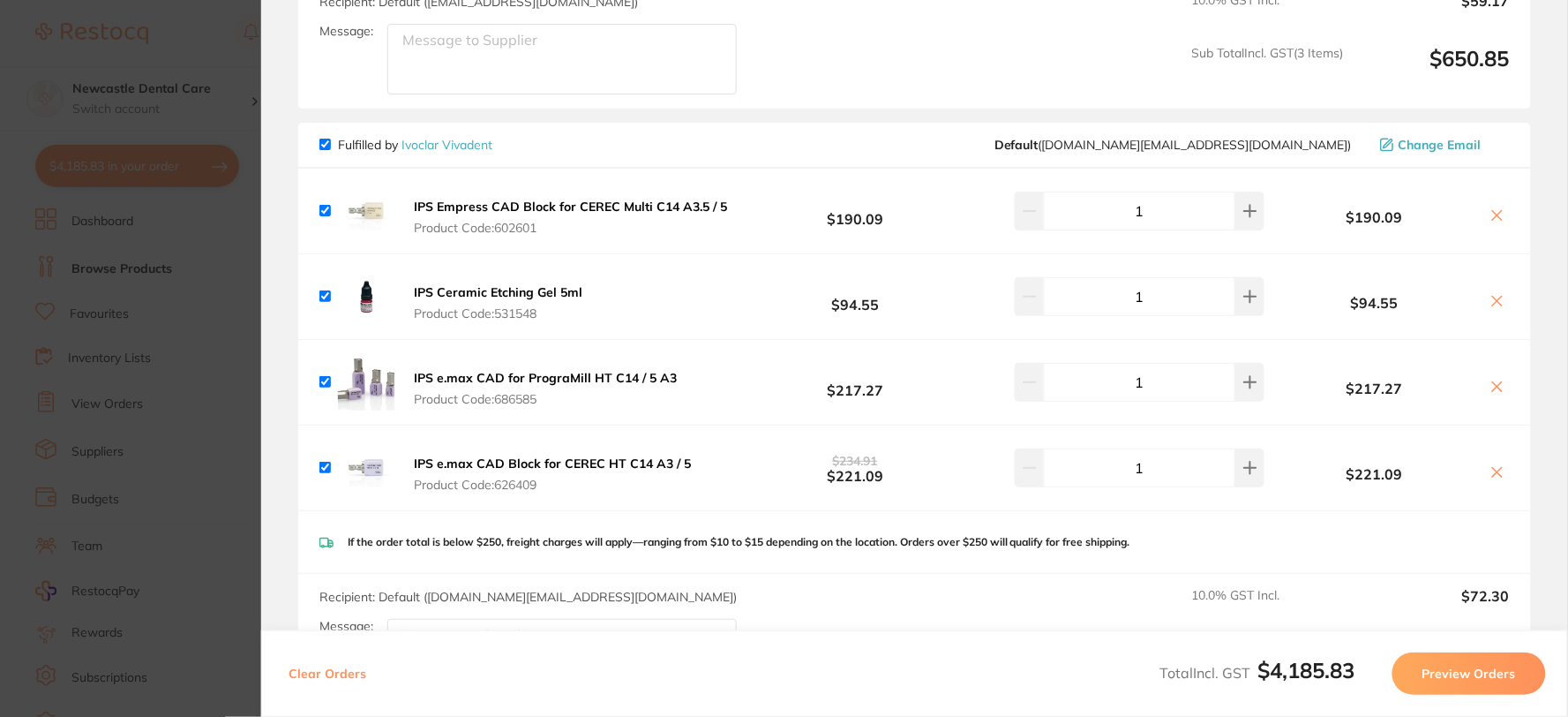
scroll to position [5591, 0]
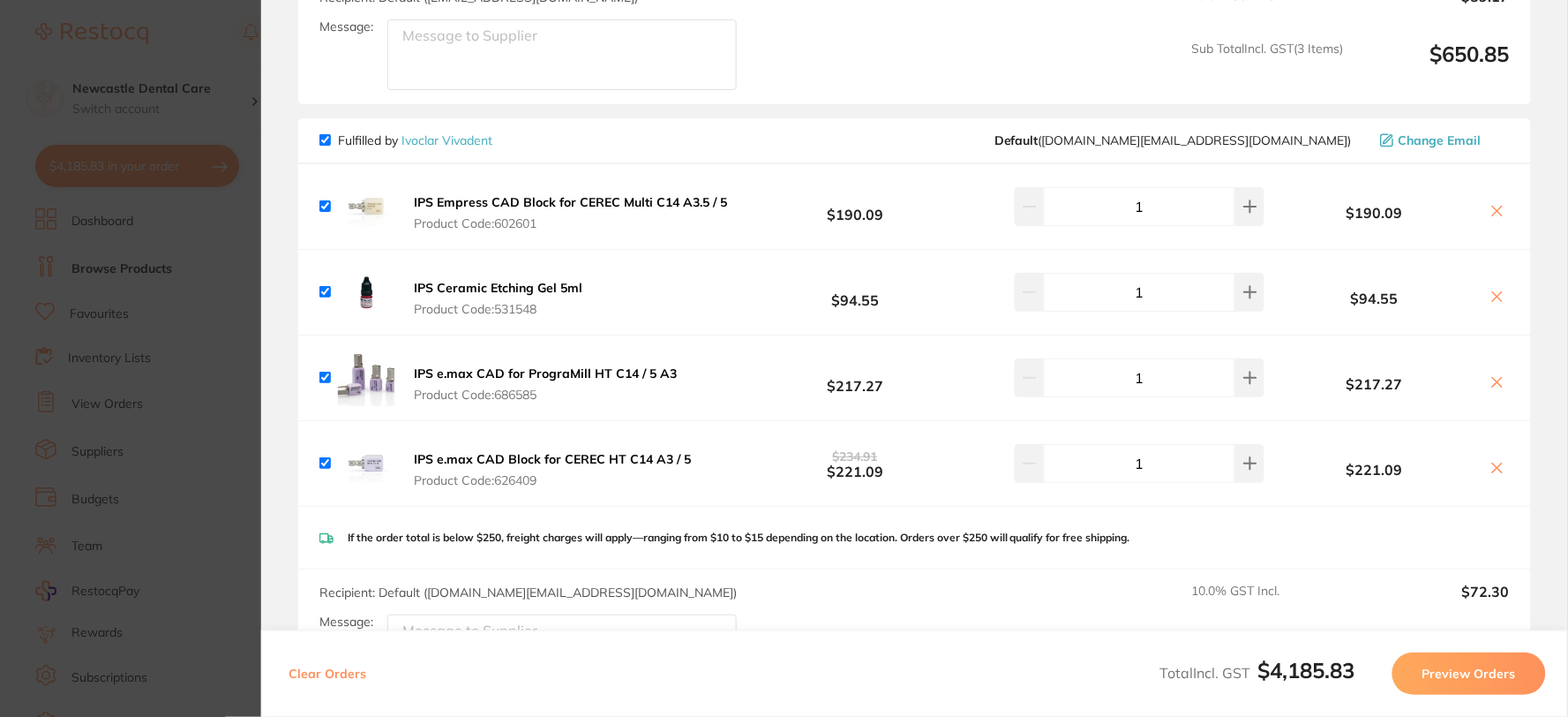
click at [1493, 378] on icon at bounding box center [1498, 383] width 10 height 10
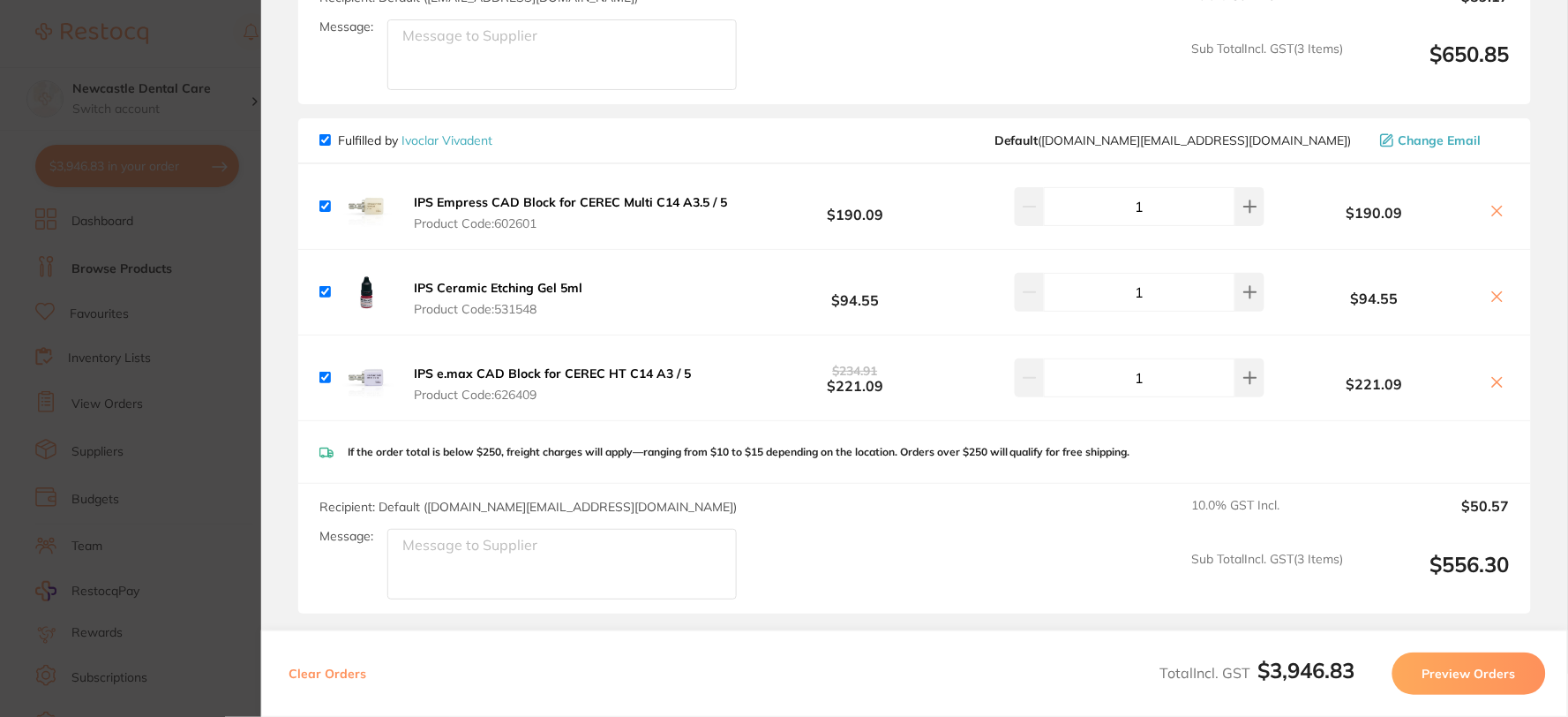
checkbox input "true"
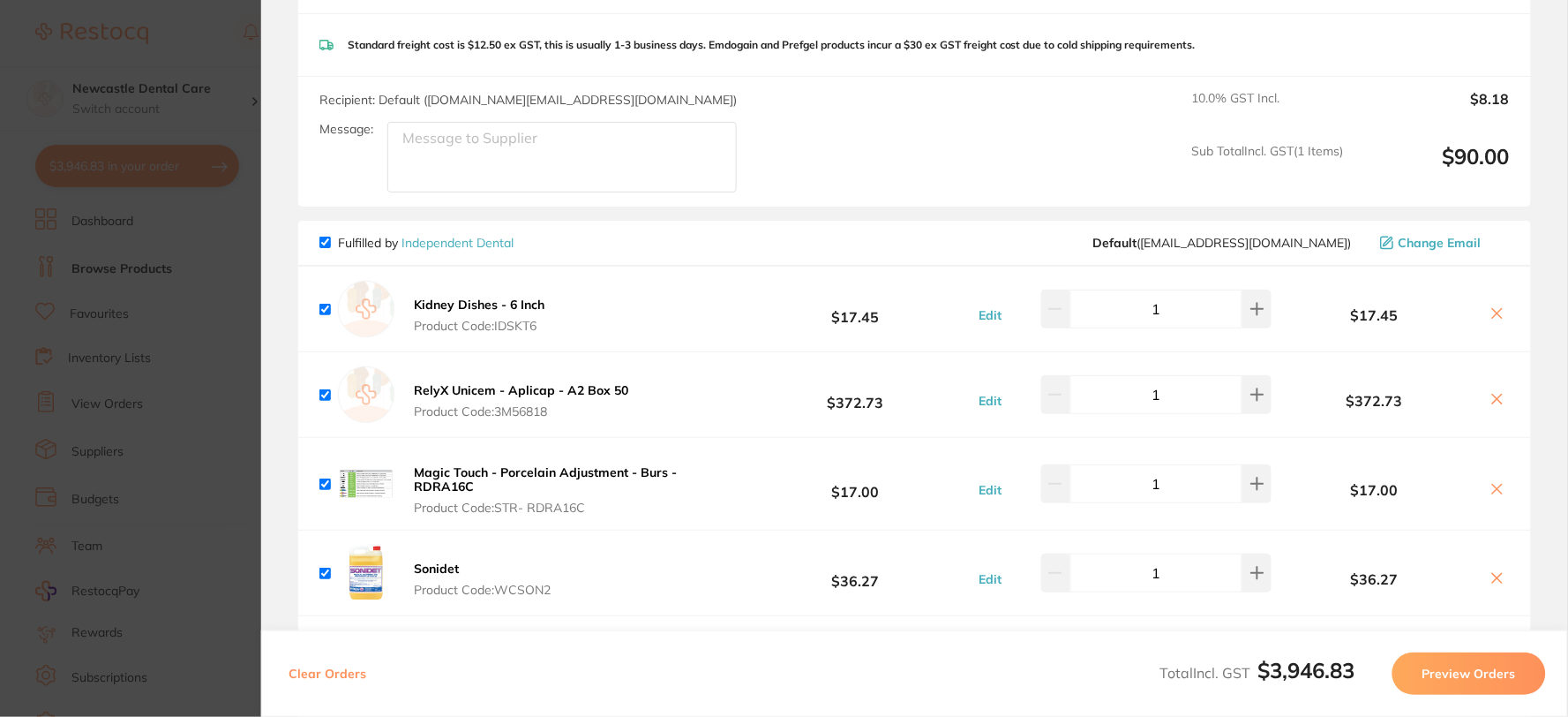
scroll to position [0, 0]
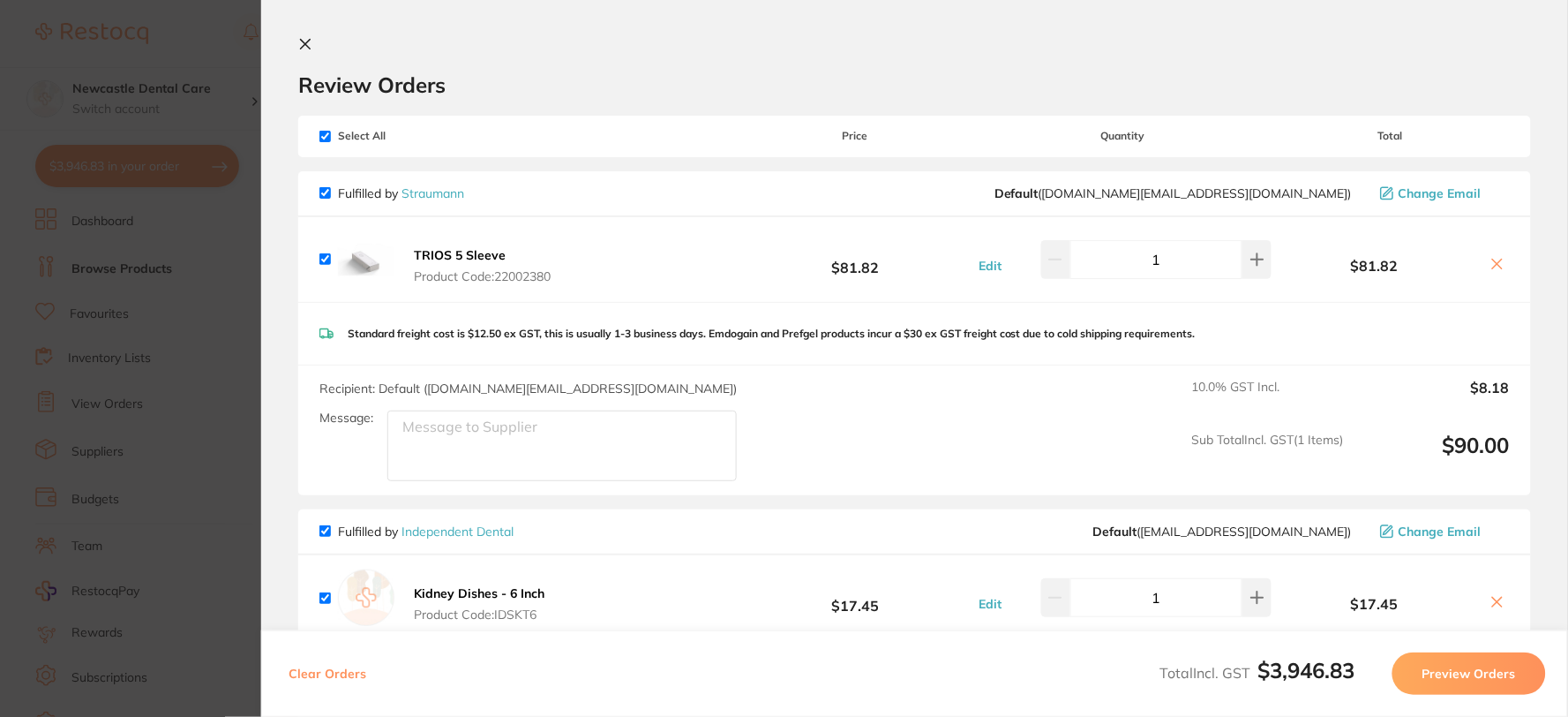
click at [306, 40] on icon at bounding box center [305, 44] width 14 height 14
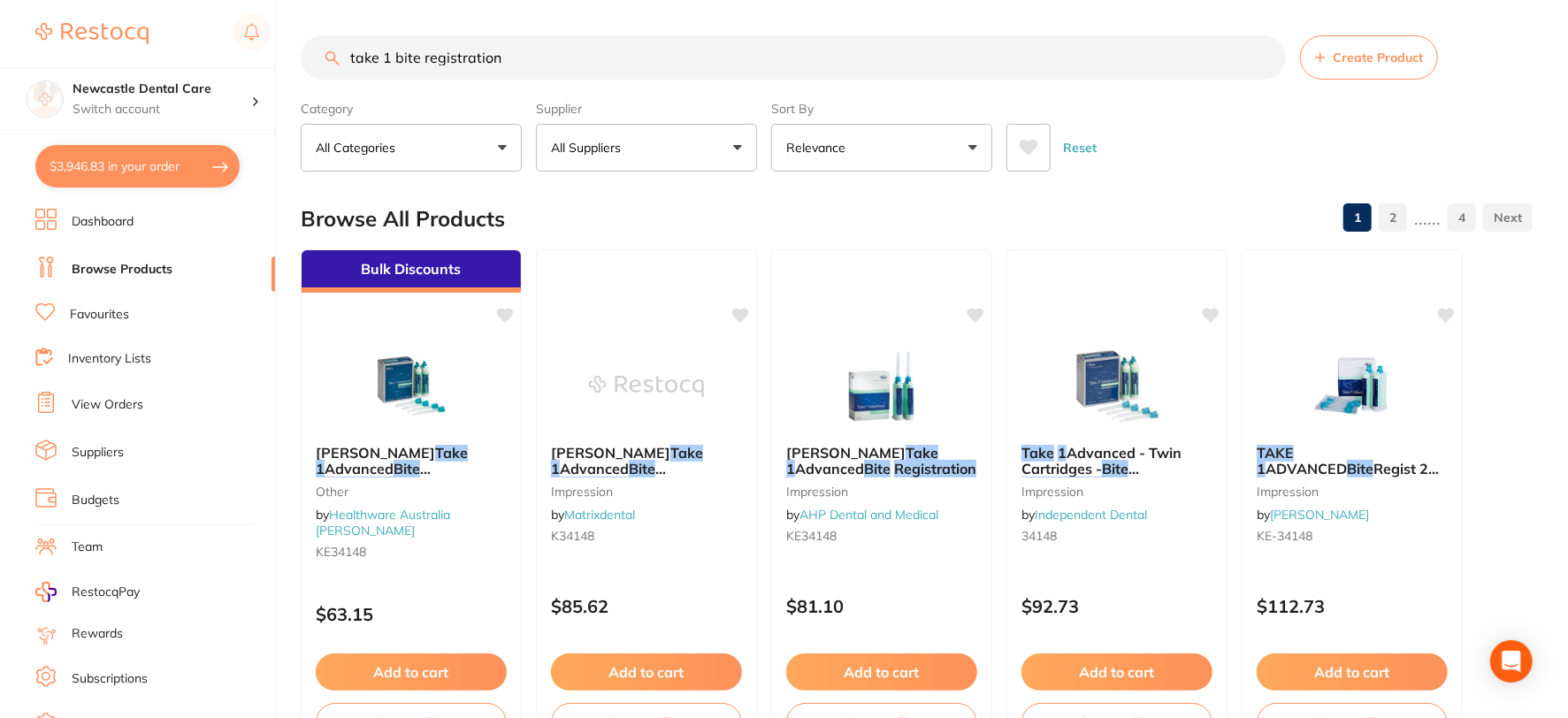
click at [1262, 52] on input "take 1 bite registration" at bounding box center [793, 57] width 985 height 44
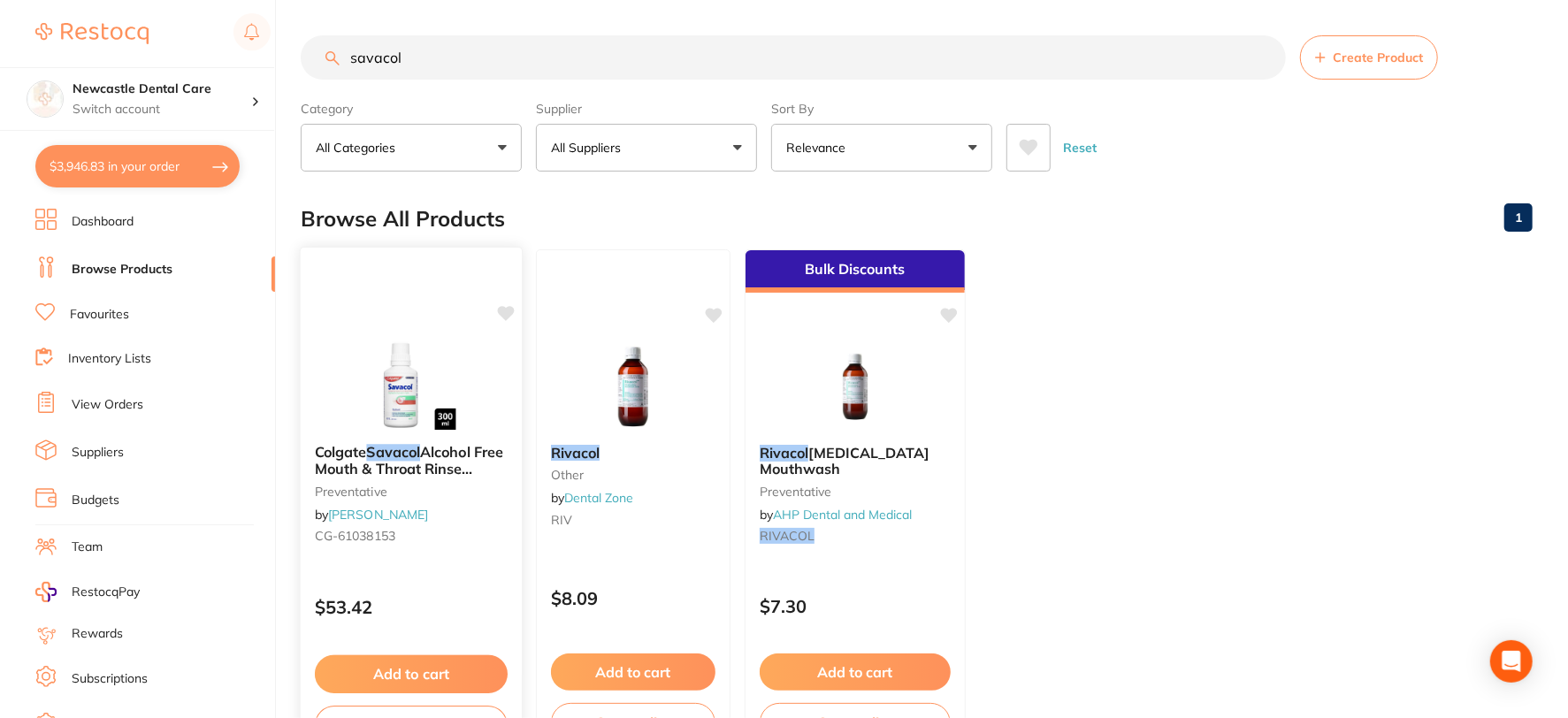
type input "savacol"
click at [466, 488] on small "preventative" at bounding box center [412, 491] width 193 height 14
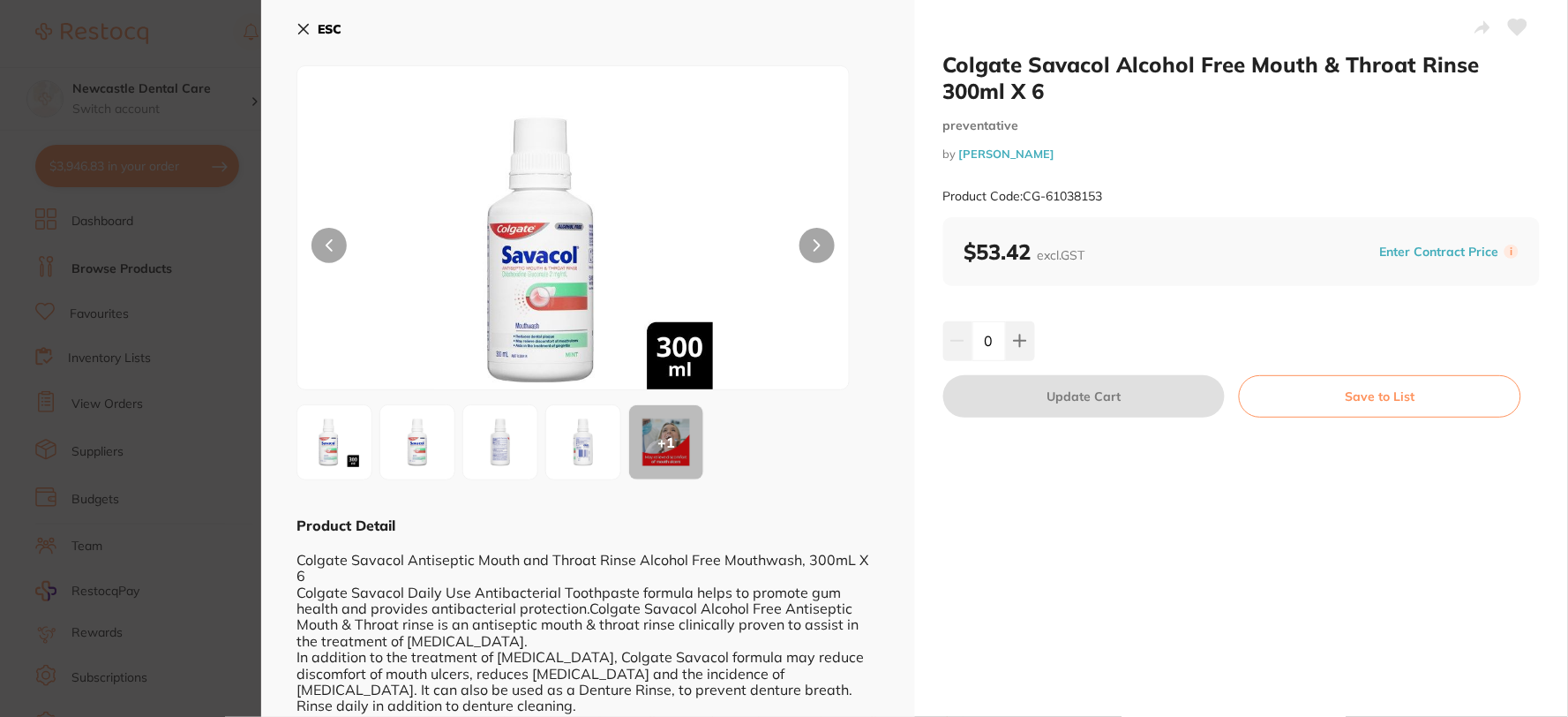
click at [306, 28] on icon at bounding box center [303, 29] width 14 height 14
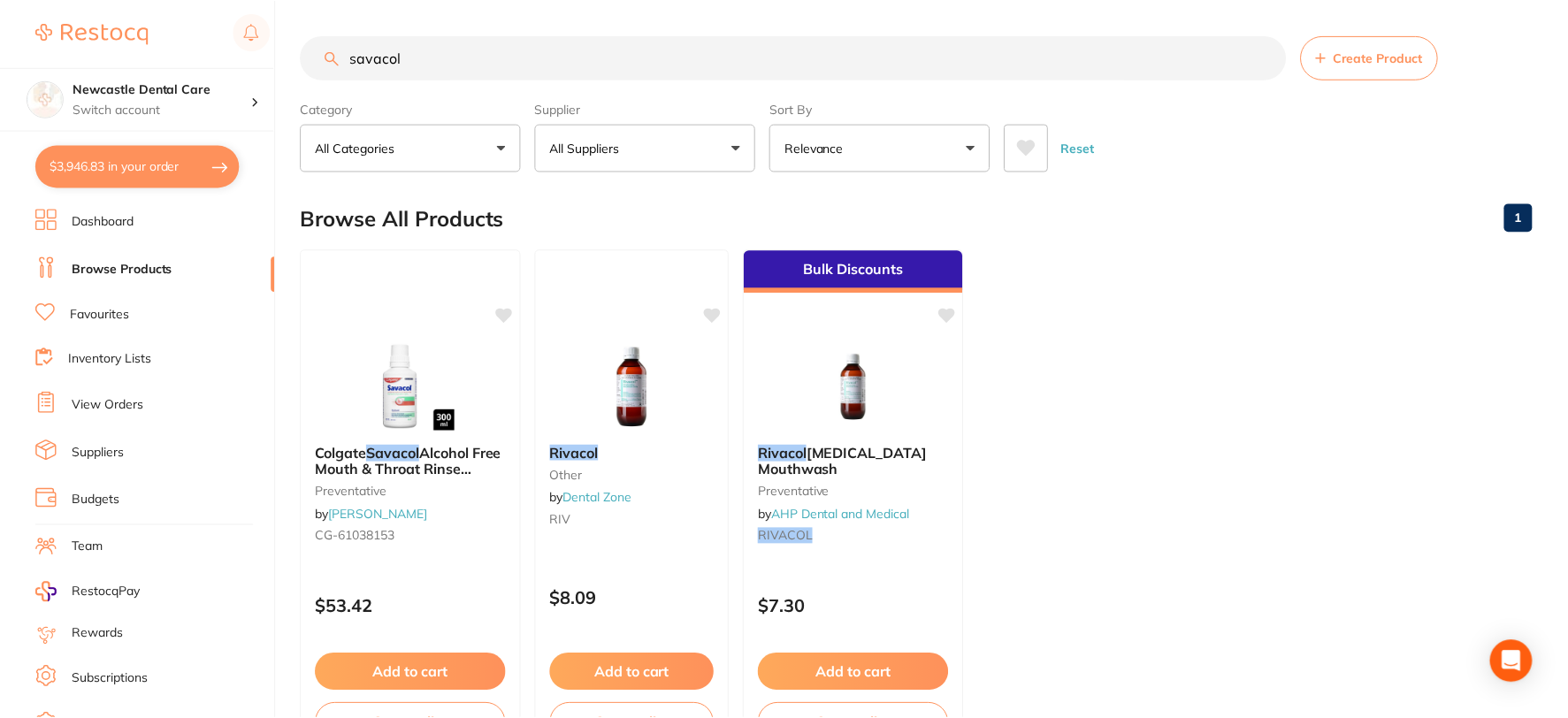
scroll to position [1, 0]
click at [1263, 58] on input "savacol" at bounding box center [793, 56] width 985 height 44
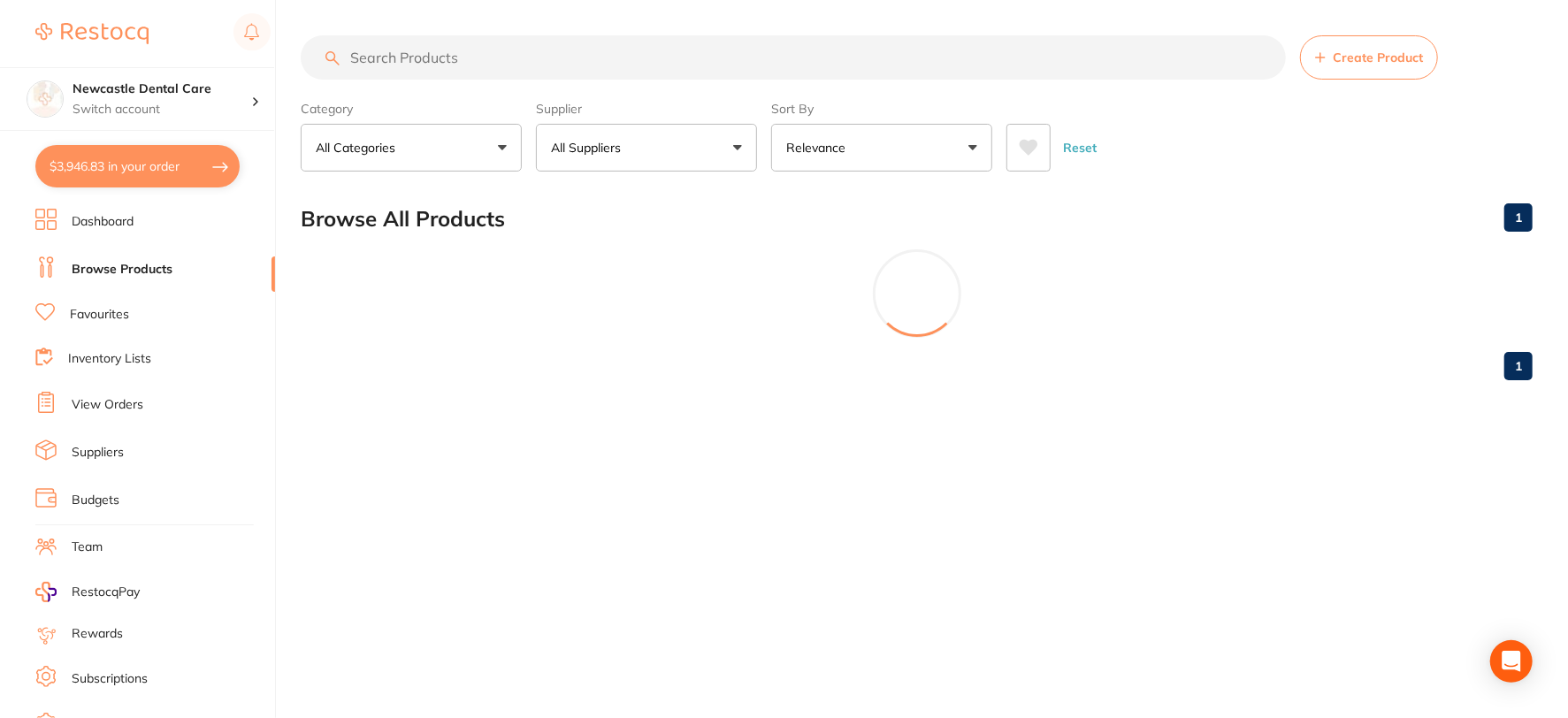
scroll to position [0, 0]
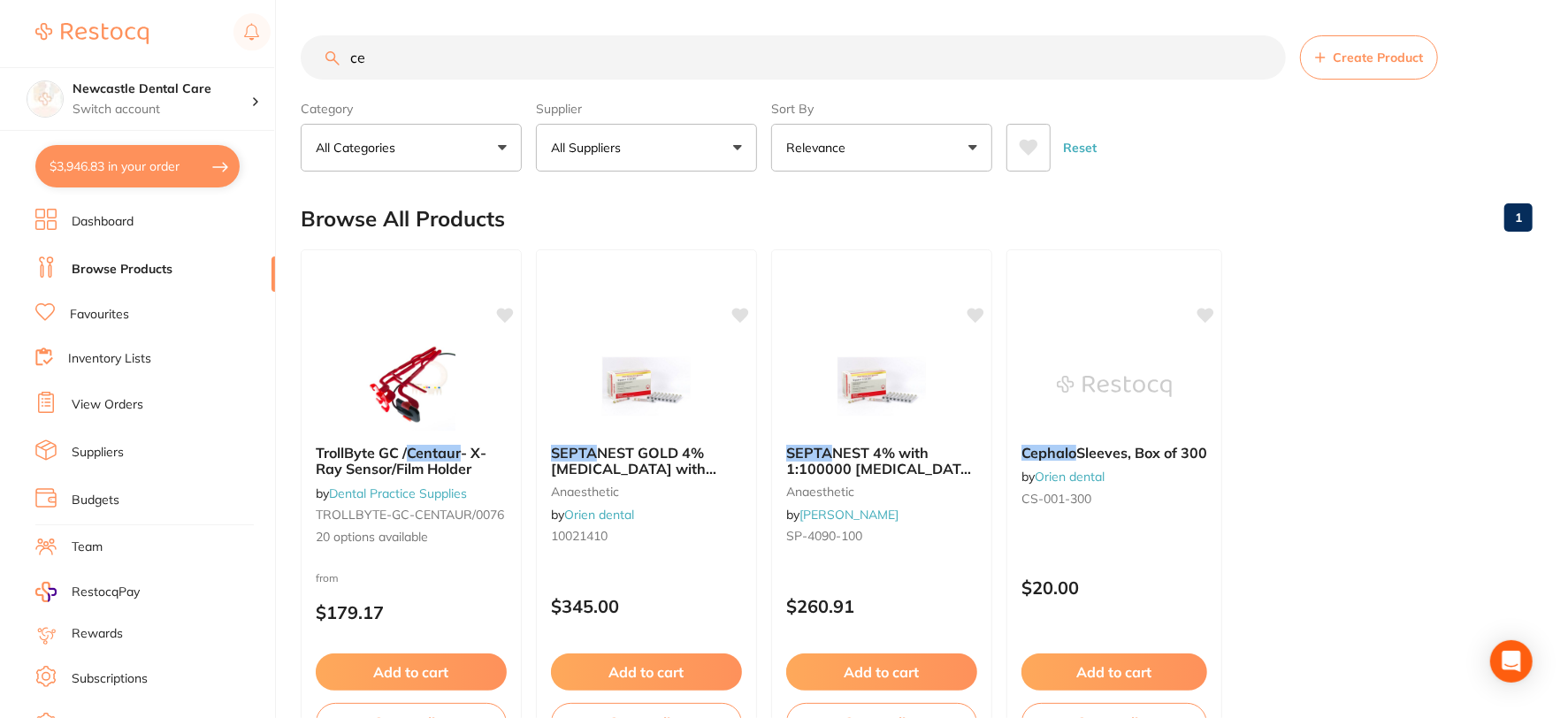
type input "c"
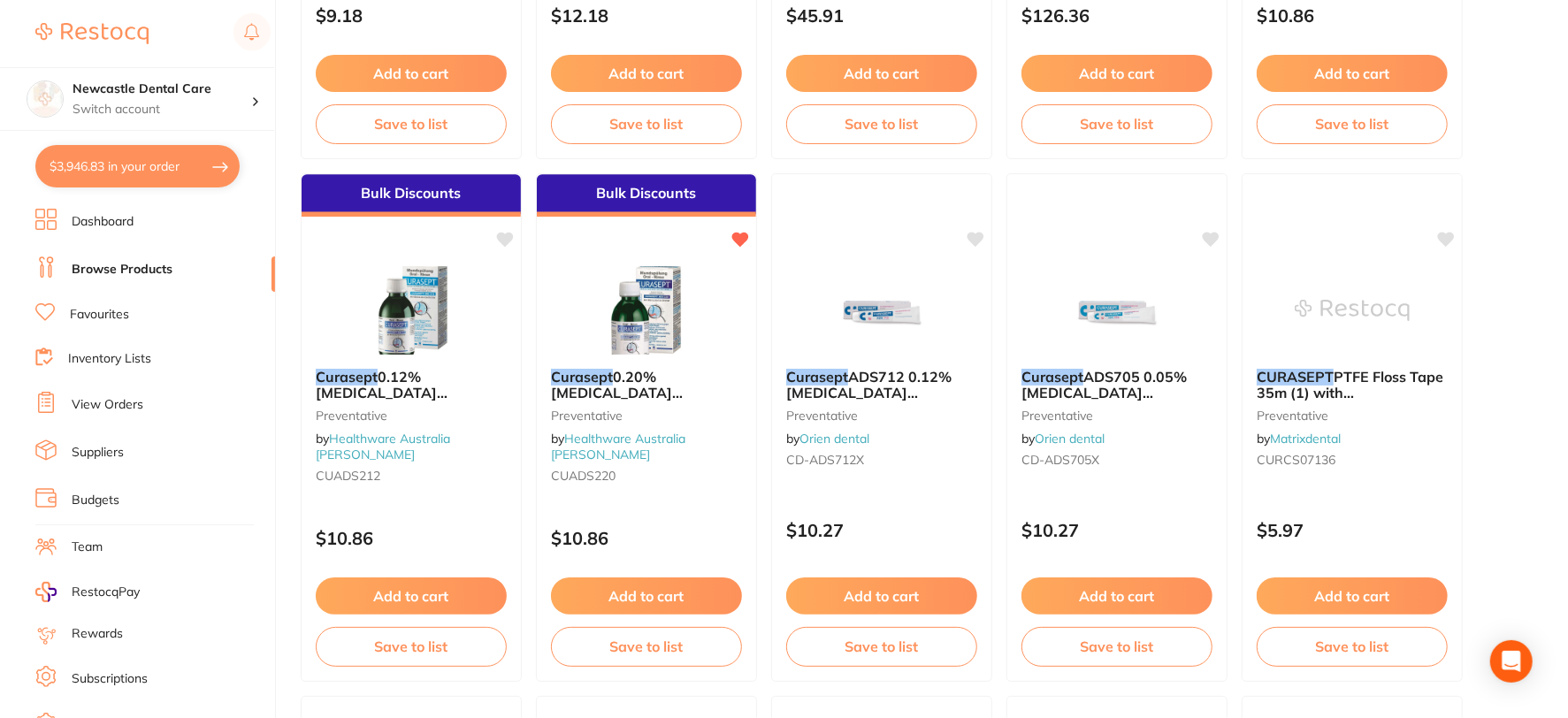
scroll to position [3339, 0]
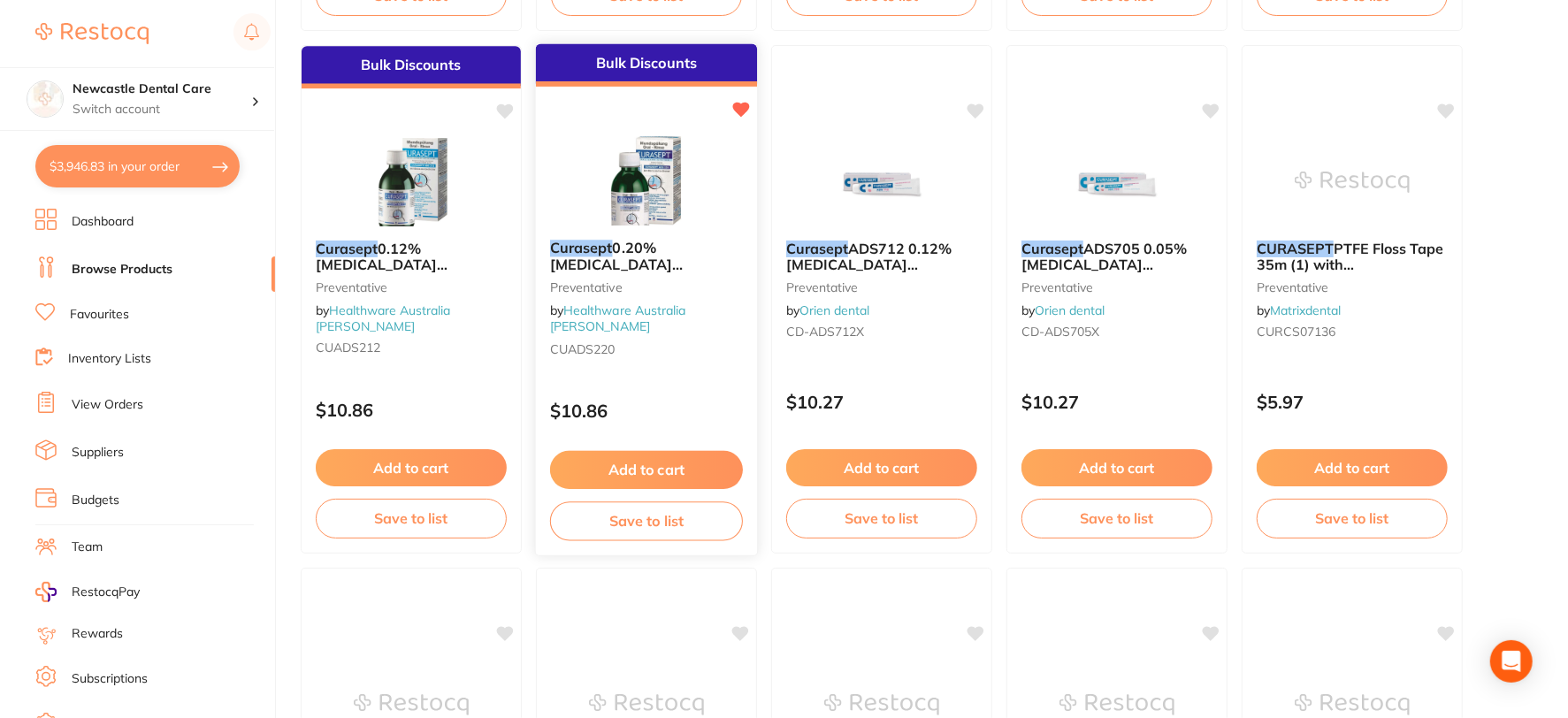
type input "curasept"
click at [687, 341] on small "CUADS220" at bounding box center [647, 348] width 193 height 14
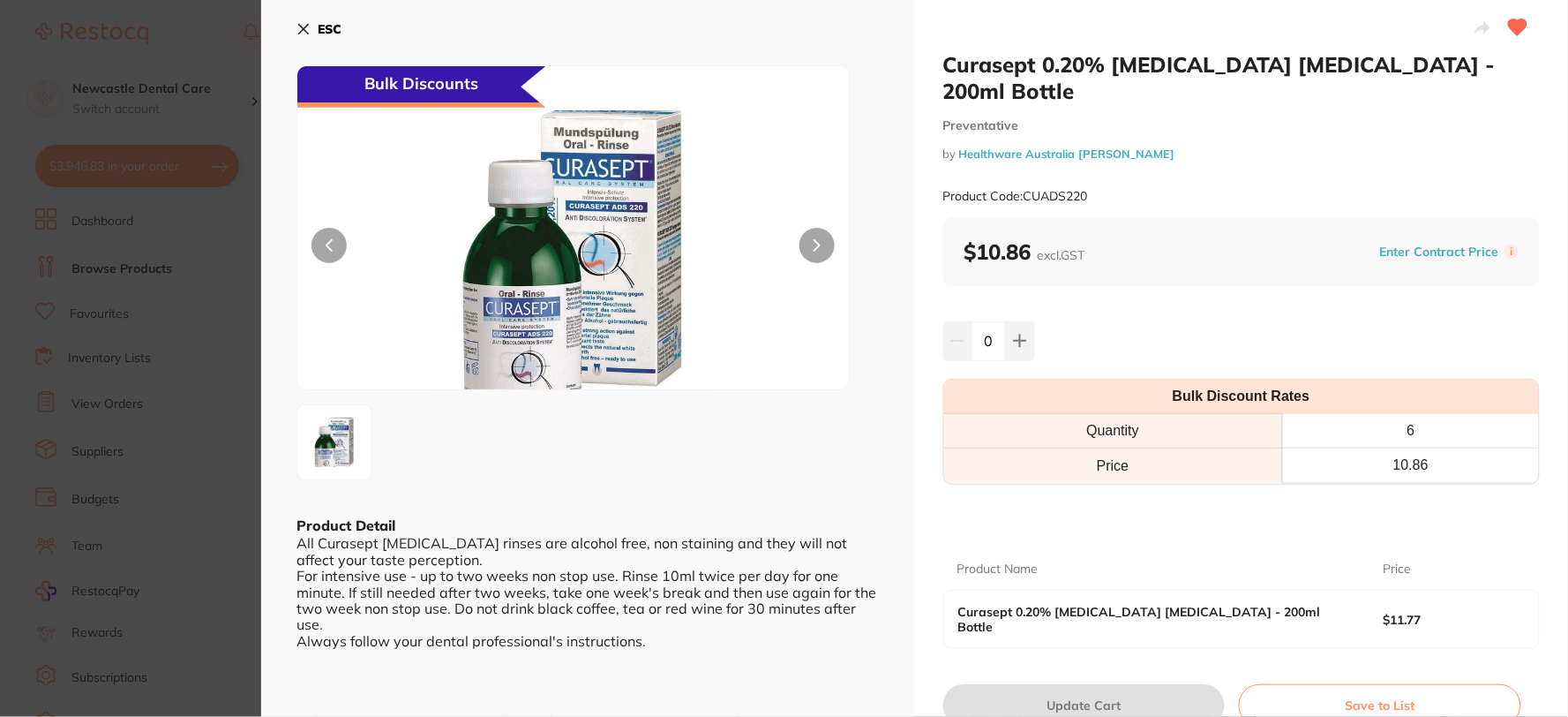
click at [296, 27] on icon at bounding box center [303, 29] width 14 height 14
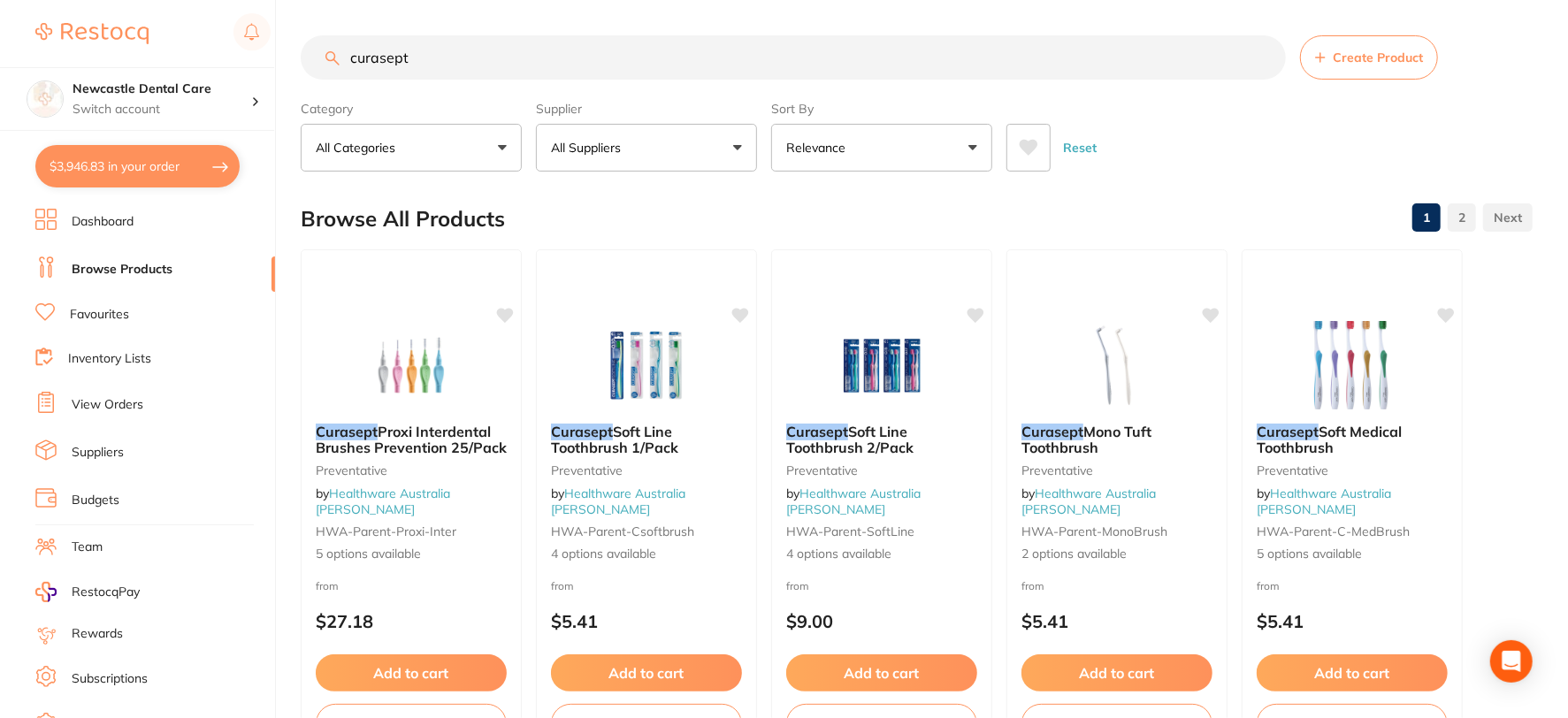
click at [1260, 57] on input "curasept" at bounding box center [793, 57] width 985 height 44
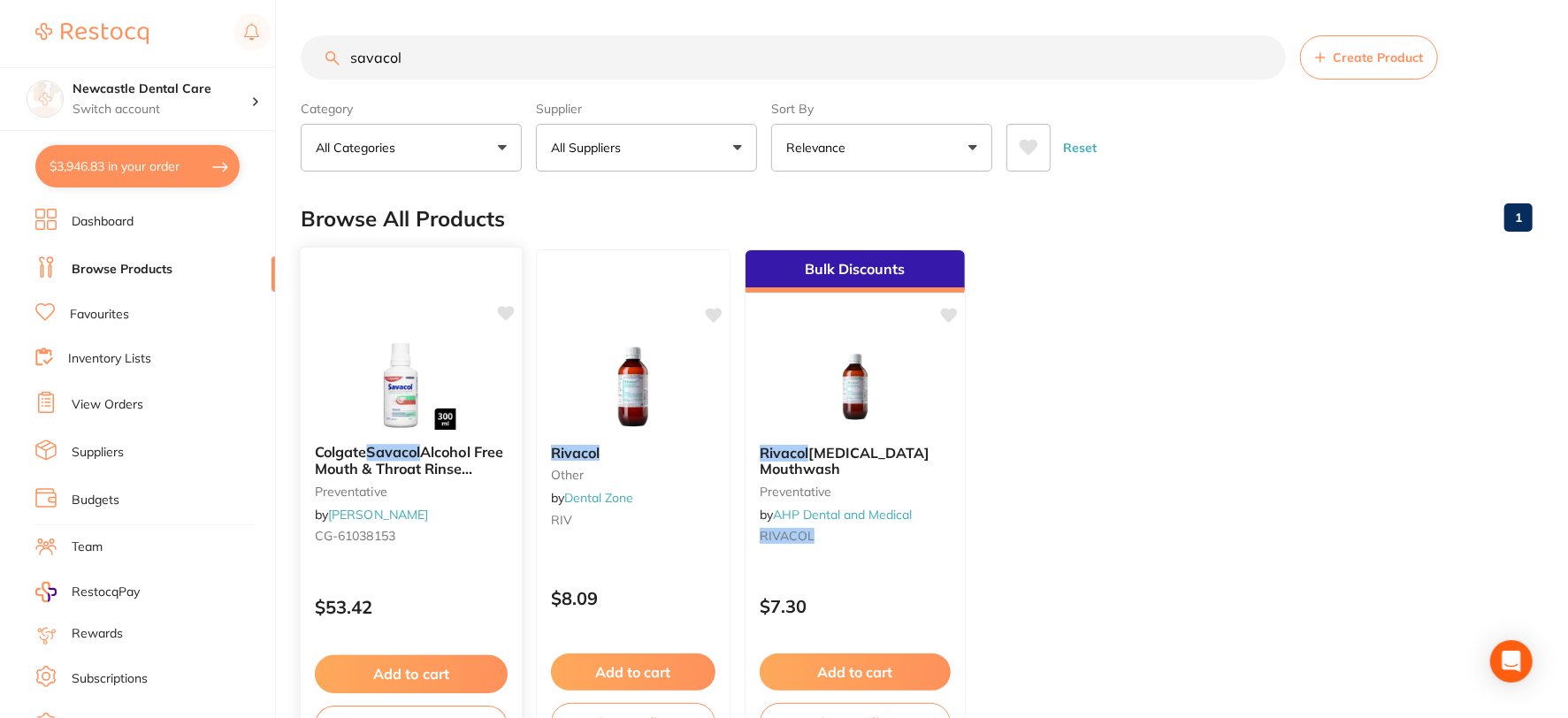
type input "savacol"
click at [469, 485] on small "preventative" at bounding box center [412, 491] width 193 height 14
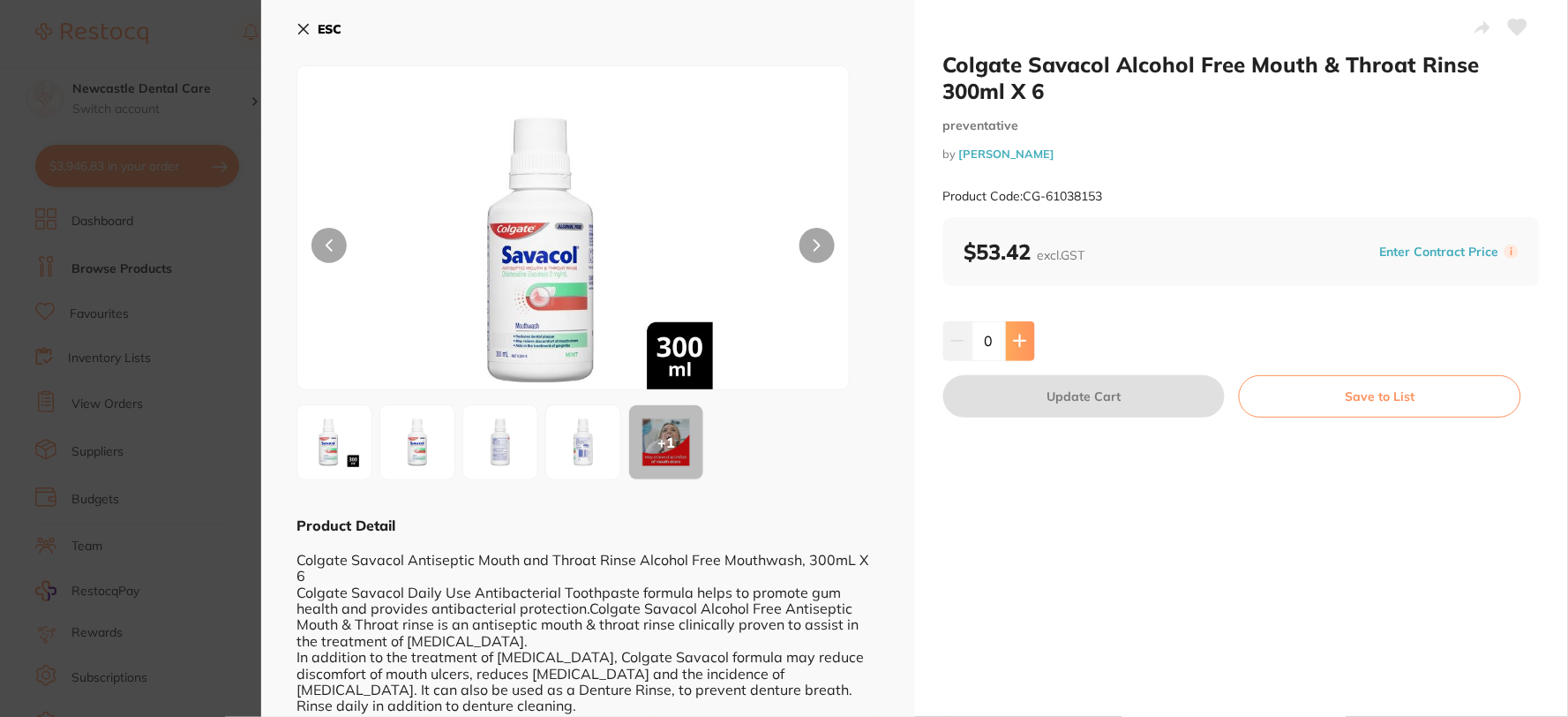
click at [1013, 340] on icon at bounding box center [1020, 341] width 14 height 14
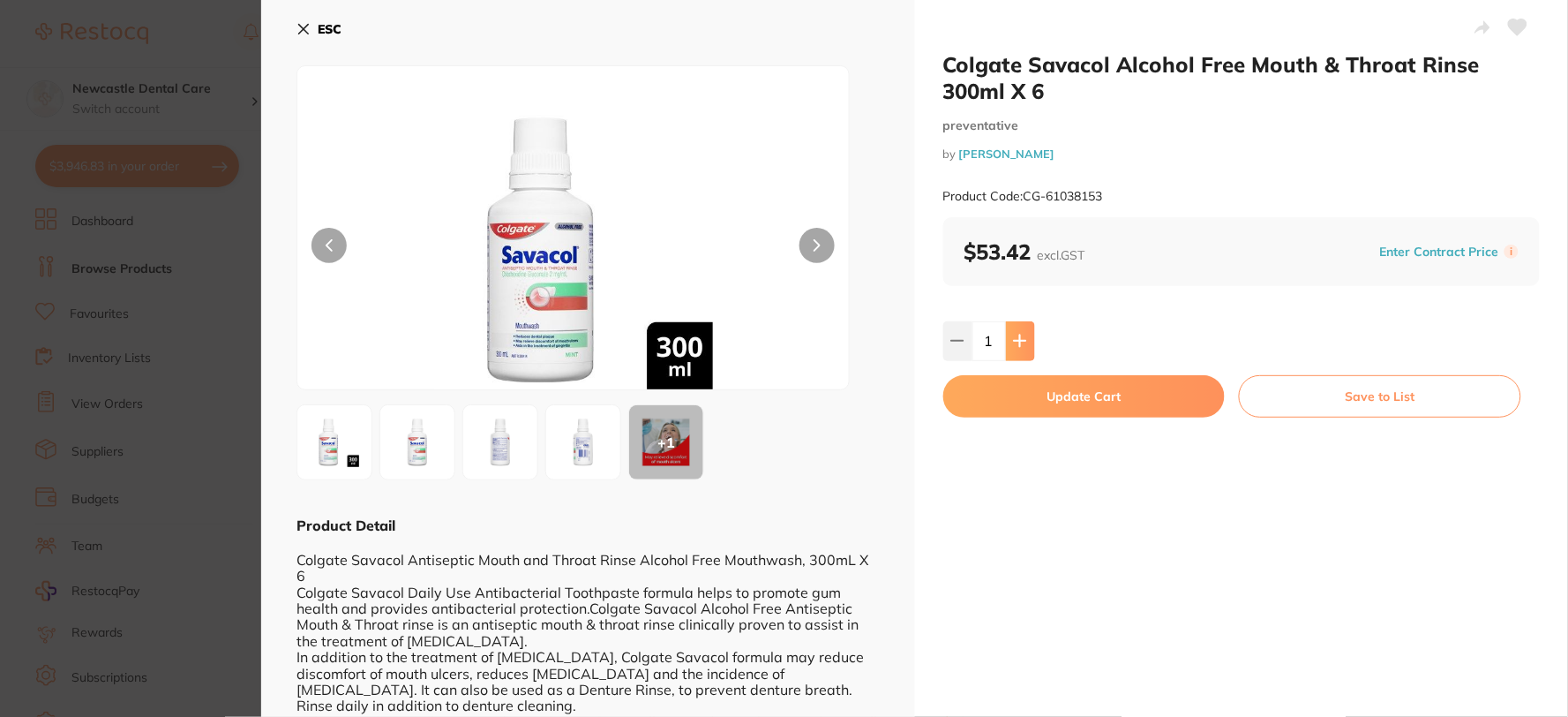
click at [1013, 340] on icon at bounding box center [1020, 341] width 14 height 14
click at [1018, 340] on icon at bounding box center [1020, 341] width 12 height 12
type input "5"
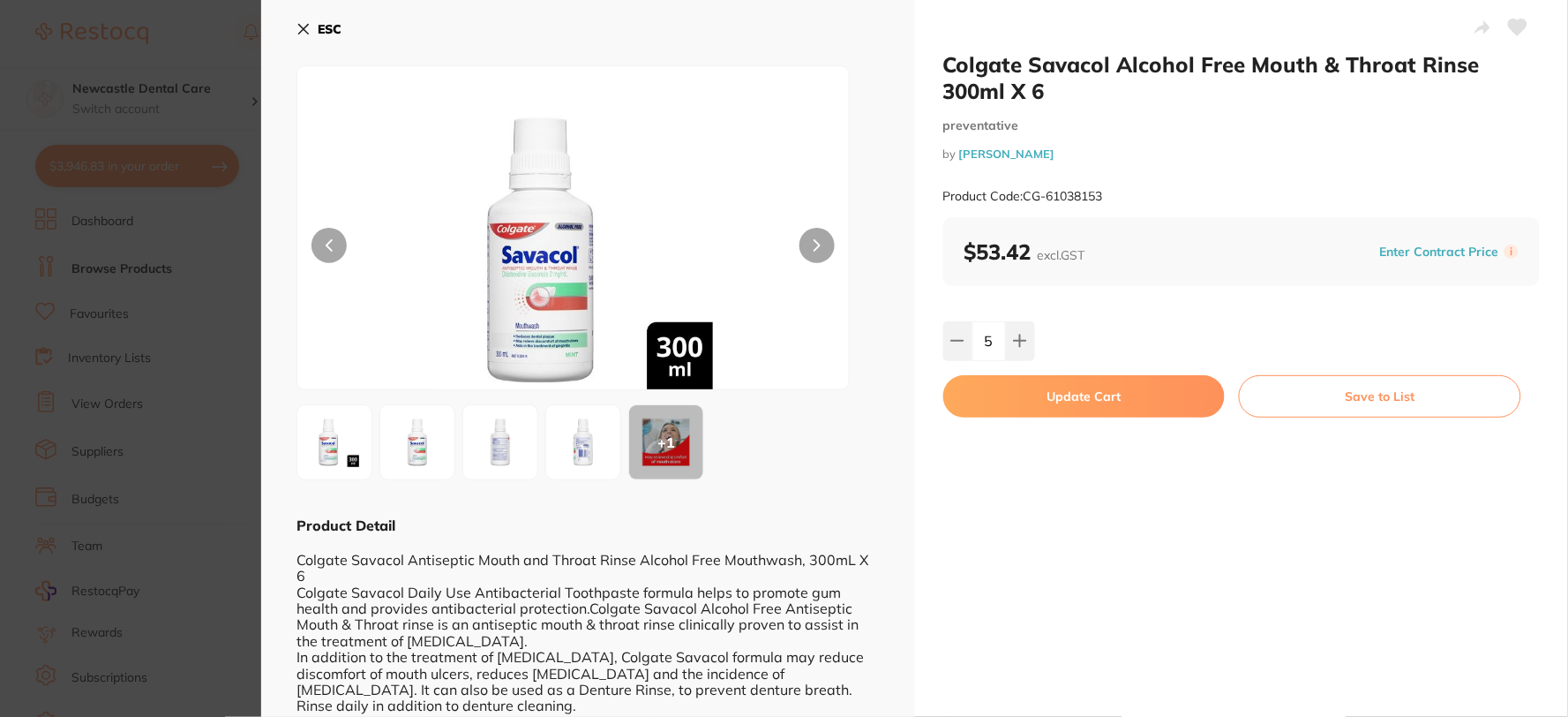
click at [1078, 400] on button "Update Cart" at bounding box center [1085, 396] width 282 height 42
checkbox input "false"
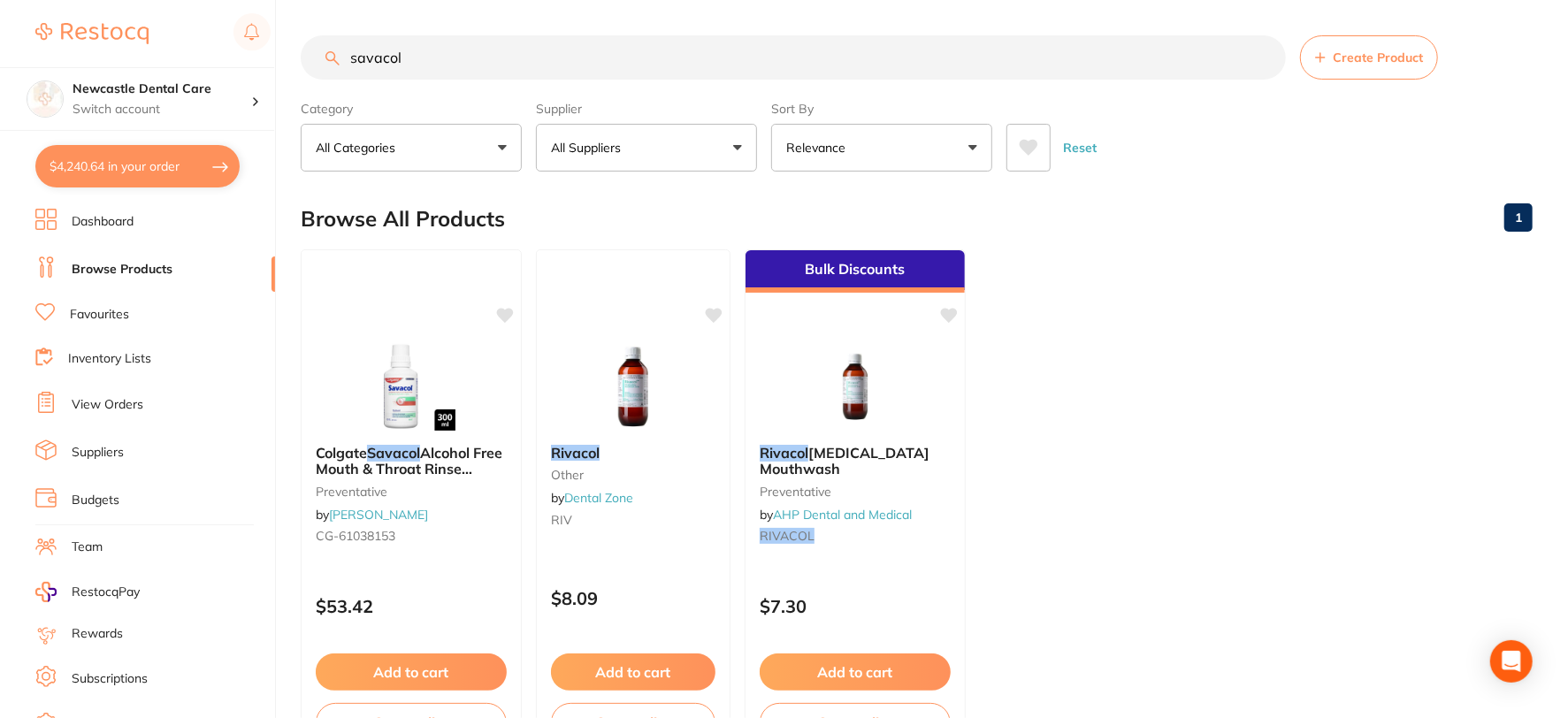
click at [198, 154] on button "$4,240.64 in your order" at bounding box center [137, 166] width 204 height 42
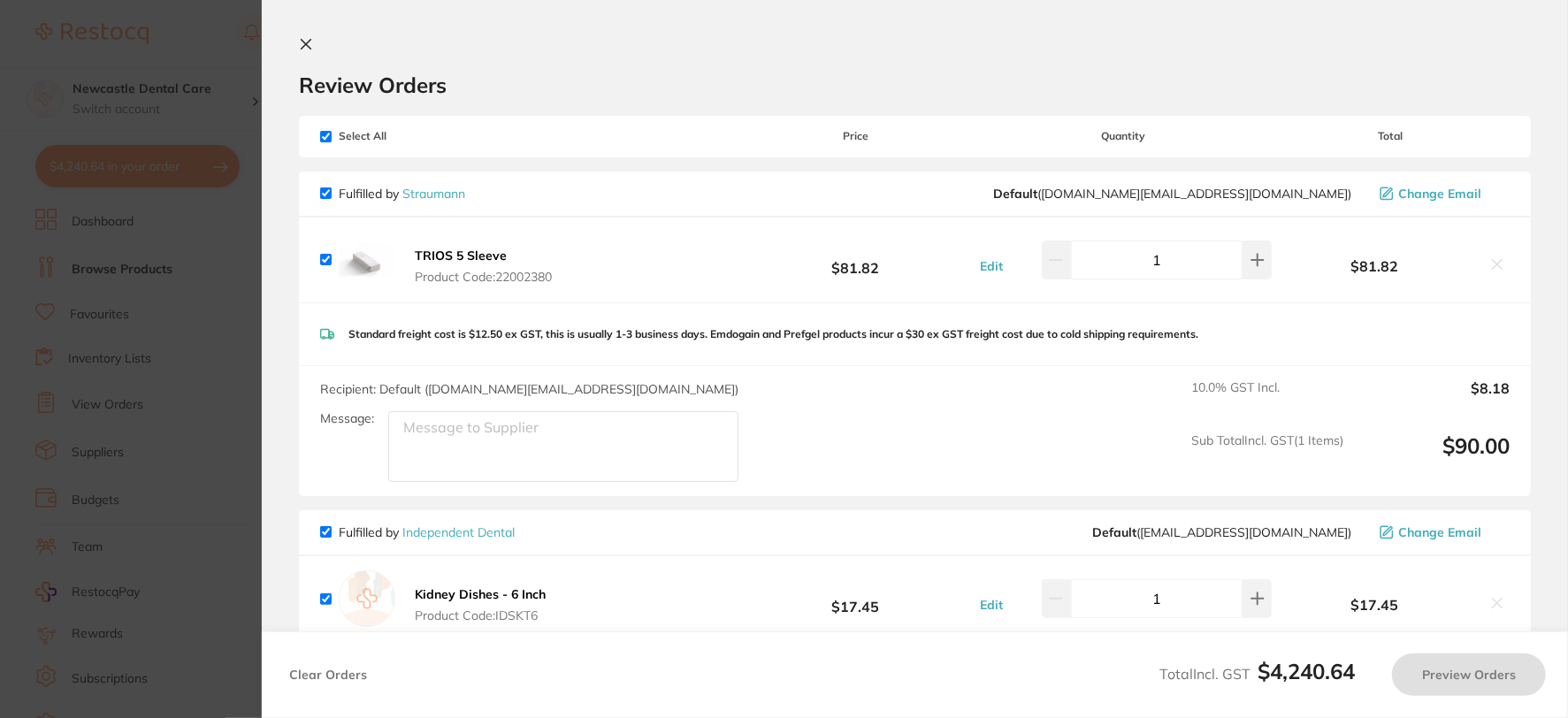
checkbox input "true"
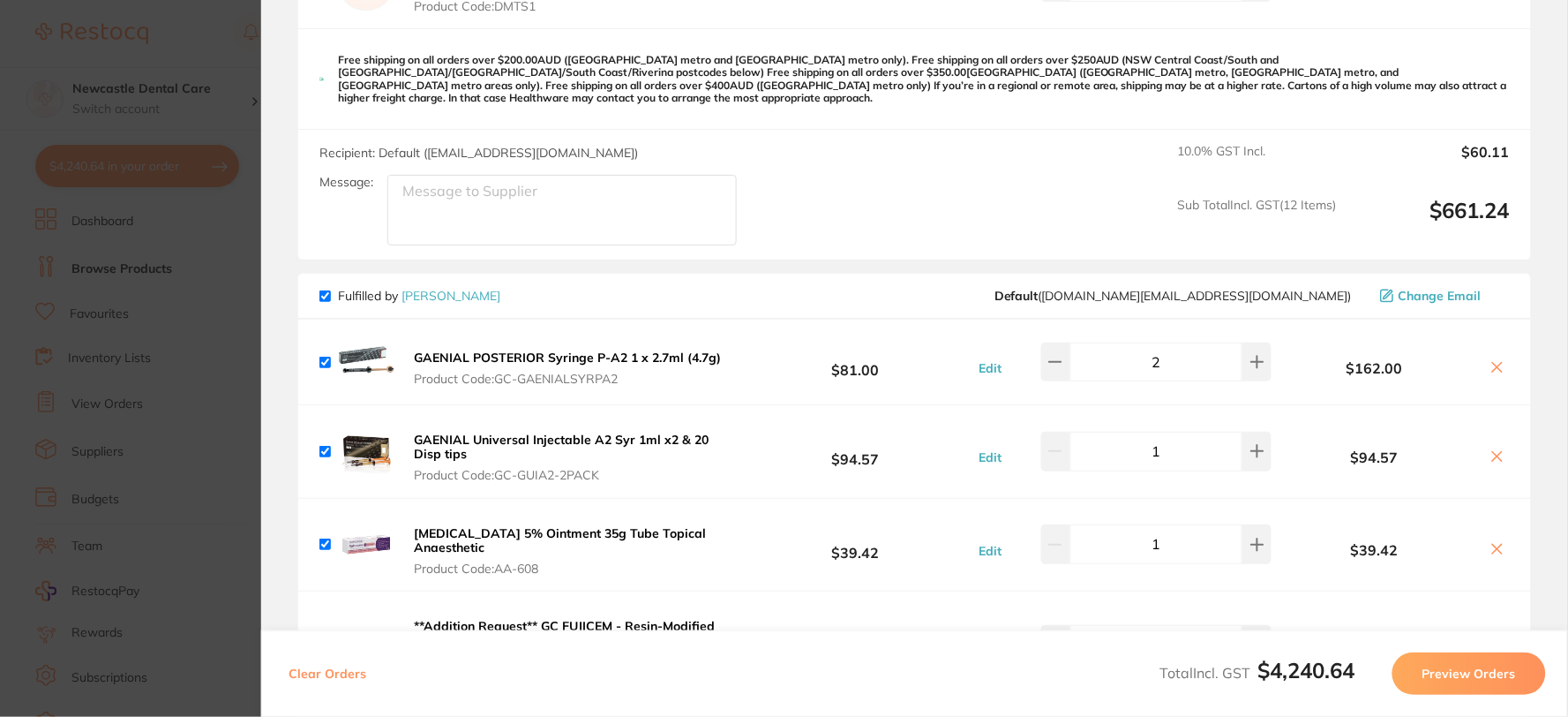
scroll to position [3422, 0]
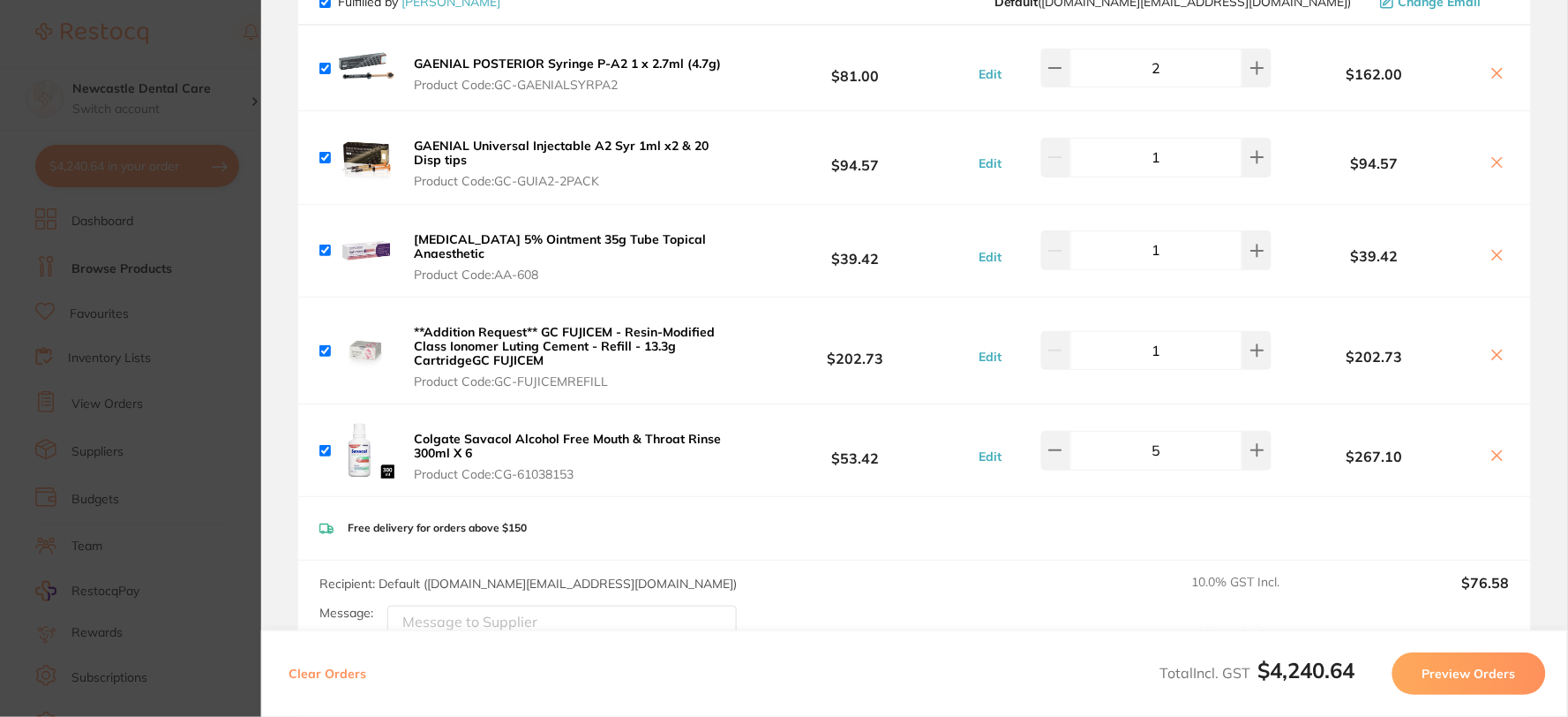
click at [1071, 431] on input "5" at bounding box center [1156, 450] width 172 height 39
click at [1055, 443] on icon at bounding box center [1056, 450] width 14 height 14
click at [1049, 443] on icon at bounding box center [1056, 450] width 14 height 14
type input "3"
click at [990, 497] on div "Free delivery for orders above $150" at bounding box center [915, 528] width 1233 height 62
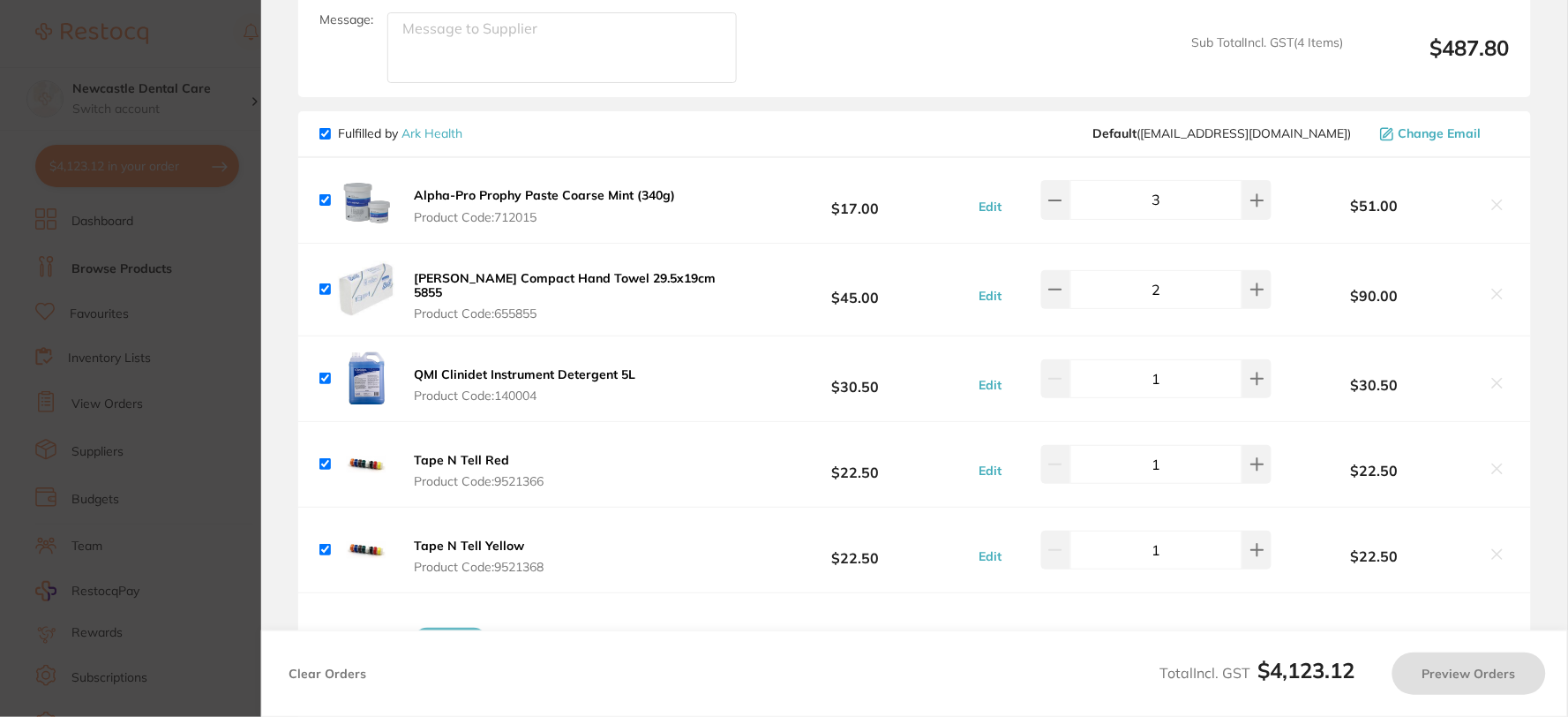
scroll to position [284, 0]
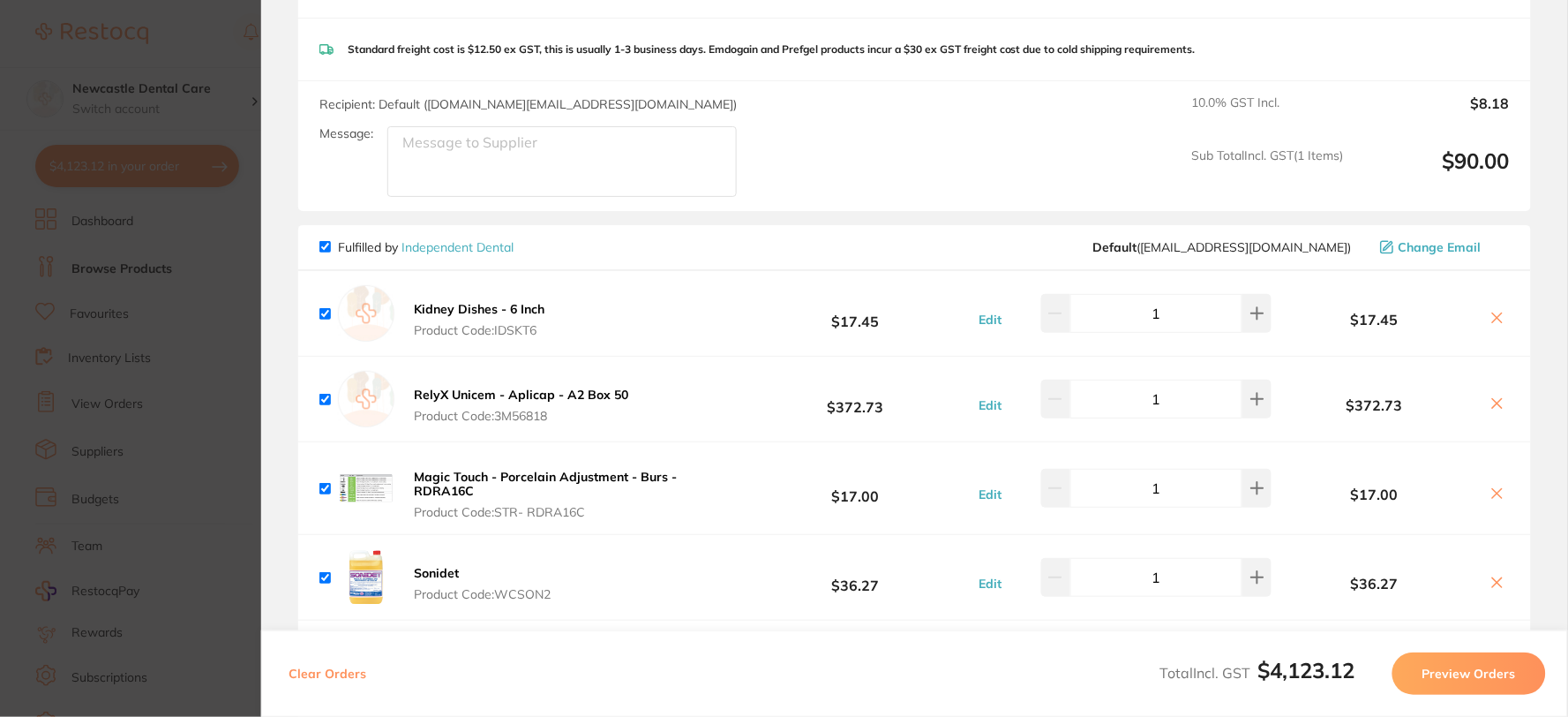
click at [1477, 668] on button "Preview Orders" at bounding box center [1470, 673] width 154 height 42
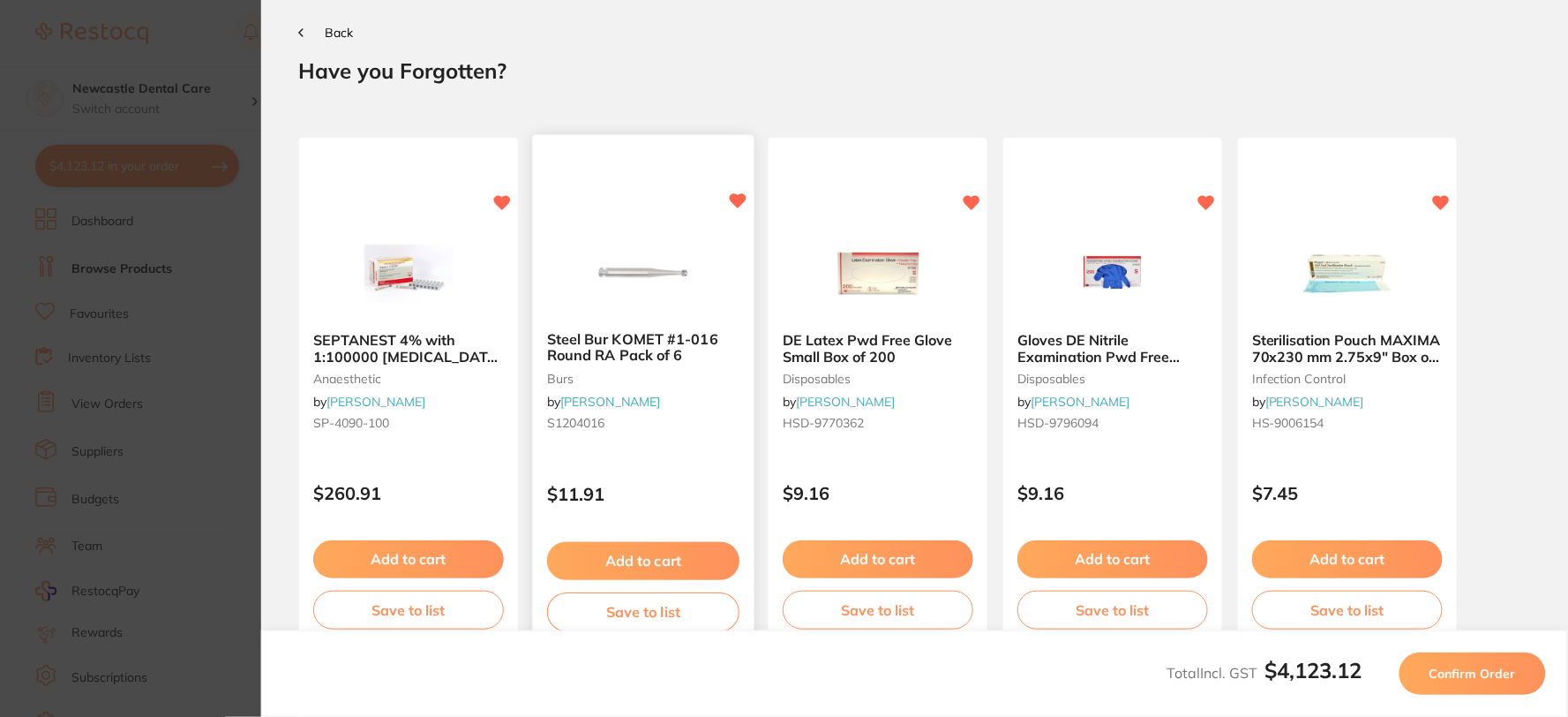
scroll to position [0, 0]
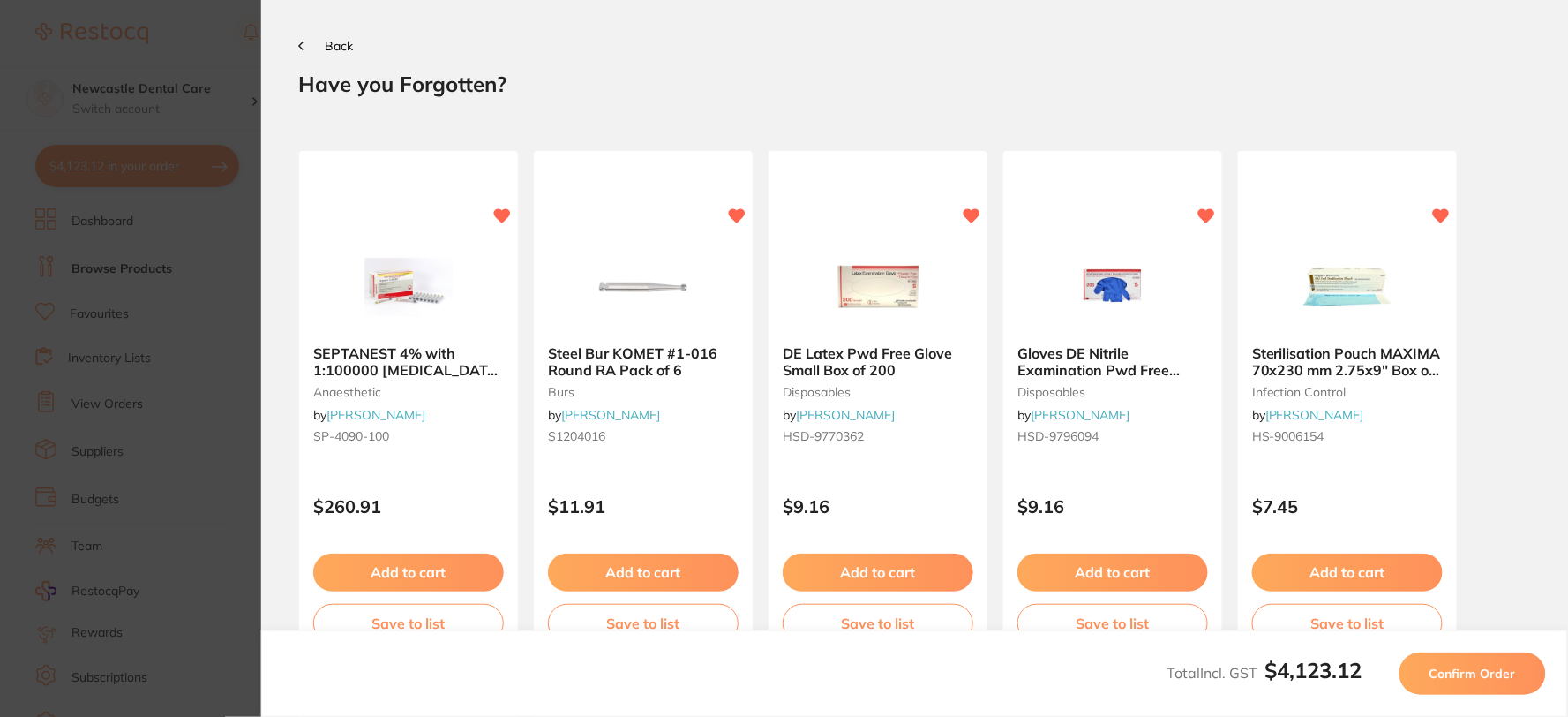
click at [294, 38] on section "Back Your orders are being processed and we will notify you once we have placed…" at bounding box center [915, 358] width 1307 height 717
click at [331, 42] on span "Back" at bounding box center [338, 46] width 28 height 16
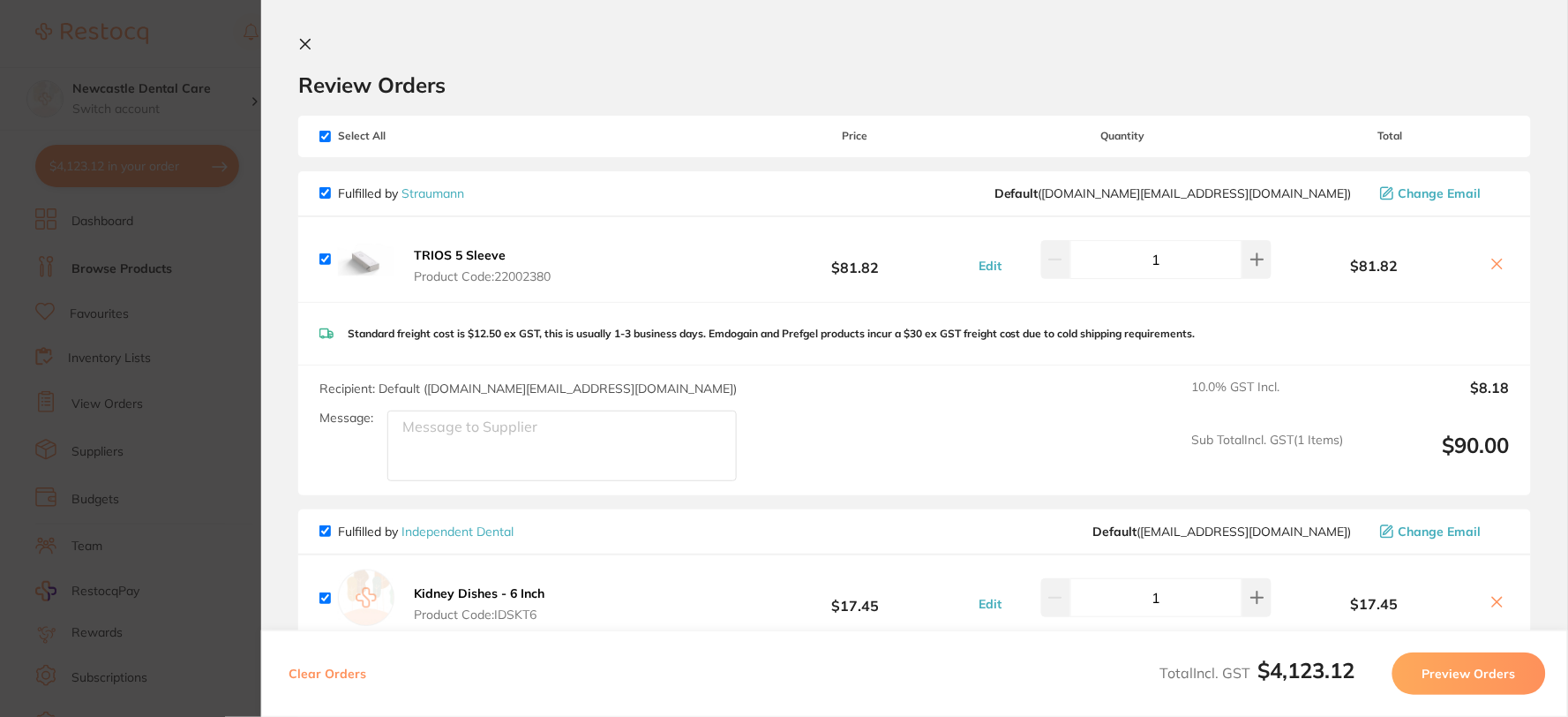
click at [304, 41] on icon at bounding box center [305, 44] width 14 height 14
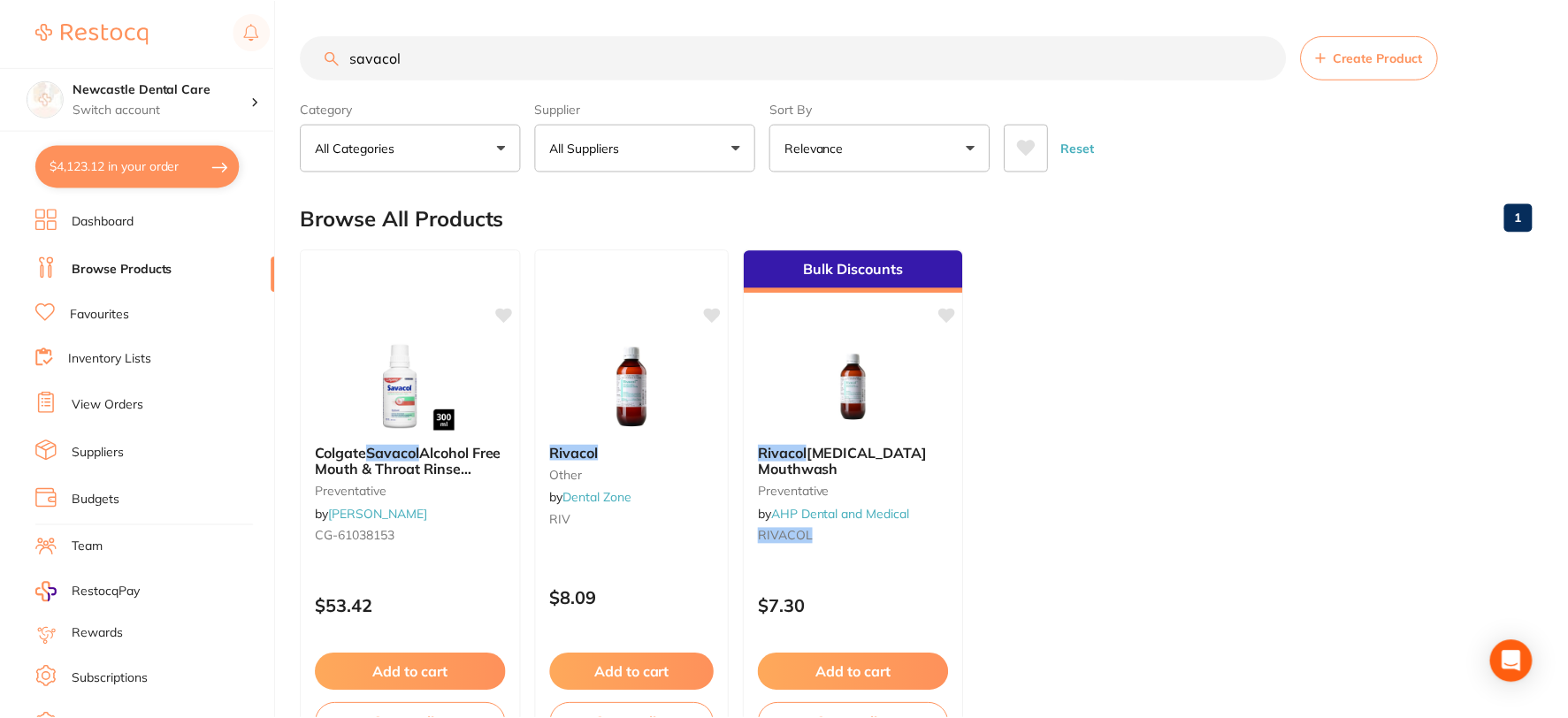
scroll to position [1, 0]
click at [126, 262] on link "Browse Products" at bounding box center [121, 269] width 101 height 18
click at [113, 310] on link "Favourites" at bounding box center [100, 315] width 60 height 18
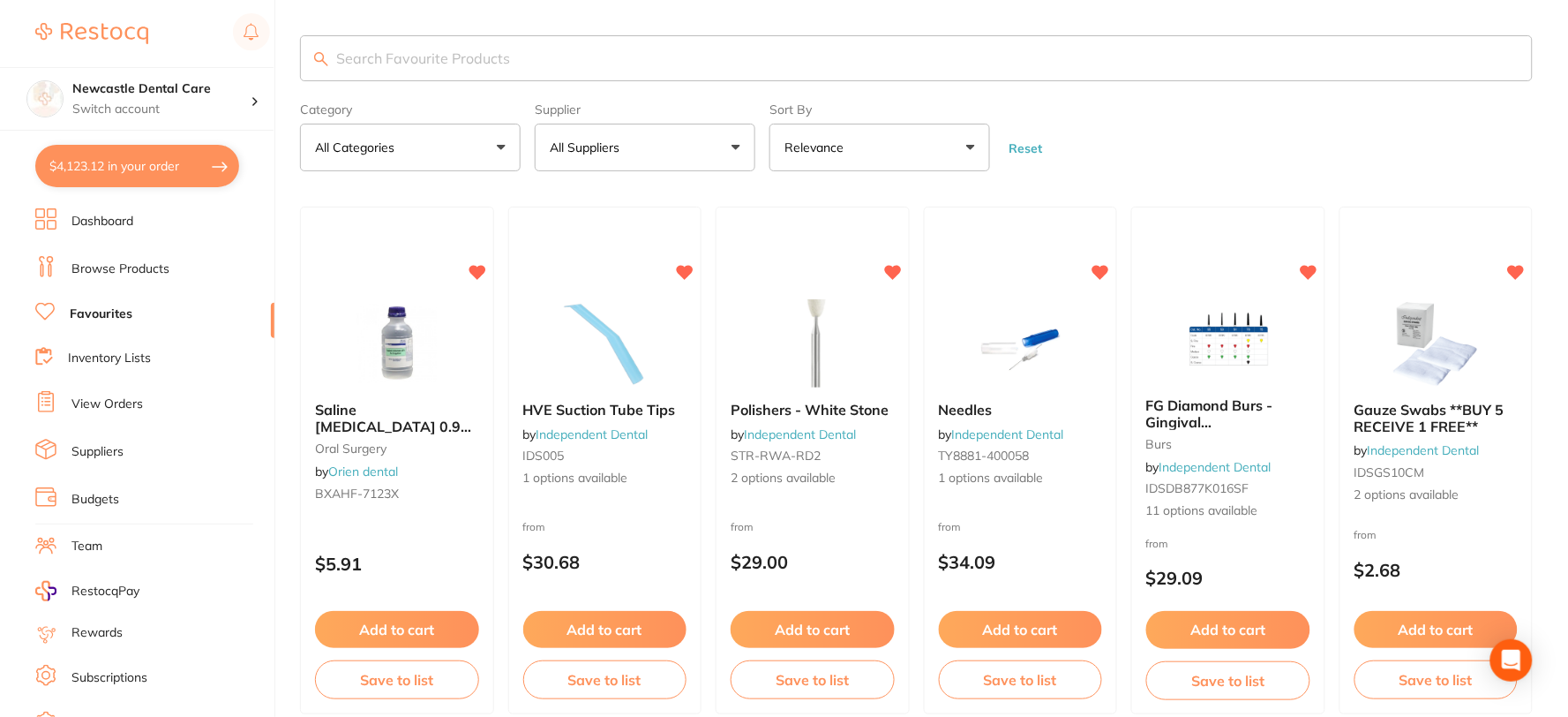
click at [732, 146] on button "All Suppliers" at bounding box center [645, 147] width 221 height 48
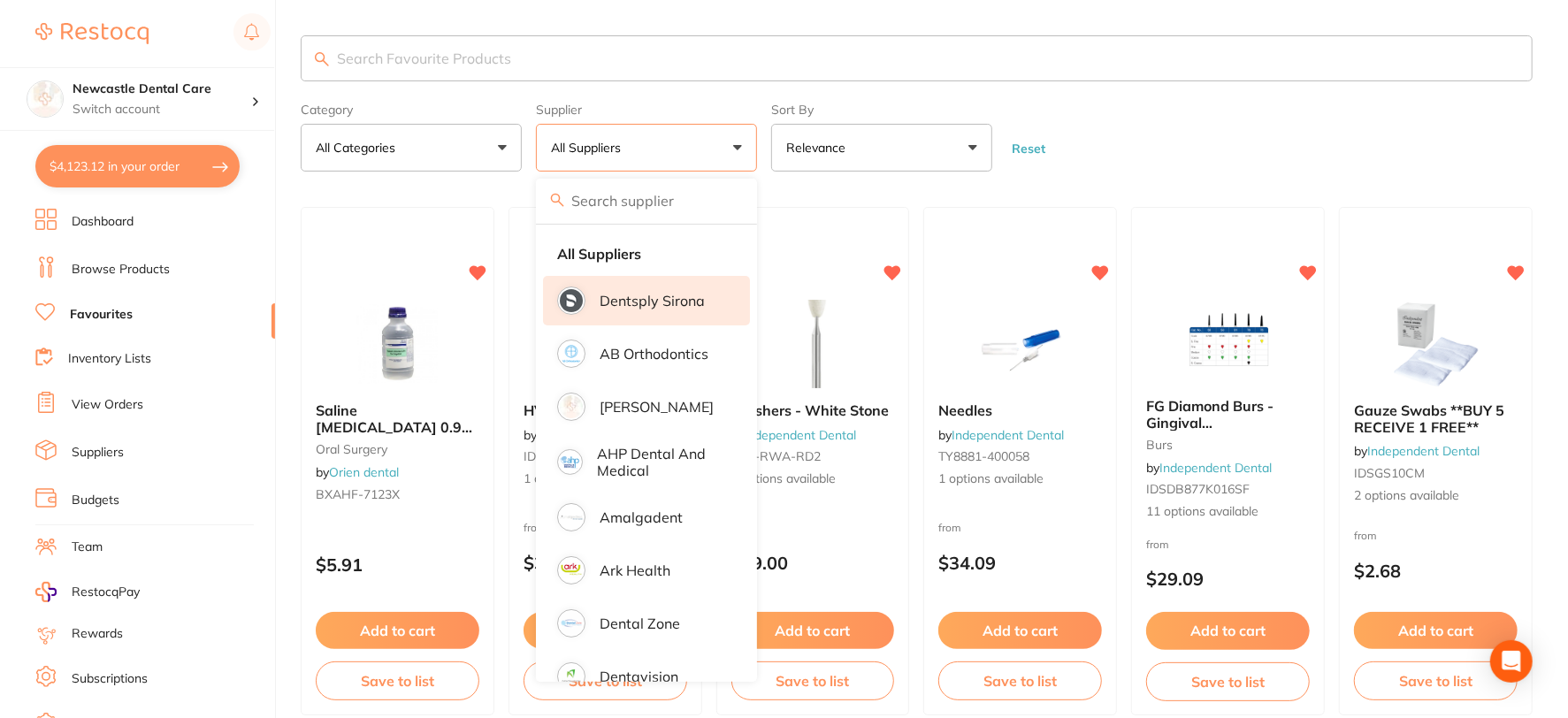
click at [659, 294] on p "Dentsply Sirona" at bounding box center [652, 300] width 105 height 16
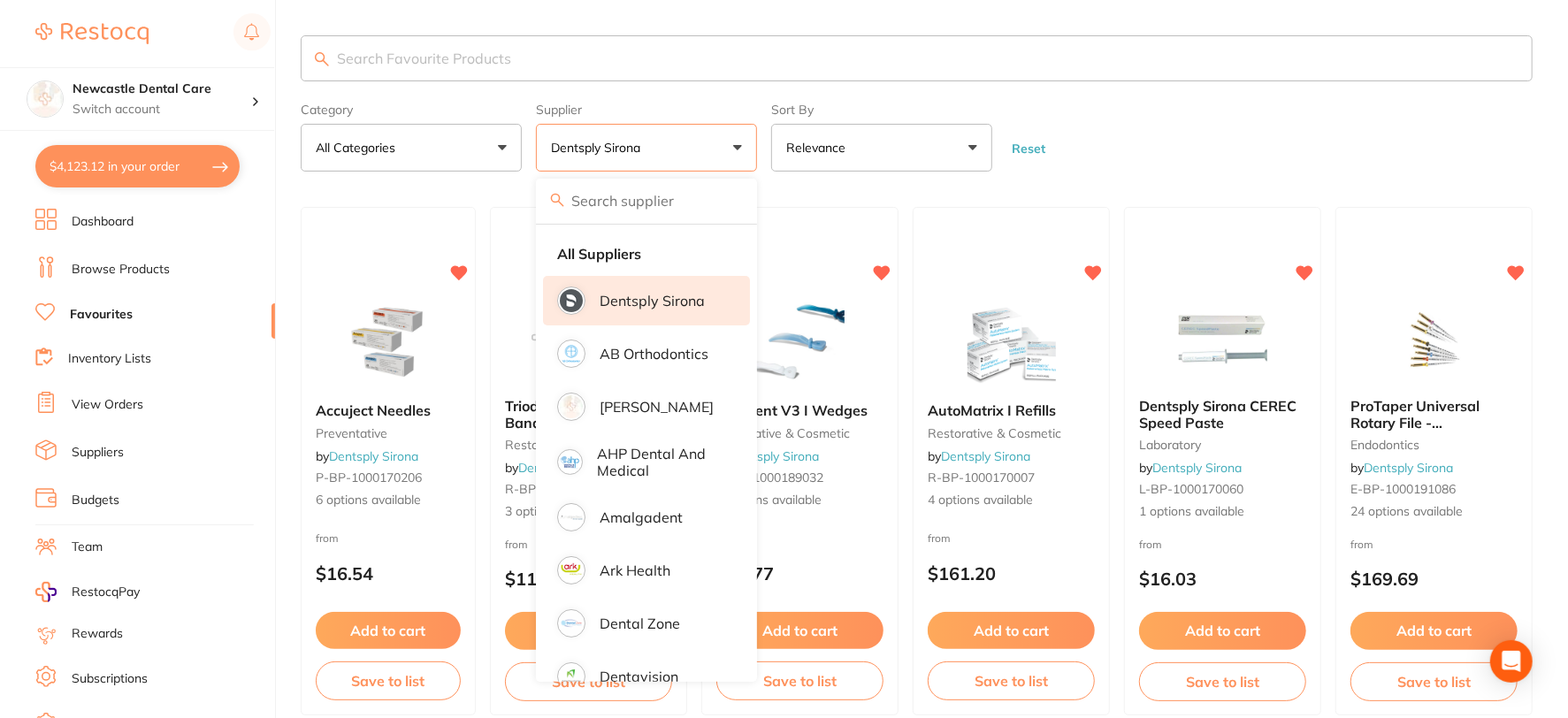
click at [1108, 144] on form "Category All Categories All Categories endodontics equipment instruments labora…" at bounding box center [916, 134] width 1231 height 76
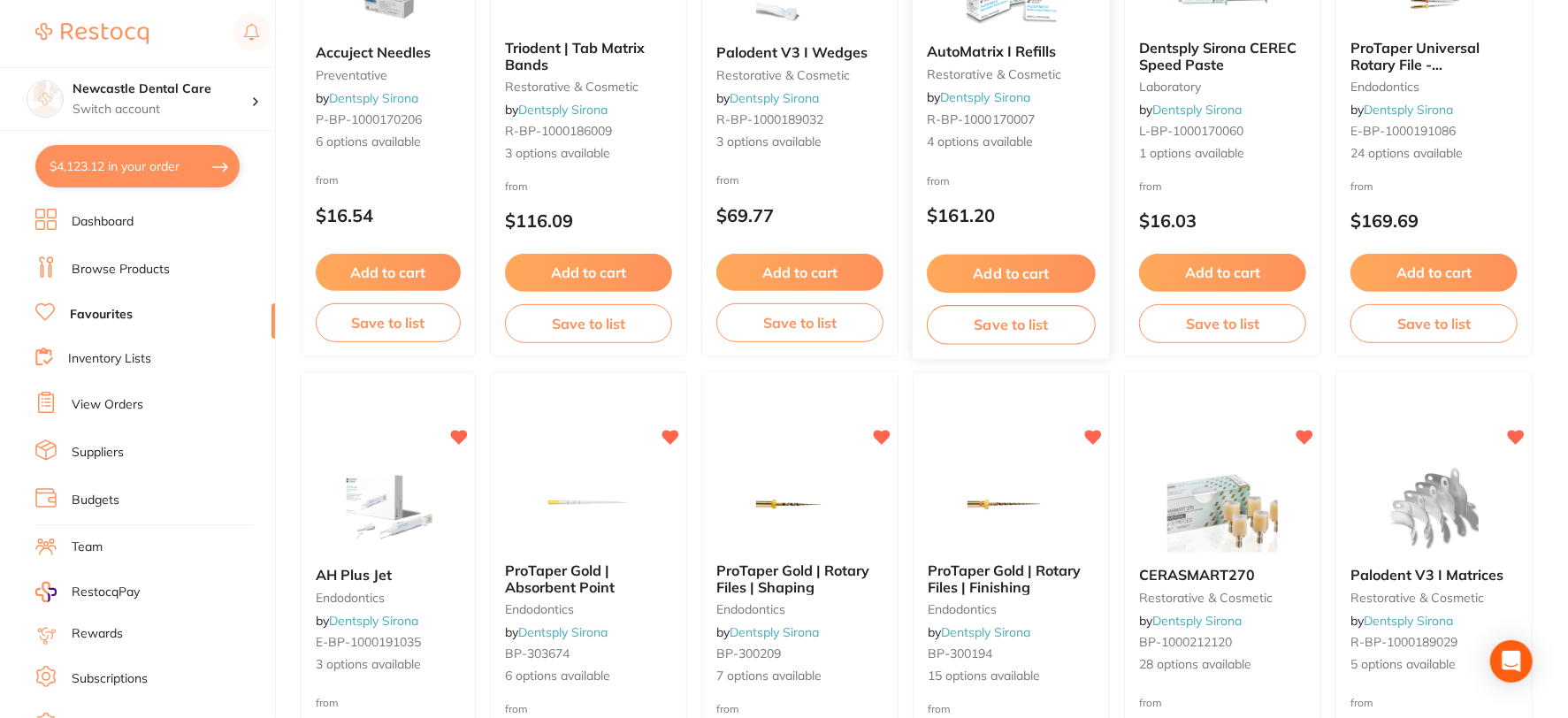
scroll to position [392, 0]
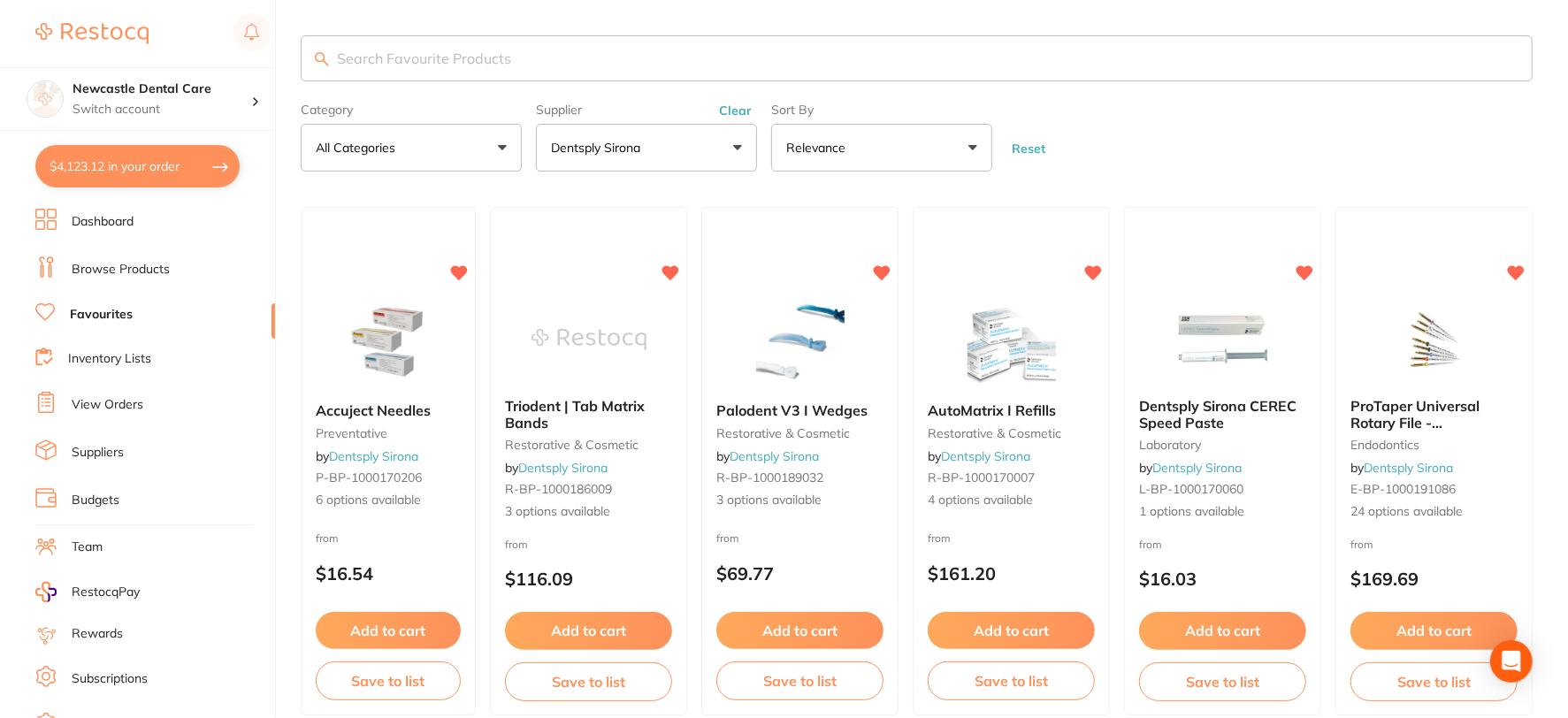
click at [732, 110] on button "Clear" at bounding box center [735, 110] width 43 height 16
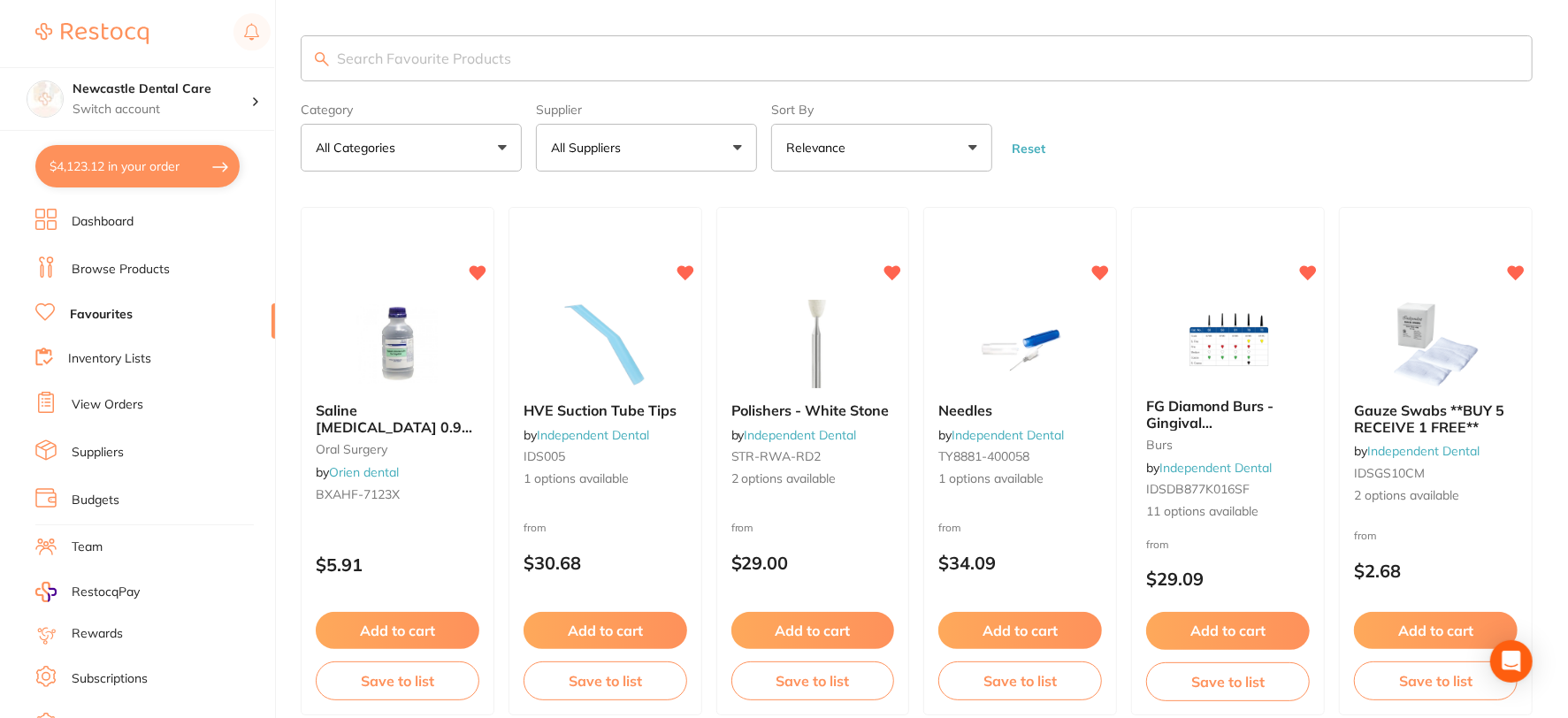
click at [368, 54] on input "search" at bounding box center [916, 58] width 1231 height 46
click at [424, 49] on input "search" at bounding box center [916, 58] width 1231 height 46
type input "anaesthetic"
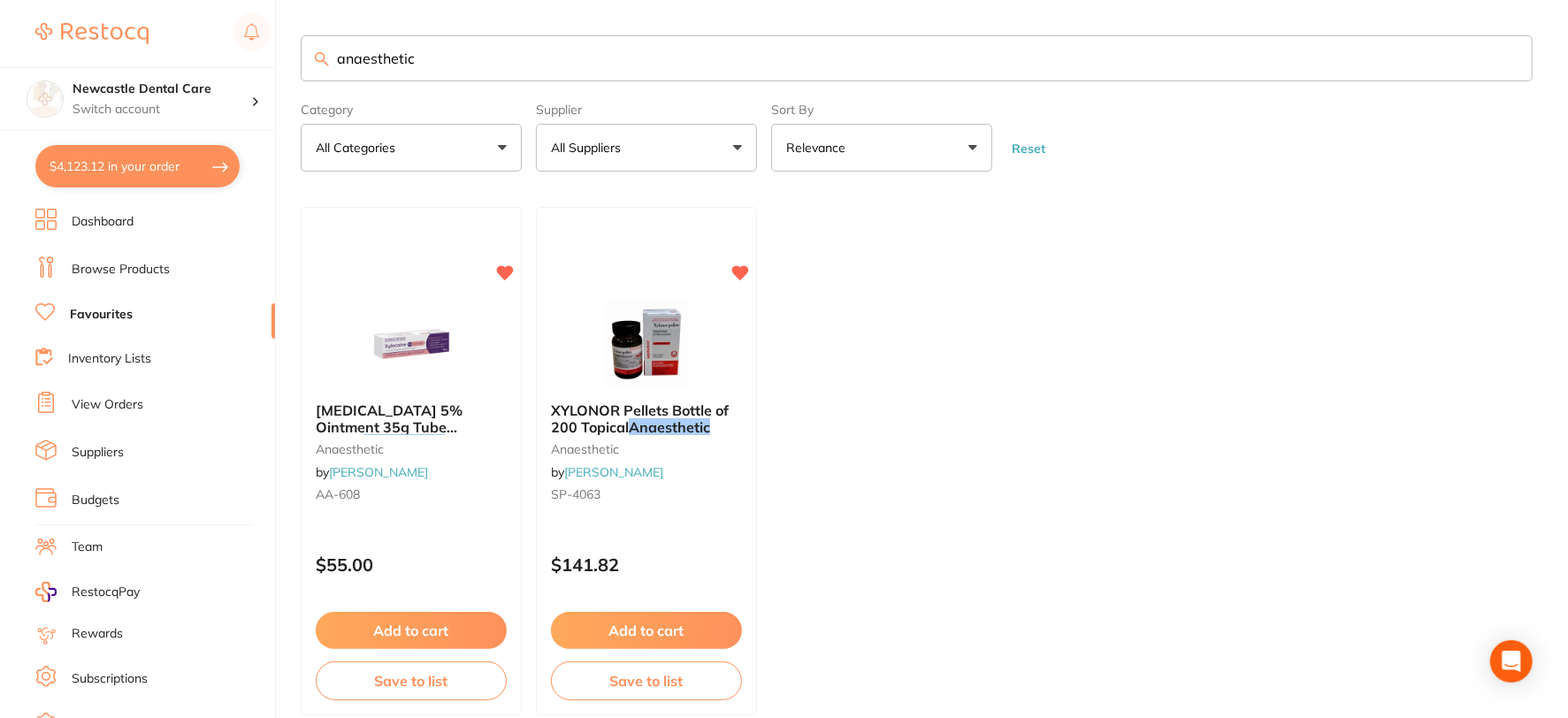
click at [103, 270] on link "Browse Products" at bounding box center [120, 269] width 99 height 18
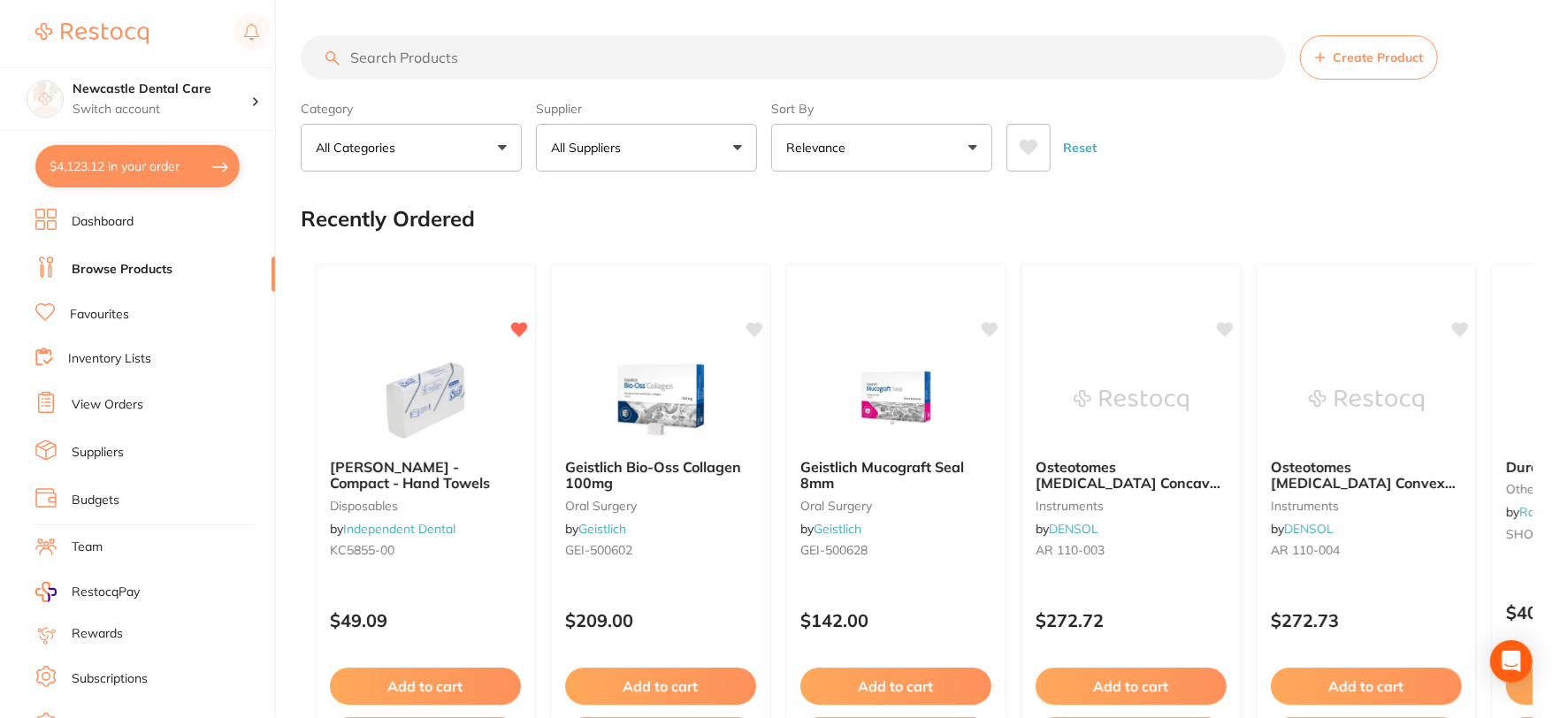
click at [555, 61] on input "search" at bounding box center [793, 57] width 985 height 44
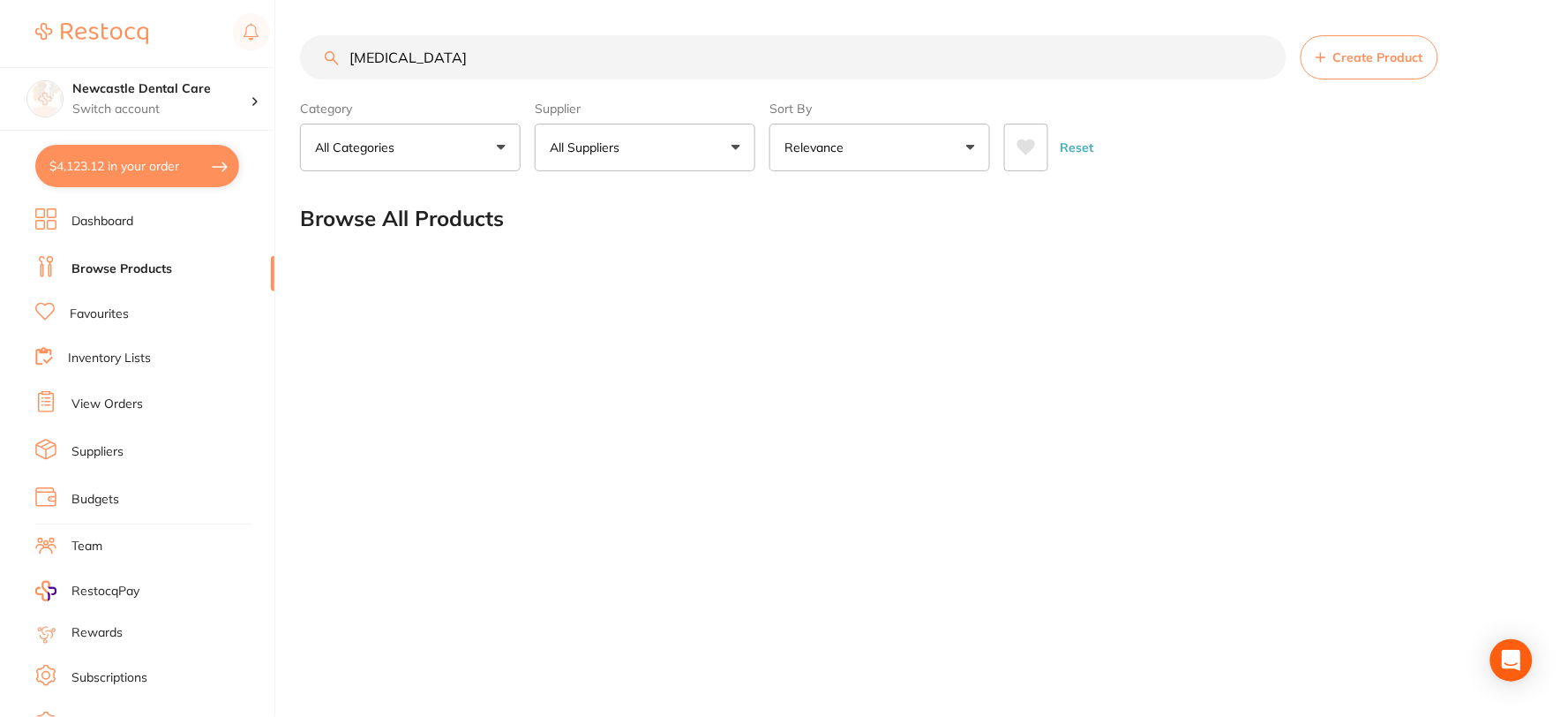
type input "articadent"
click at [680, 147] on button "All Suppliers" at bounding box center [645, 147] width 221 height 48
click at [663, 156] on button "All Suppliers" at bounding box center [645, 147] width 221 height 48
click at [447, 52] on input "articadent" at bounding box center [793, 57] width 987 height 44
click at [492, 152] on button "All Categories" at bounding box center [410, 147] width 221 height 48
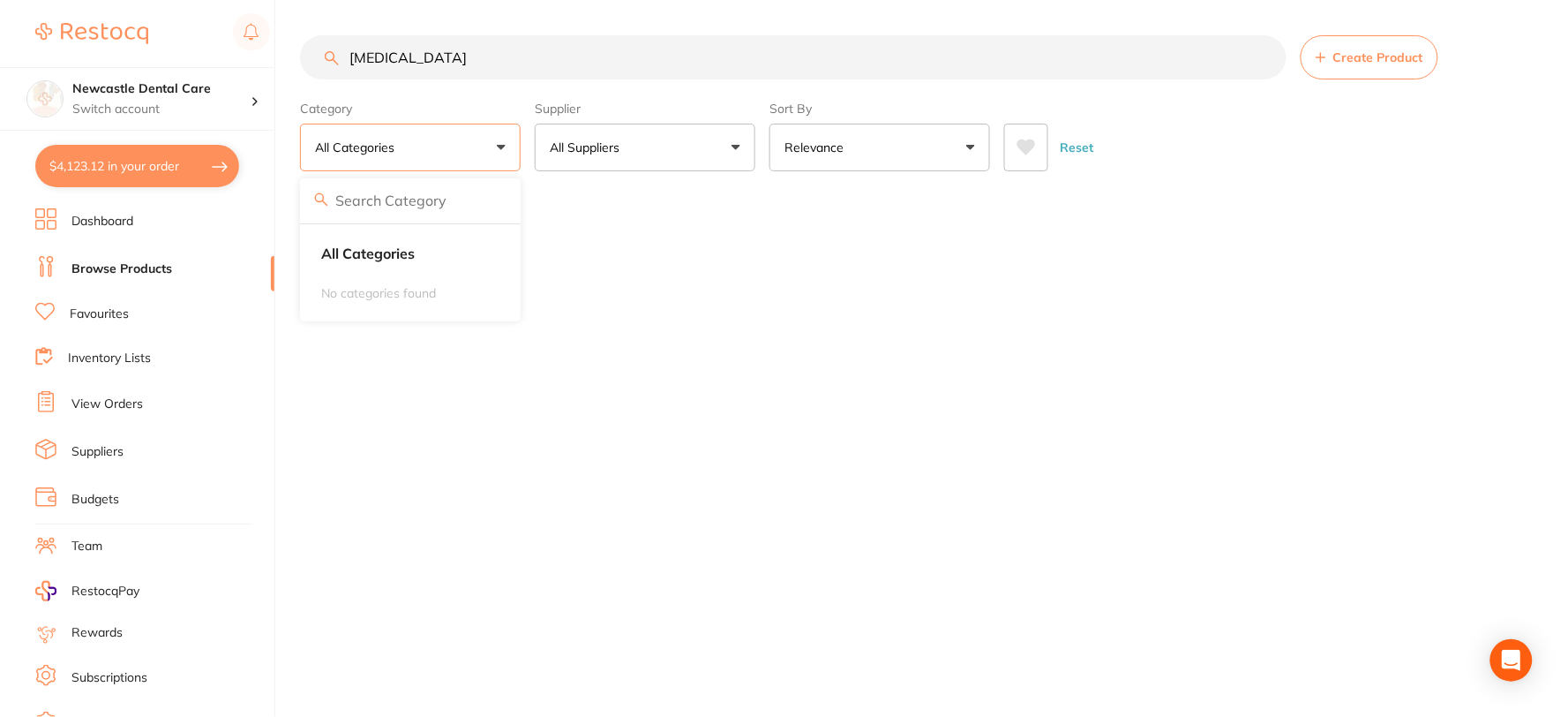
click at [492, 152] on button "All Categories" at bounding box center [410, 147] width 221 height 48
click at [521, 63] on input "articadent" at bounding box center [793, 57] width 987 height 44
click at [1268, 56] on input "articadent" at bounding box center [793, 57] width 987 height 44
click at [464, 148] on button "All Categories" at bounding box center [410, 147] width 221 height 48
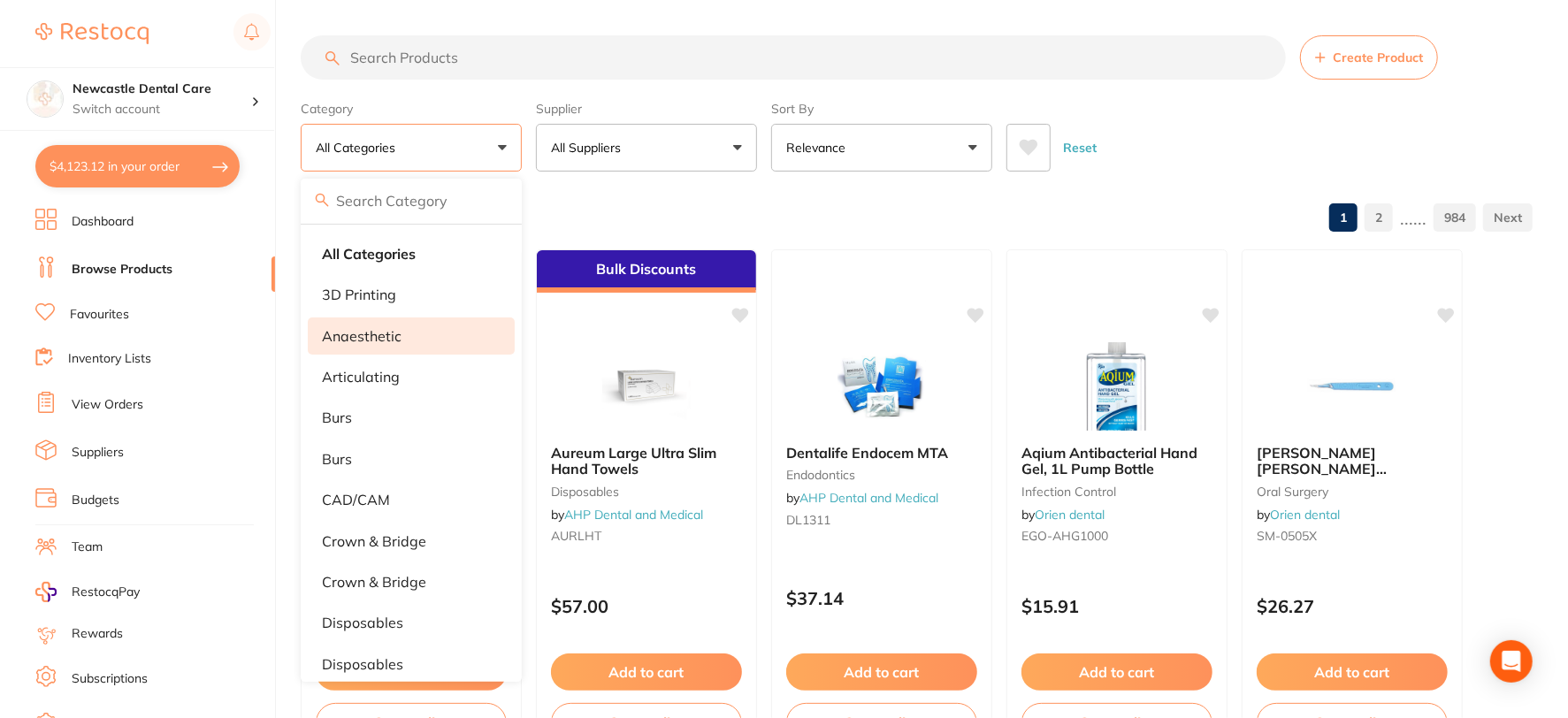
click at [366, 331] on p "anaesthetic" at bounding box center [362, 336] width 80 height 16
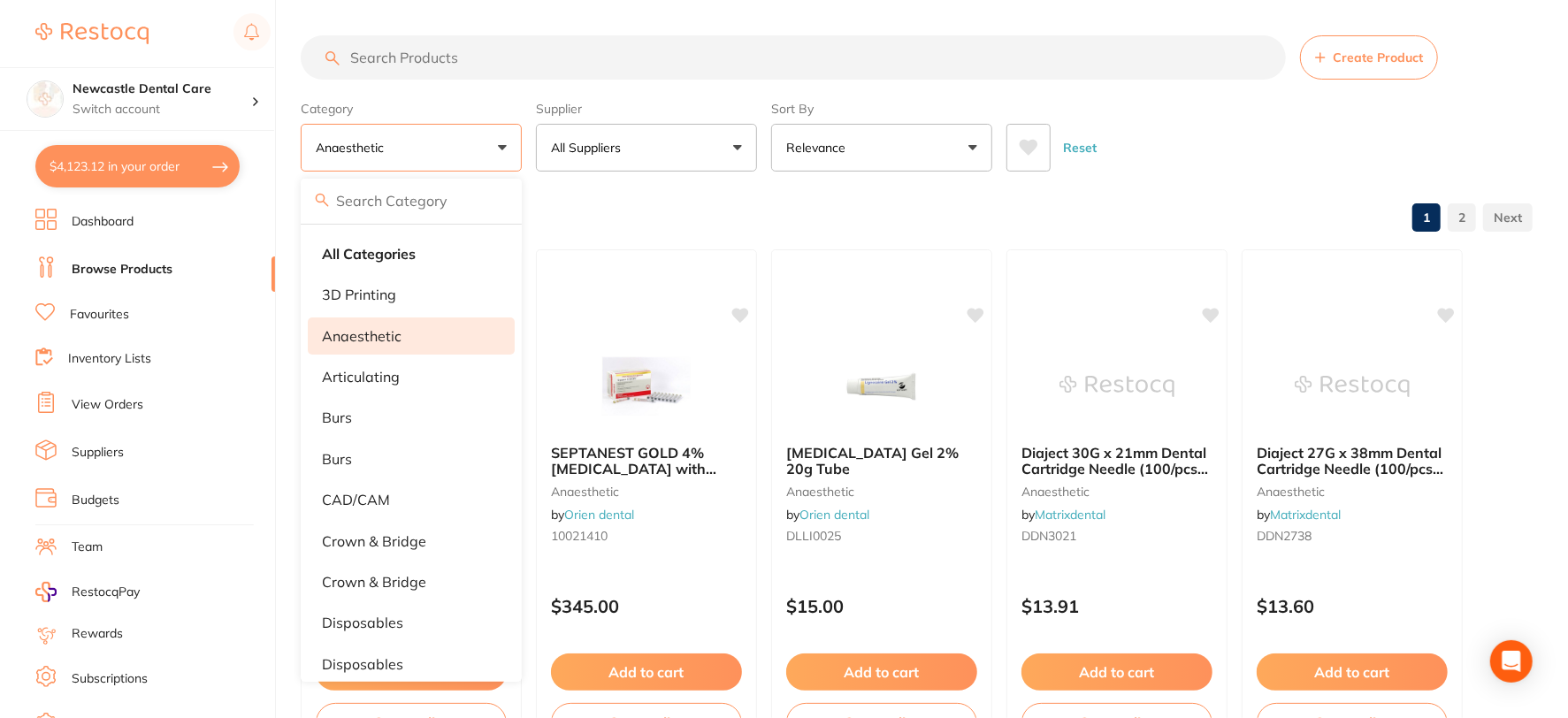
click at [668, 140] on button "All Suppliers" at bounding box center [646, 147] width 221 height 48
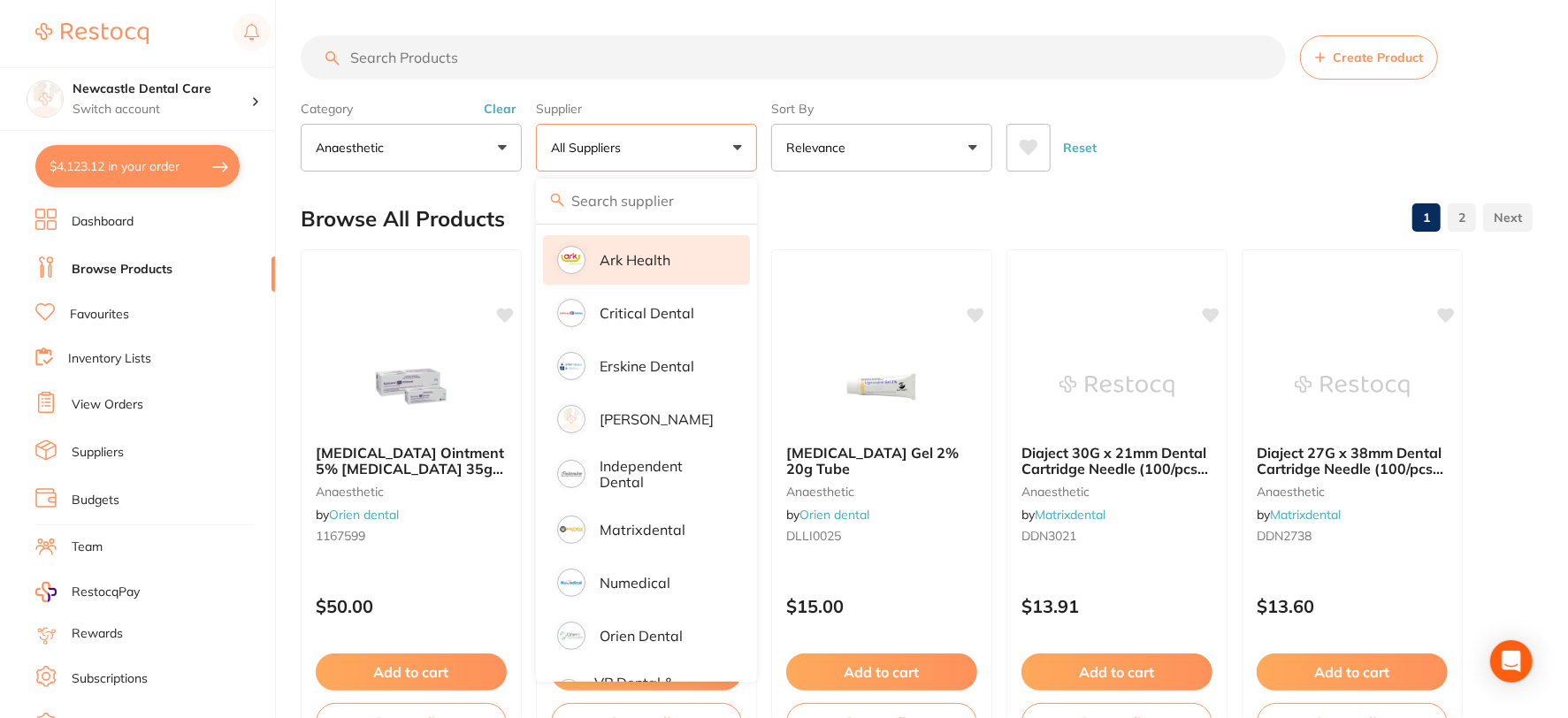
scroll to position [152, 0]
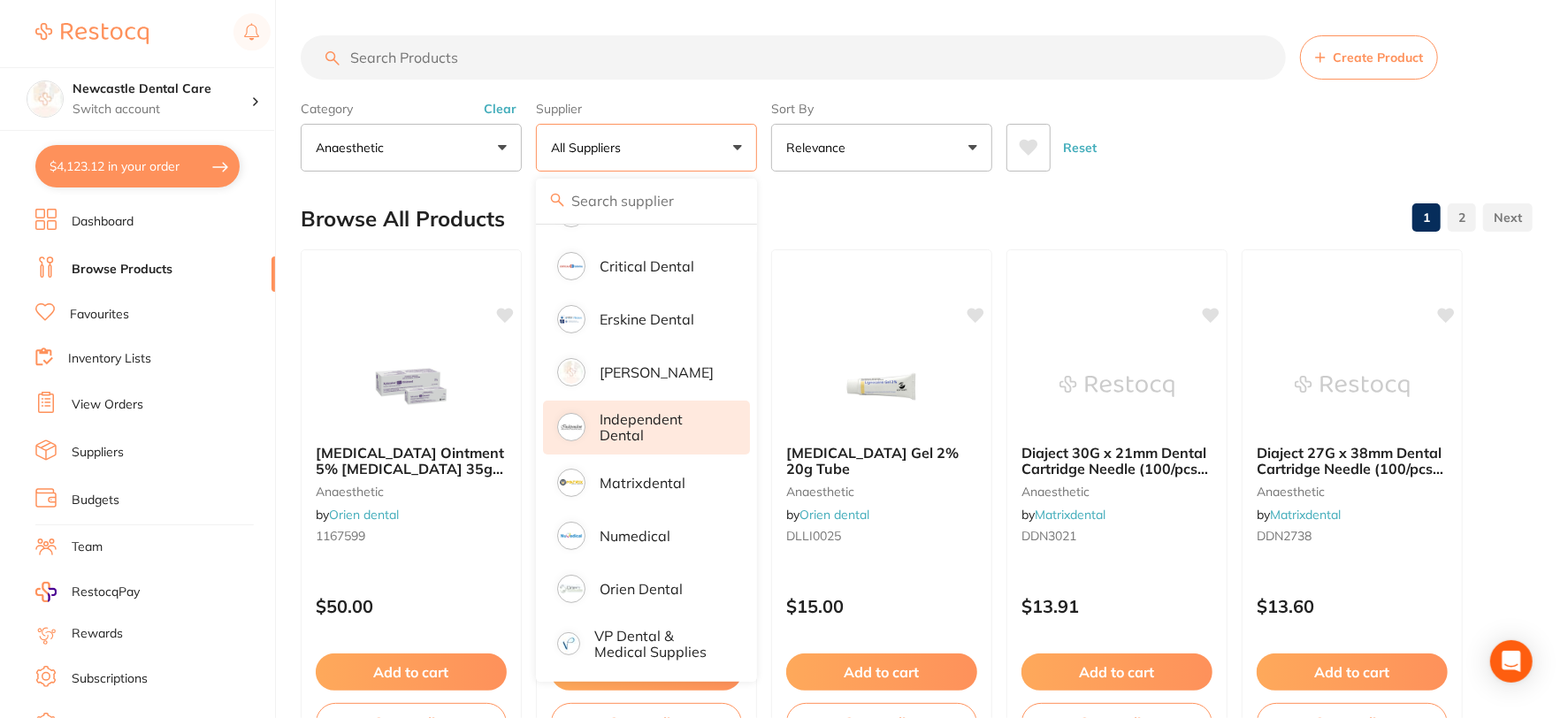
click at [610, 429] on p "Independent Dental" at bounding box center [662, 427] width 126 height 33
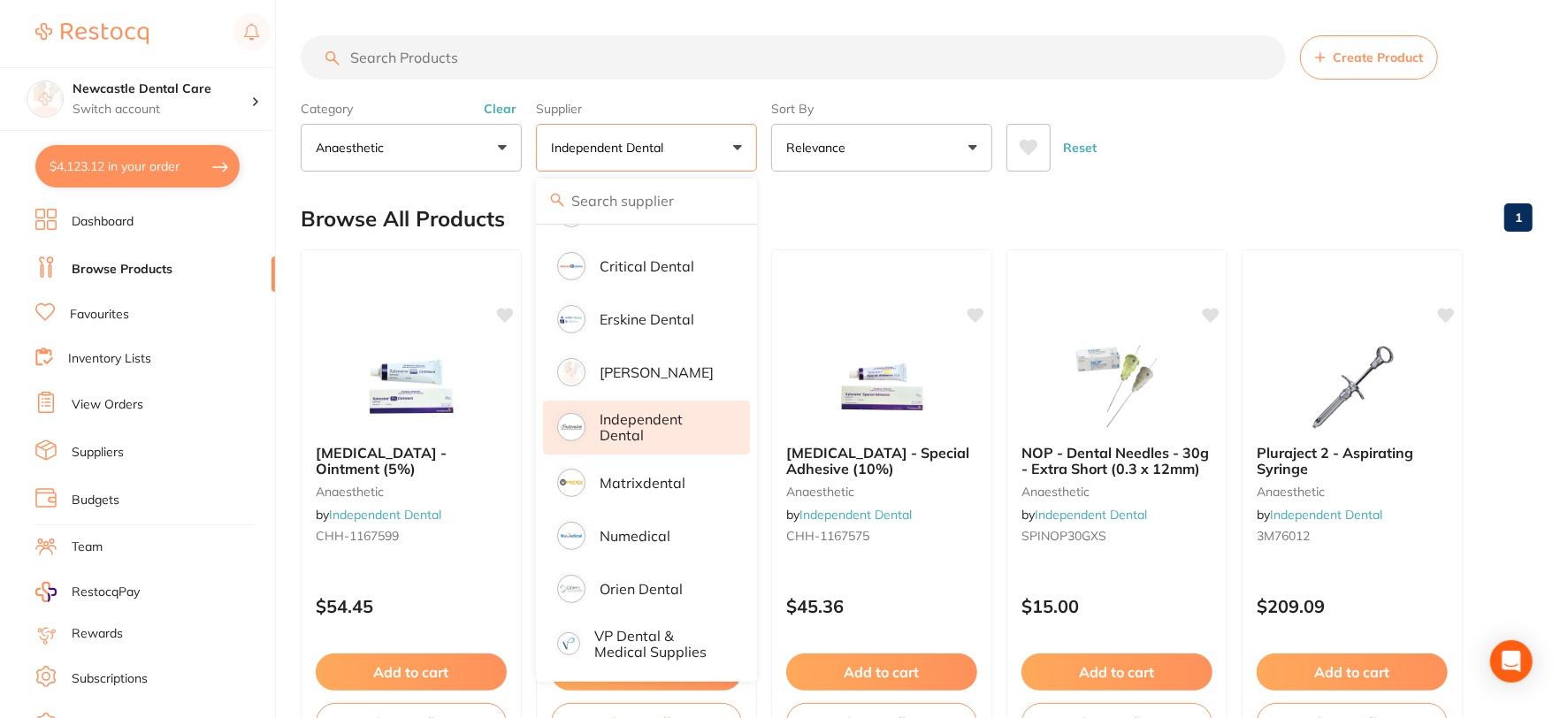
click at [1258, 206] on div "Browse All Products 1" at bounding box center [916, 219] width 1231 height 60
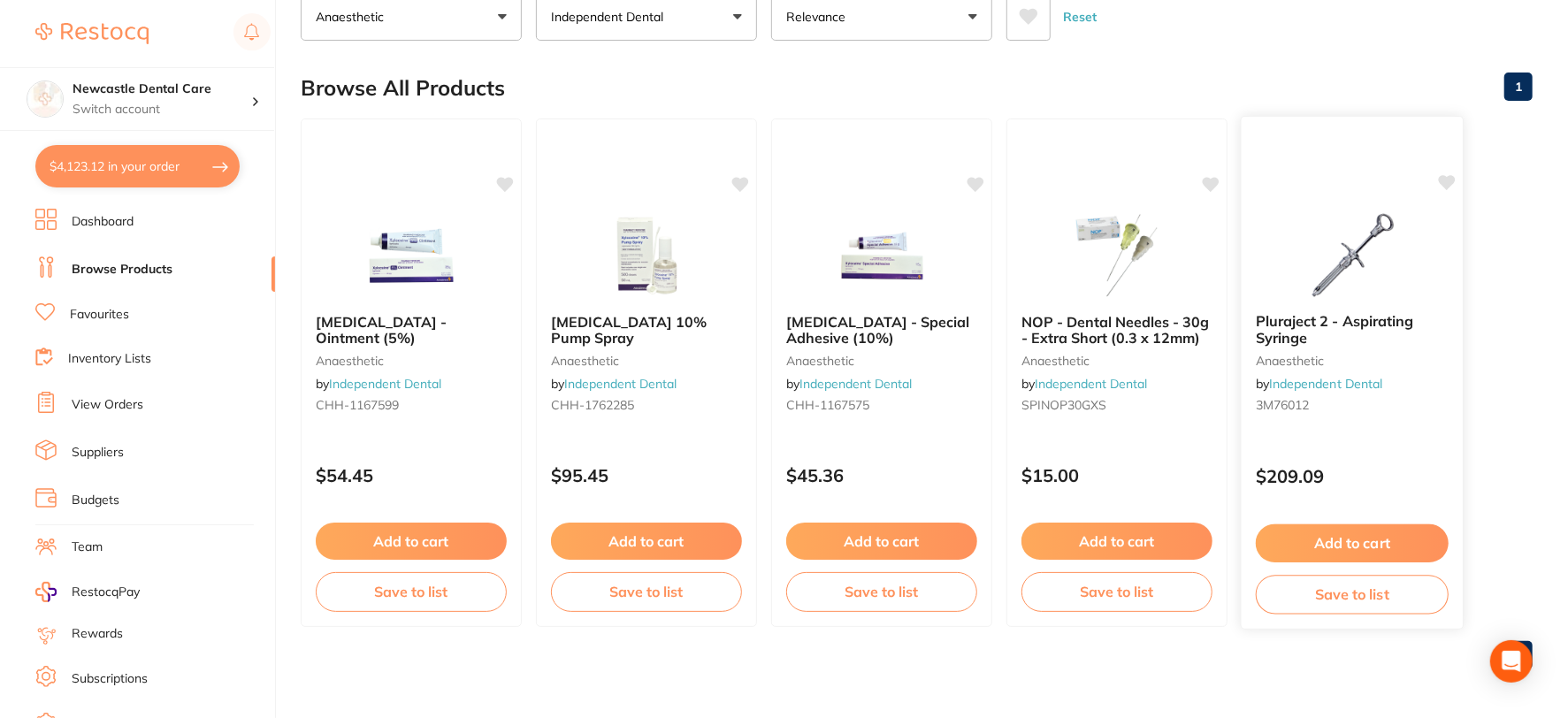
scroll to position [0, 0]
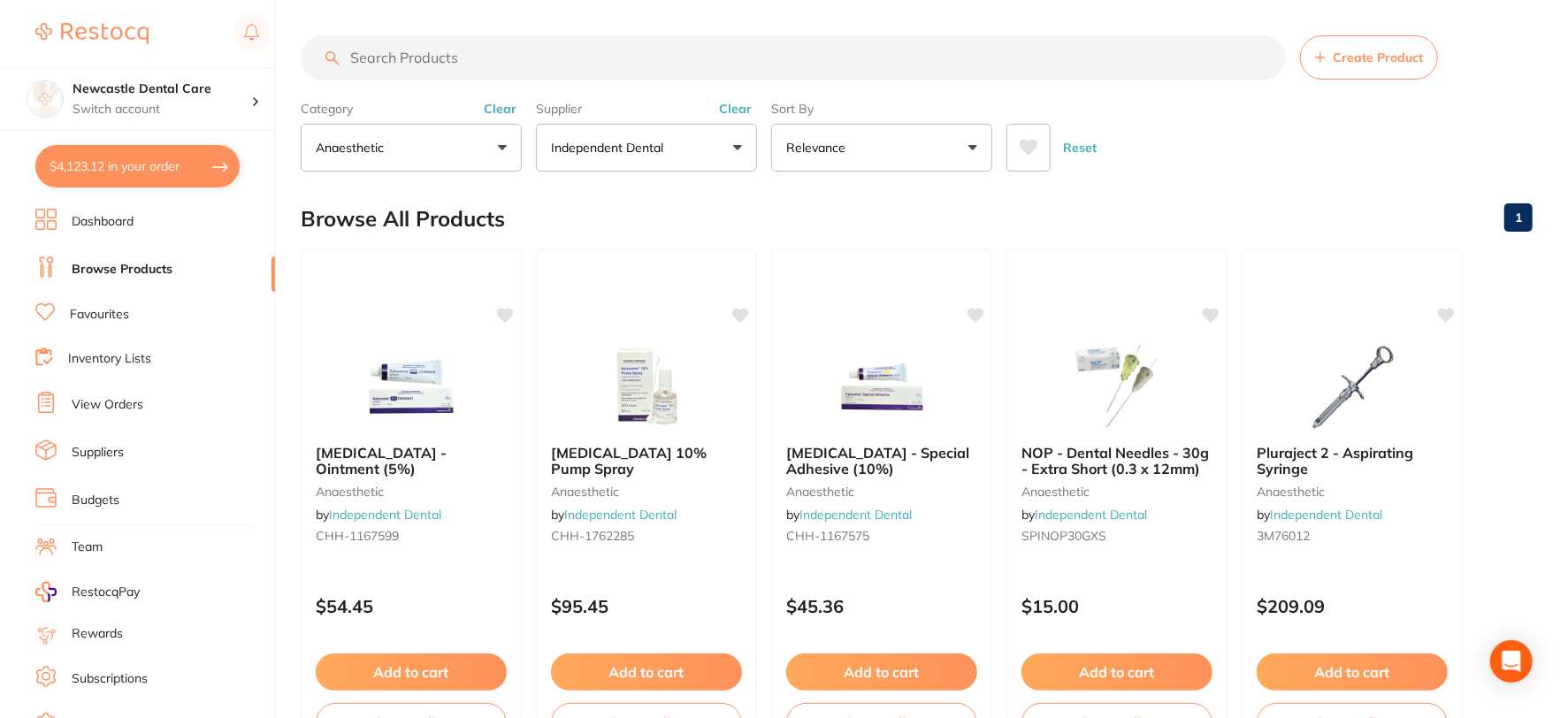
click at [740, 104] on button "Clear" at bounding box center [735, 108] width 43 height 16
